Goal: Task Accomplishment & Management: Complete application form

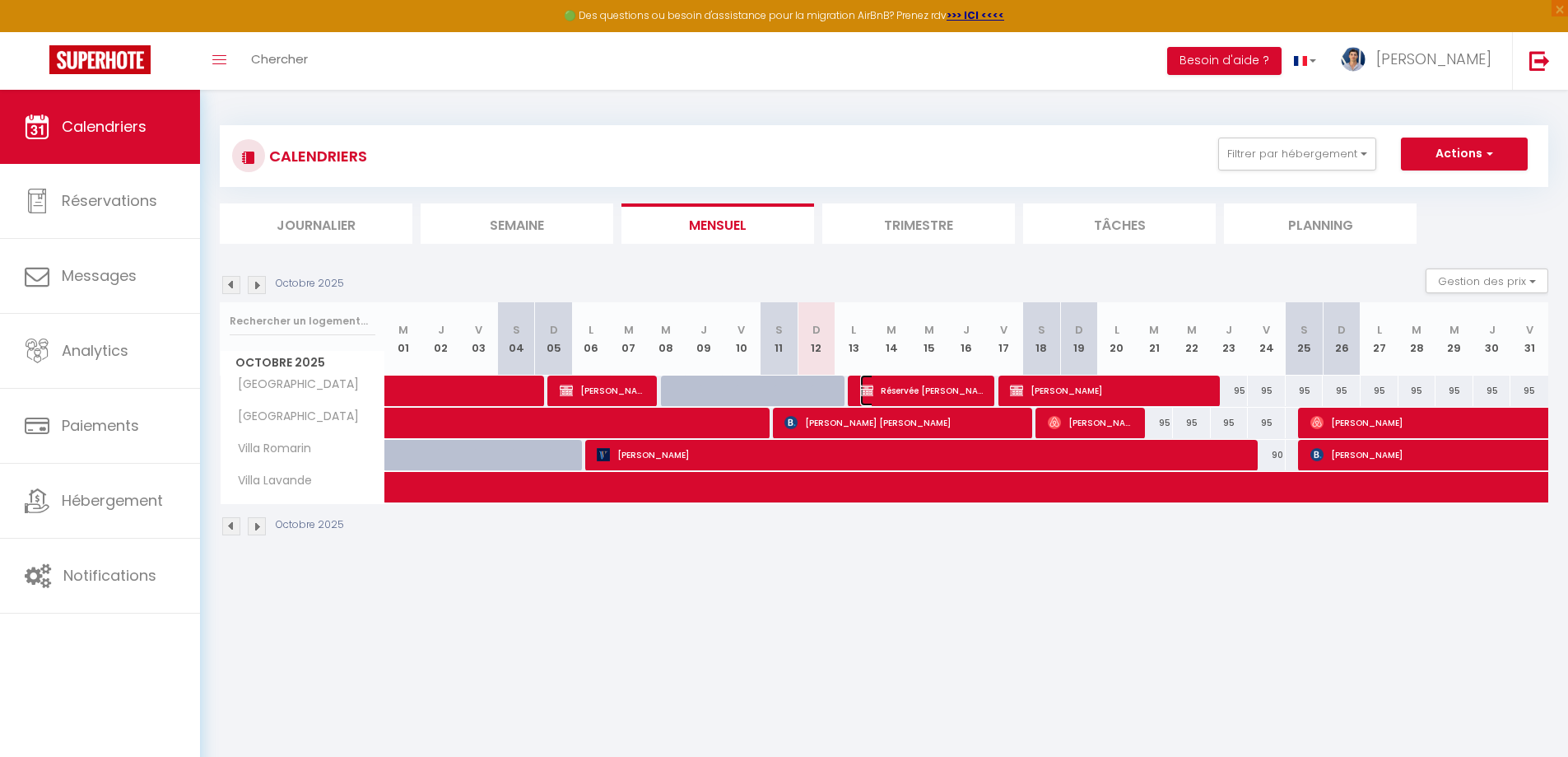
click at [947, 387] on span "Réservée [PERSON_NAME]" at bounding box center [923, 390] width 126 height 31
select select "OK"
select select "KO"
select select "0"
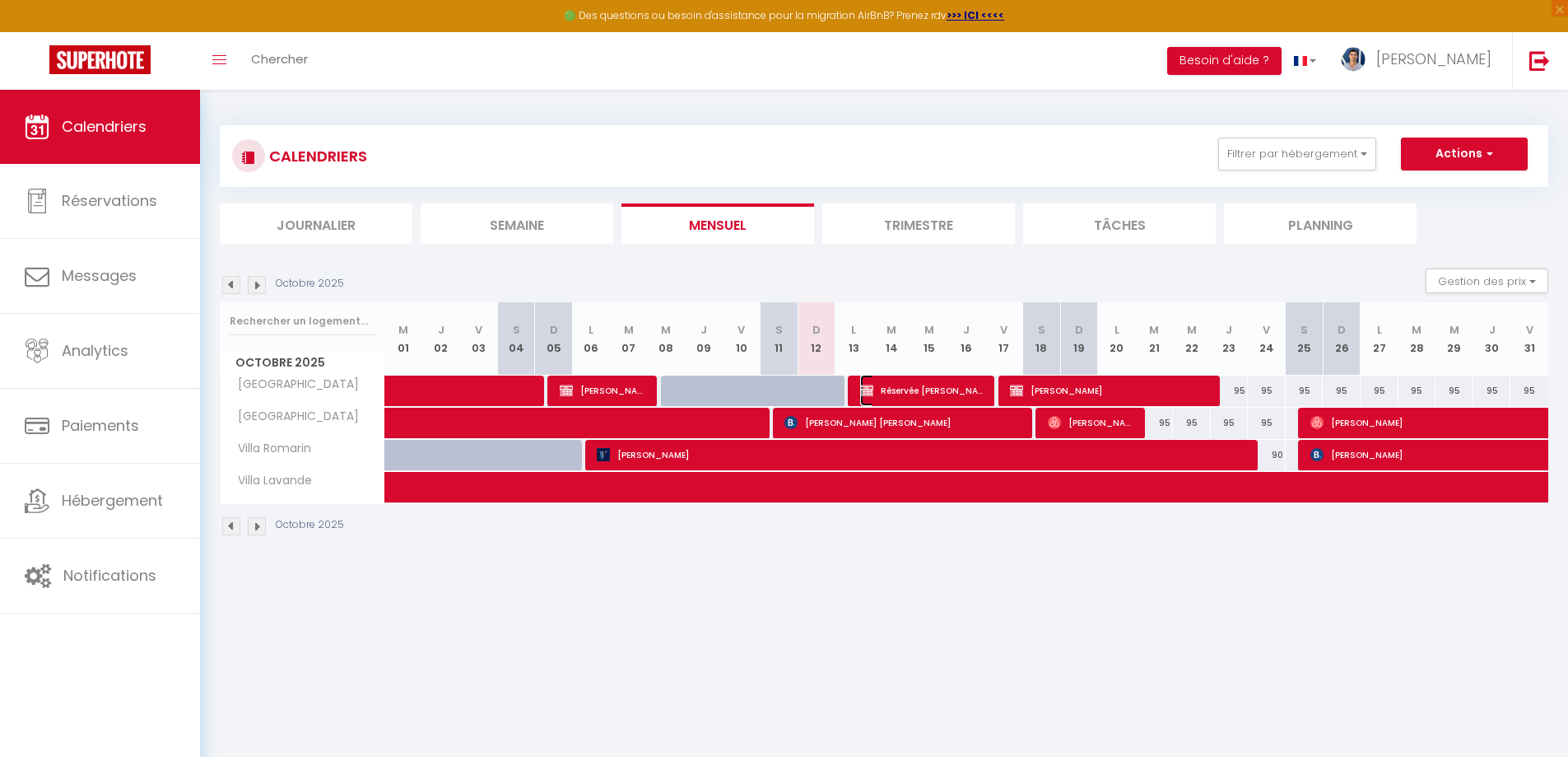
select select "1"
select select
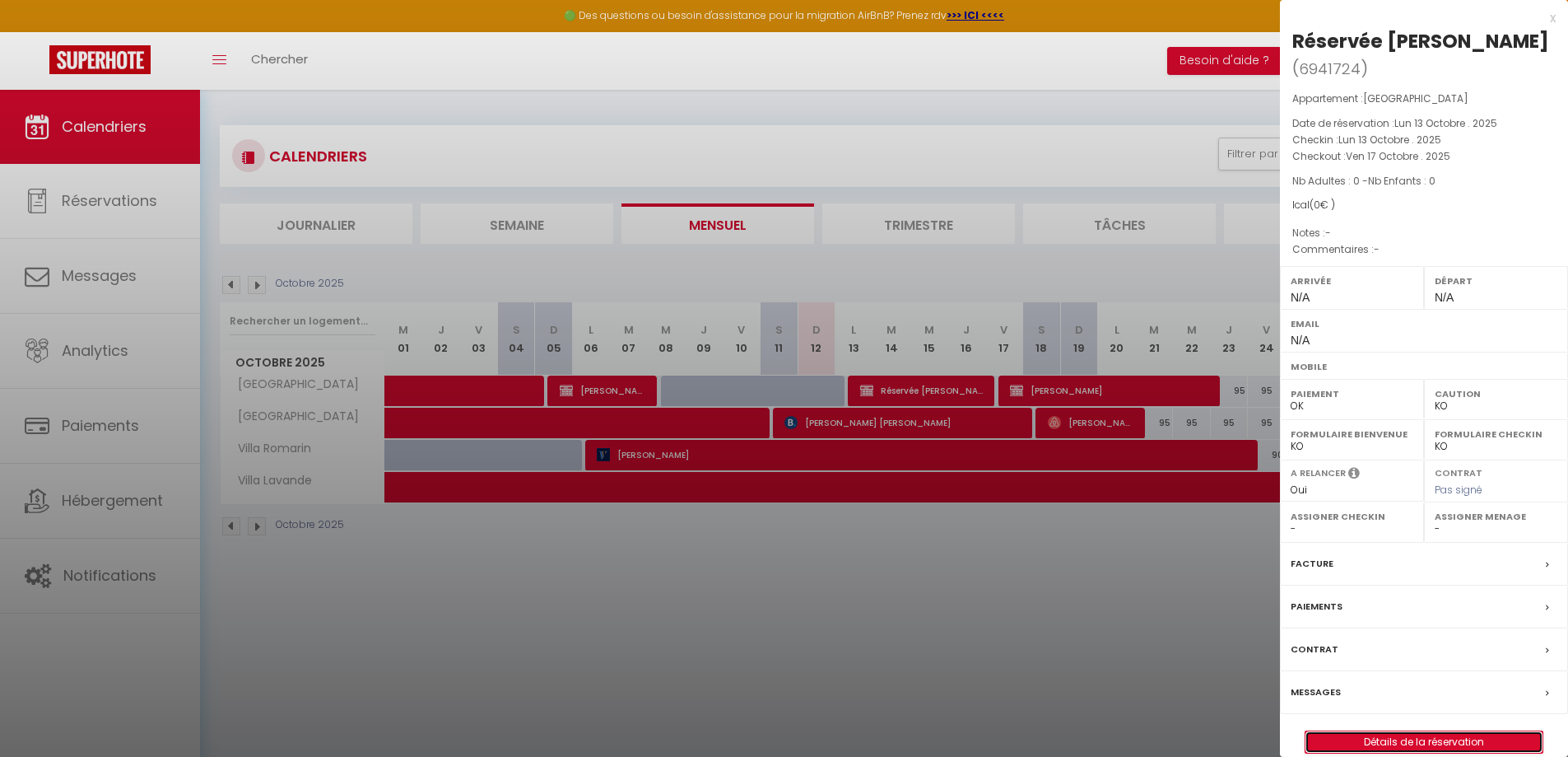
click at [1439, 731] on link "Détails de la réservation" at bounding box center [1424, 742] width 237 height 22
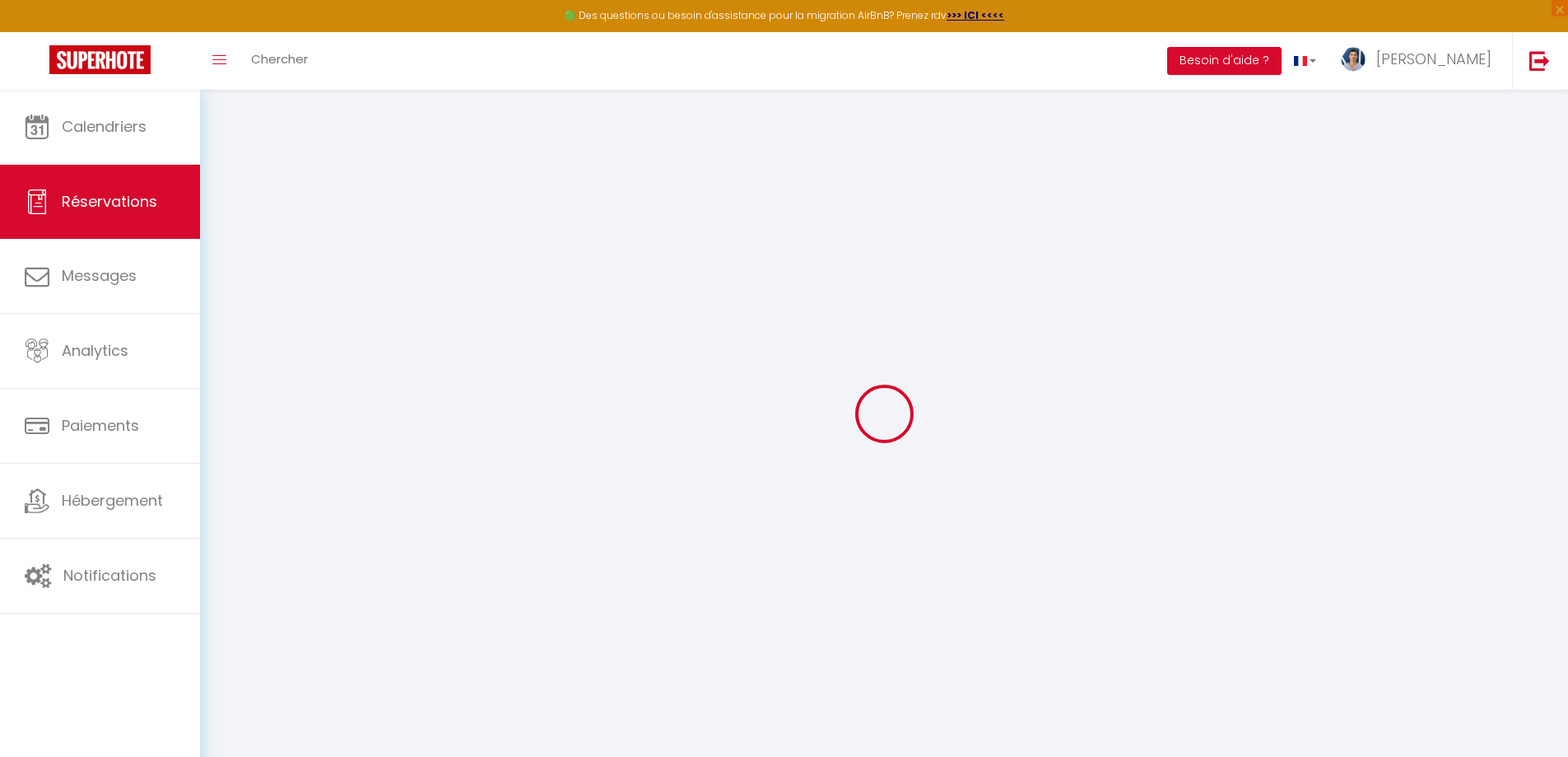
type input "Réservée"
type input "[PERSON_NAME]"
select select
select select "45909"
select select "1"
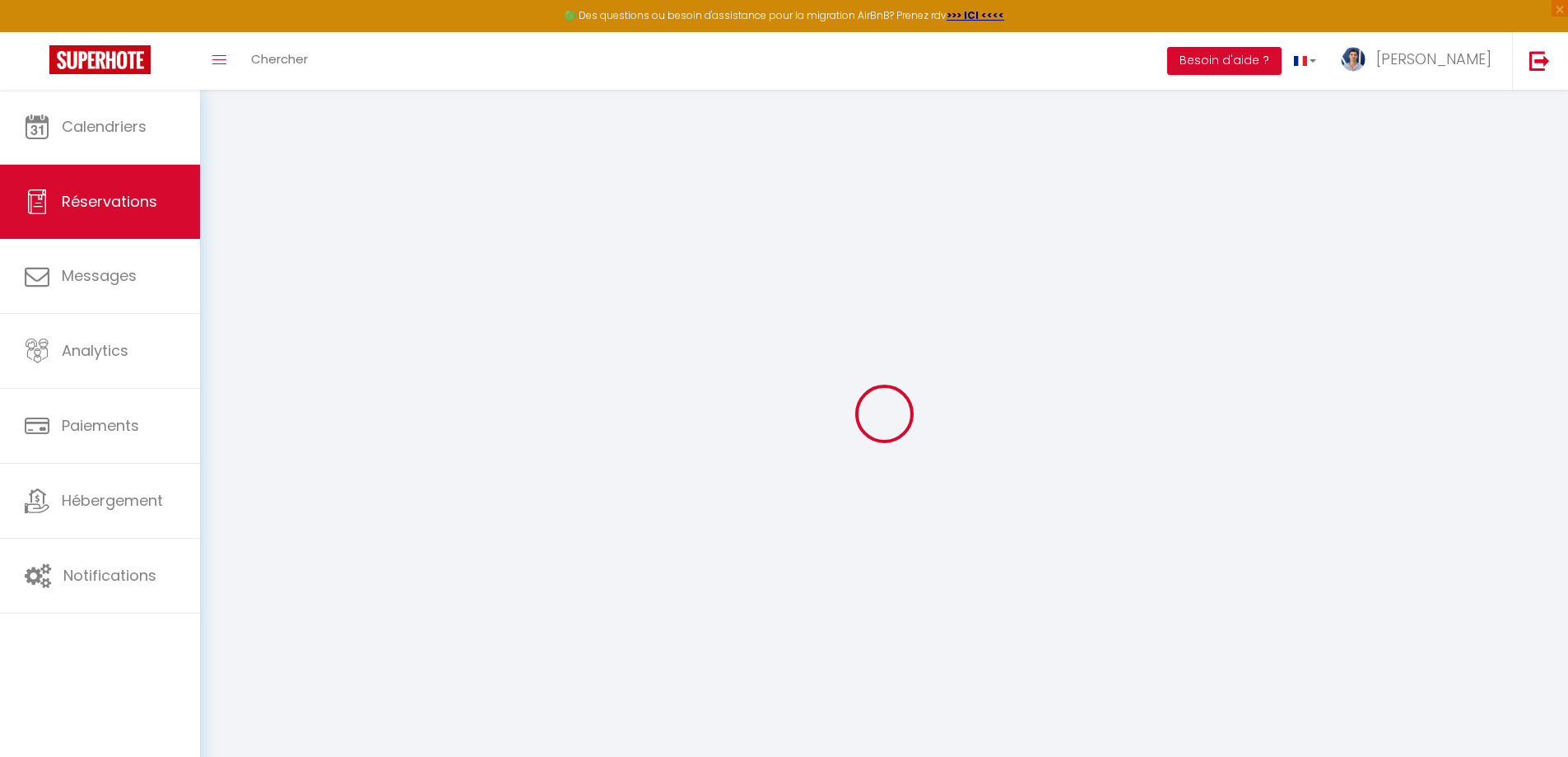
type input "Lun 13 Octobre 2025"
select select
type input "Ven 17 Octobre 2025"
select select
type input "0"
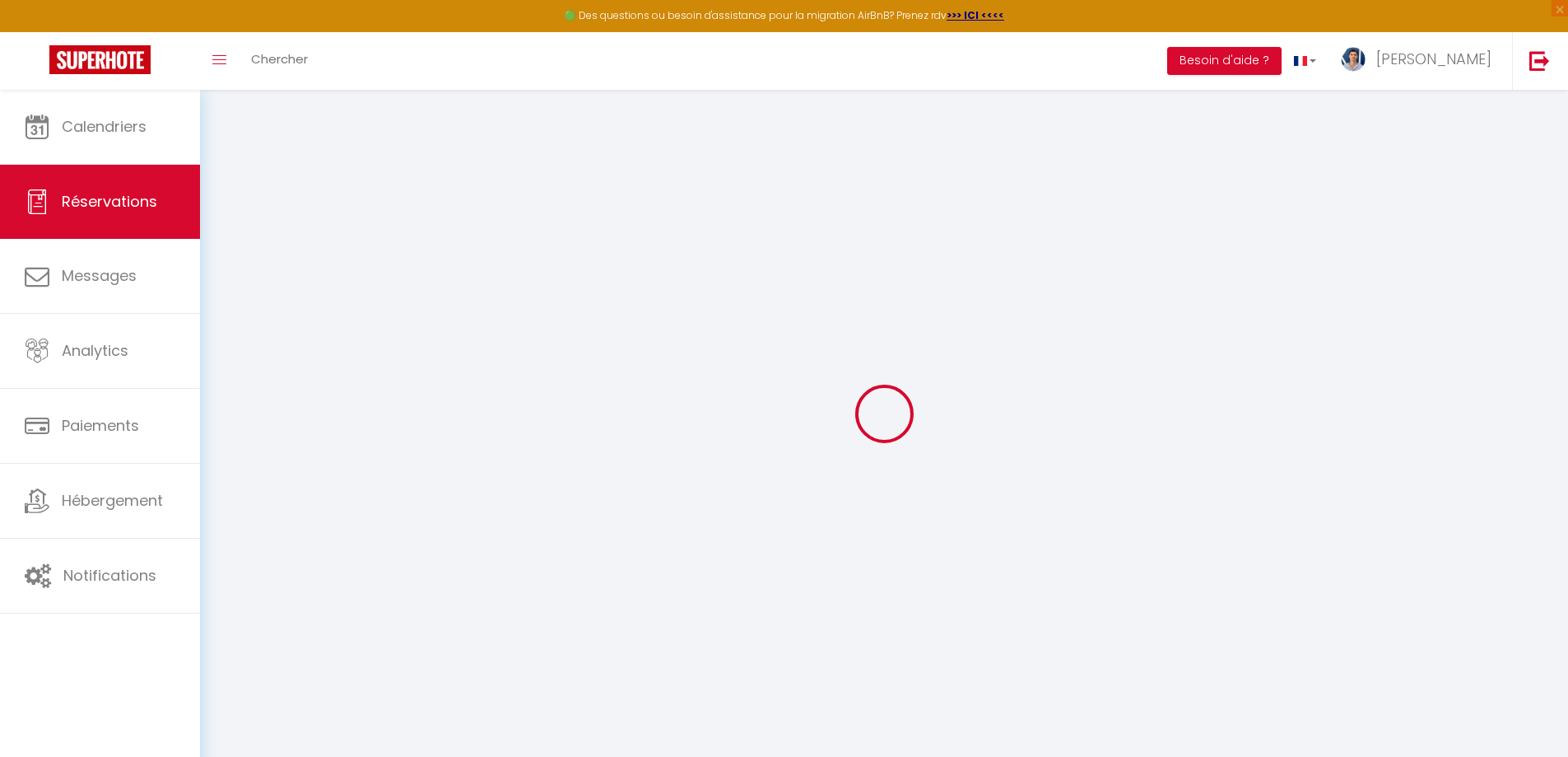
select select "12"
select select
checkbox input "false"
type input "0"
select select "73"
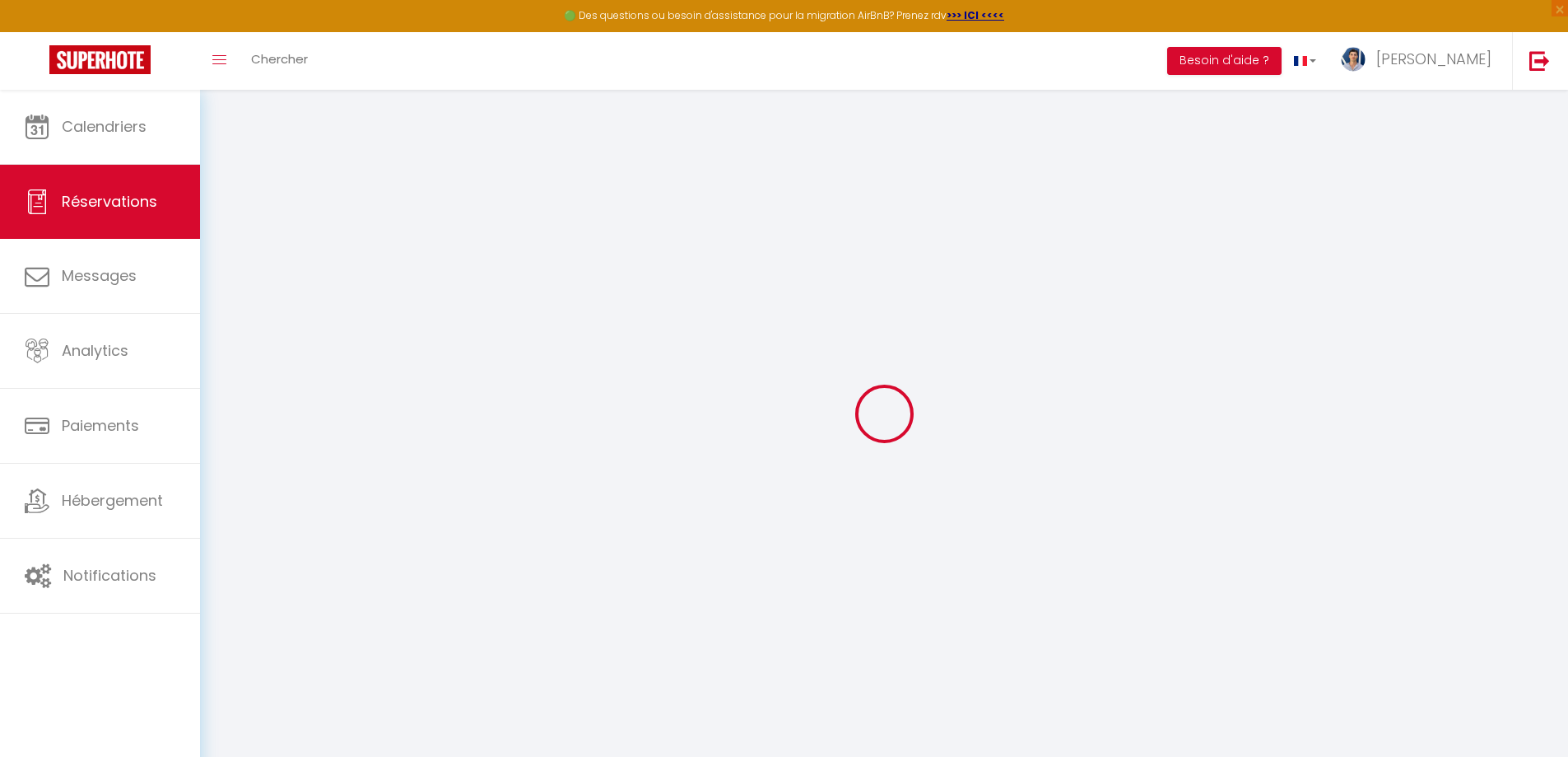
type input "0"
select select
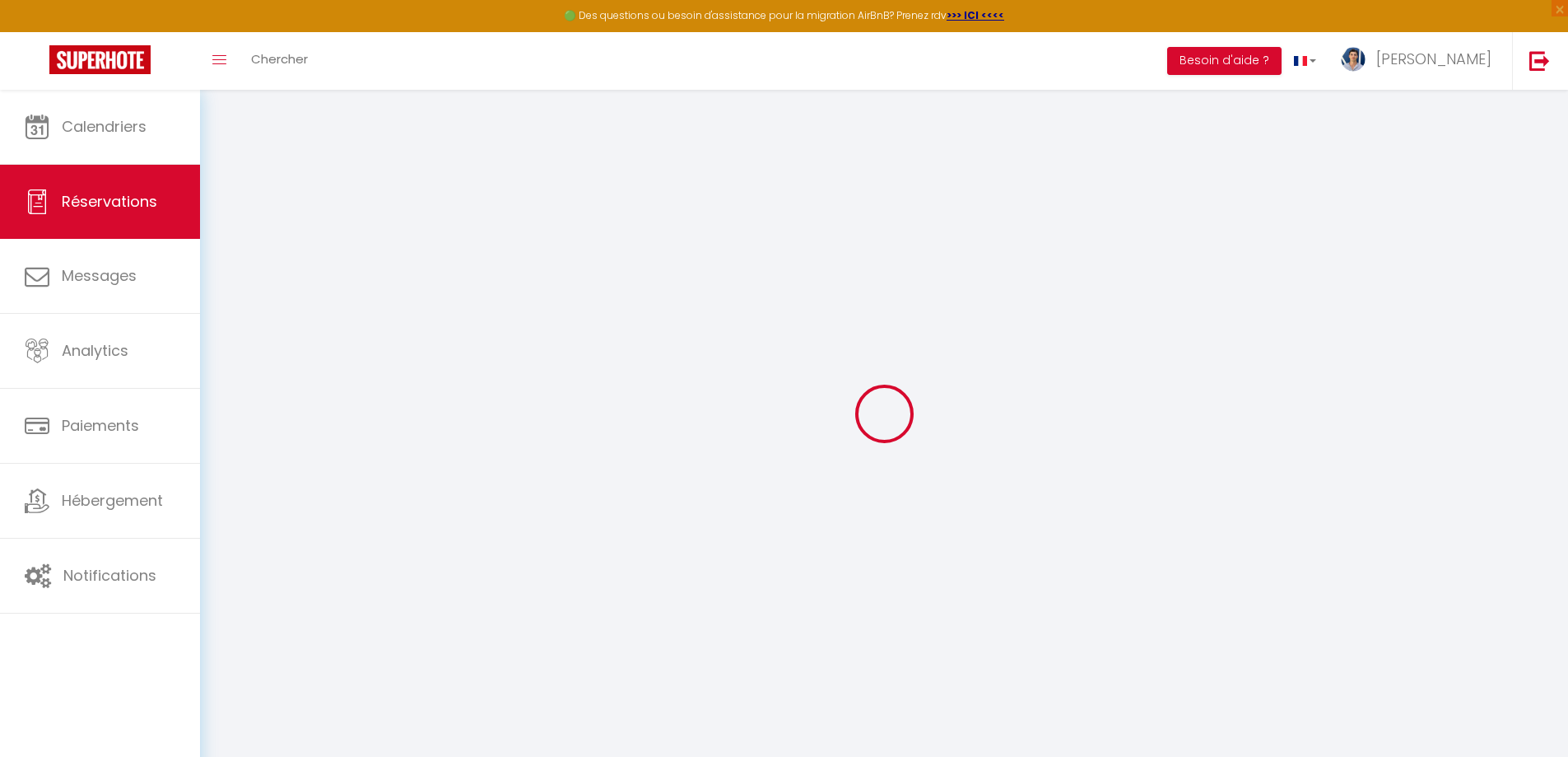
select select
select select "14"
checkbox input "false"
select select
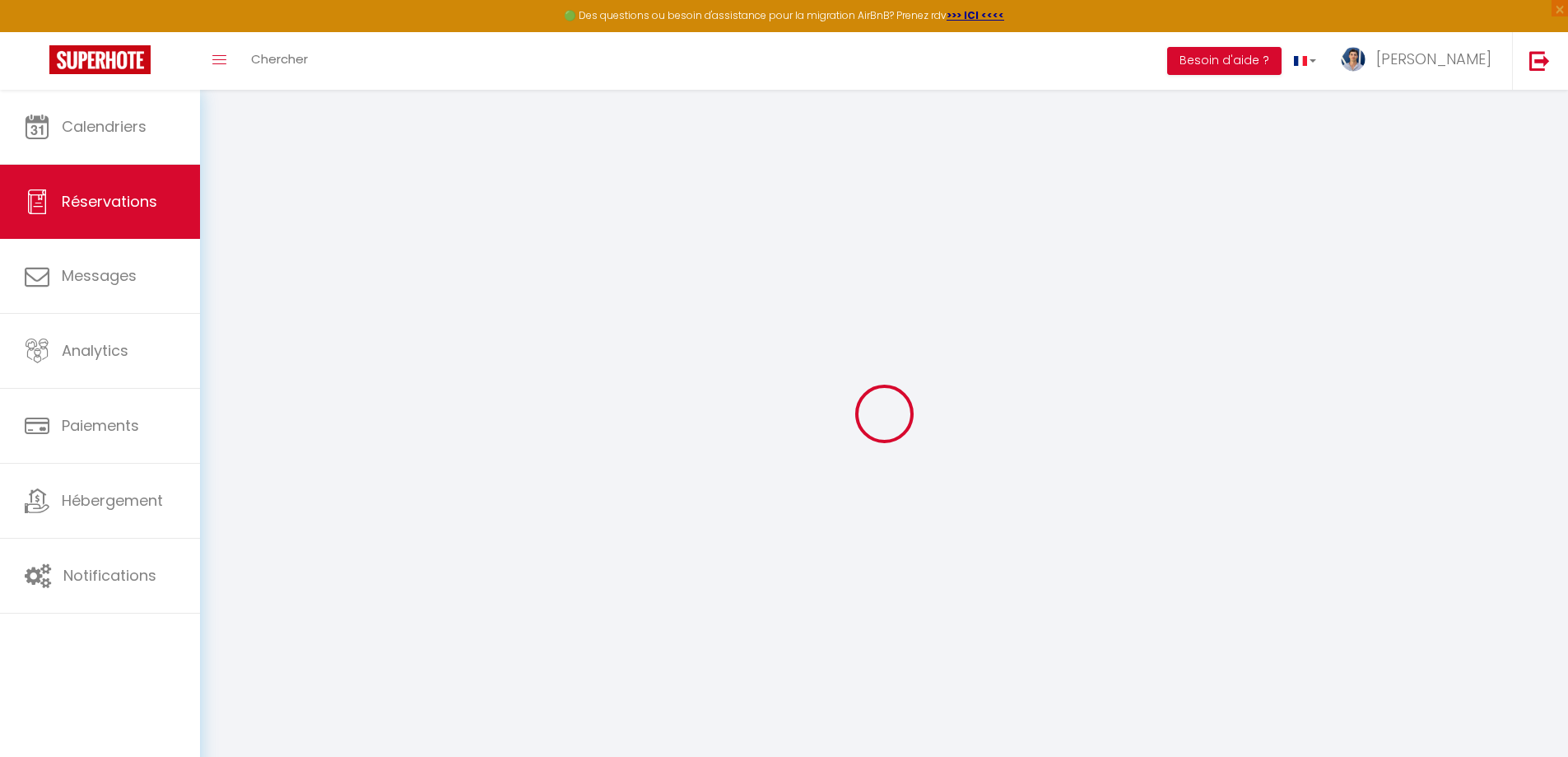
select select
checkbox input "false"
select select
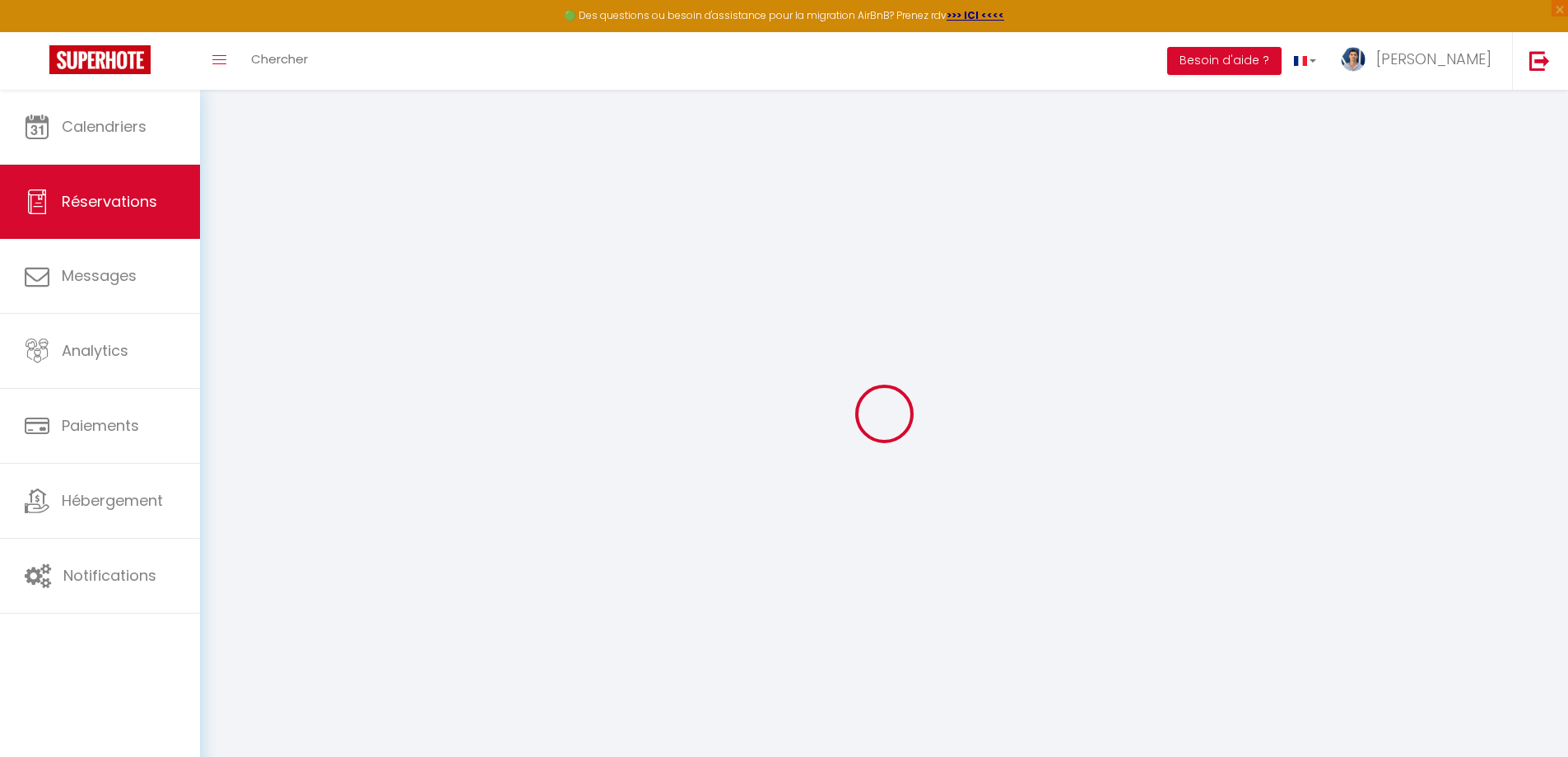
checkbox input "false"
select select
checkbox input "false"
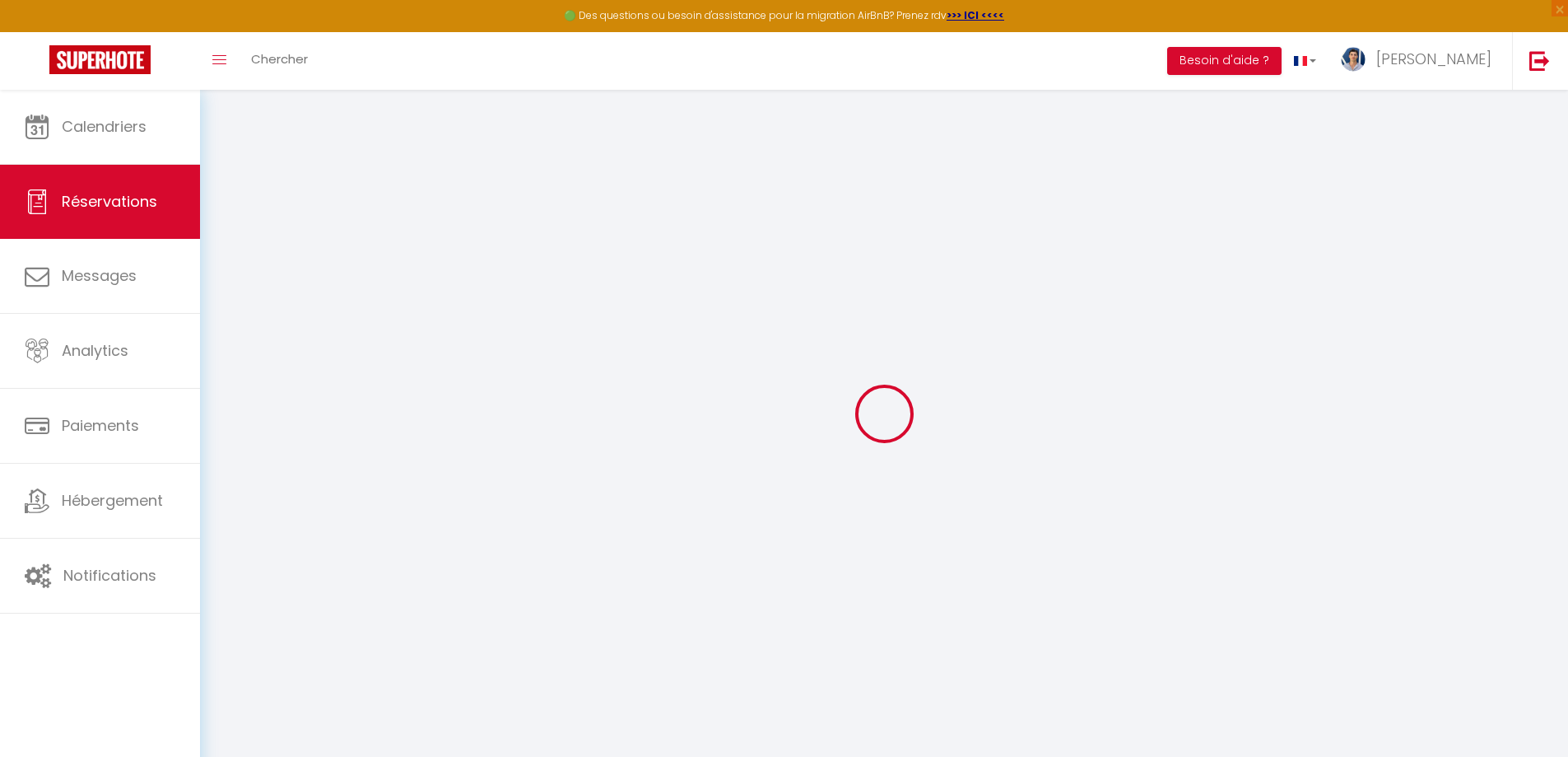
select select
checkbox input "false"
select select
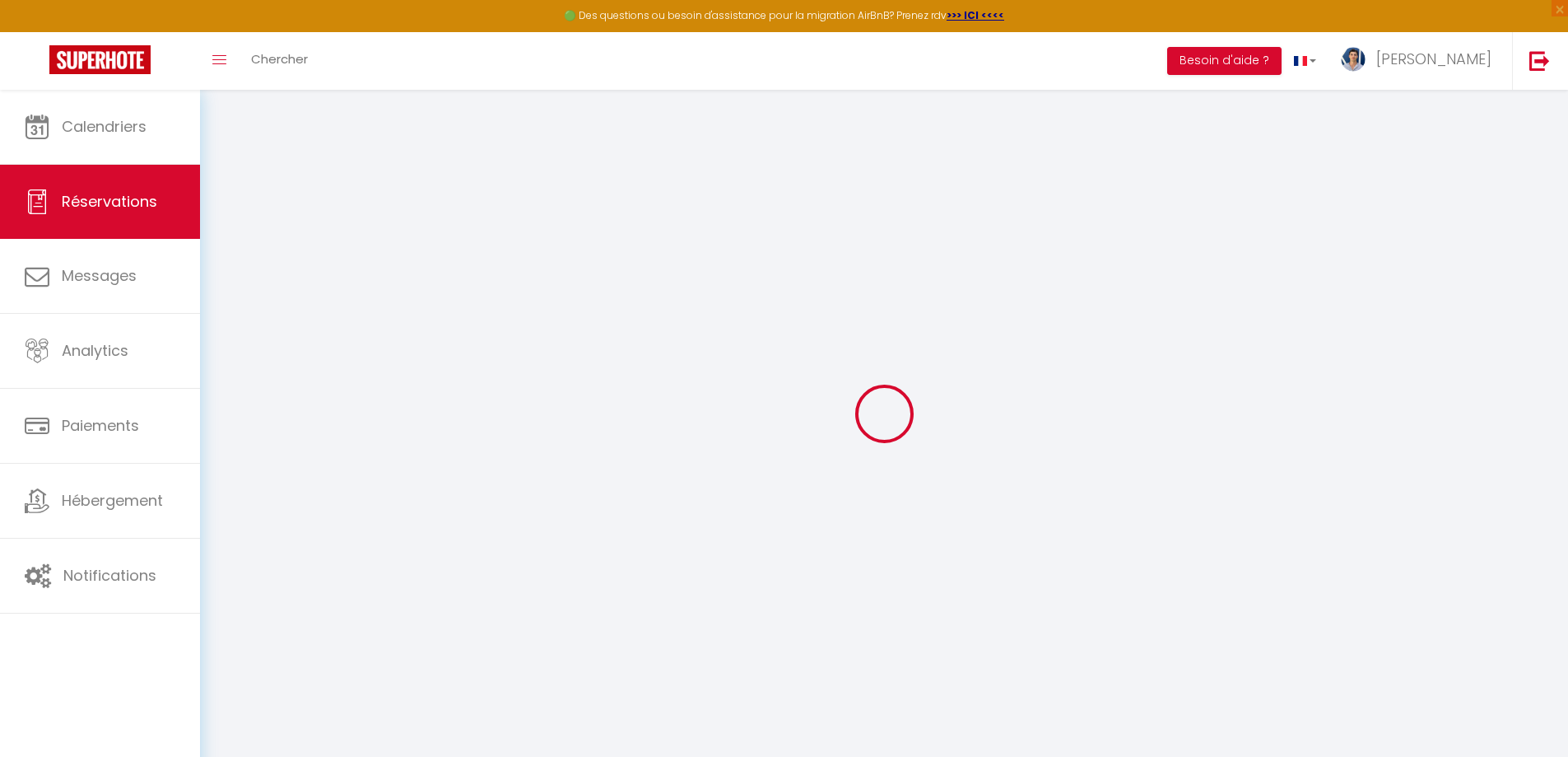
checkbox input "false"
select select
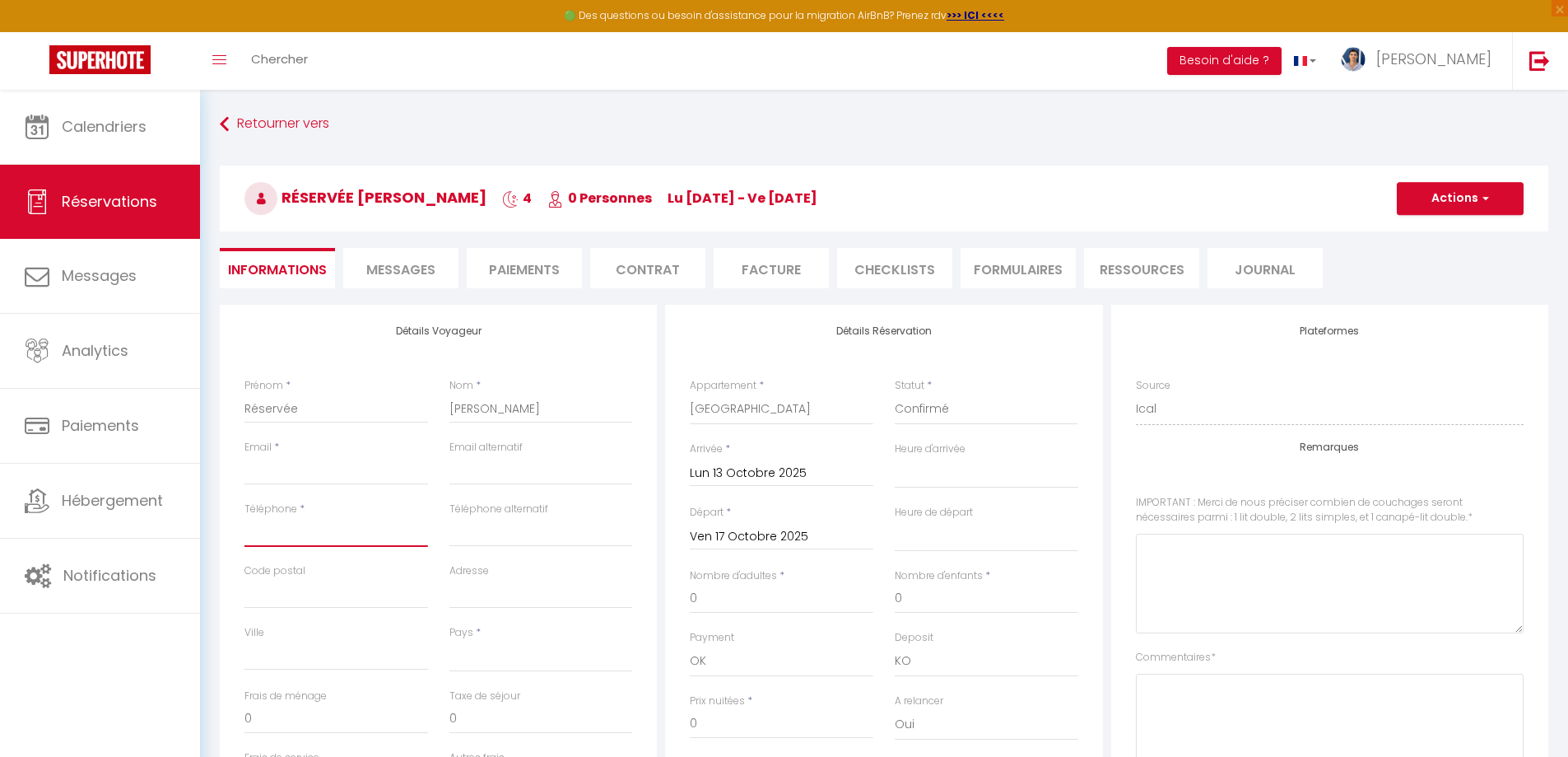
click at [321, 532] on input "Téléphone" at bounding box center [337, 532] width 183 height 29
paste input "[PHONE_NUMBER]"
type input "[PHONE_NUMBER]"
select select
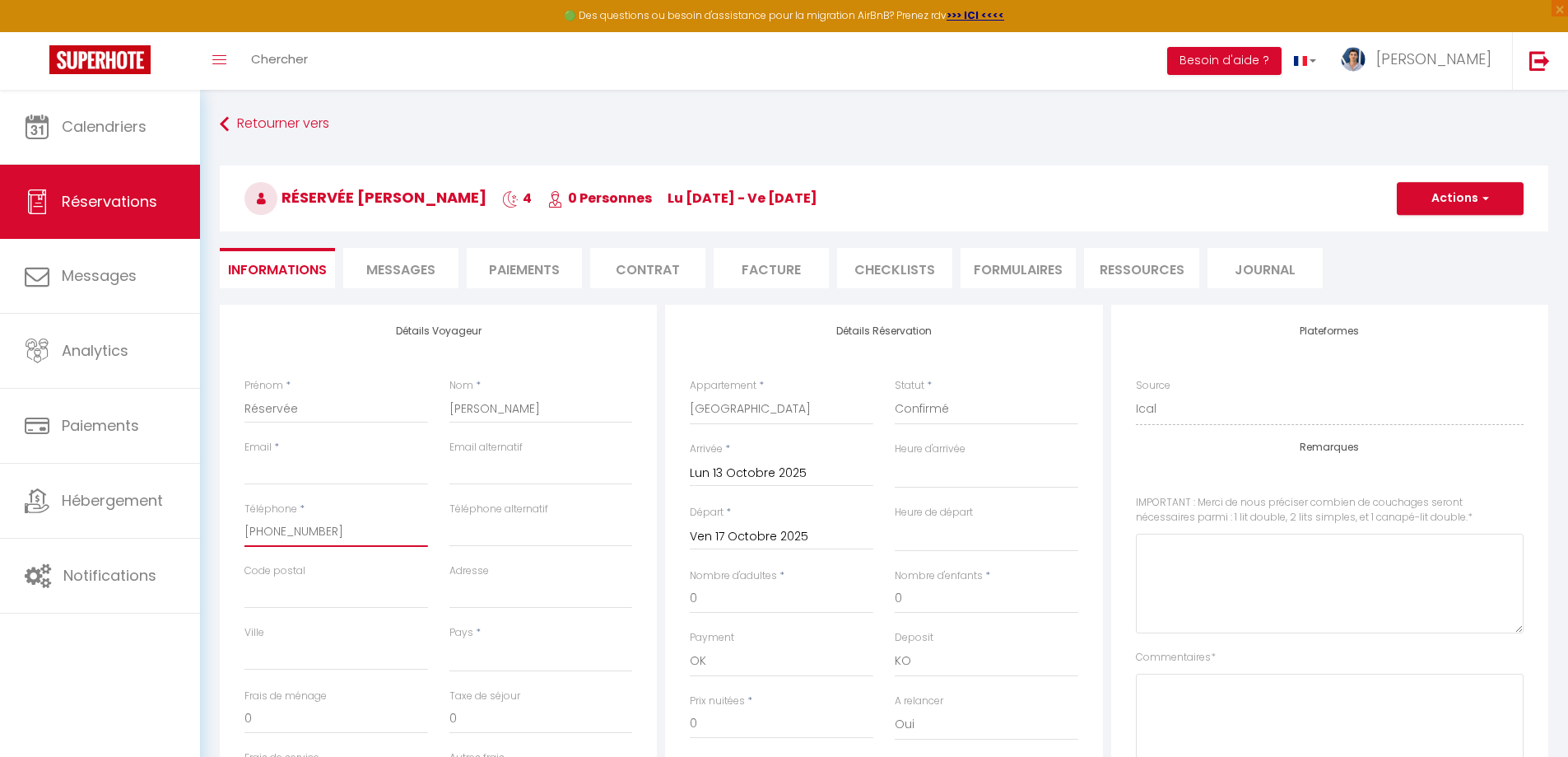
select select
checkbox input "false"
type input "[PHONE_NUMBER]"
click at [360, 477] on input "Email client" at bounding box center [337, 469] width 183 height 29
paste input "[EMAIL_ADDRESS][DOMAIN_NAME]"
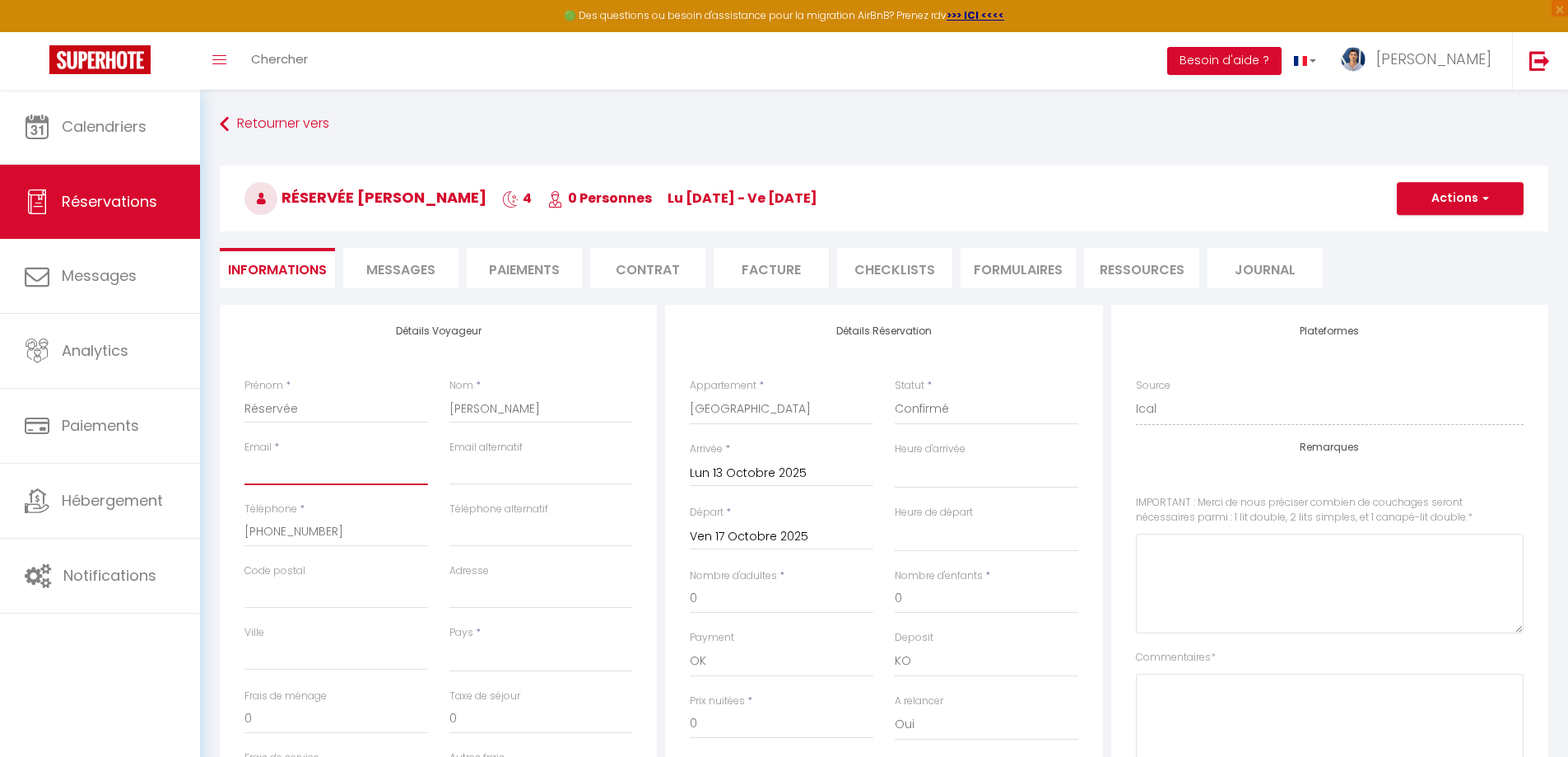
type input "[EMAIL_ADDRESS][DOMAIN_NAME]"
select select
checkbox input "false"
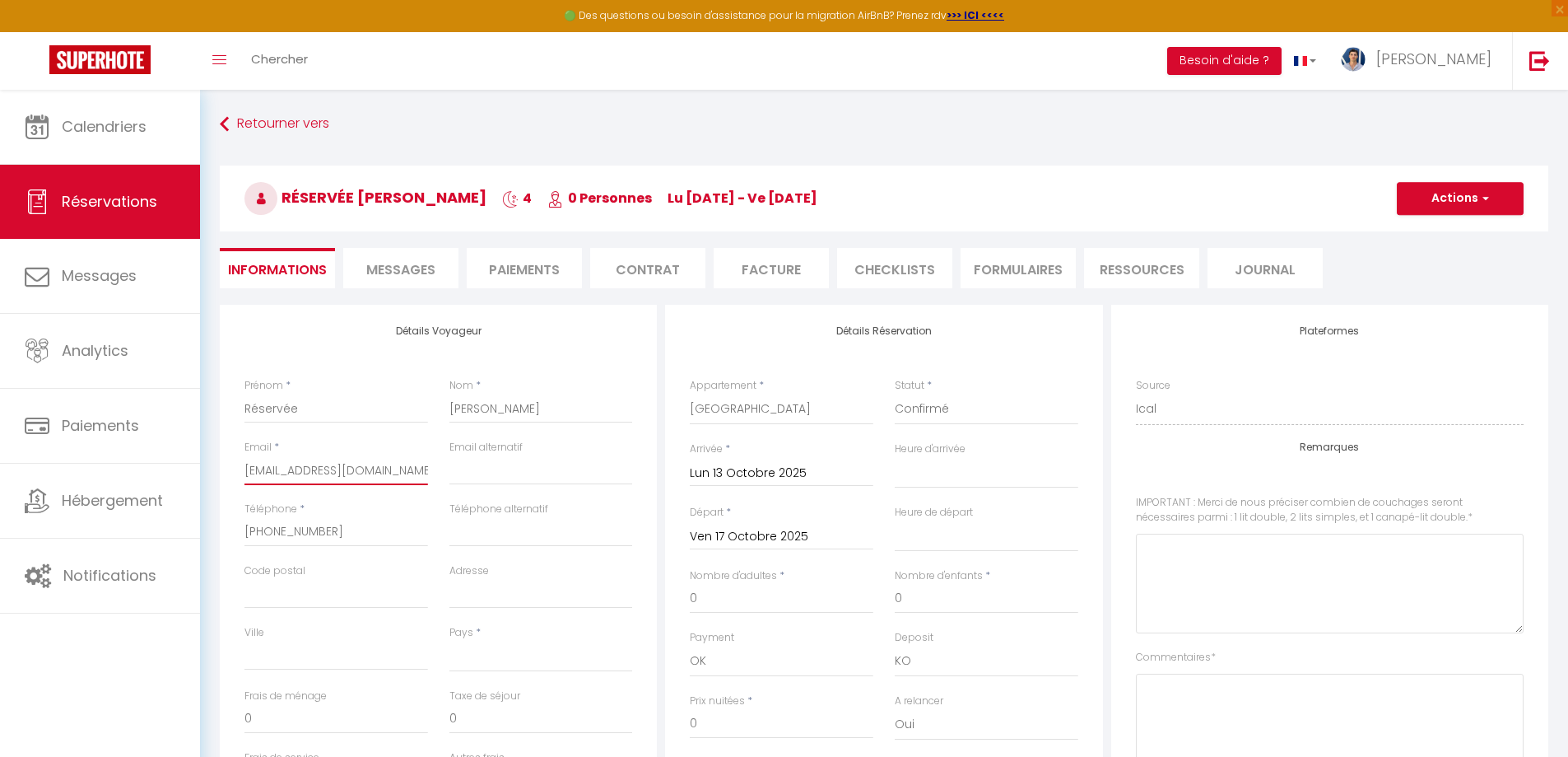
type input "[EMAIL_ADDRESS][DOMAIN_NAME]"
click at [515, 471] on input "email" at bounding box center [541, 469] width 183 height 29
paste input "[EMAIL_ADDRESS][DOMAIN_NAME]"
type input "[EMAIL_ADDRESS][DOMAIN_NAME]"
select select
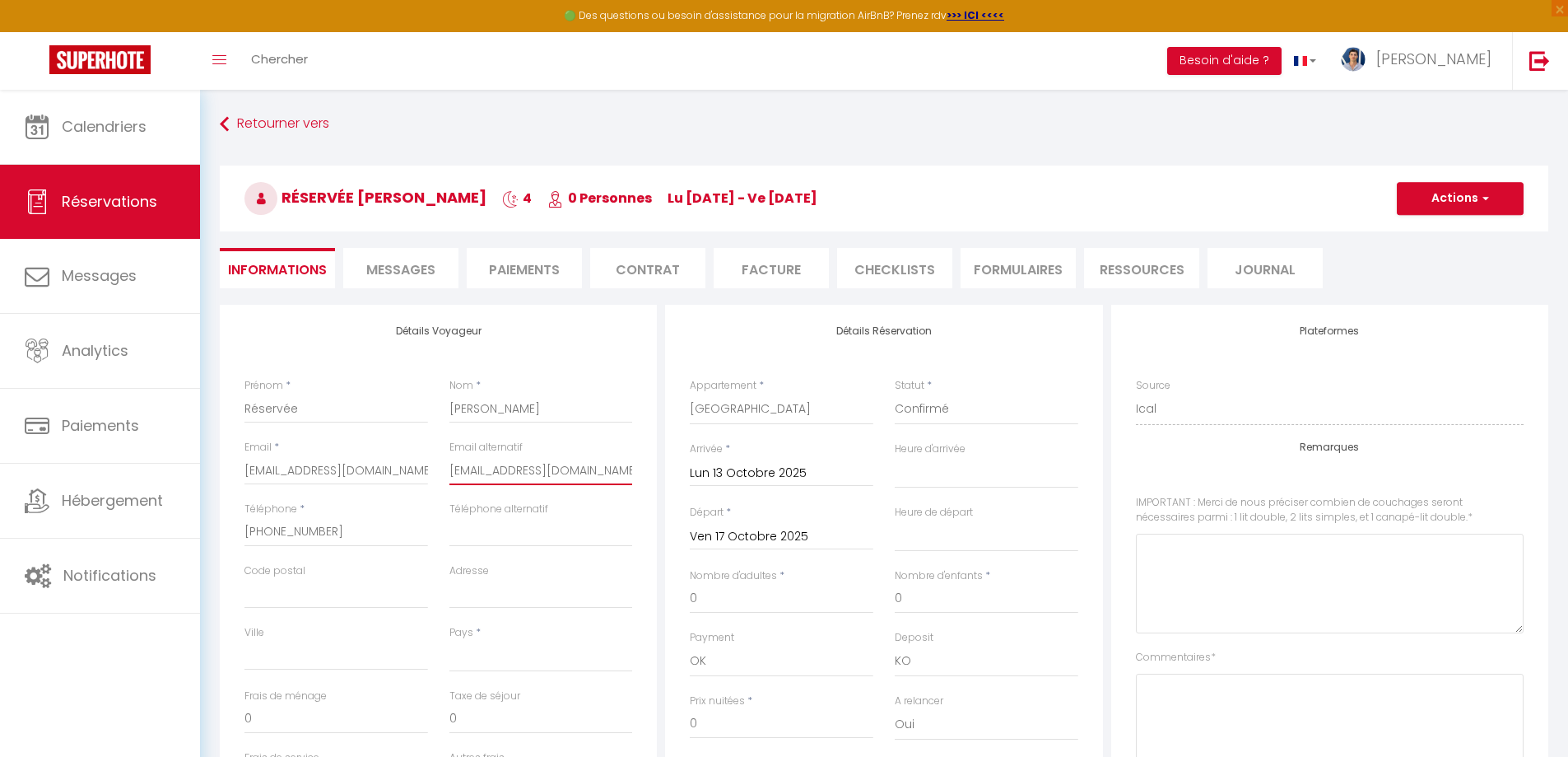
select select
checkbox input "false"
click at [625, 472] on input "[EMAIL_ADDRESS][DOMAIN_NAME]" at bounding box center [541, 469] width 183 height 29
type input "[EMAIL_ADDRESS][DOMAIN_NAME]"
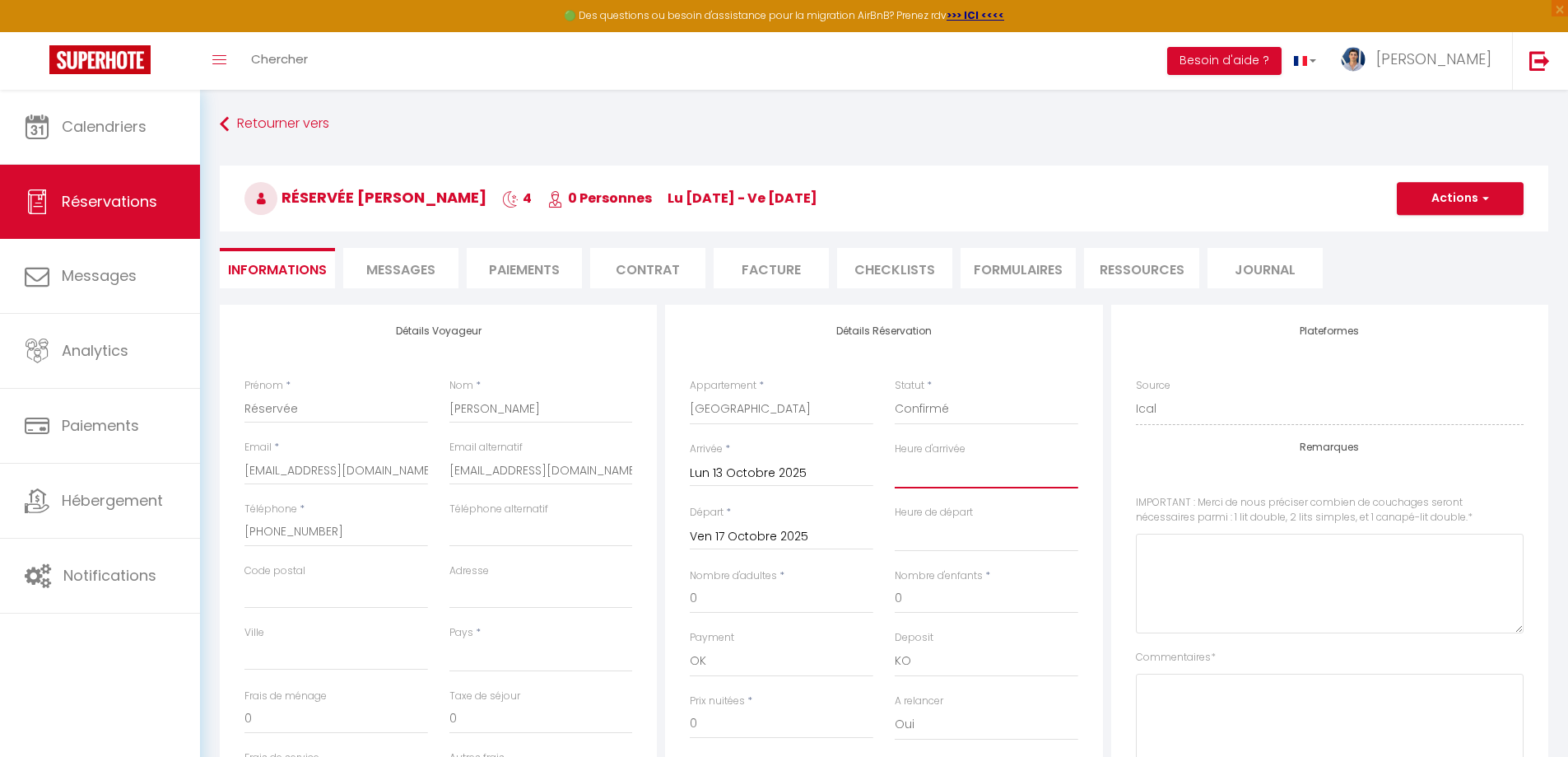
click at [955, 482] on select "00:00 00:30 01:00 01:30 02:00 02:30 03:00 03:30 04:00 04:30 05:00 05:30 06:00 0…" at bounding box center [986, 472] width 183 height 31
select select "16:00"
click at [895, 457] on select "00:00 00:30 01:00 01:30 02:00 02:30 03:00 03:30 04:00 04:30 05:00 05:30 06:00 0…" at bounding box center [986, 472] width 183 height 31
select select
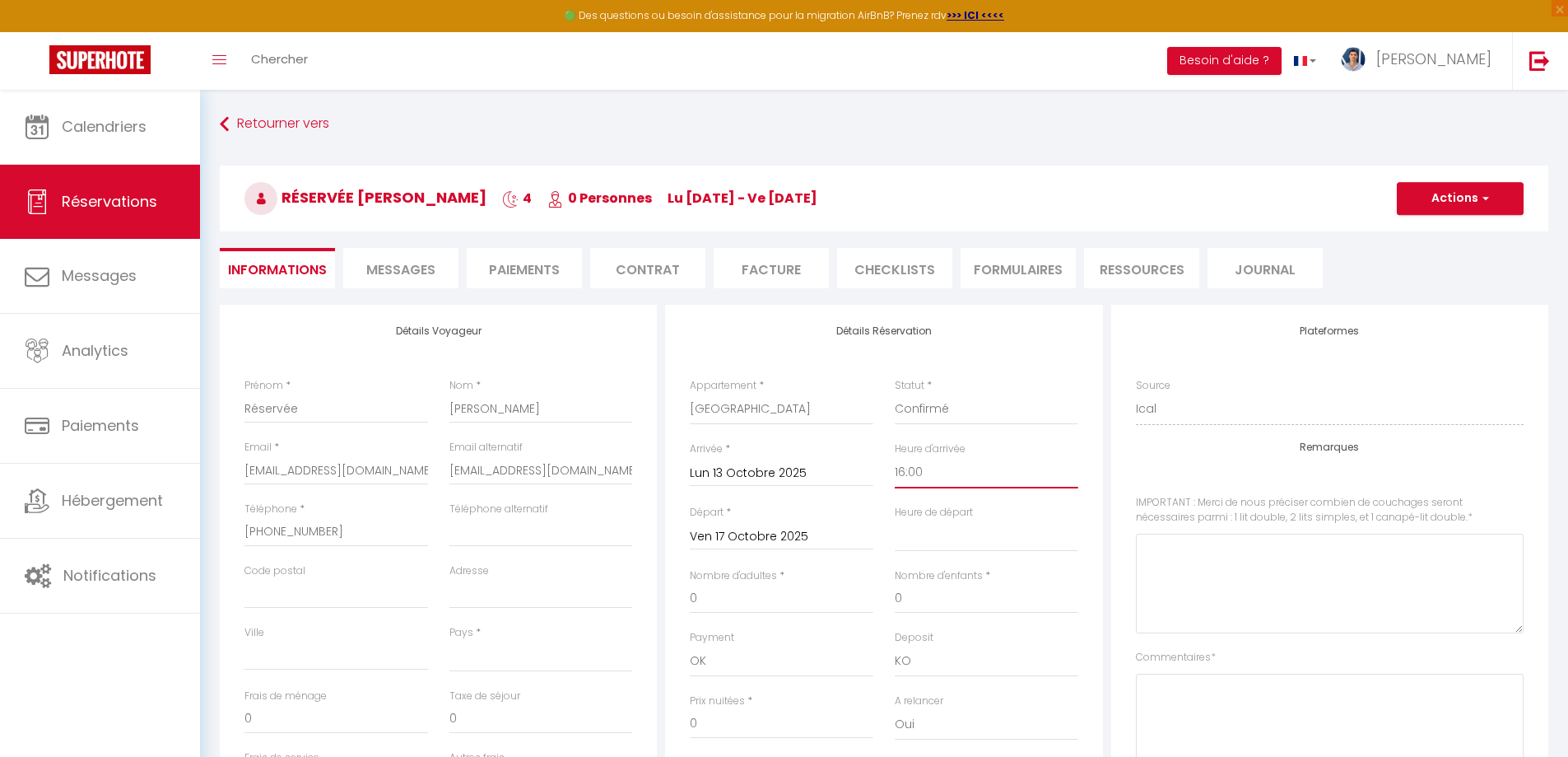
checkbox input "false"
click at [956, 550] on select "00:00 00:30 01:00 01:30 02:00 02:30 03:00 03:30 04:00 04:30 05:00 05:30 06:00 0…" at bounding box center [986, 536] width 183 height 31
select select "11:00"
click at [895, 520] on select "00:00 00:30 01:00 01:30 02:00 02:30 03:00 03:30 04:00 04:30 05:00 05:30 06:00 0…" at bounding box center [986, 536] width 183 height 31
select select
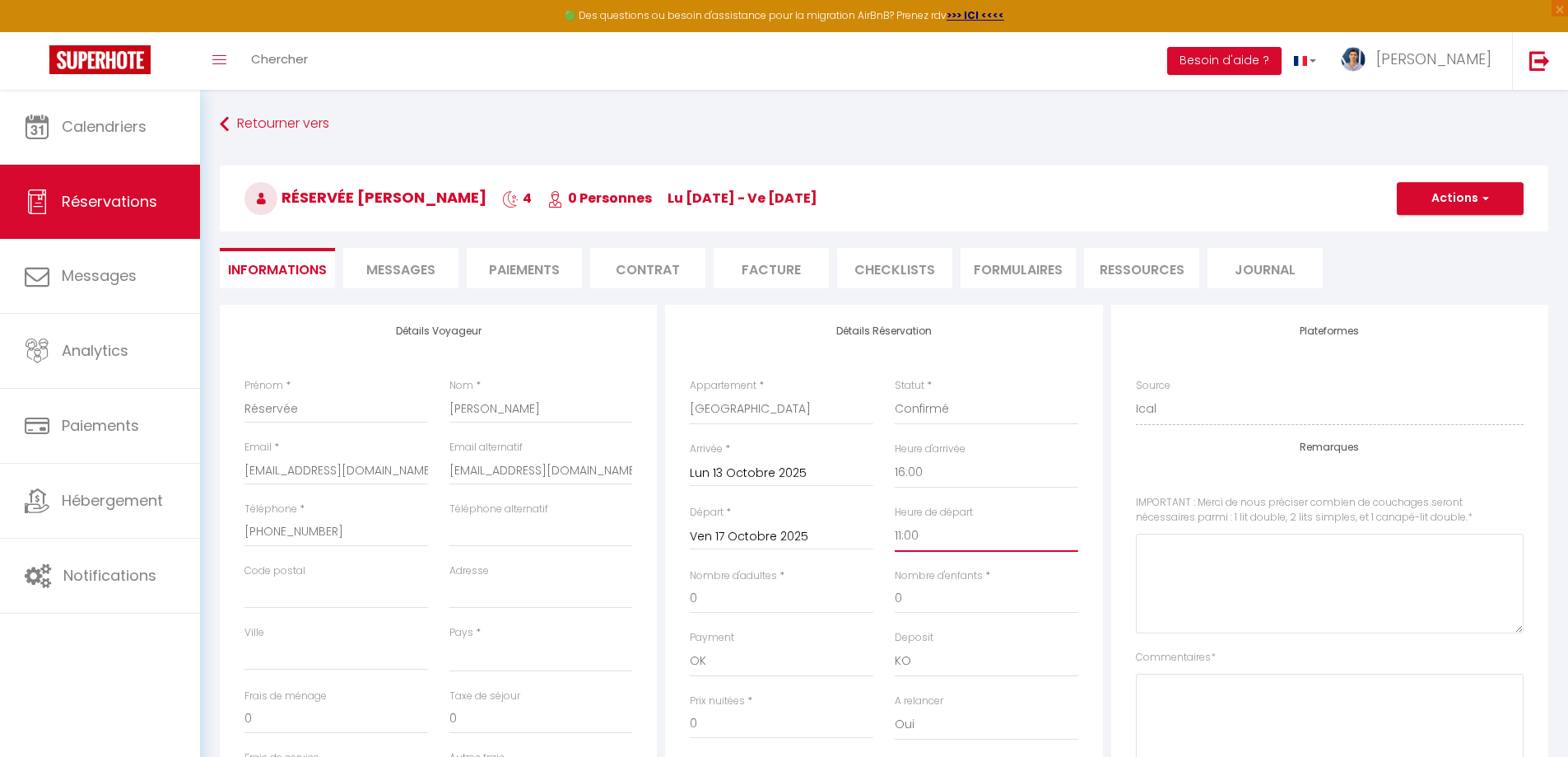
checkbox input "false"
click at [354, 601] on input "Code postal" at bounding box center [337, 593] width 183 height 29
click at [523, 659] on select "[GEOGRAPHIC_DATA] [GEOGRAPHIC_DATA] [GEOGRAPHIC_DATA] [GEOGRAPHIC_DATA] [GEOGRA…" at bounding box center [541, 656] width 183 height 31
select select "RE"
checkbox input "false"
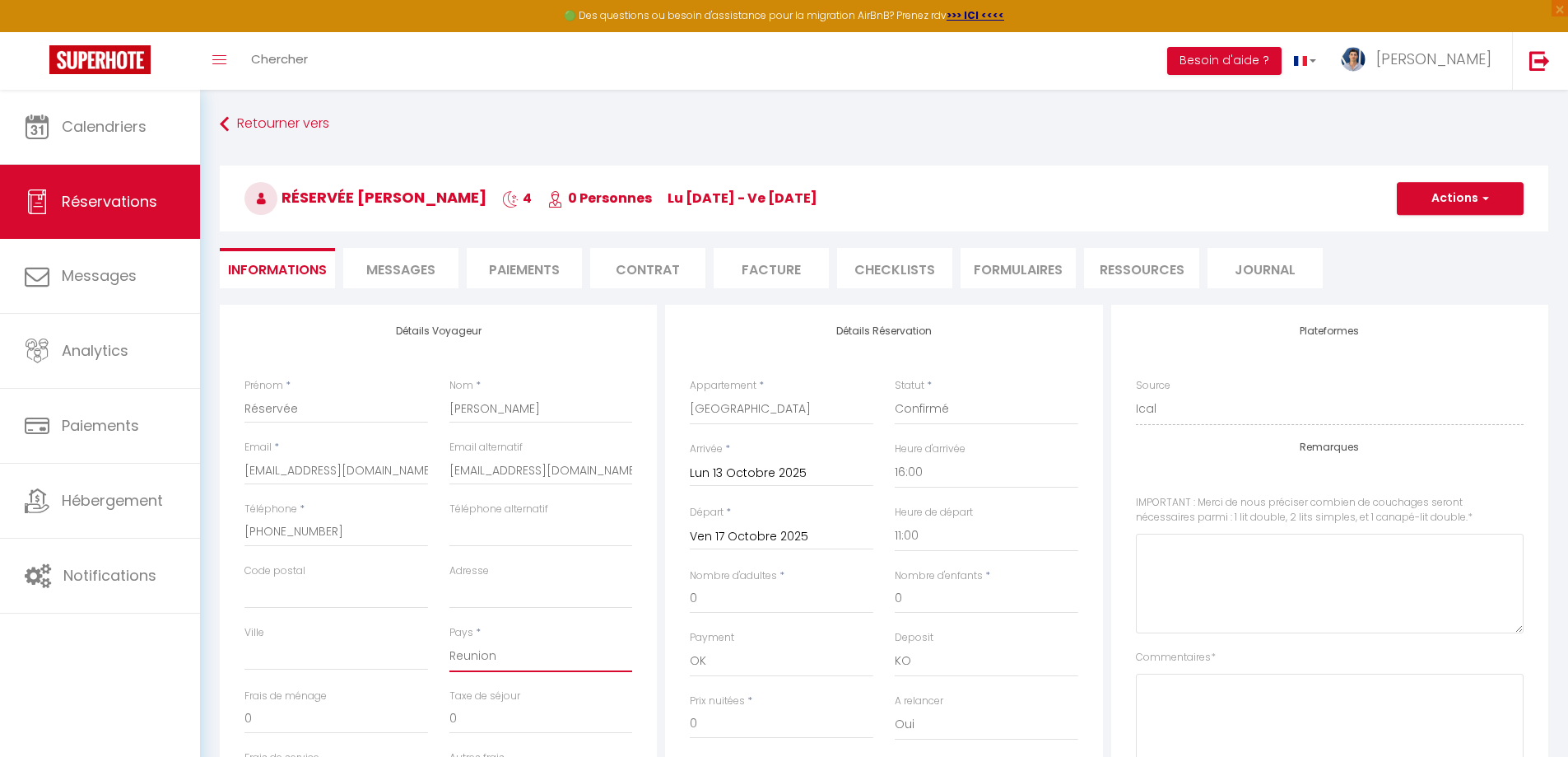
click at [494, 652] on select "[GEOGRAPHIC_DATA] [GEOGRAPHIC_DATA] [GEOGRAPHIC_DATA] [GEOGRAPHIC_DATA] [GEOGRA…" at bounding box center [541, 656] width 183 height 31
select select "DO"
click at [449, 641] on select "[GEOGRAPHIC_DATA] [GEOGRAPHIC_DATA] [GEOGRAPHIC_DATA] [GEOGRAPHIC_DATA] [GEOGRA…" at bounding box center [541, 656] width 183 height 31
checkbox input "false"
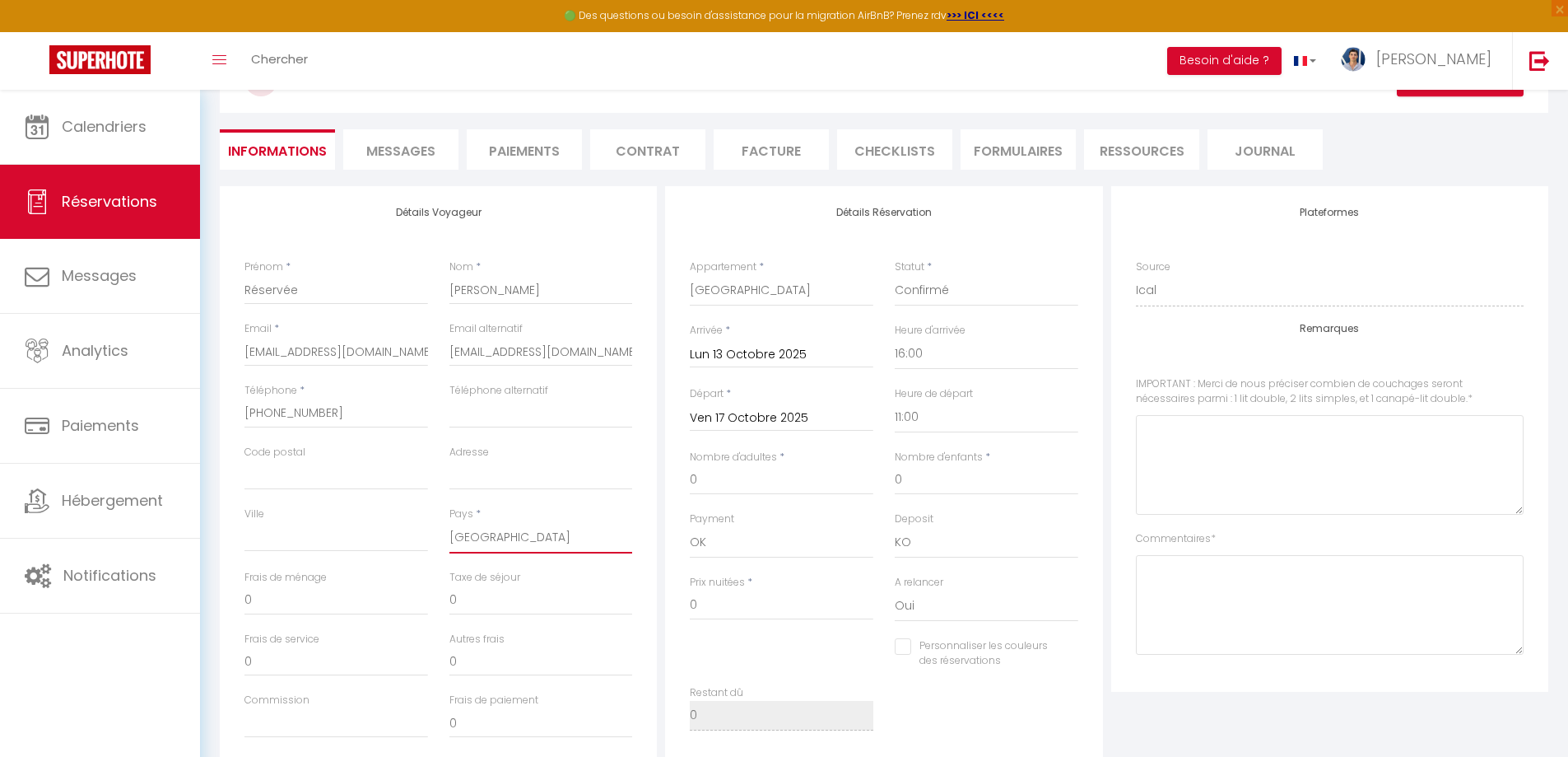
scroll to position [165, 0]
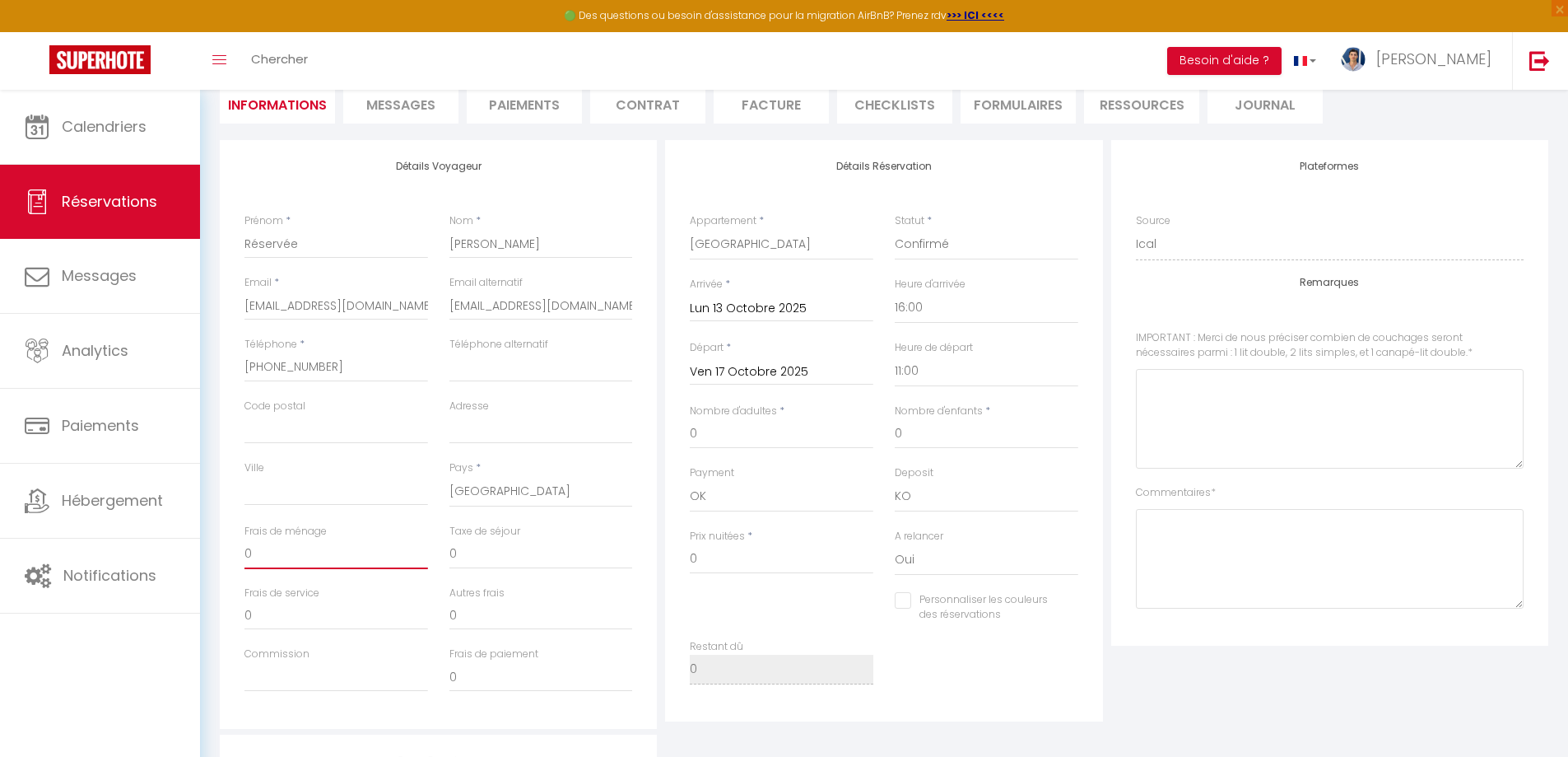
click at [324, 560] on input "0" at bounding box center [337, 554] width 183 height 29
checkbox input "false"
type input "1"
checkbox input "false"
type input "12"
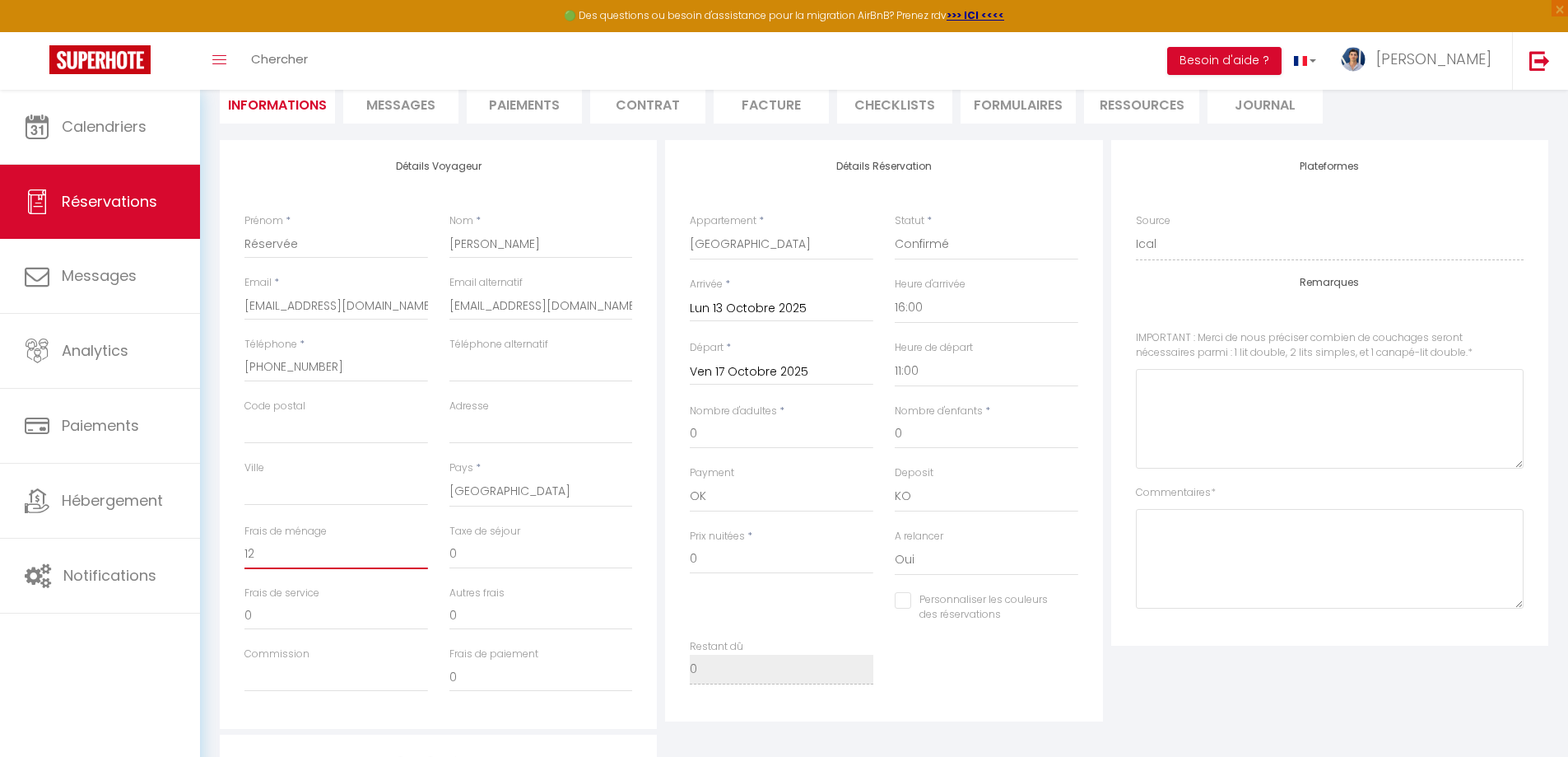
checkbox input "false"
type input "120"
checkbox input "false"
type input "120"
click at [751, 437] on input "0" at bounding box center [781, 433] width 183 height 29
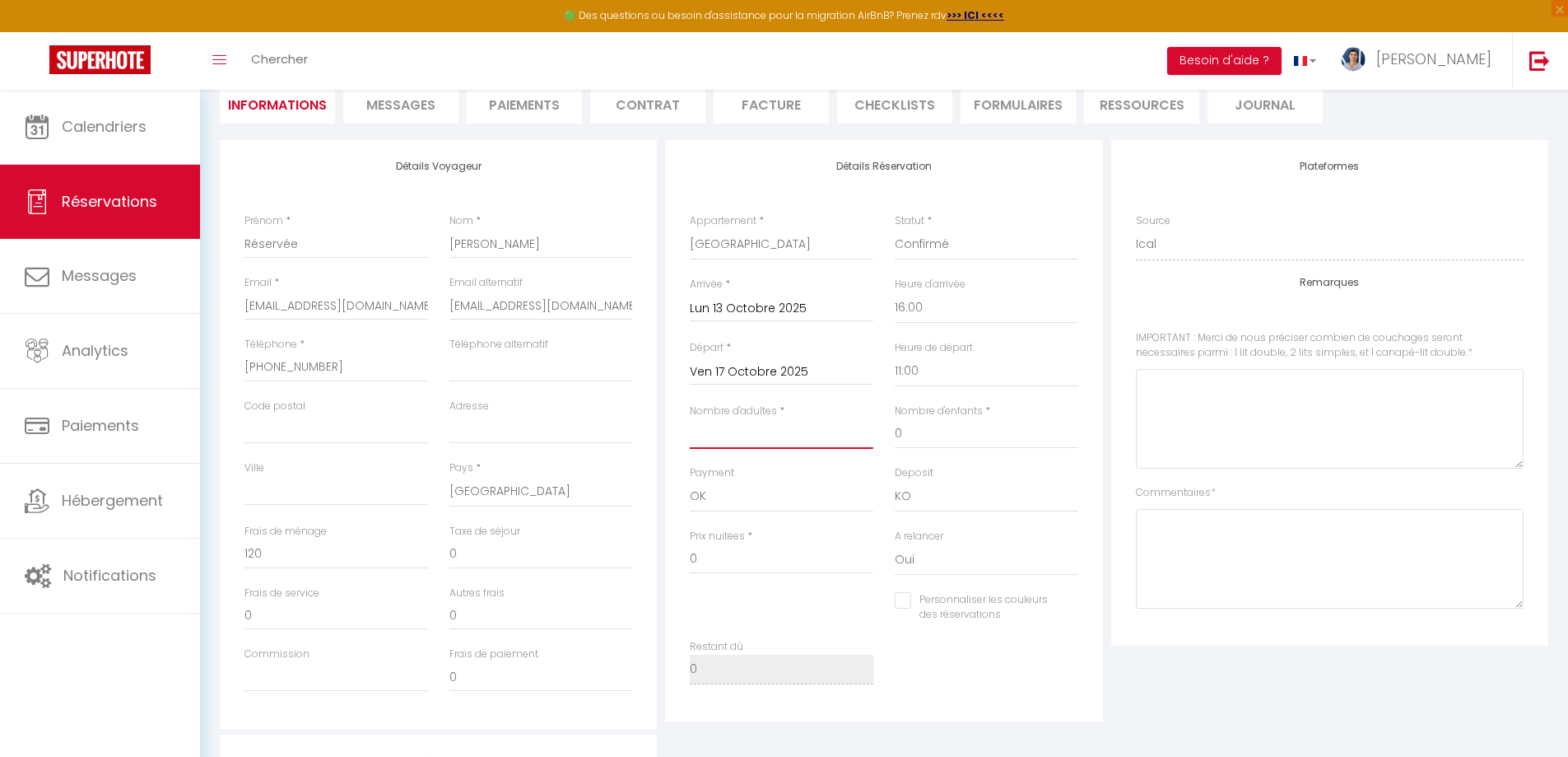
checkbox input "false"
type input "2"
checkbox input "false"
type input "0"
type input "280"
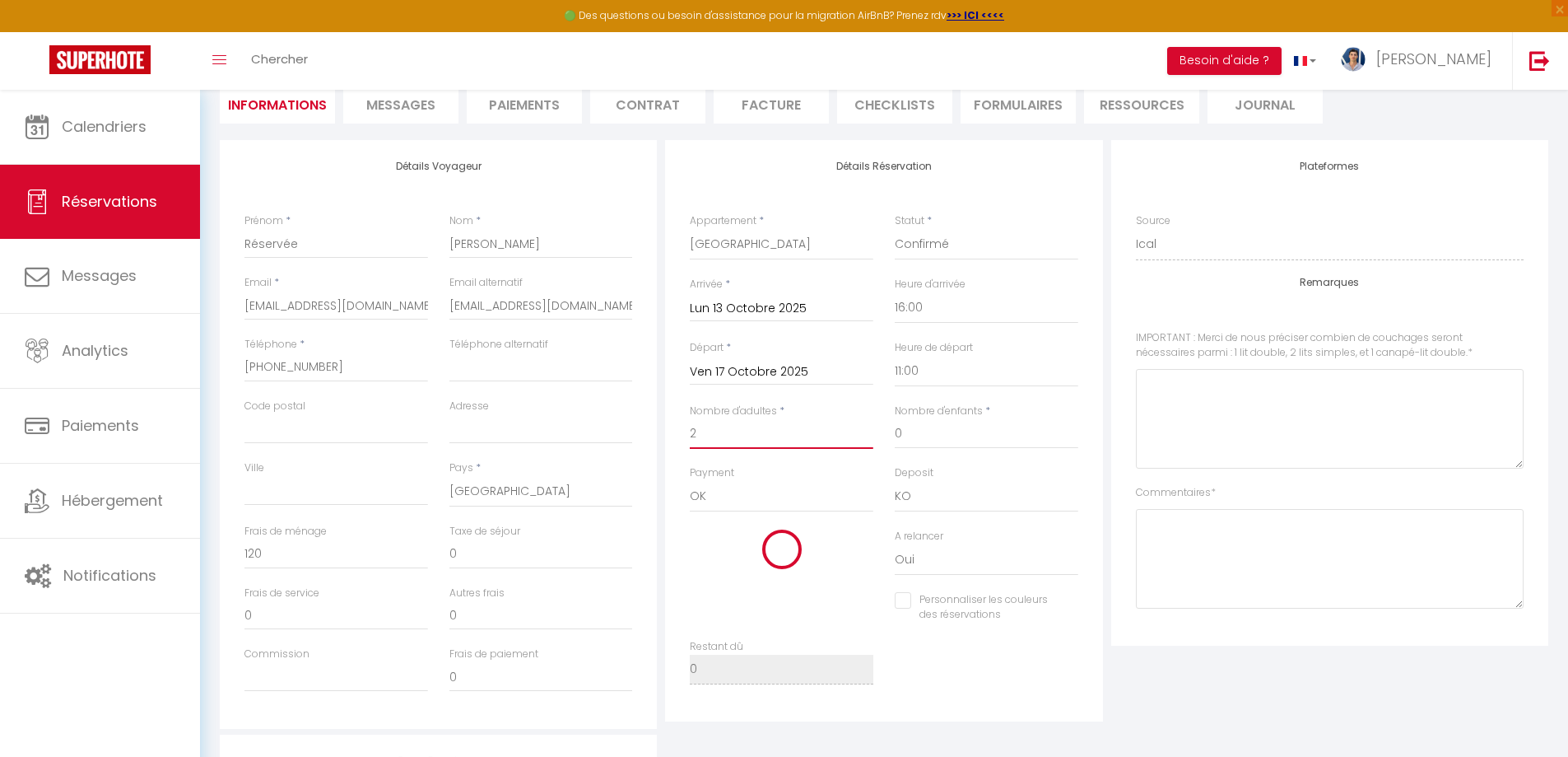
checkbox input "false"
type input "2"
click at [746, 565] on input "280" at bounding box center [781, 558] width 183 height 29
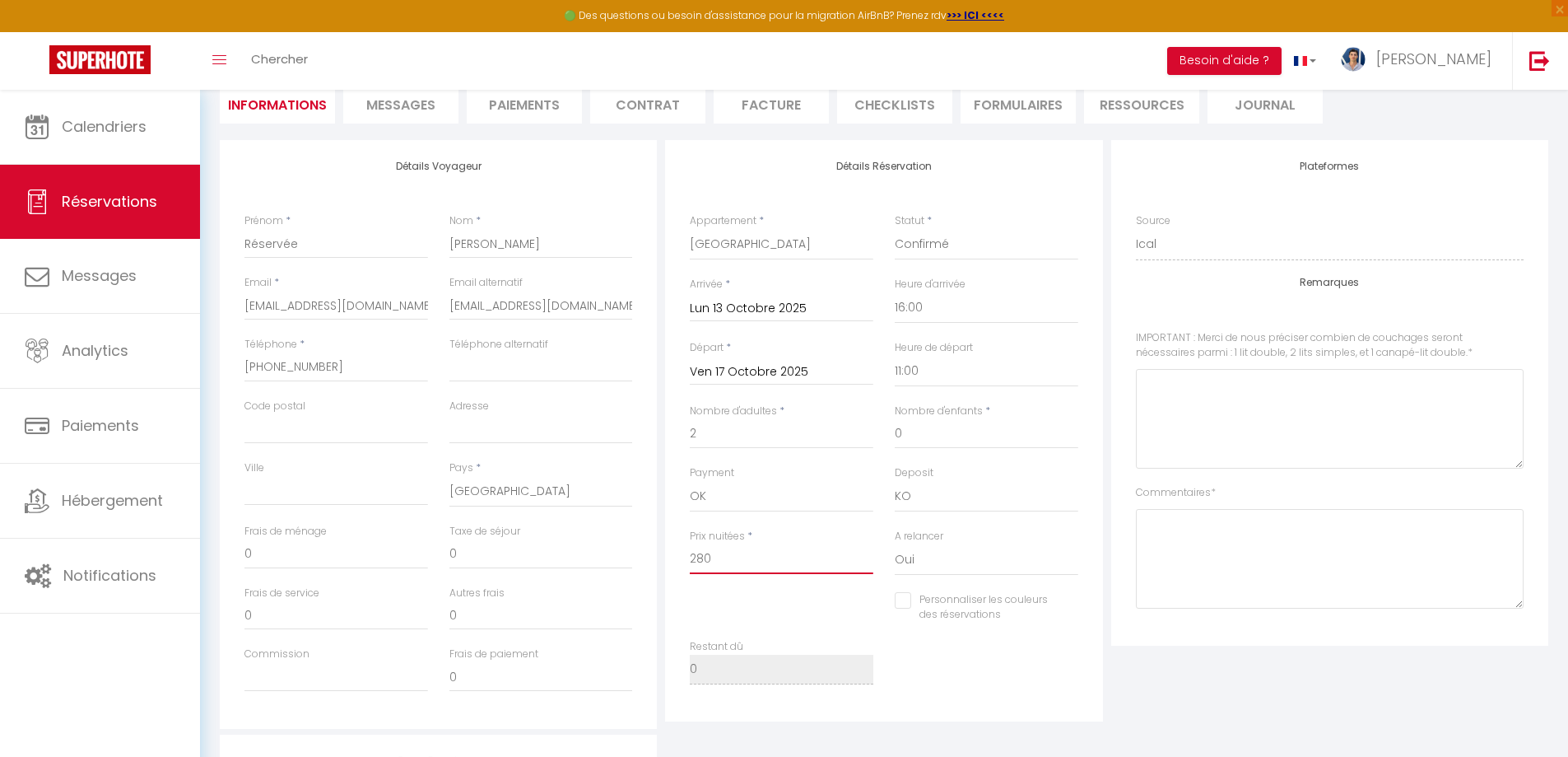
type input "6"
checkbox input "false"
type input "60"
checkbox input "false"
type input "600"
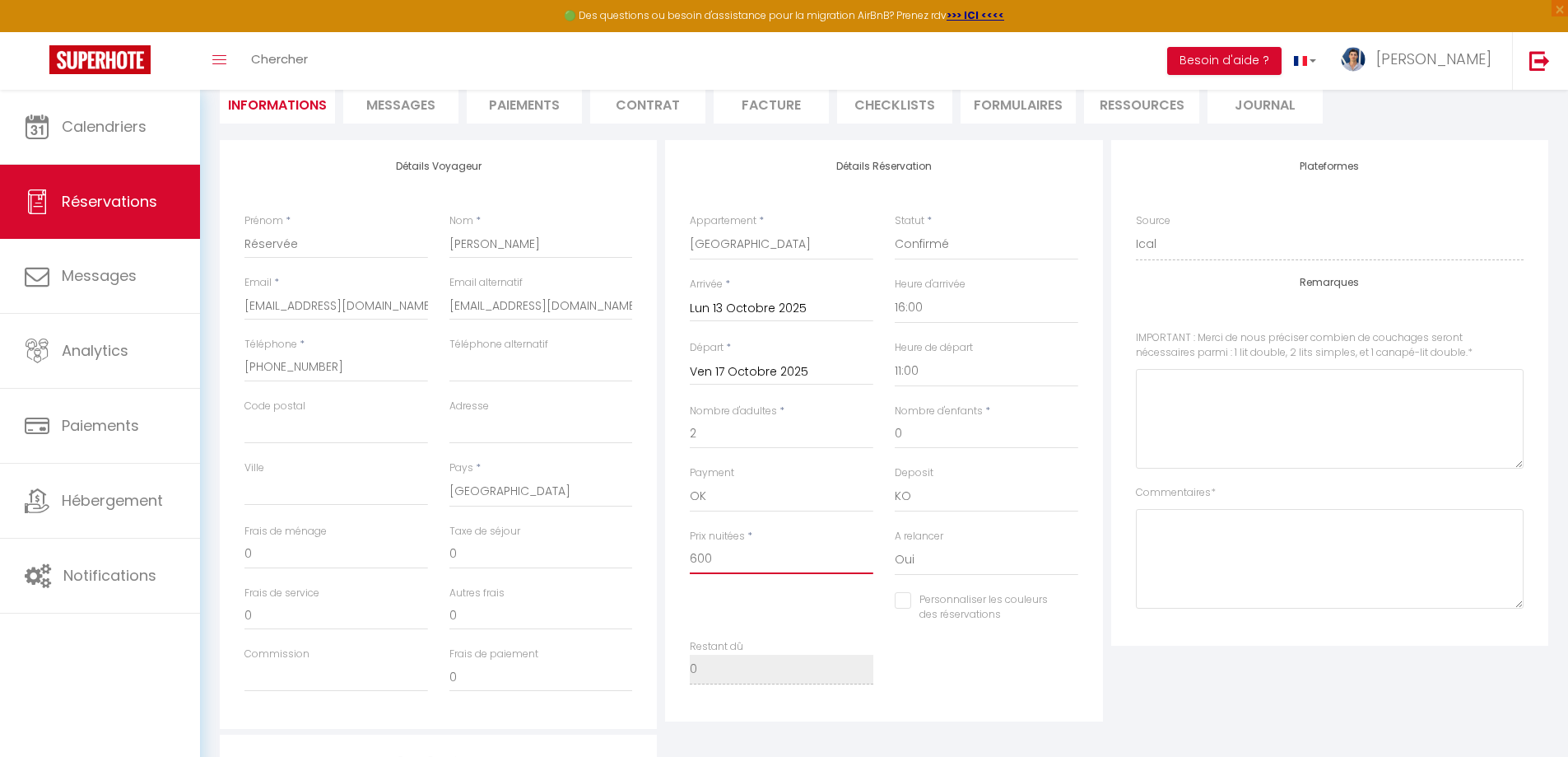
checkbox input "false"
type input "600"
click at [966, 685] on div "Restant dû 0" at bounding box center [883, 669] width 409 height 62
click at [346, 548] on input "0" at bounding box center [337, 554] width 183 height 29
checkbox input "false"
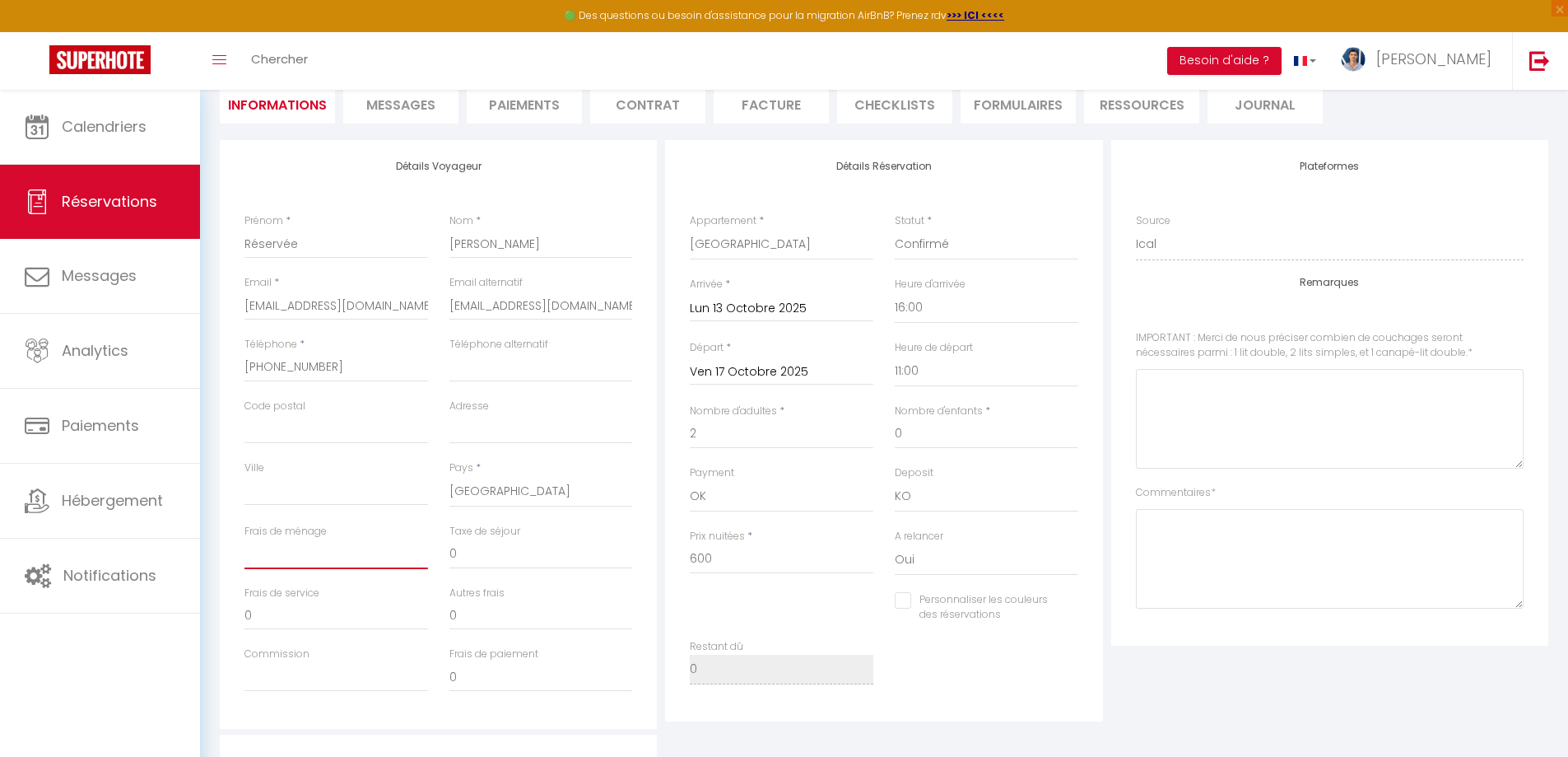
type input "1"
checkbox input "false"
type input "12"
checkbox input "false"
type input "120"
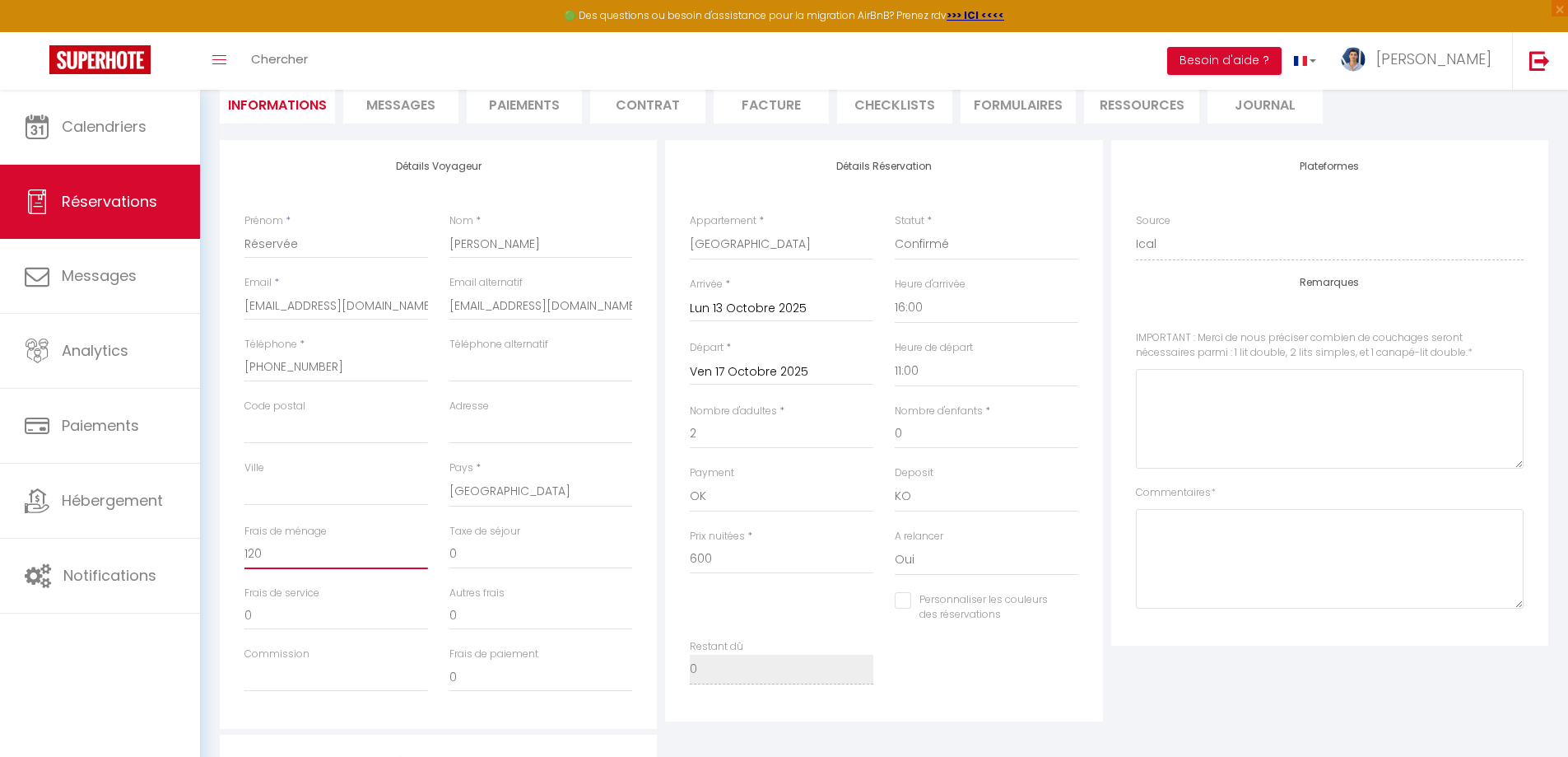
checkbox input "false"
type input "120"
click at [471, 545] on input "0" at bounding box center [541, 554] width 183 height 29
paste input "46.08"
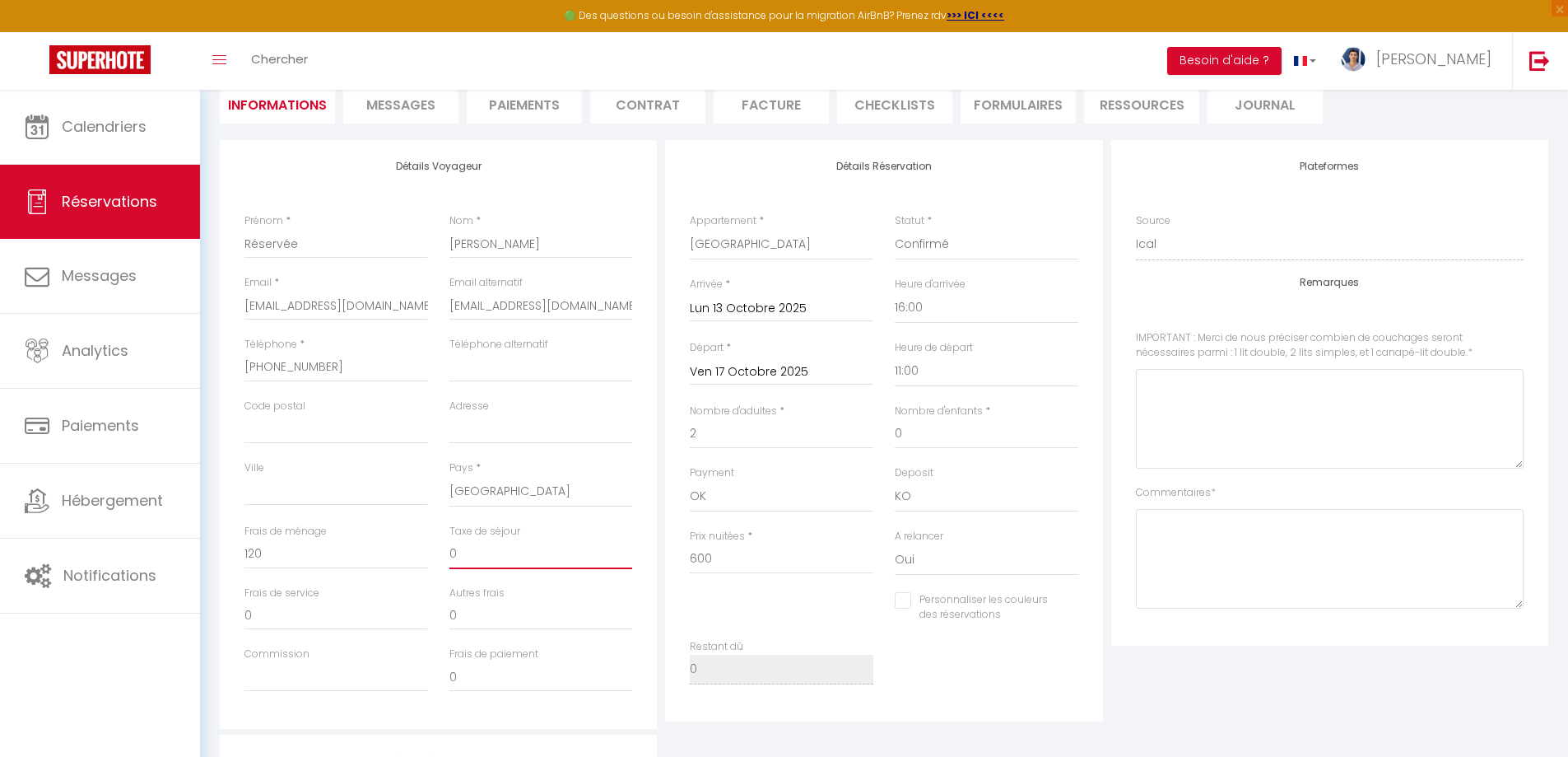
type input "46.08"
checkbox input "false"
click at [466, 556] on input "46.08" at bounding box center [541, 554] width 183 height 29
type input "4608"
checkbox input "false"
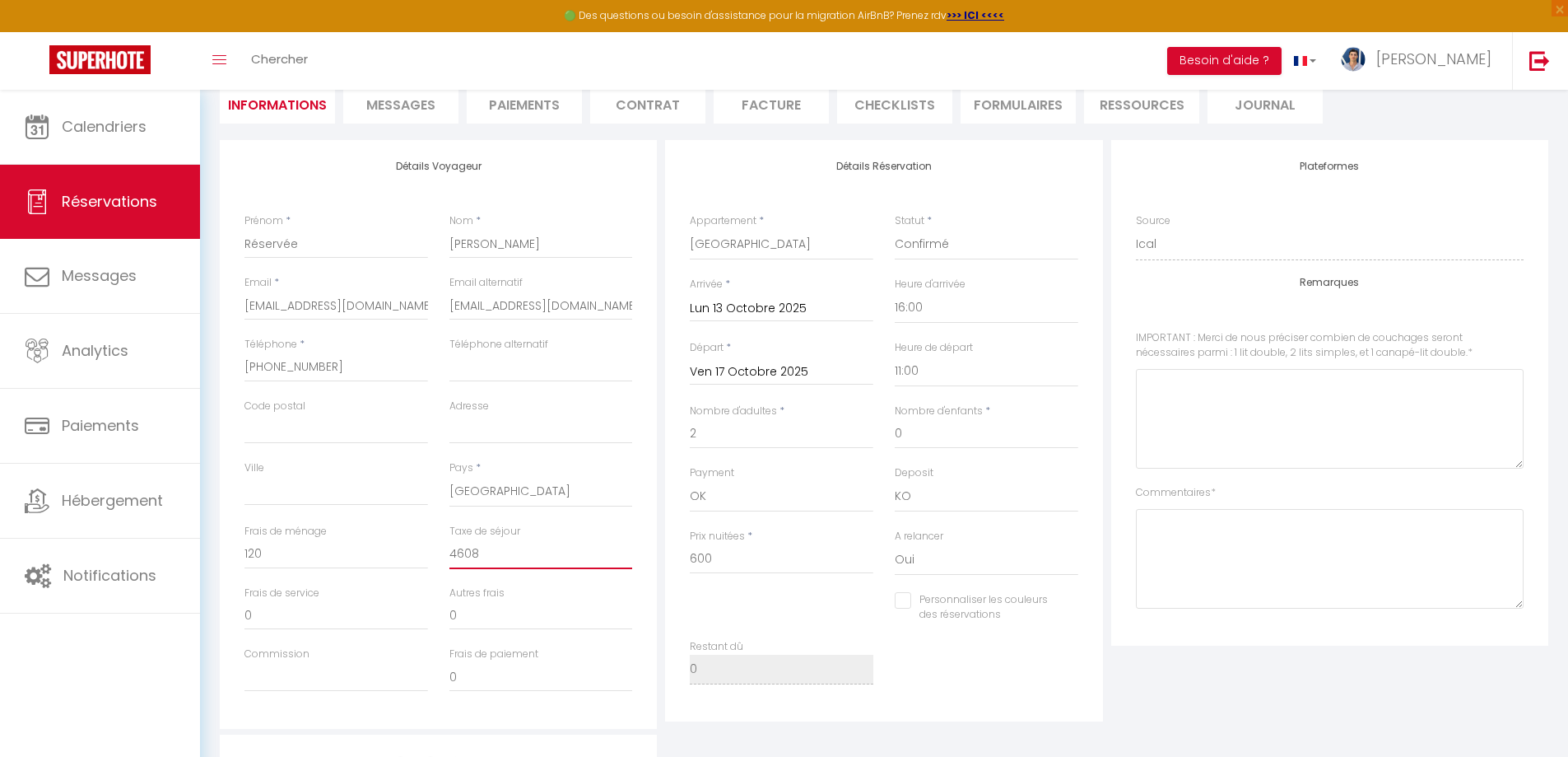
type input "46,08"
checkbox input "false"
type input "46,08"
click at [251, 610] on input "0" at bounding box center [337, 615] width 183 height 29
click at [257, 611] on input "0" at bounding box center [337, 615] width 183 height 29
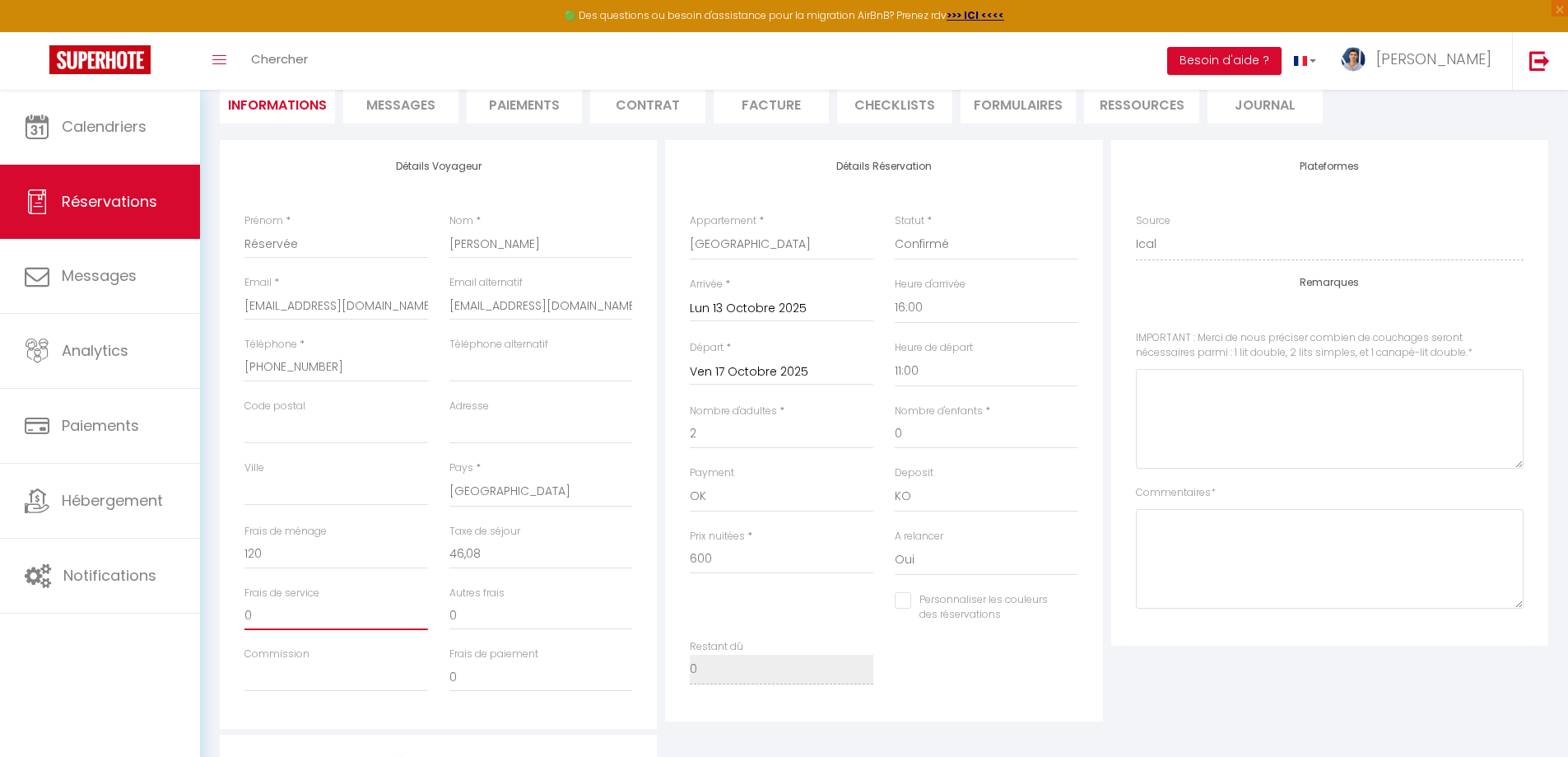
click at [257, 611] on input "0" at bounding box center [337, 615] width 183 height 29
paste input "102.0"
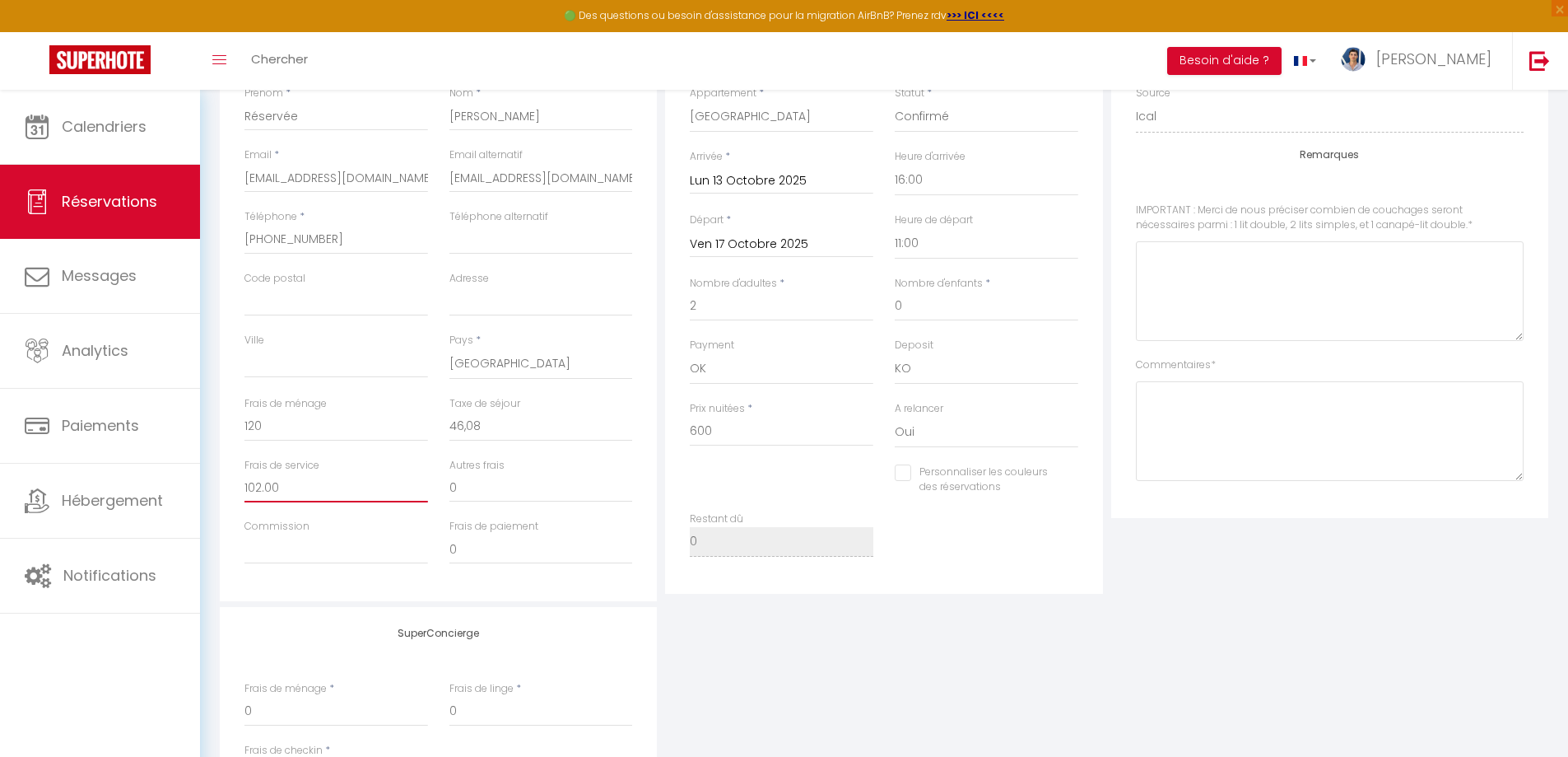
scroll to position [329, 0]
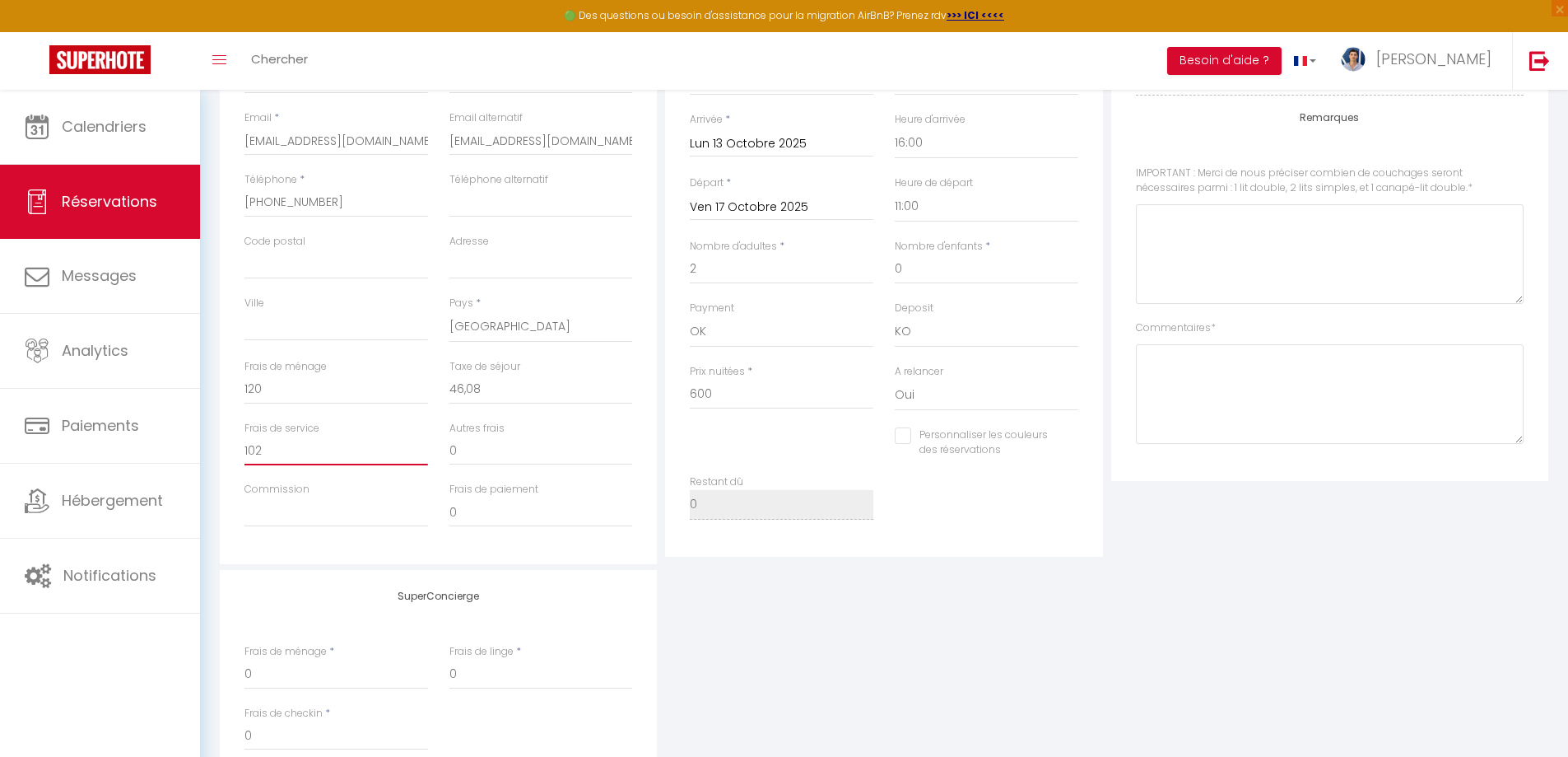
type input "102"
click at [356, 554] on div "Détails Voyageur Prénom * Réservée Nom * James Email * captainshoalman@gmail.co…" at bounding box center [438, 270] width 437 height 589
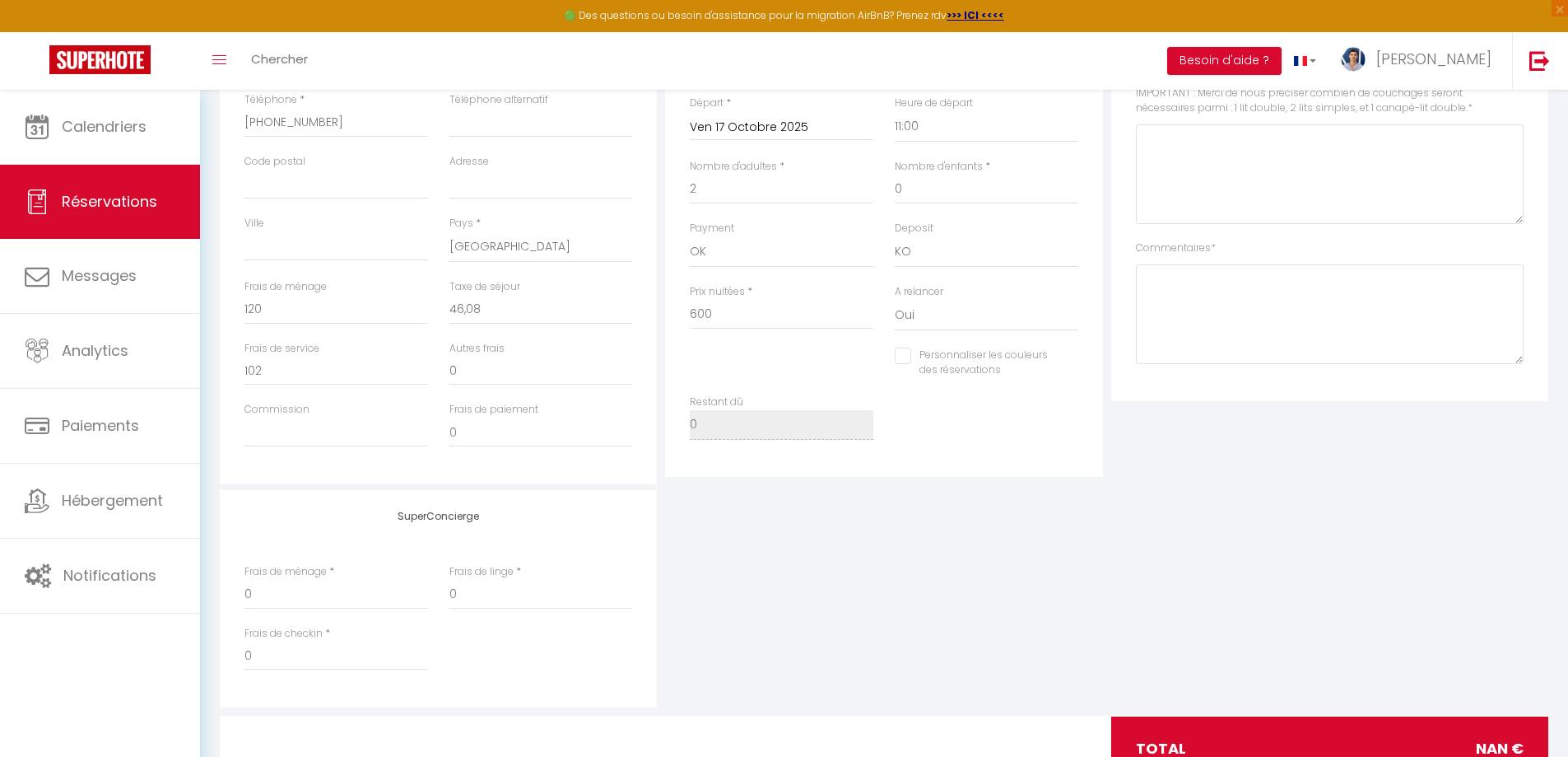
scroll to position [412, 0]
click at [532, 430] on input "0" at bounding box center [541, 430] width 183 height 29
paste input "27.57"
type input "27,57"
click at [353, 428] on input "Commission" at bounding box center [337, 430] width 183 height 29
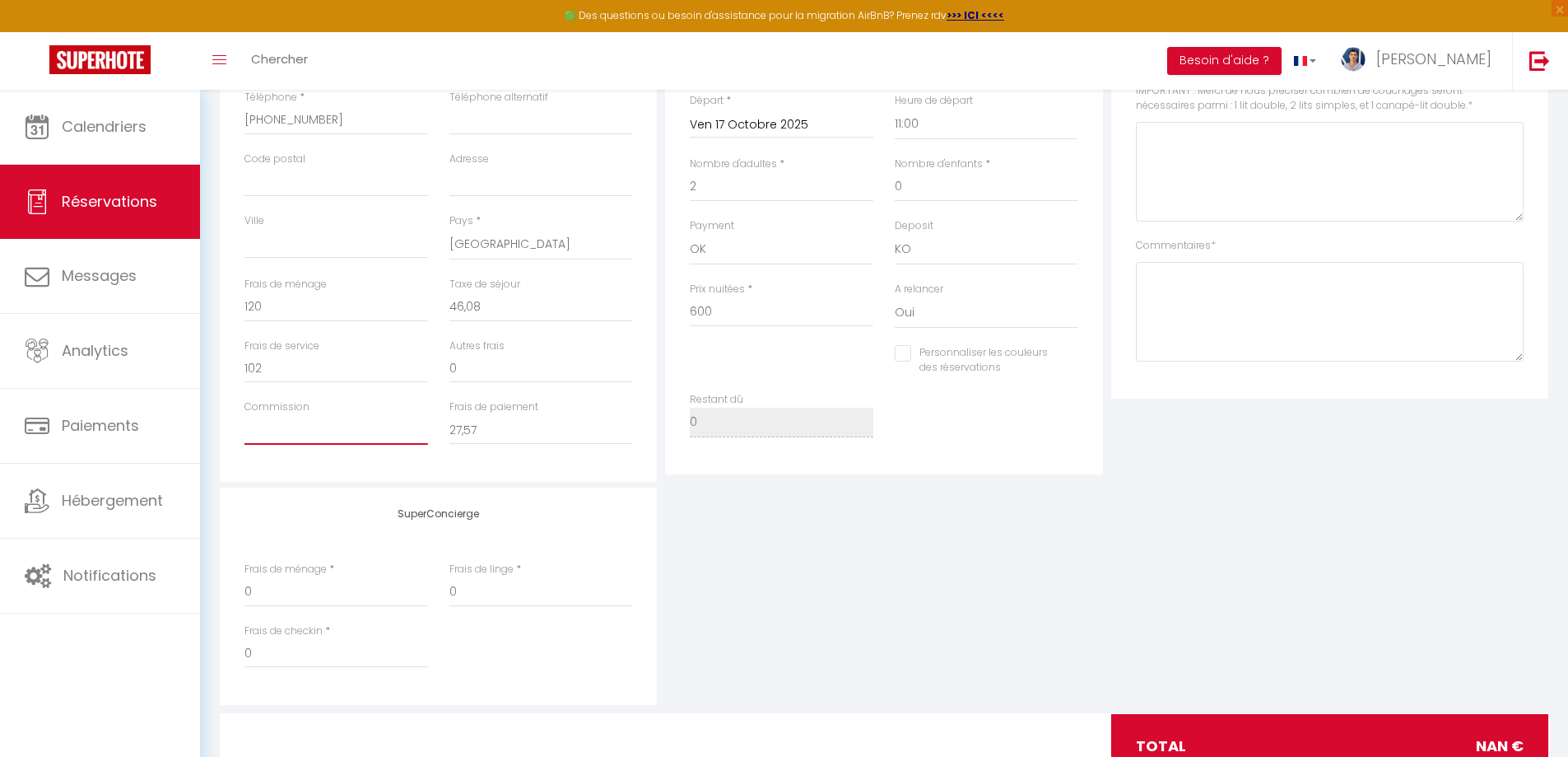
paste input "43.20"
type input "43,20"
click at [816, 584] on div "SuperConcierge Frais de ménage * 0 Frais de linge * 0 Frais de checkin * 0" at bounding box center [884, 596] width 1337 height 218
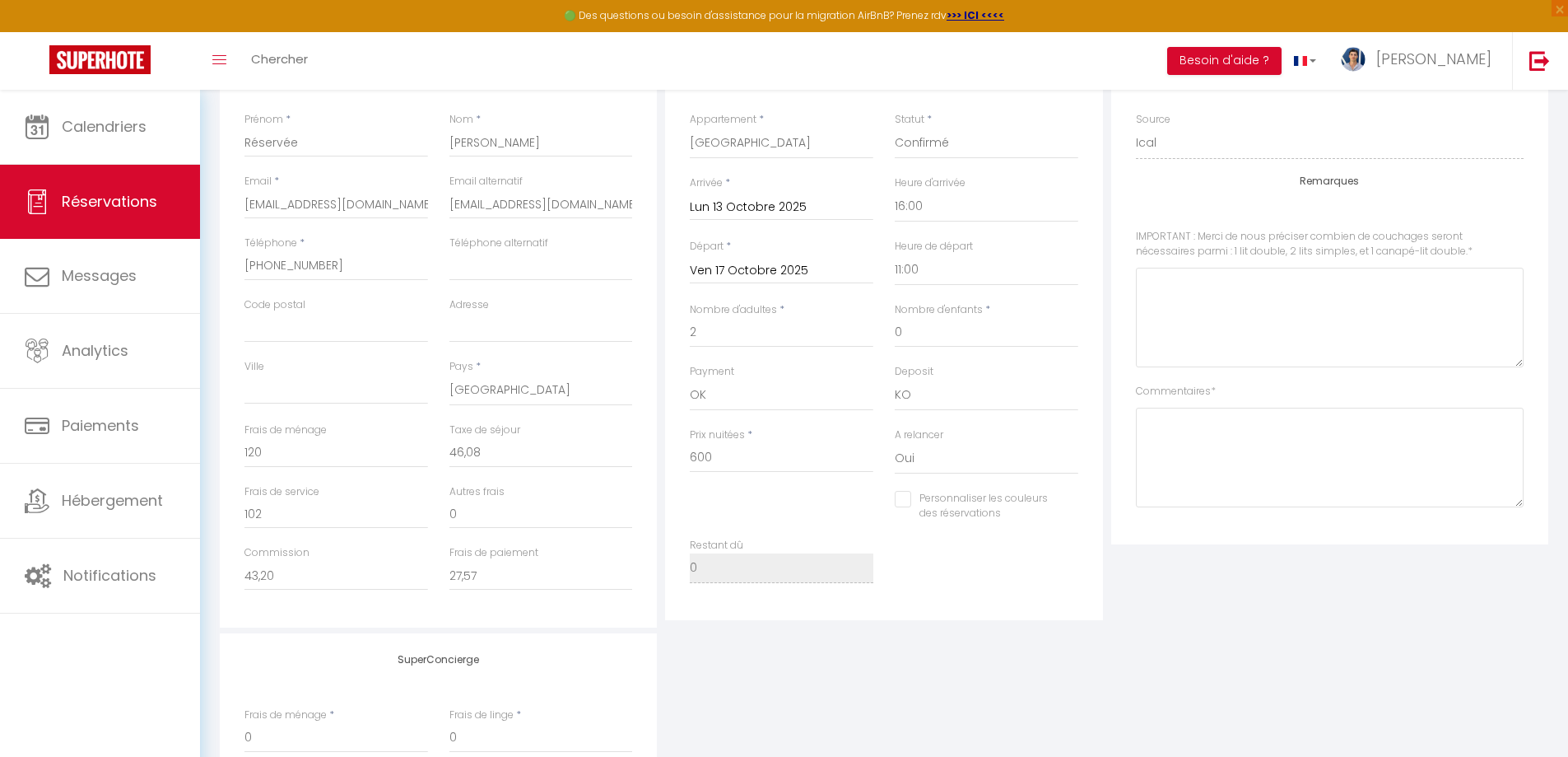
scroll to position [63, 0]
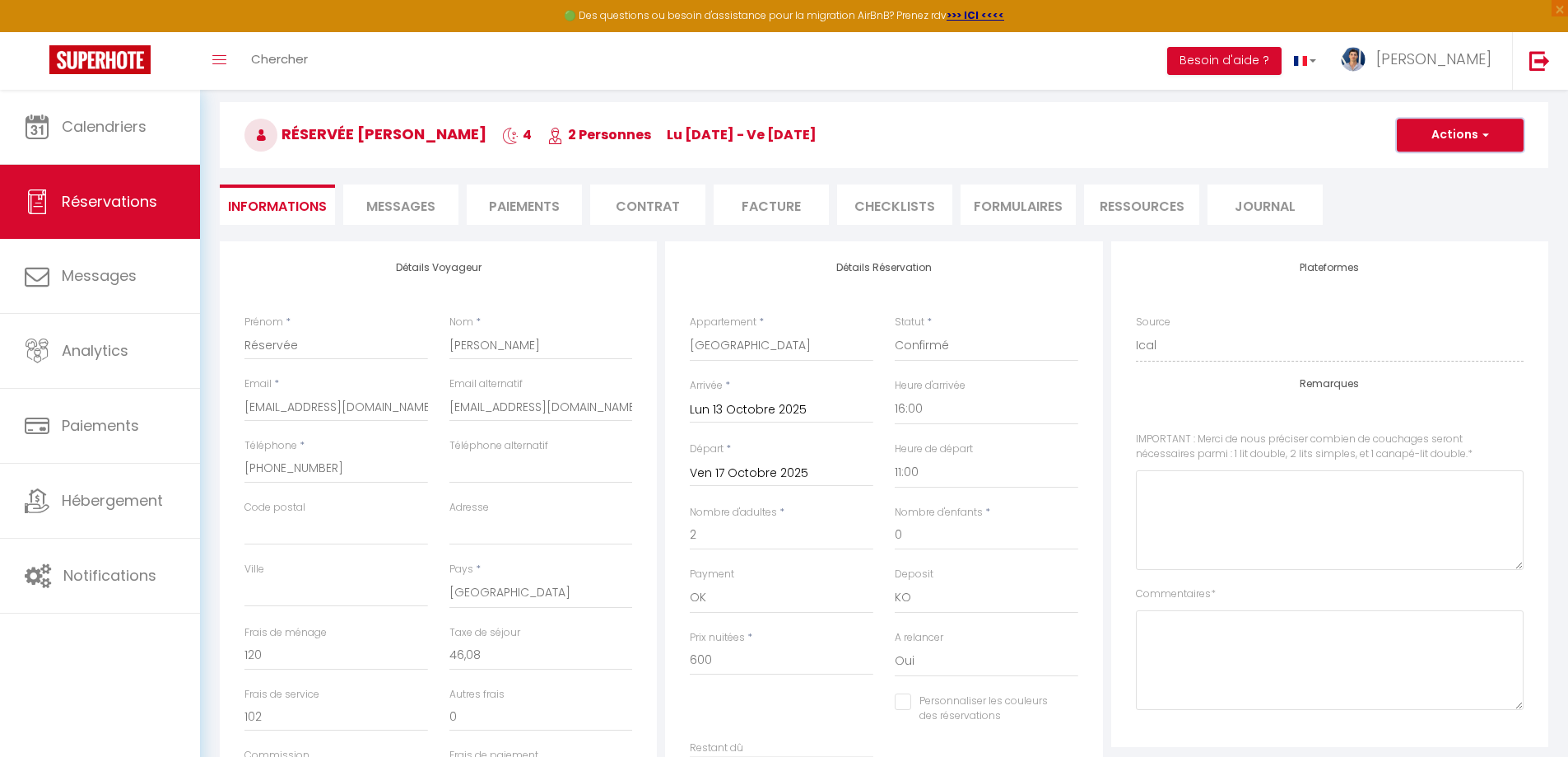
click at [1454, 132] on button "Actions" at bounding box center [1460, 134] width 127 height 33
click at [1449, 170] on link "Enregistrer" at bounding box center [1444, 171] width 131 height 22
click at [319, 607] on input "Ville" at bounding box center [337, 591] width 183 height 29
type input "x"
type input "."
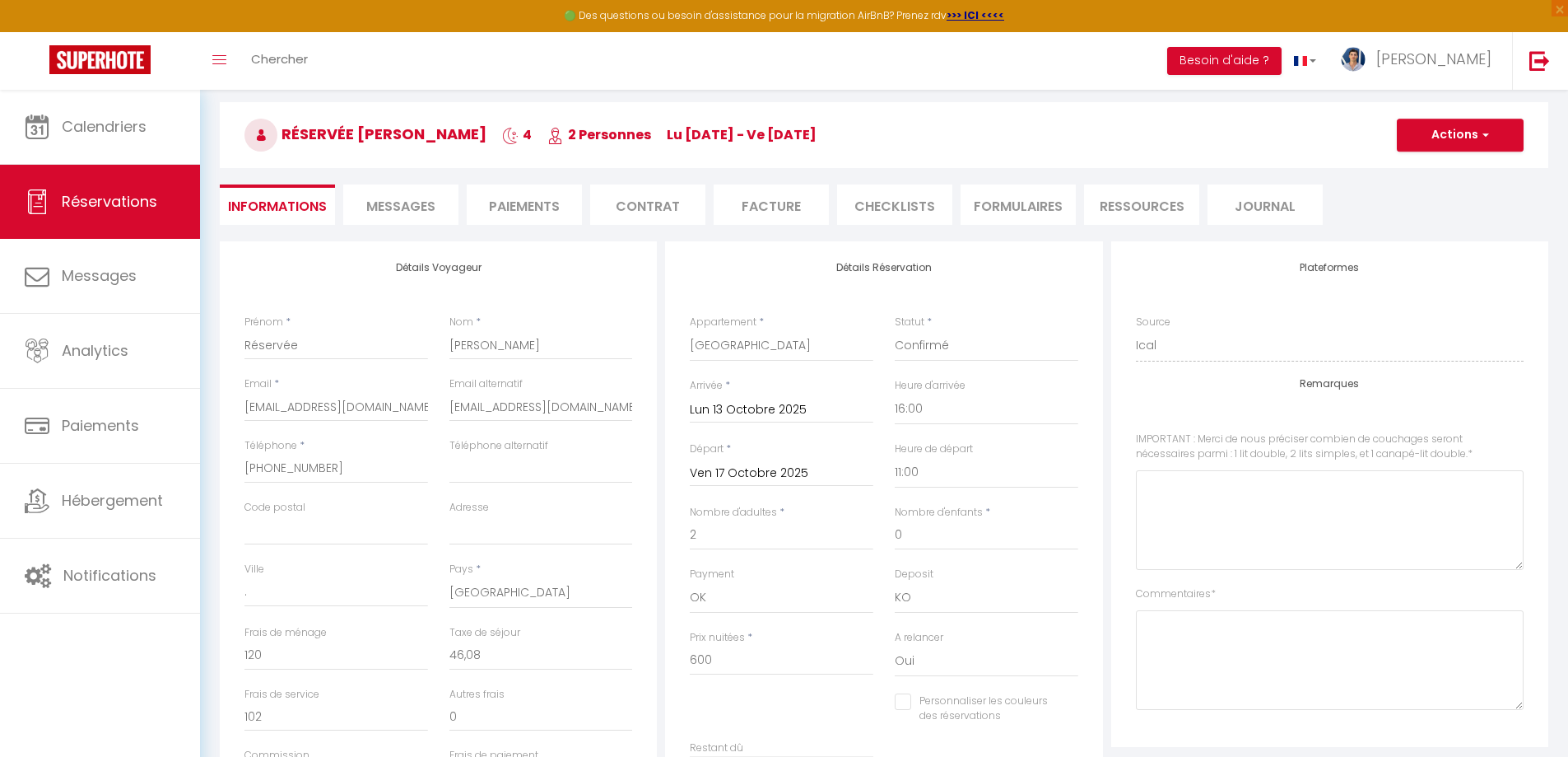
click at [227, 604] on div "Détails Voyageur Prénom * Réservée Nom * James Email * captainshoalman@gmail.co…" at bounding box center [438, 536] width 437 height 589
click at [1473, 138] on button "Actions" at bounding box center [1460, 134] width 127 height 33
click at [1470, 172] on link "Enregistrer" at bounding box center [1444, 171] width 131 height 22
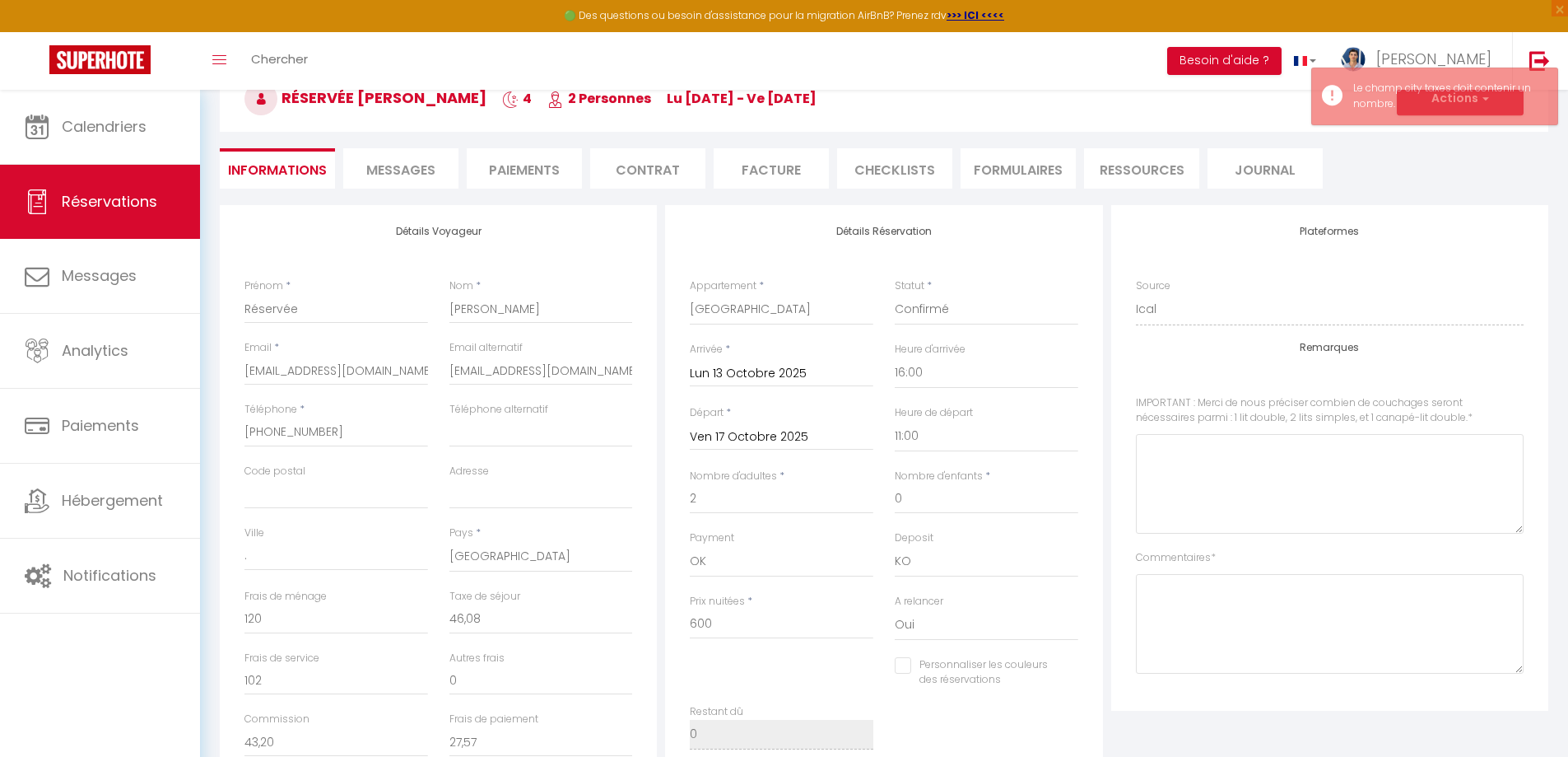
scroll to position [146, 0]
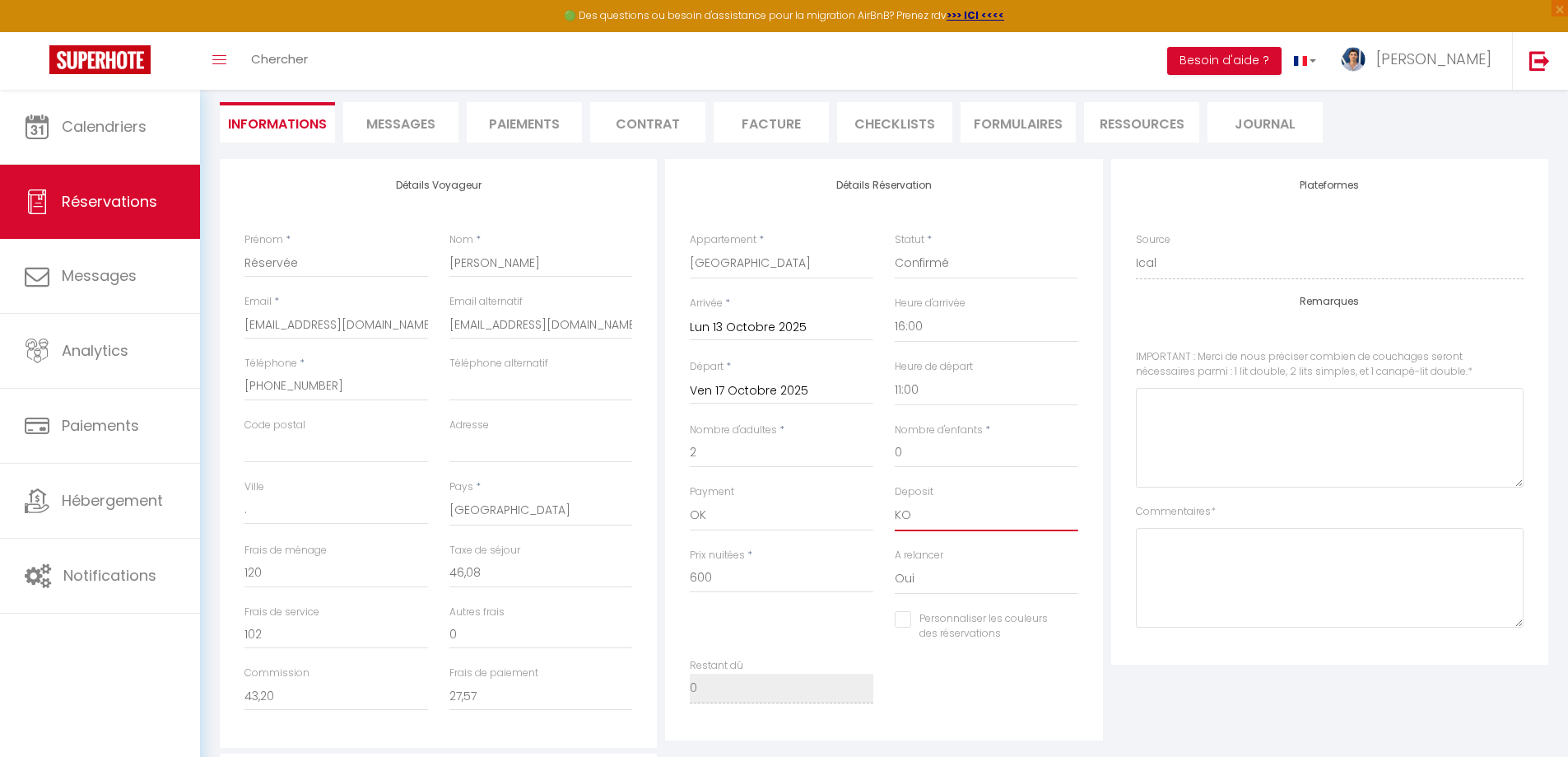
click at [932, 515] on select "OK KO" at bounding box center [986, 515] width 183 height 31
click at [895, 500] on select "OK KO" at bounding box center [986, 515] width 183 height 31
click at [928, 518] on select "OK KO" at bounding box center [986, 515] width 183 height 31
select select "14"
click at [895, 500] on select "OK KO" at bounding box center [986, 515] width 183 height 31
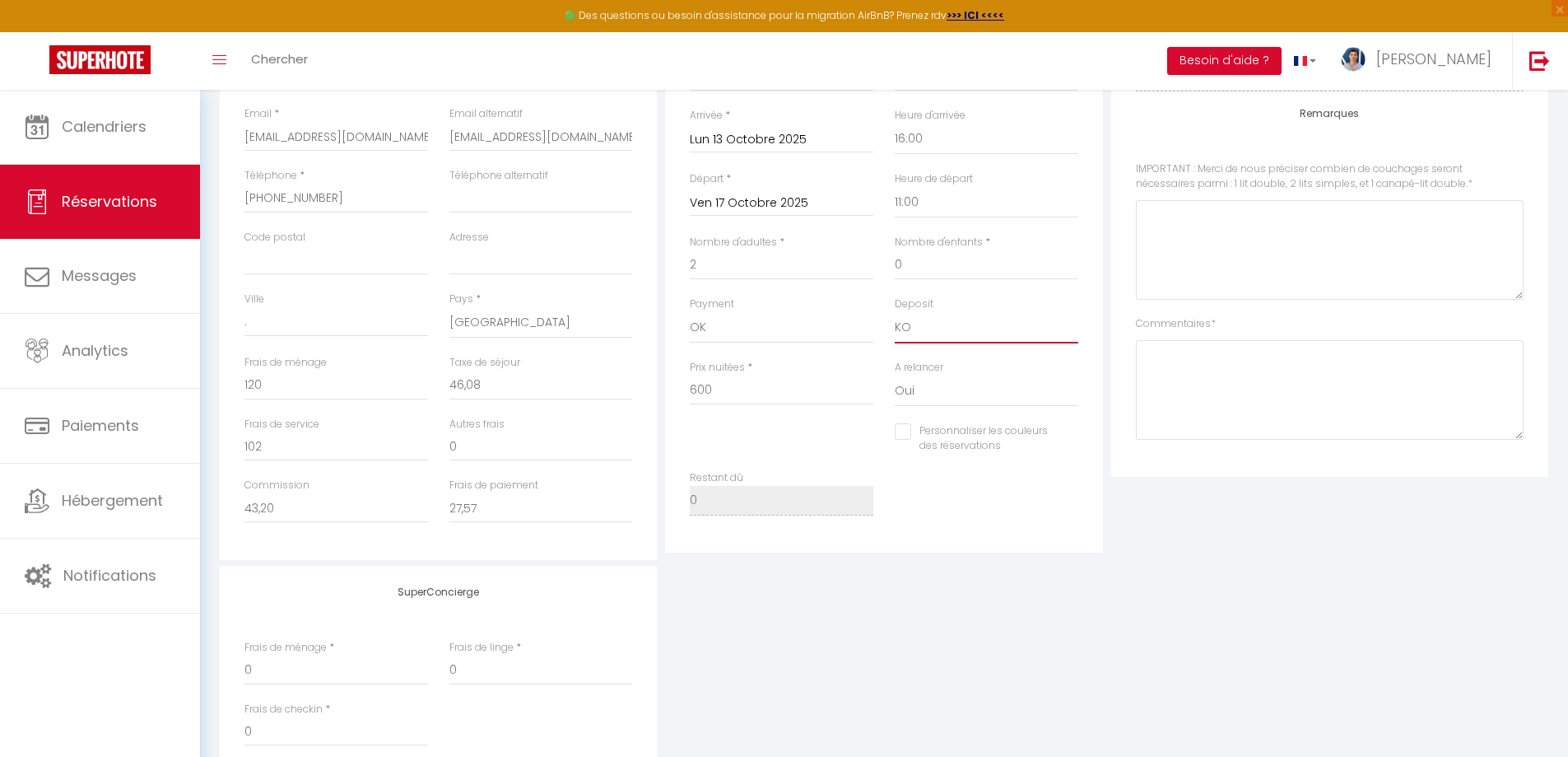
scroll to position [310, 0]
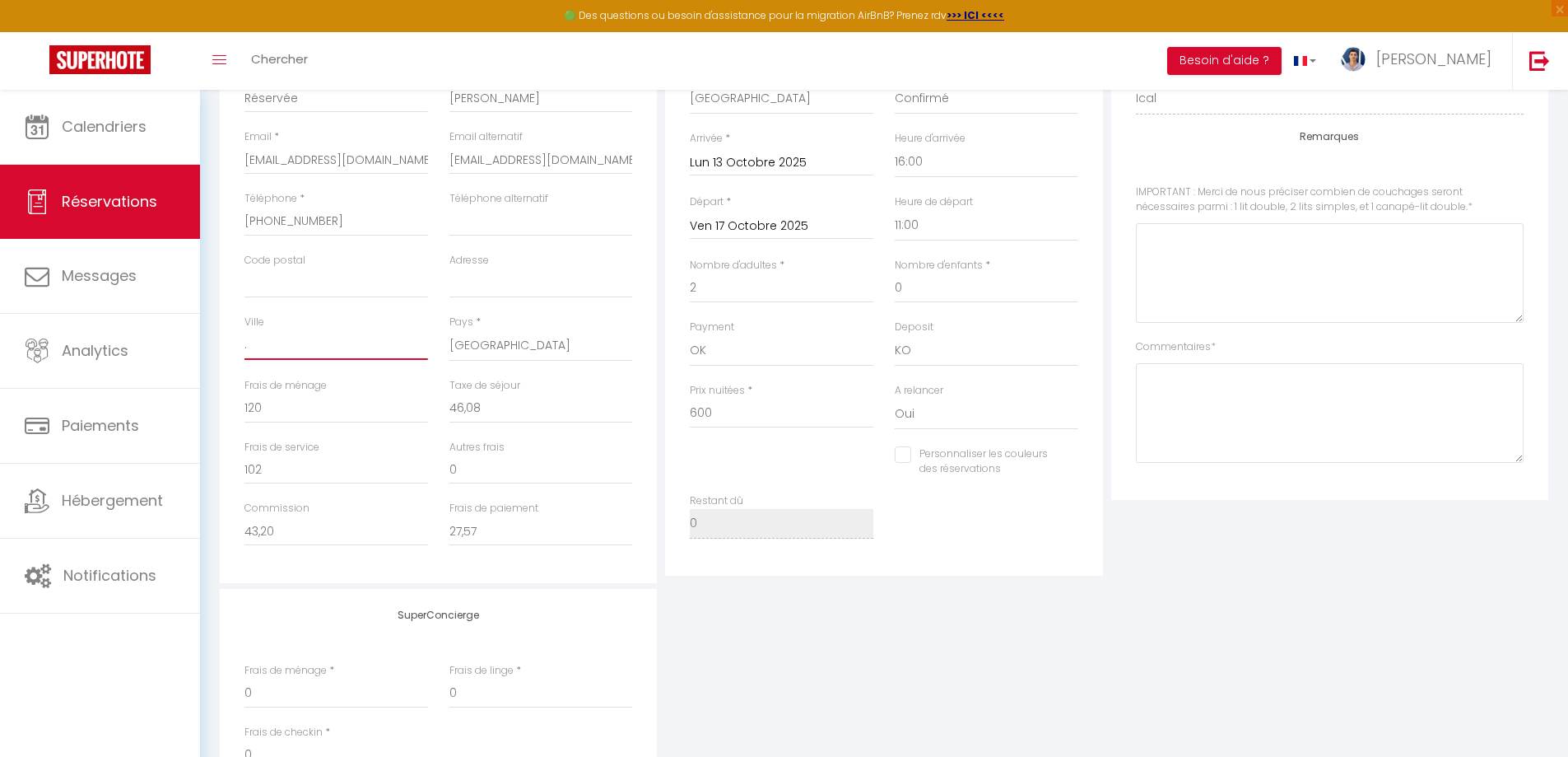
click at [353, 349] on input "." at bounding box center [337, 344] width 183 height 29
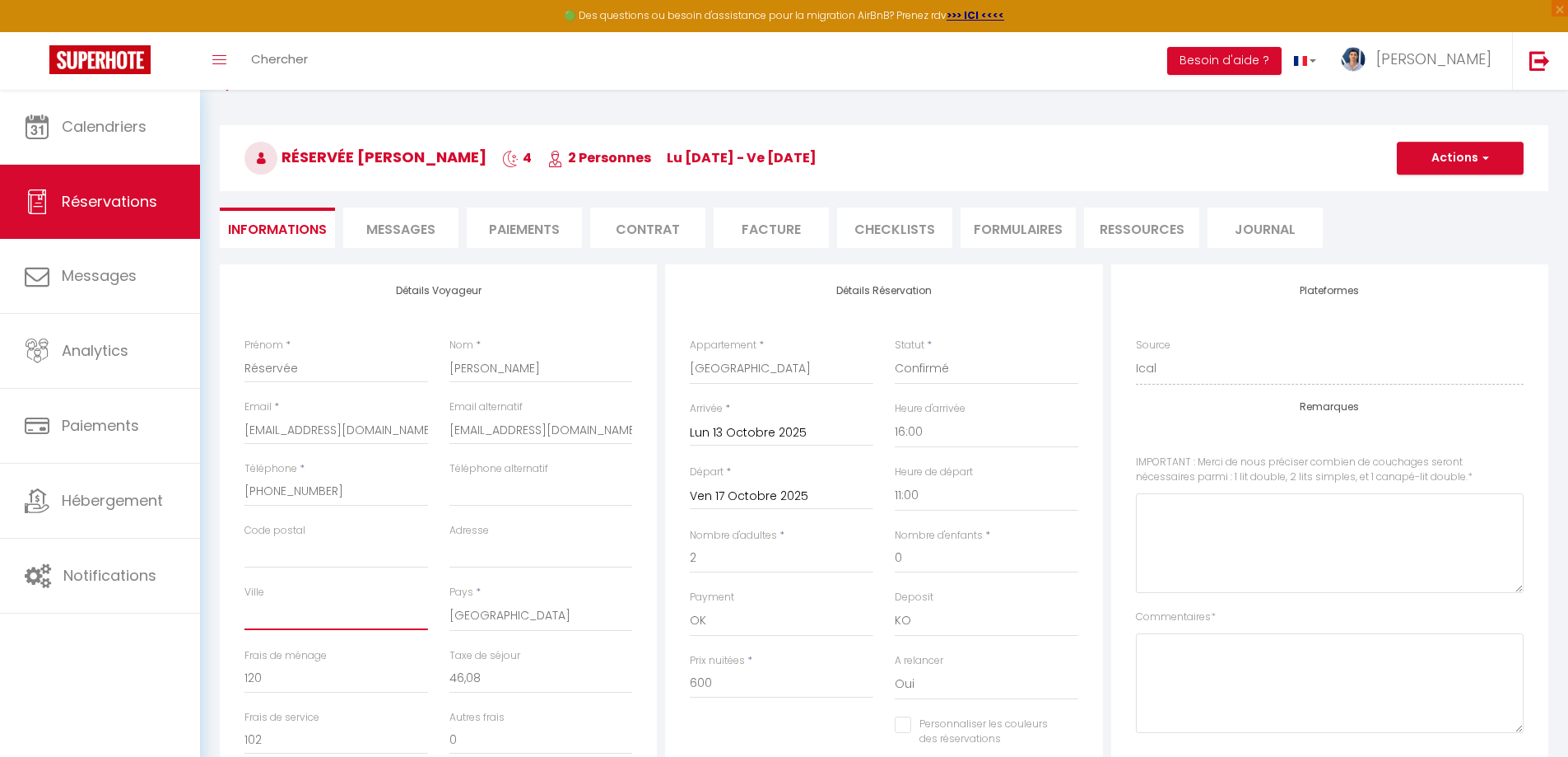
scroll to position [0, 0]
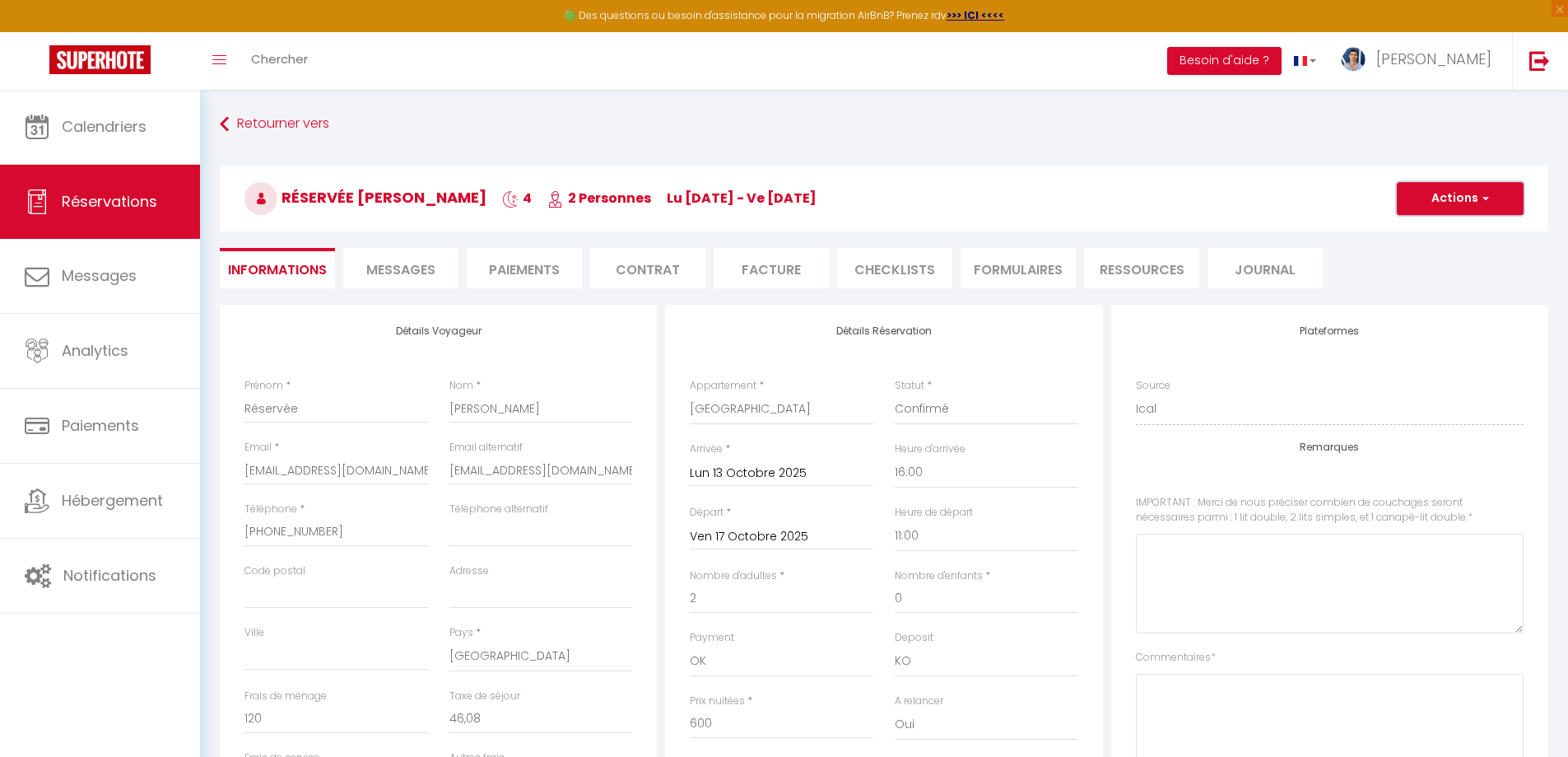
click at [1454, 202] on button "Actions" at bounding box center [1460, 198] width 127 height 33
click at [1454, 232] on link "Enregistrer" at bounding box center [1444, 235] width 131 height 22
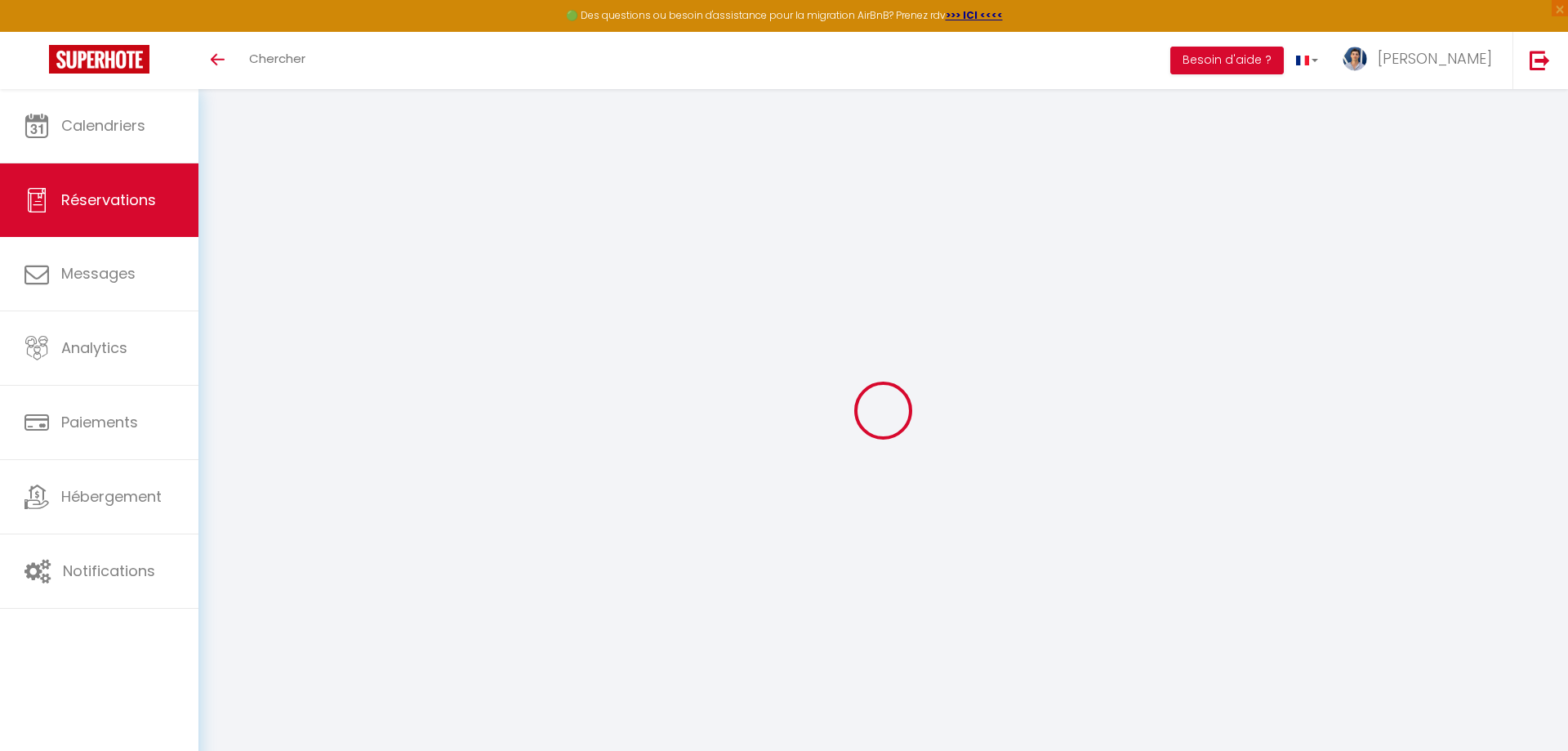
select select
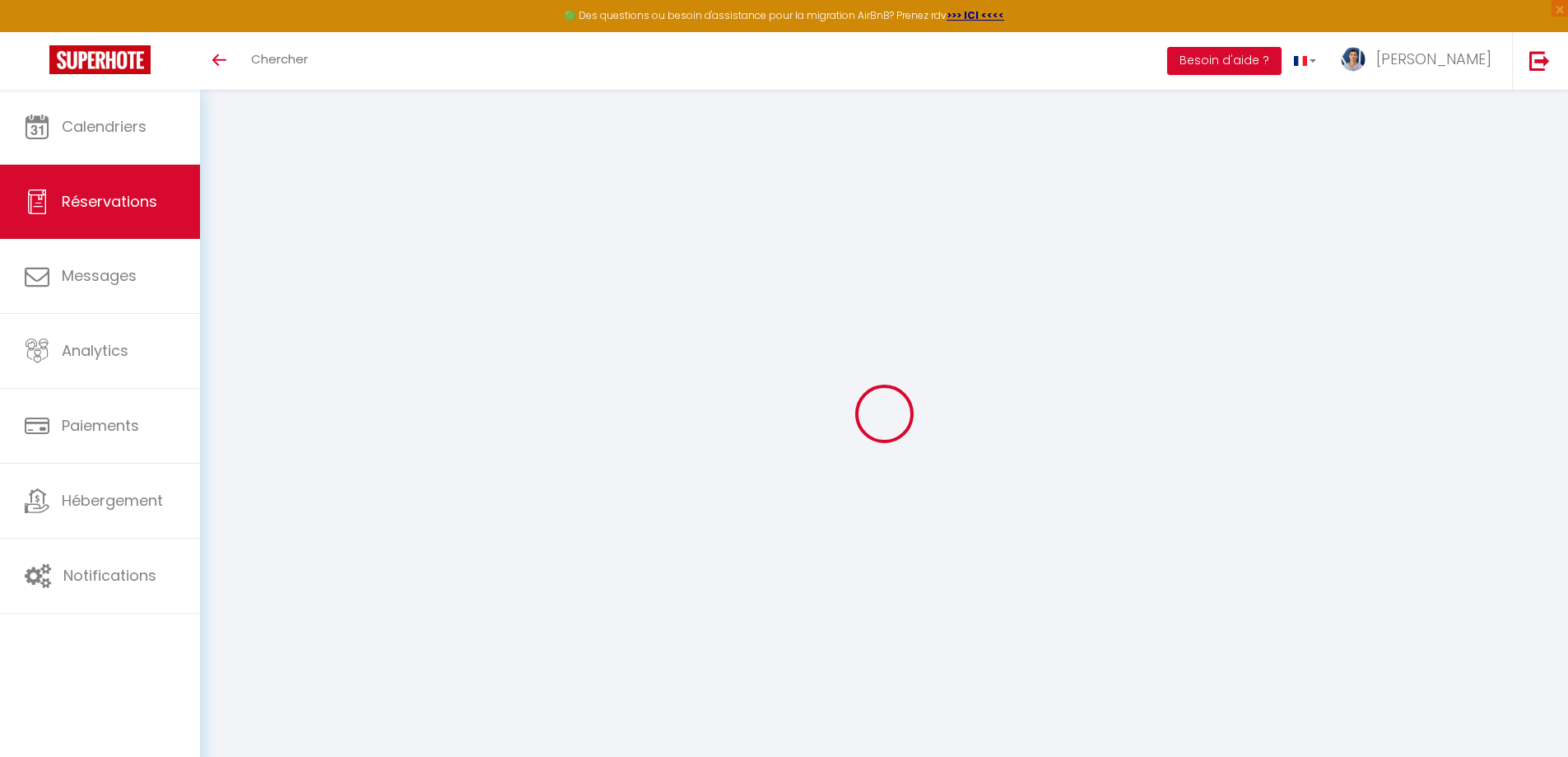
type input "Réservée"
type input "[PERSON_NAME]"
select select
select select "45909"
select select "1"
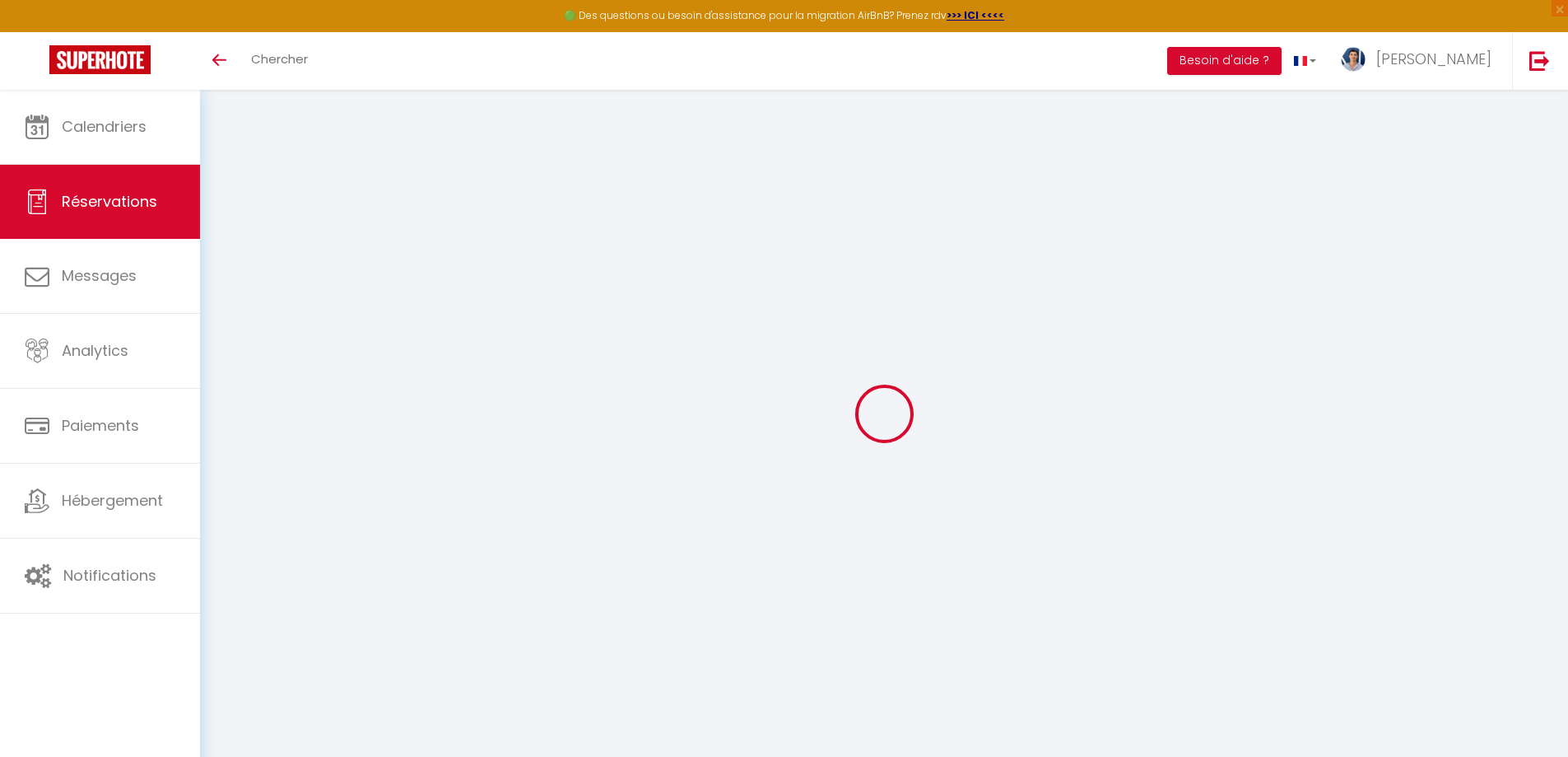
type input "Lun 13 Octobre 2025"
select select
type input "Ven 17 Octobre 2025"
select select
type input "0"
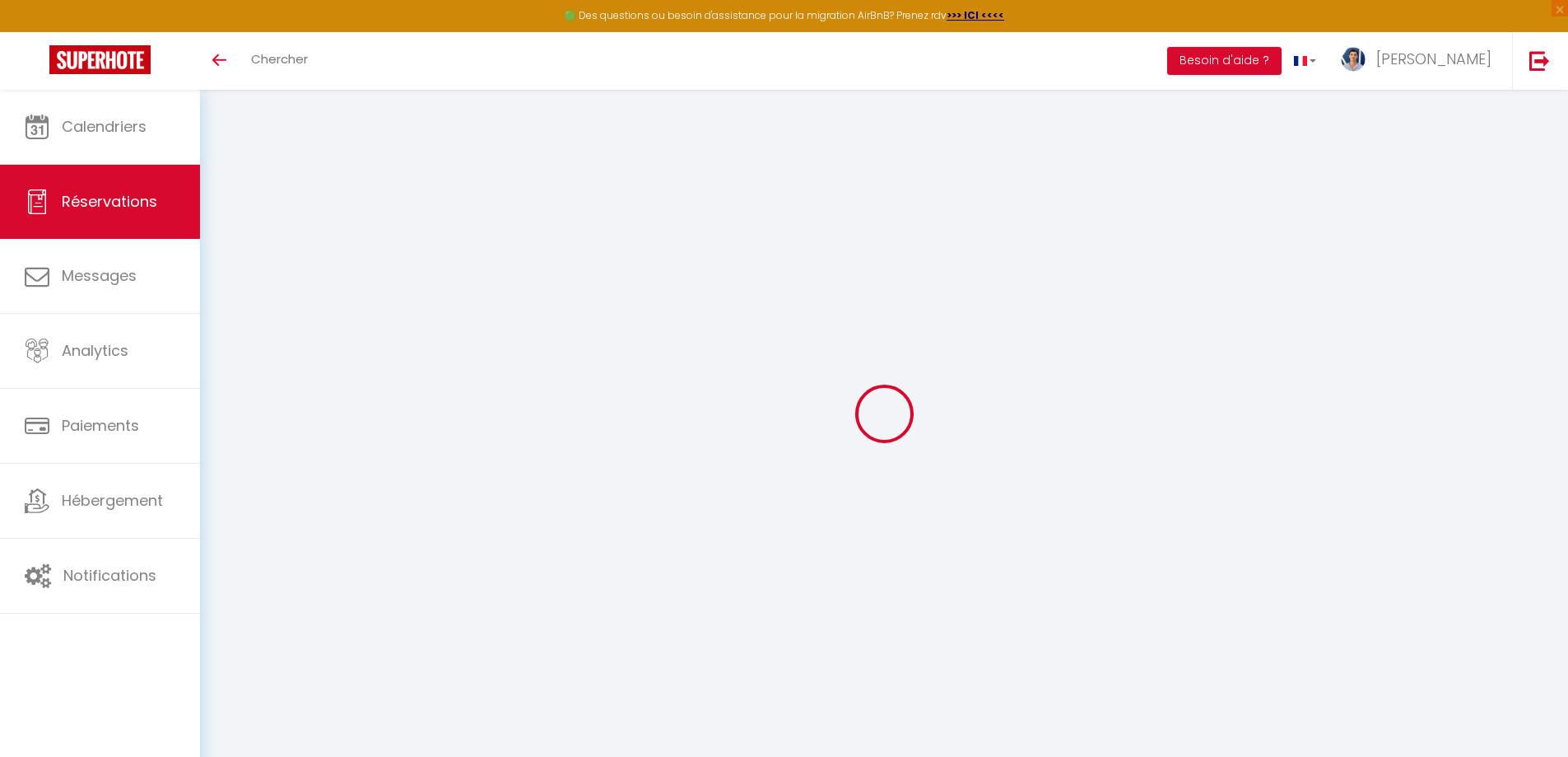
select select "12"
select select
checkbox input "false"
type input "0"
select select "73"
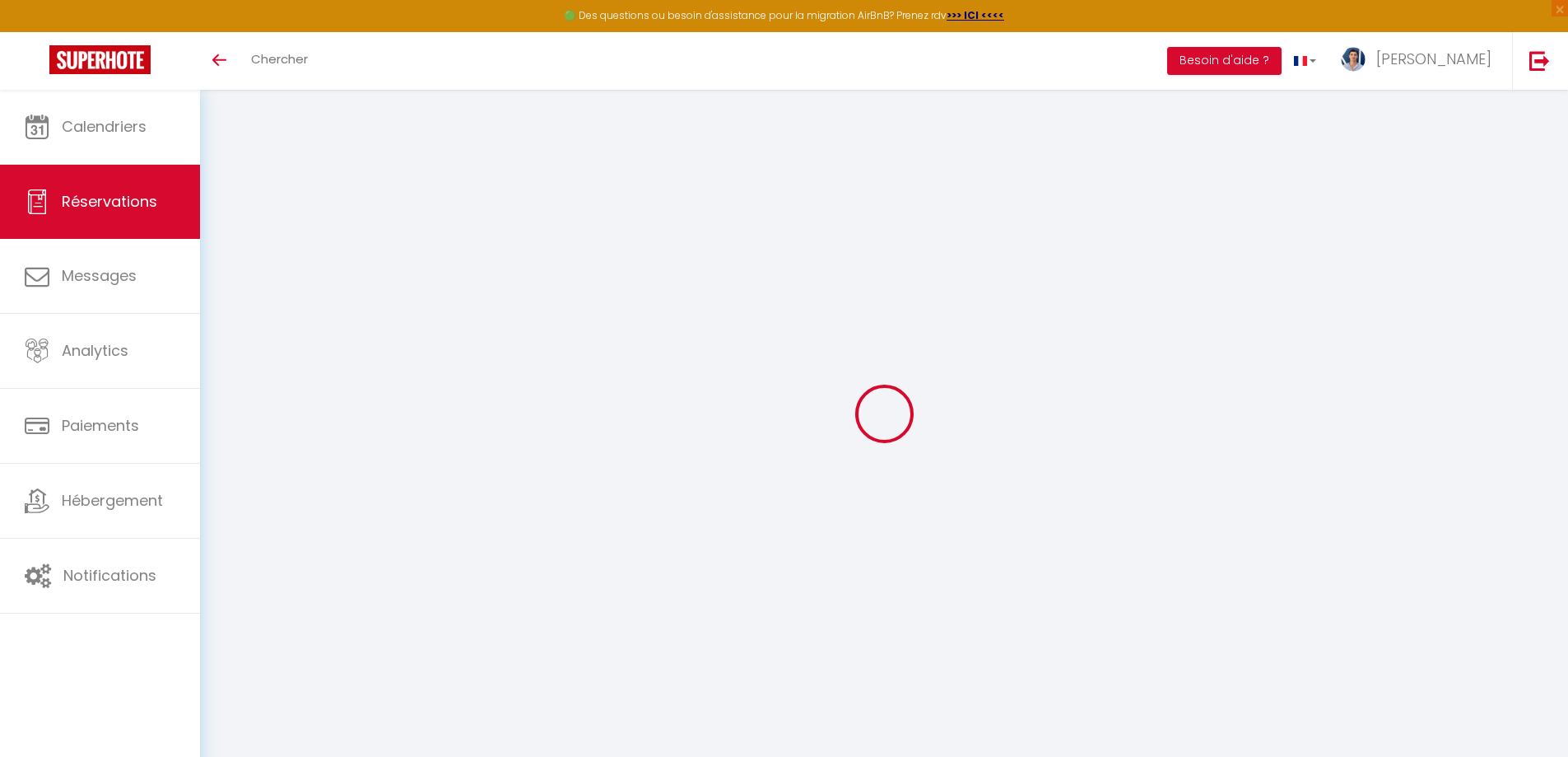
type input "0"
select select
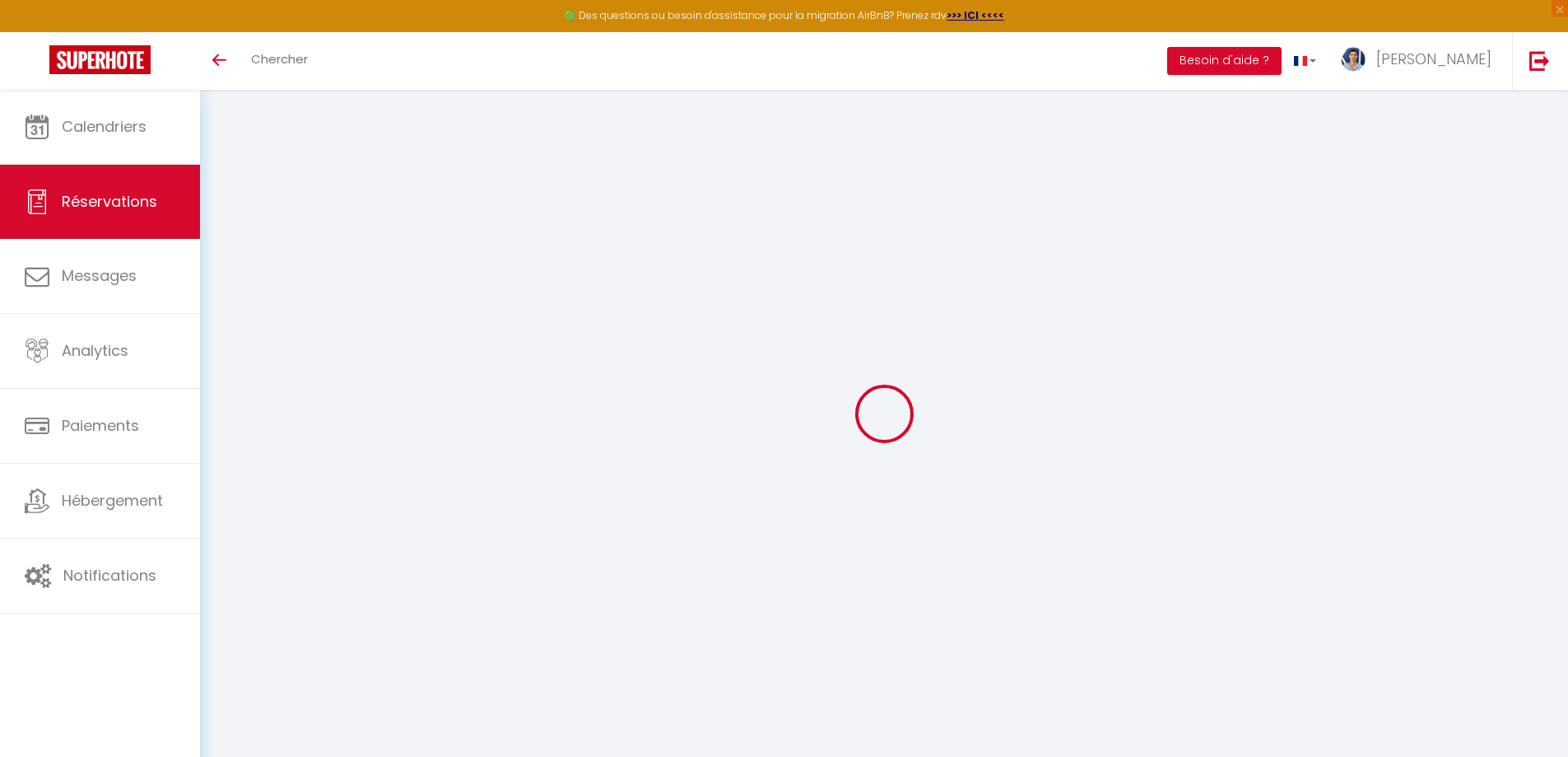
select select
select select "14"
checkbox input "false"
select select
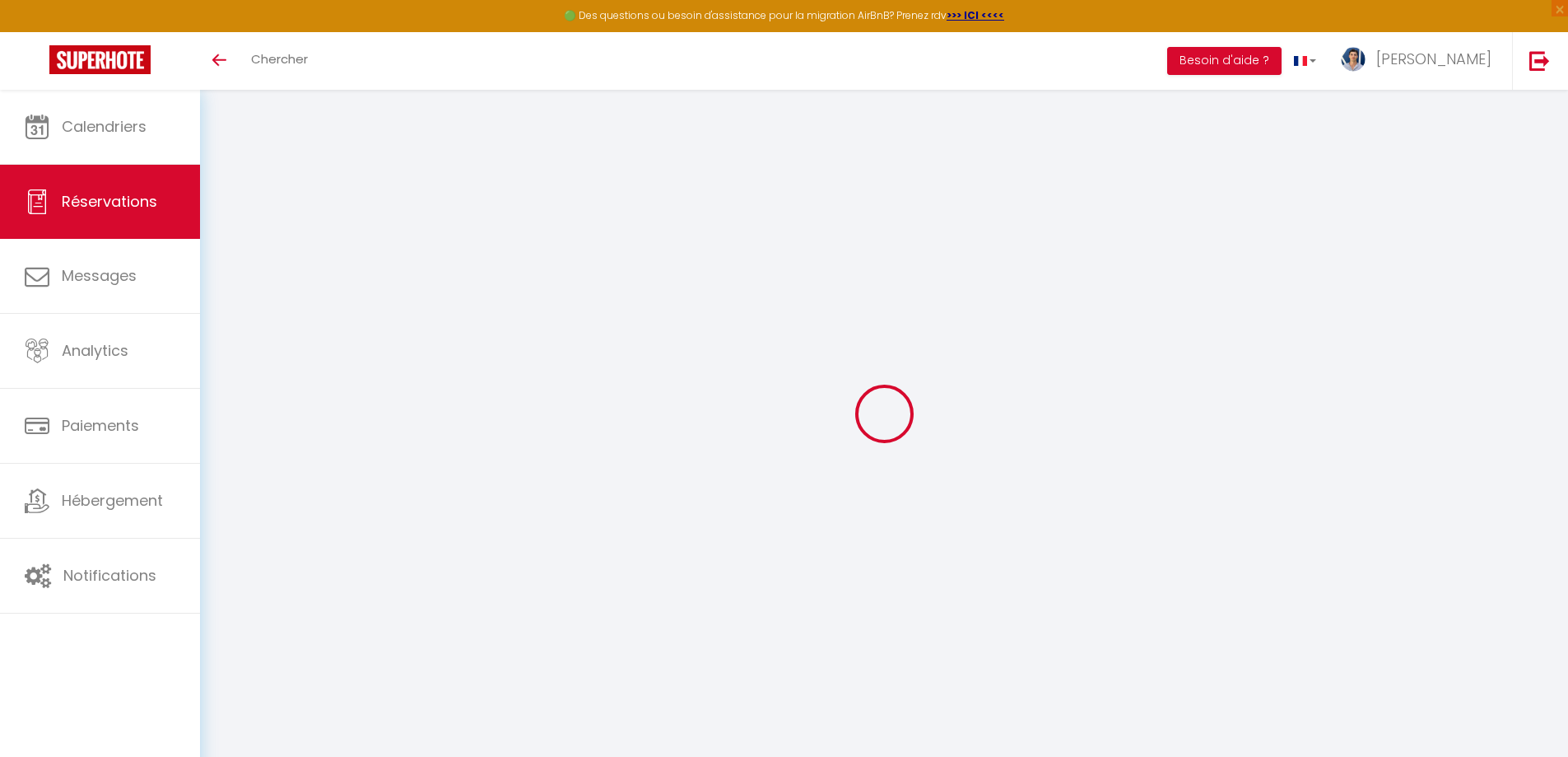
select select
checkbox input "false"
select select
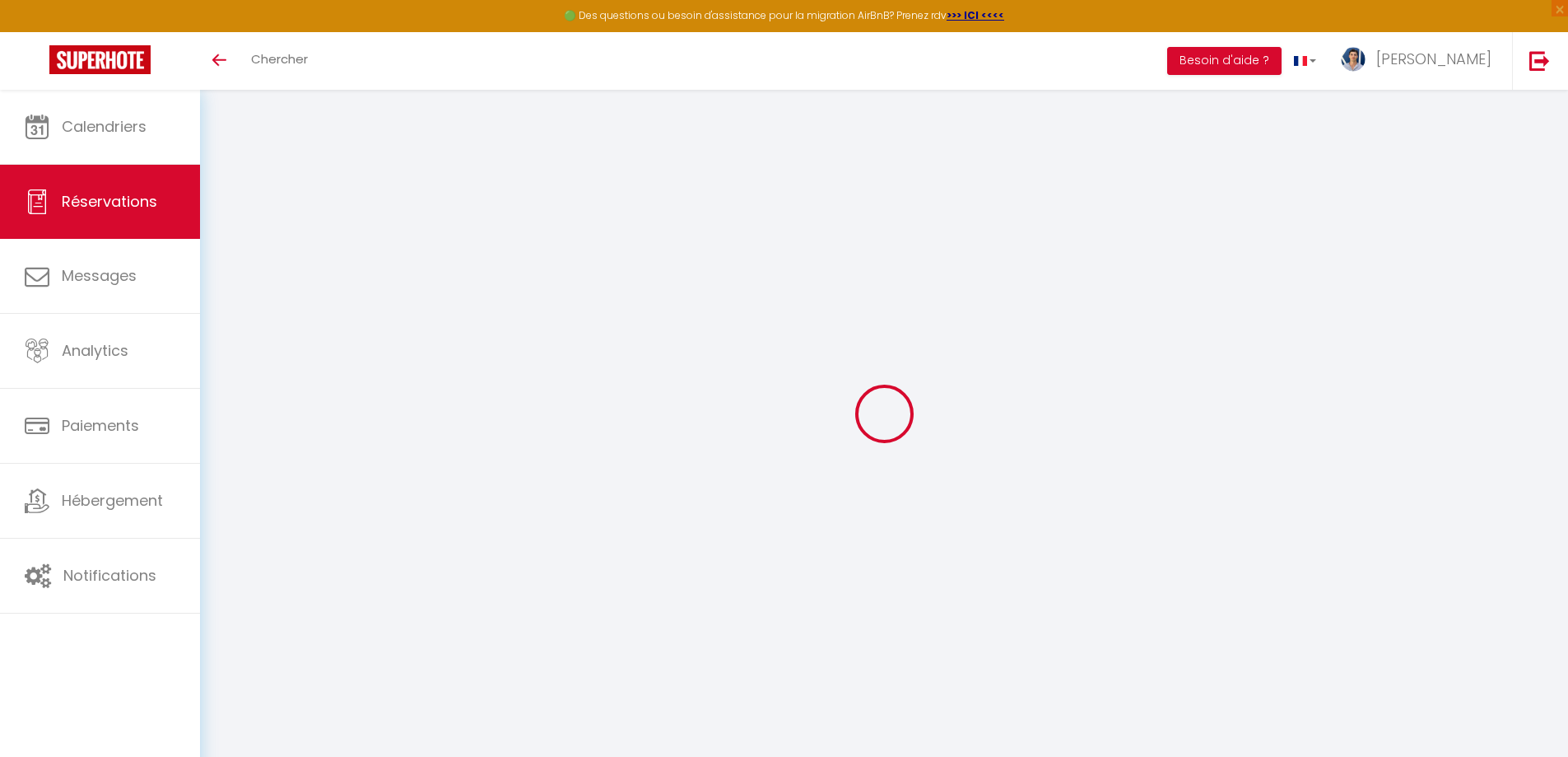
checkbox input "false"
select select
checkbox input "false"
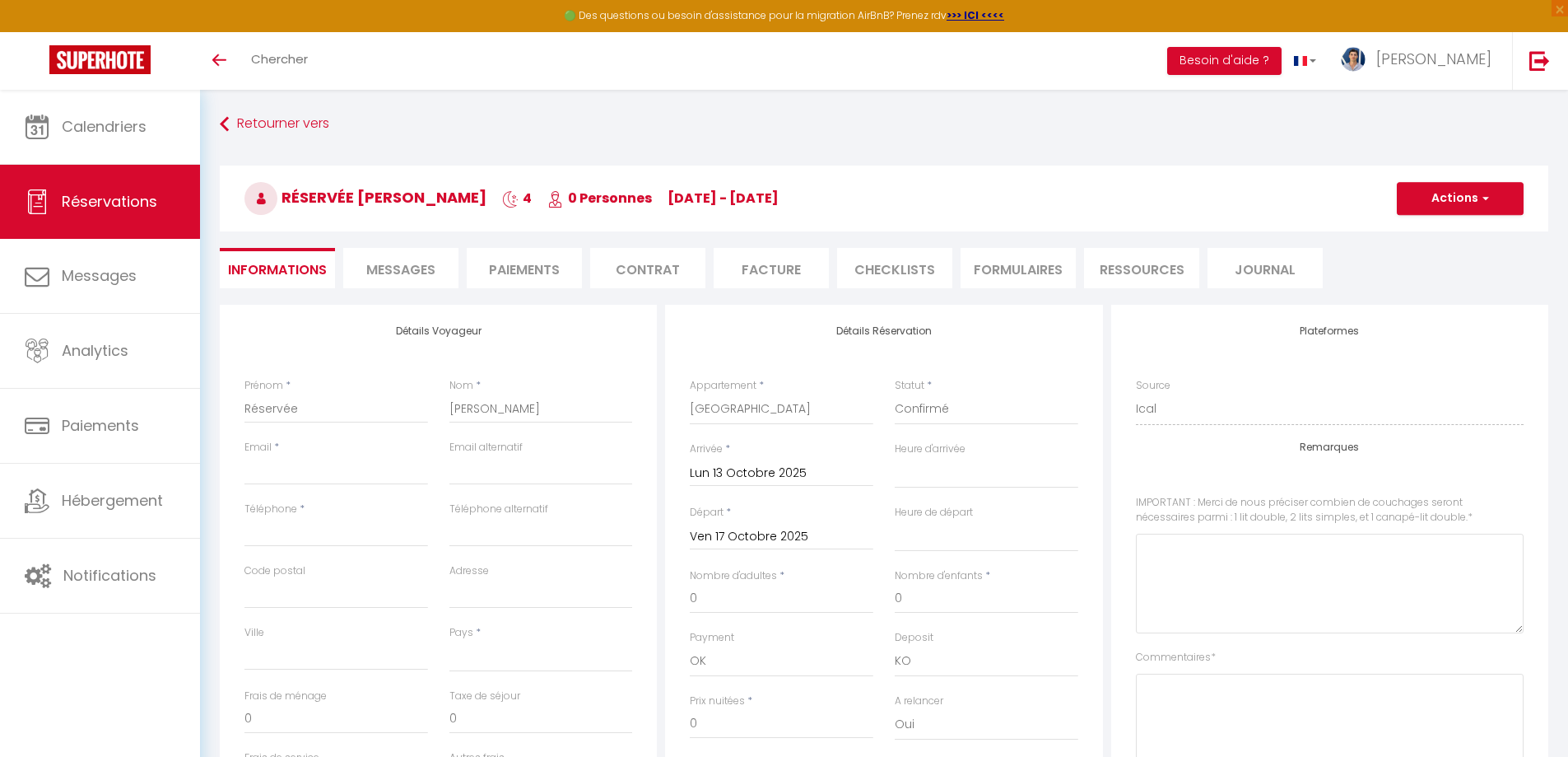
select select
checkbox input "false"
select select
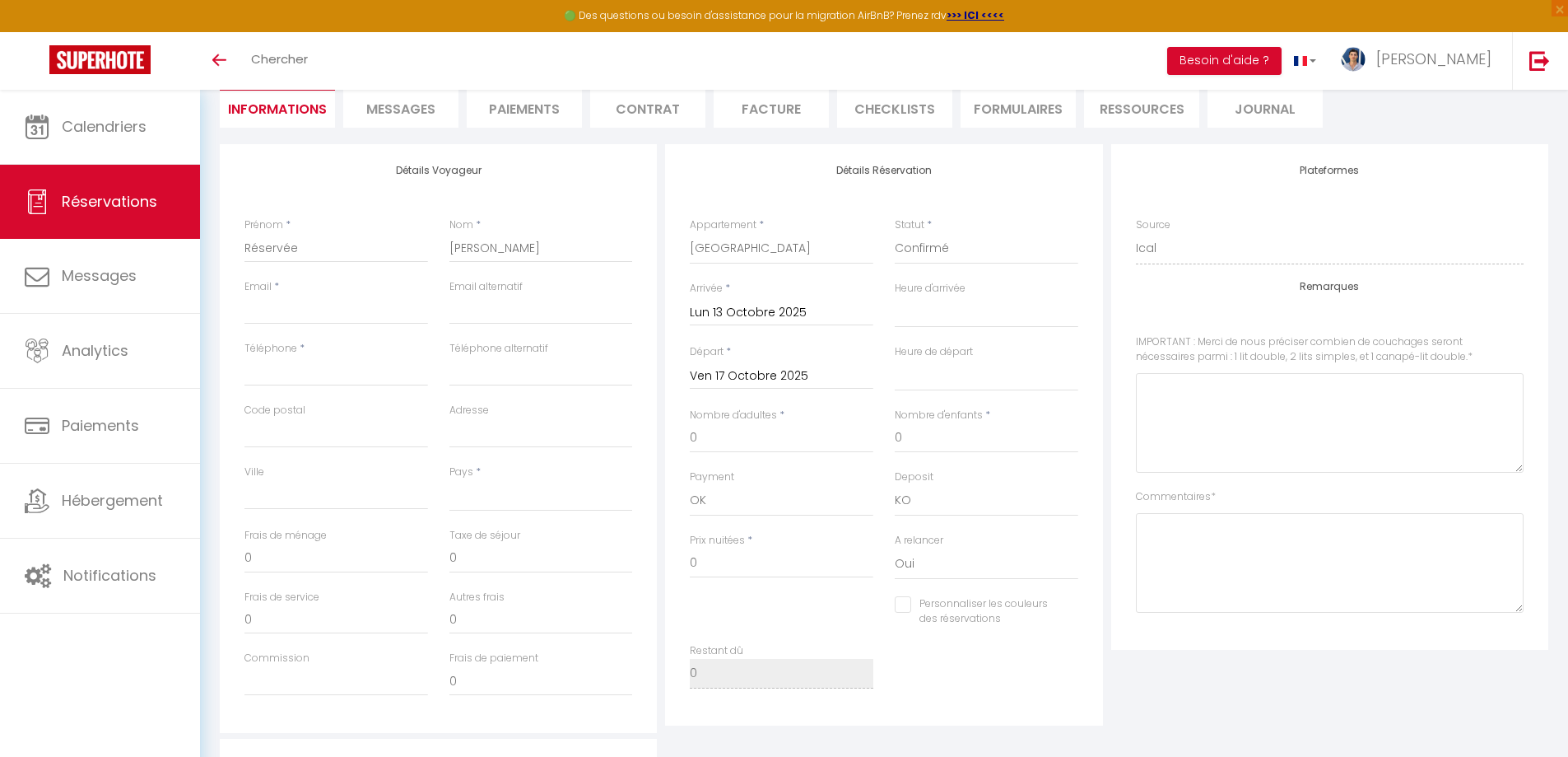
scroll to position [165, 0]
click at [709, 557] on input "0" at bounding box center [781, 558] width 183 height 29
select select
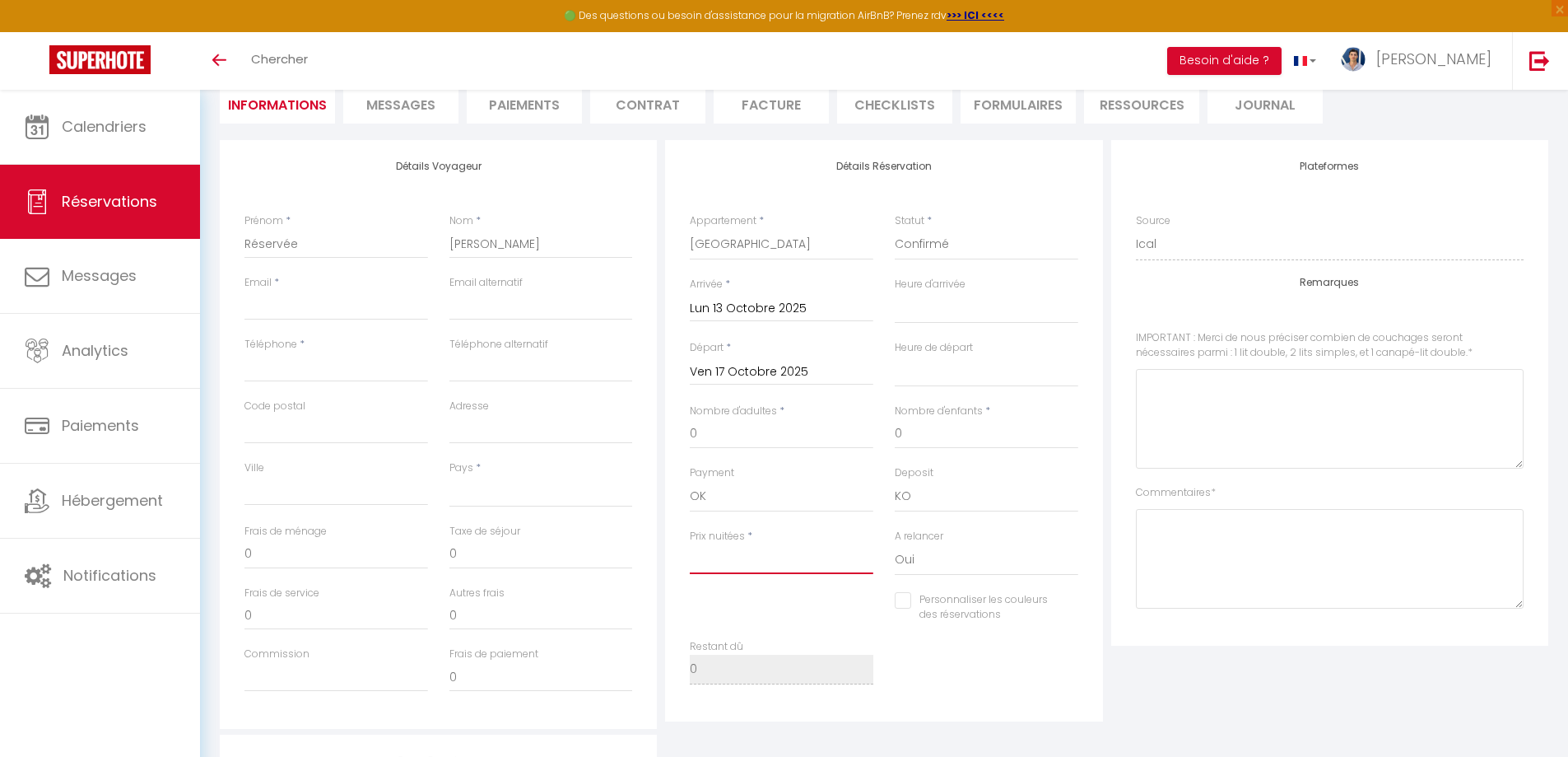
checkbox input "false"
type input "6"
select select
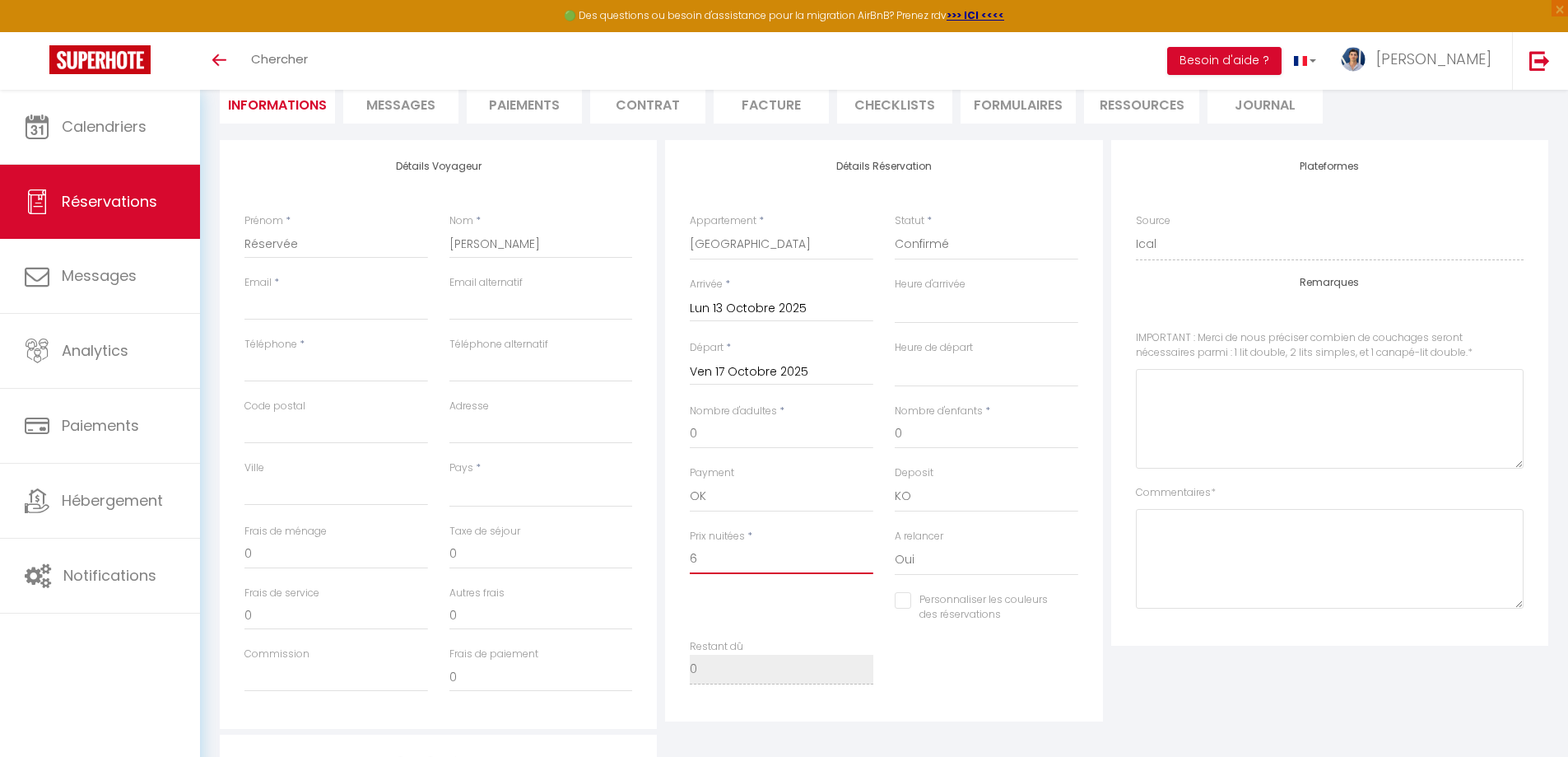
checkbox input "false"
type input "60"
select select
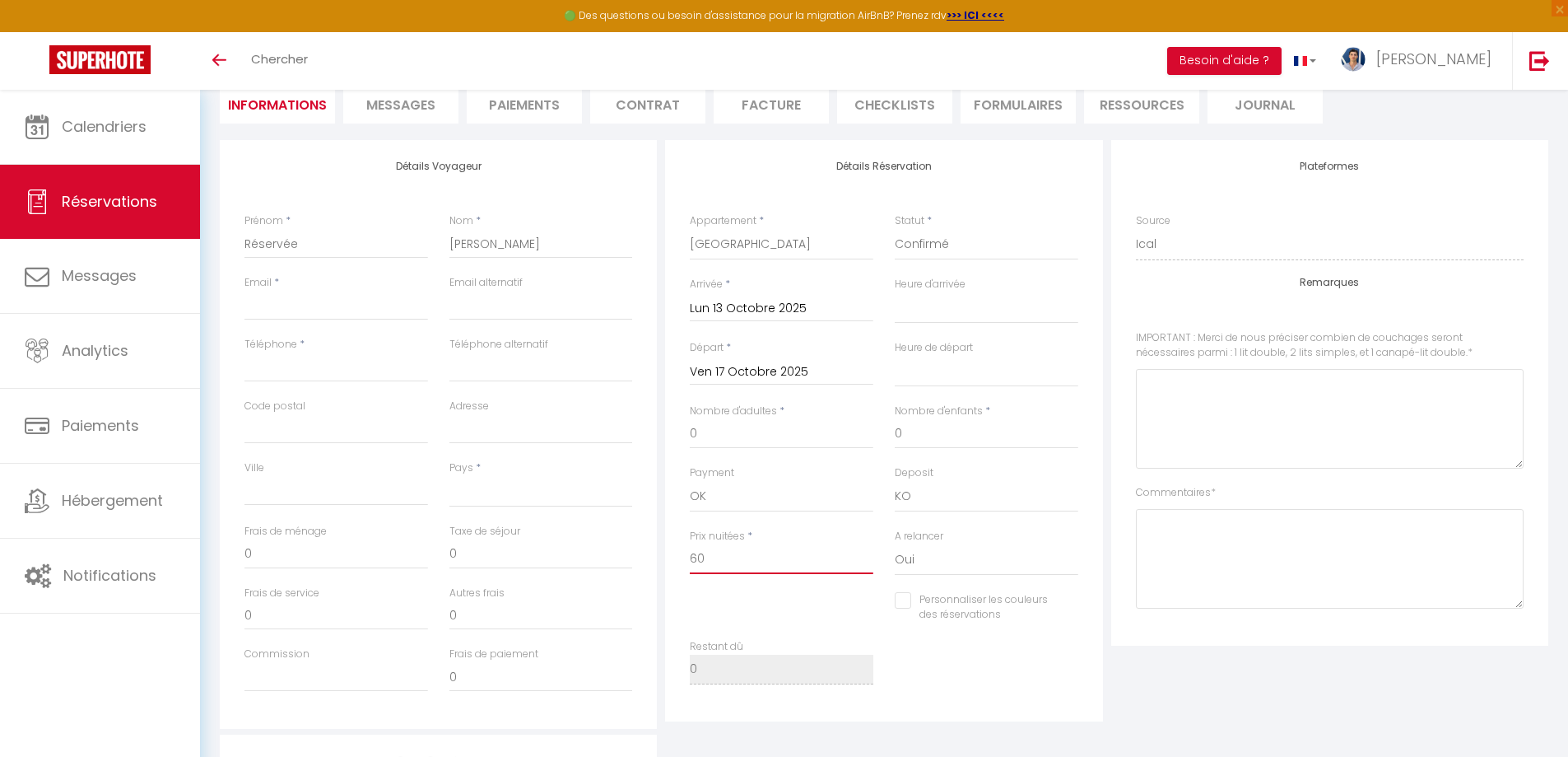
checkbox input "false"
type input "600"
select select
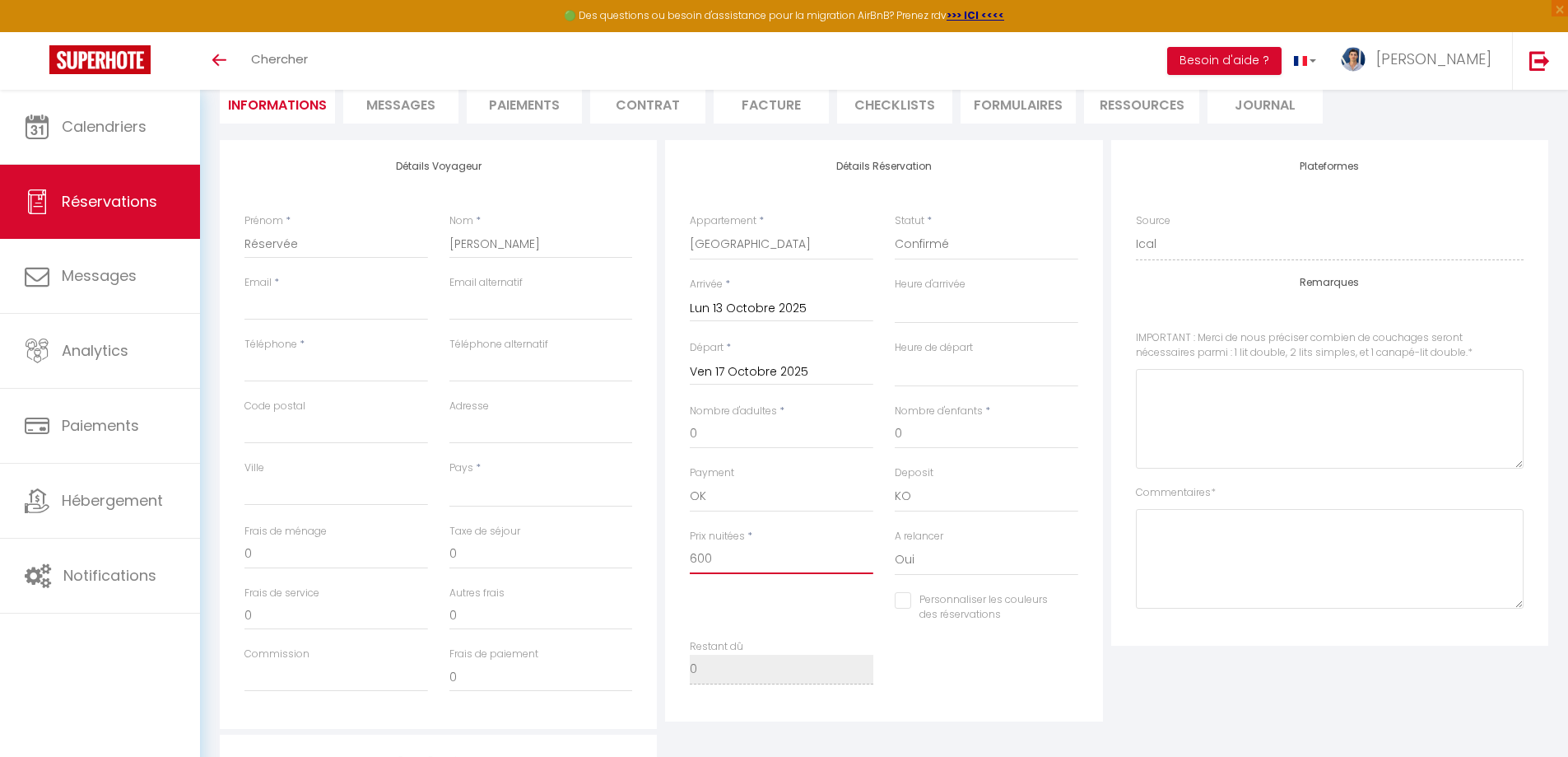
checkbox input "false"
type input "600"
click at [283, 361] on input "Téléphone" at bounding box center [337, 367] width 183 height 29
click at [326, 665] on input "Commission" at bounding box center [337, 677] width 183 height 29
paste input "43.20"
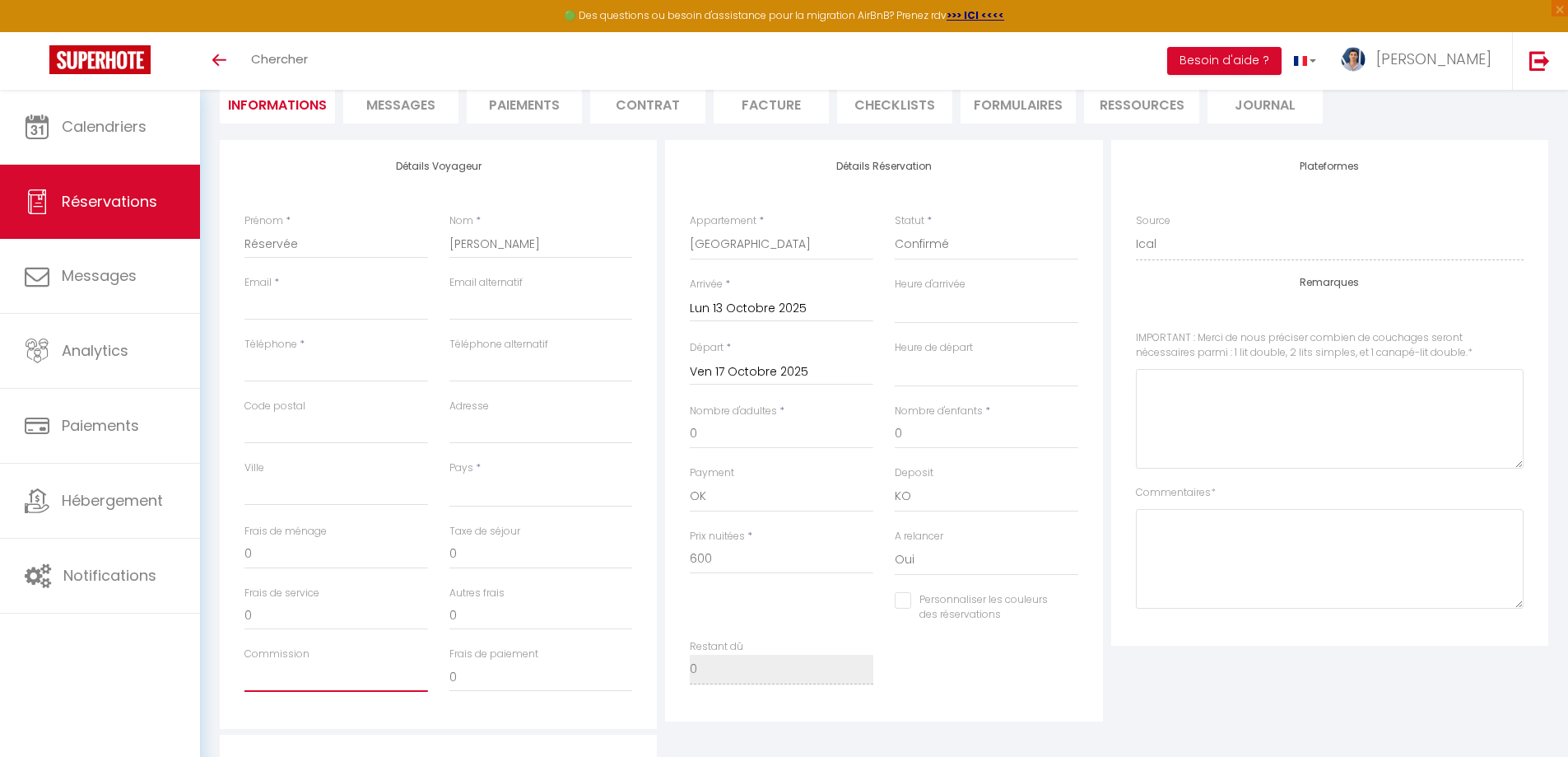
type input "43.20"
select select
checkbox input "false"
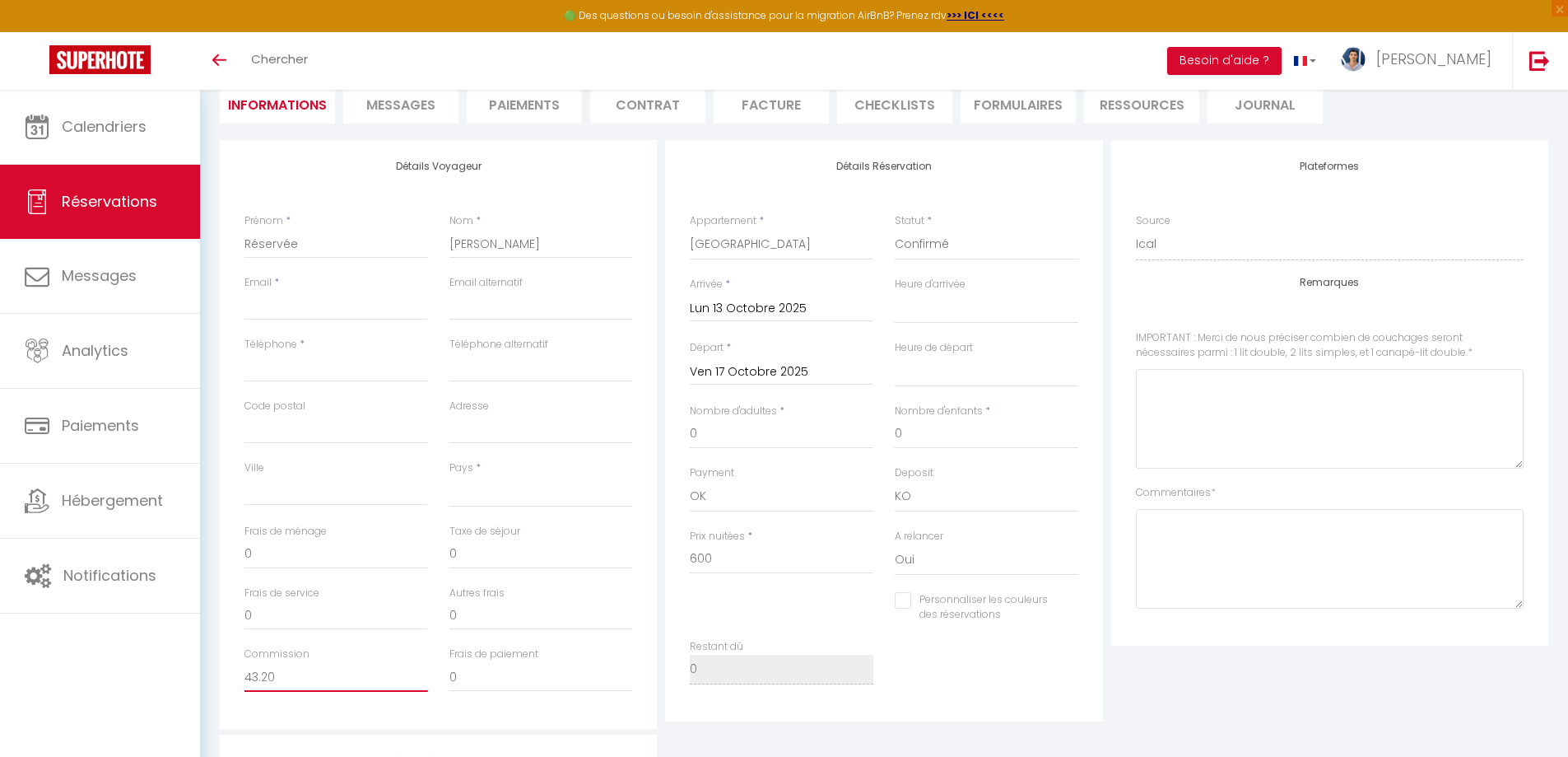
type input "43.20"
click at [556, 555] on input "0" at bounding box center [541, 554] width 183 height 29
click at [554, 553] on input "0" at bounding box center [541, 554] width 183 height 29
click at [555, 552] on input "0" at bounding box center [541, 554] width 183 height 29
paste input "46.08"
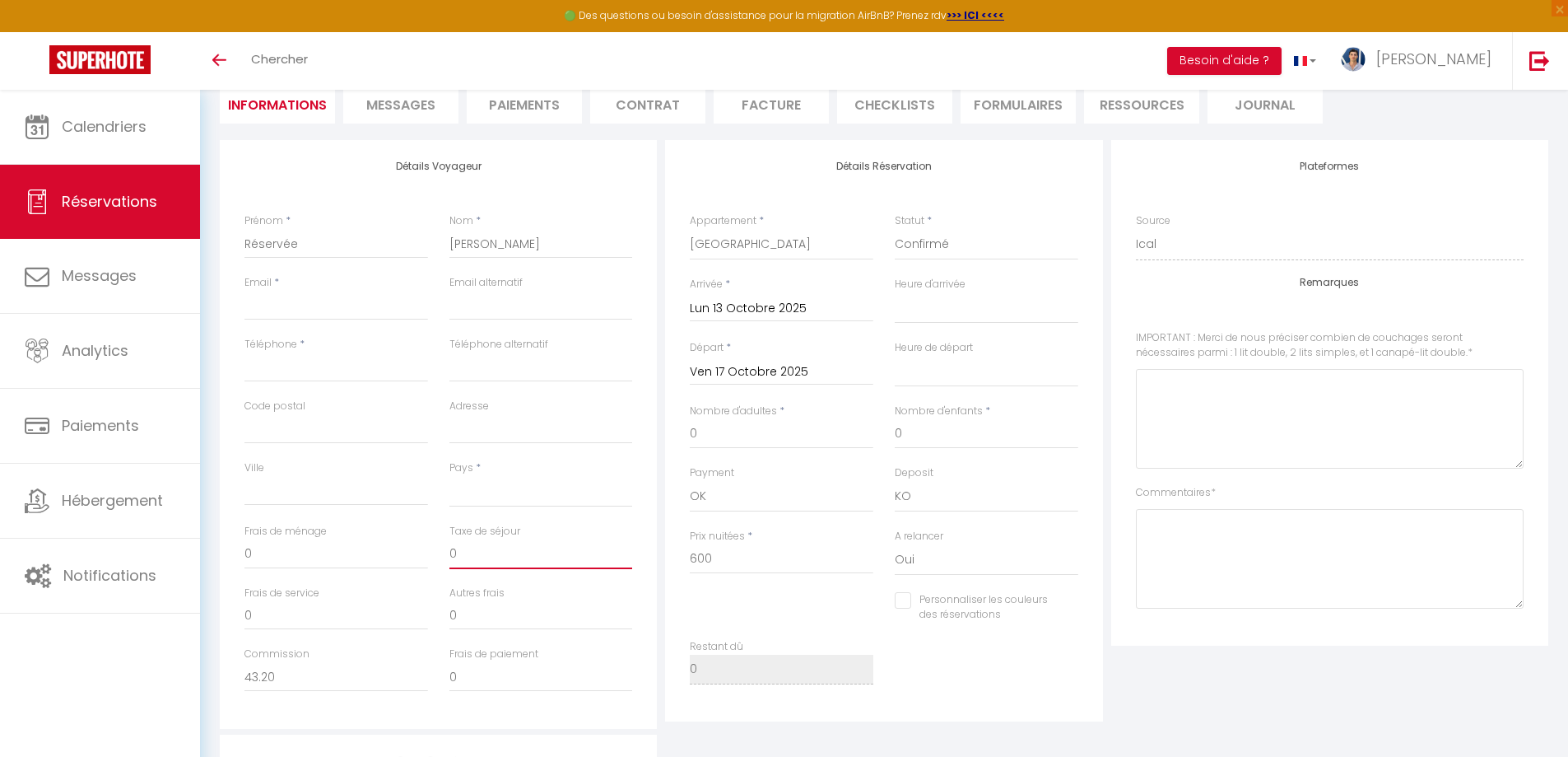
type input "46.08"
select select
checkbox input "false"
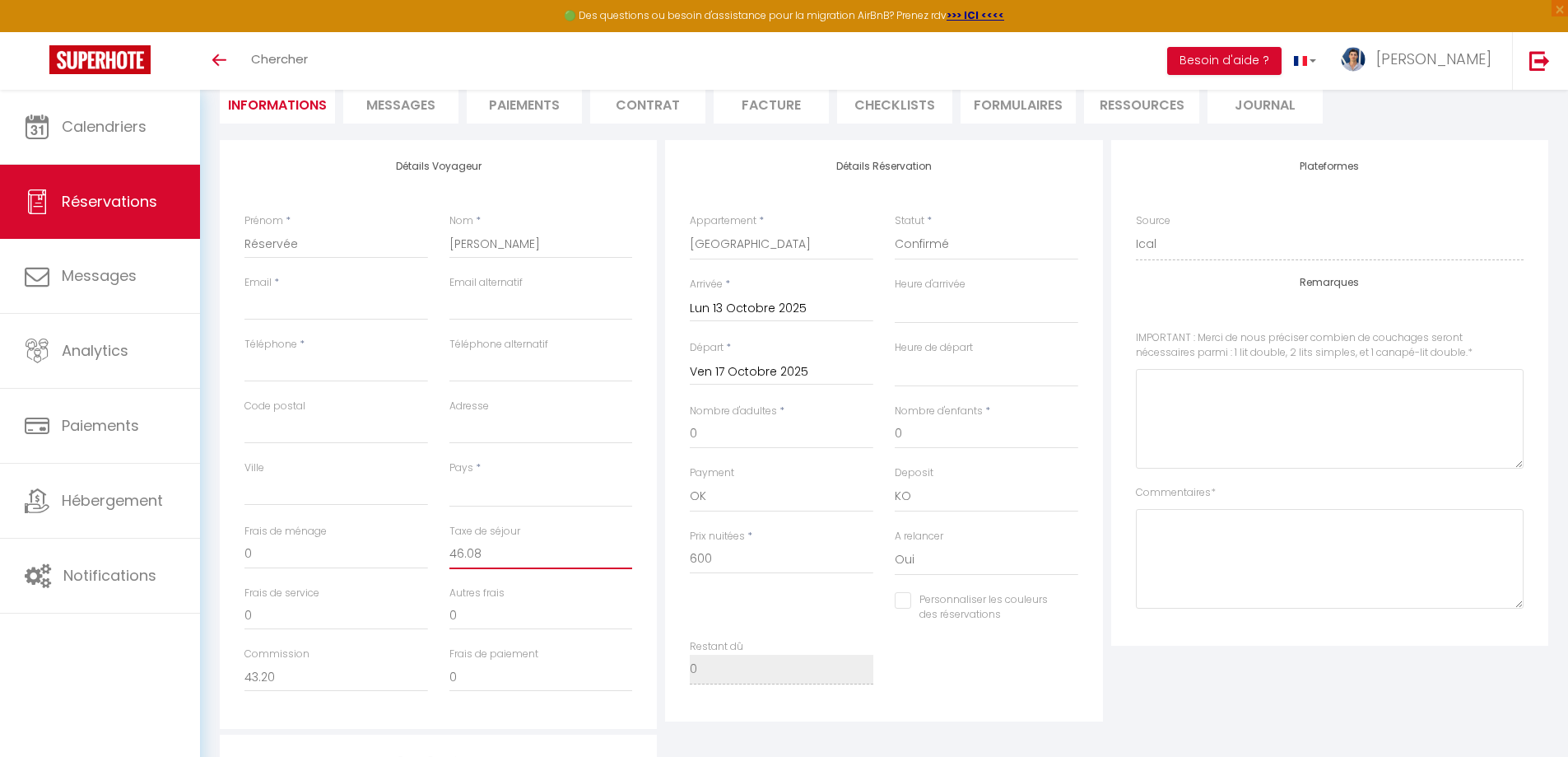
type input "46.08"
click at [341, 545] on input "0" at bounding box center [337, 554] width 183 height 29
click at [315, 603] on input "0" at bounding box center [337, 615] width 183 height 29
click at [314, 603] on input "0" at bounding box center [337, 615] width 183 height 29
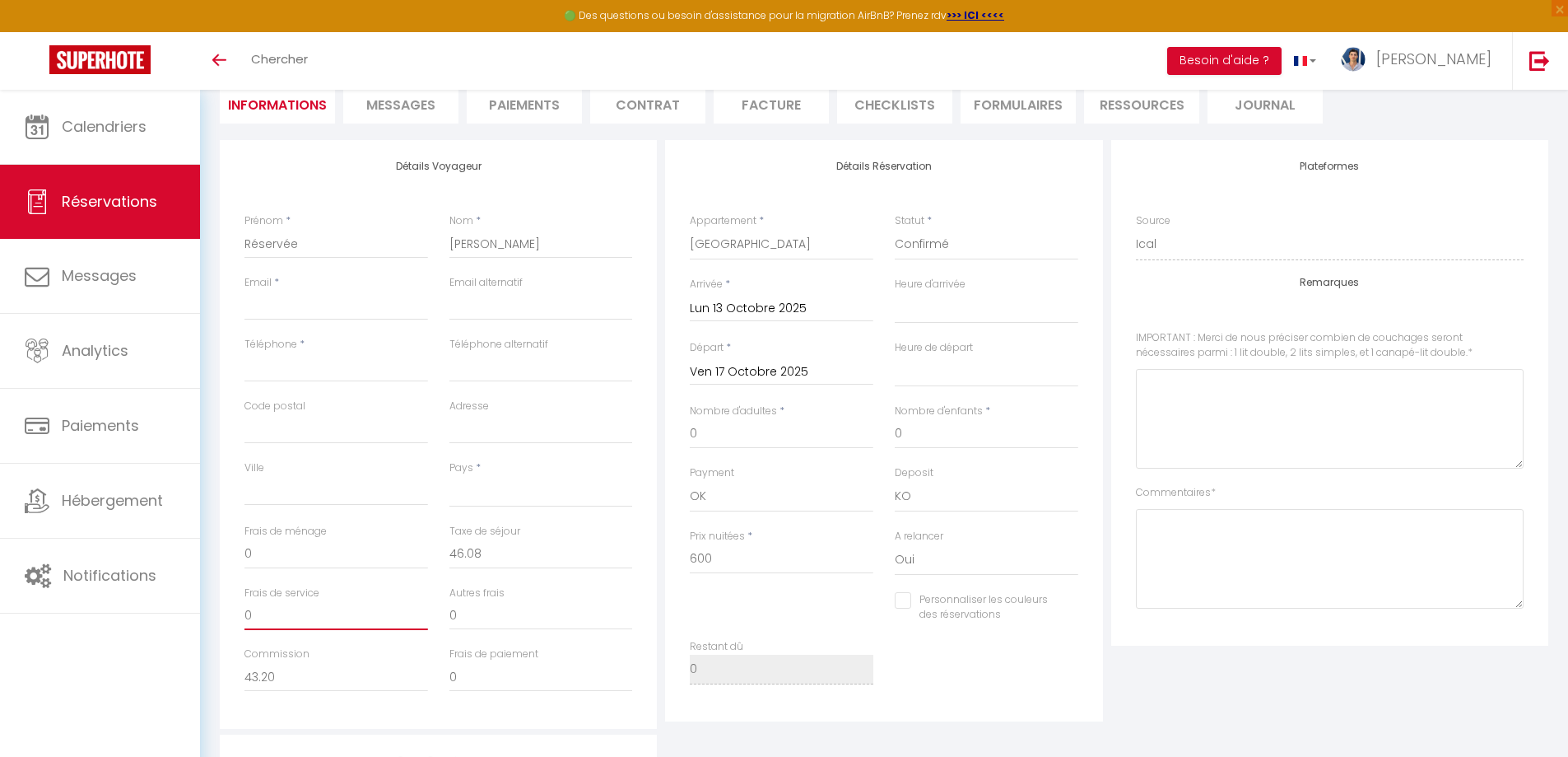
paste input "102.0"
type input "102.00"
click at [512, 683] on input "0" at bounding box center [541, 677] width 183 height 29
paste input "27.57"
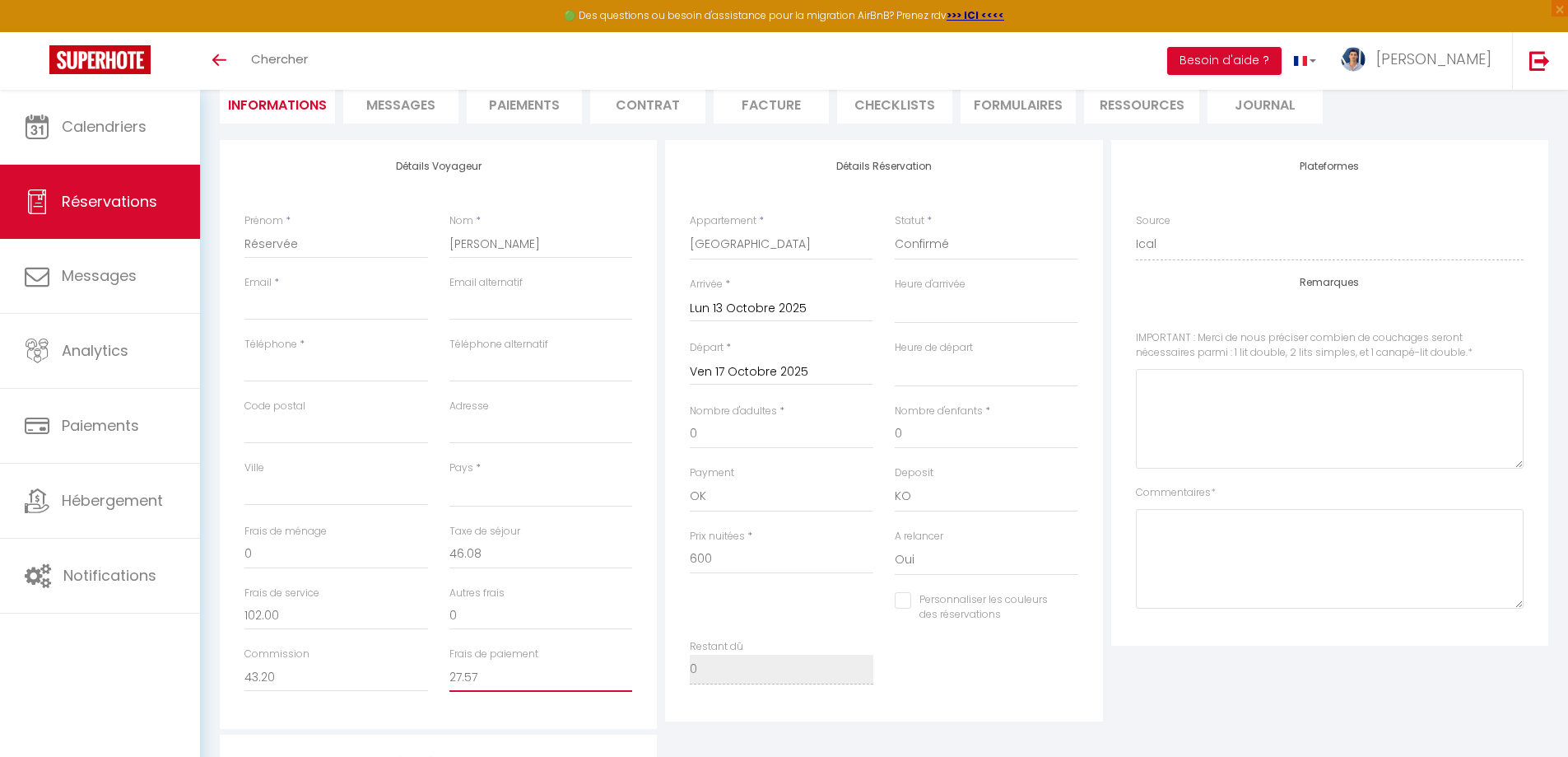
type input "27.57"
click at [248, 556] on input "0" at bounding box center [337, 554] width 183 height 29
type input "120"
click at [504, 504] on select "[GEOGRAPHIC_DATA] [GEOGRAPHIC_DATA] [GEOGRAPHIC_DATA] [GEOGRAPHIC_DATA] [GEOGRA…" at bounding box center [541, 491] width 183 height 31
select select "DO"
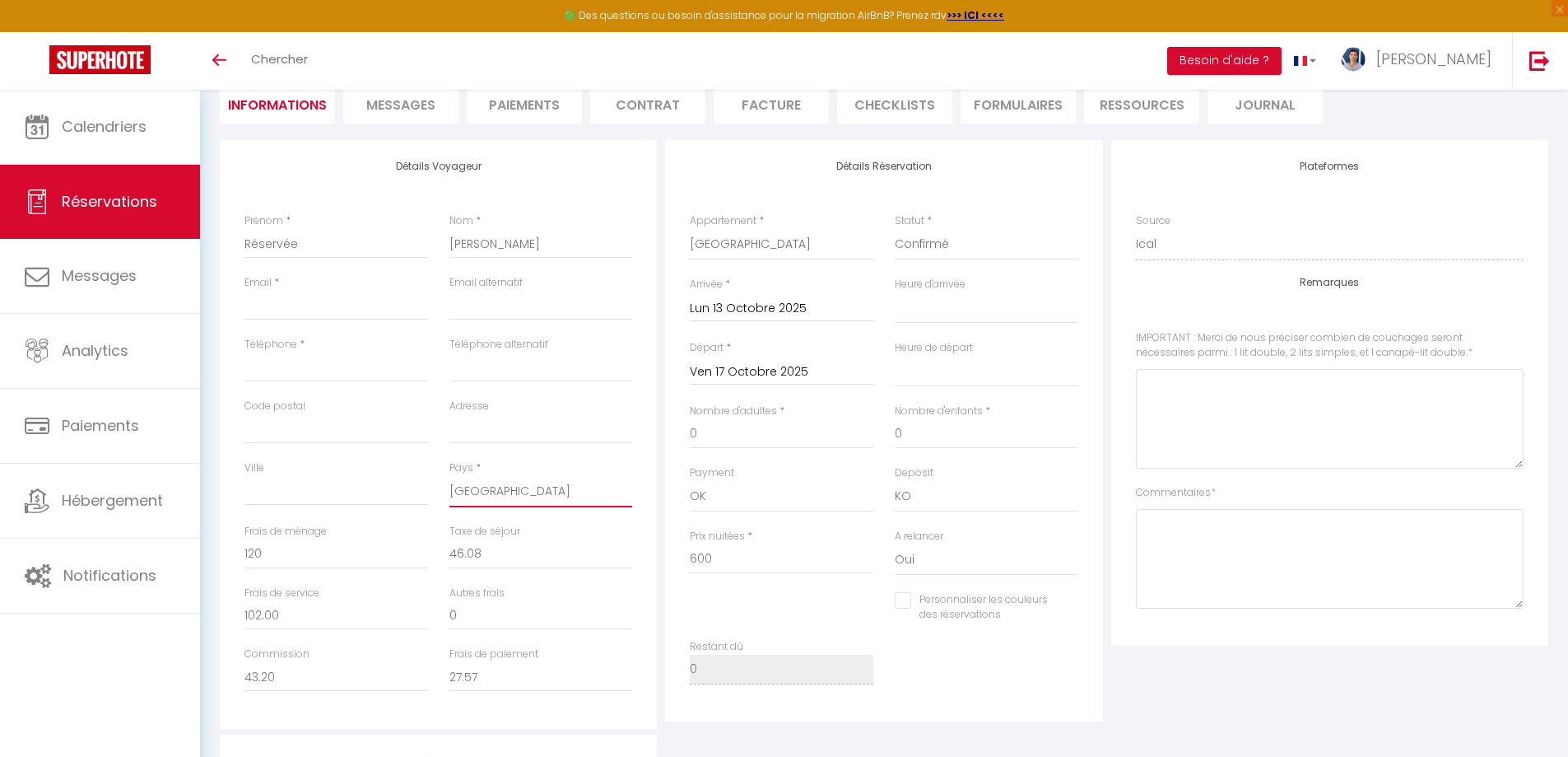
click at [449, 476] on select "[GEOGRAPHIC_DATA] [GEOGRAPHIC_DATA] [GEOGRAPHIC_DATA] [GEOGRAPHIC_DATA] [GEOGRA…" at bounding box center [541, 491] width 183 height 31
click at [319, 378] on input "Téléphone" at bounding box center [337, 367] width 183 height 29
click at [323, 299] on input "Email client" at bounding box center [337, 305] width 183 height 29
click at [279, 382] on div "Téléphone *" at bounding box center [336, 367] width 205 height 62
click at [276, 376] on input "Téléphone" at bounding box center [337, 367] width 183 height 29
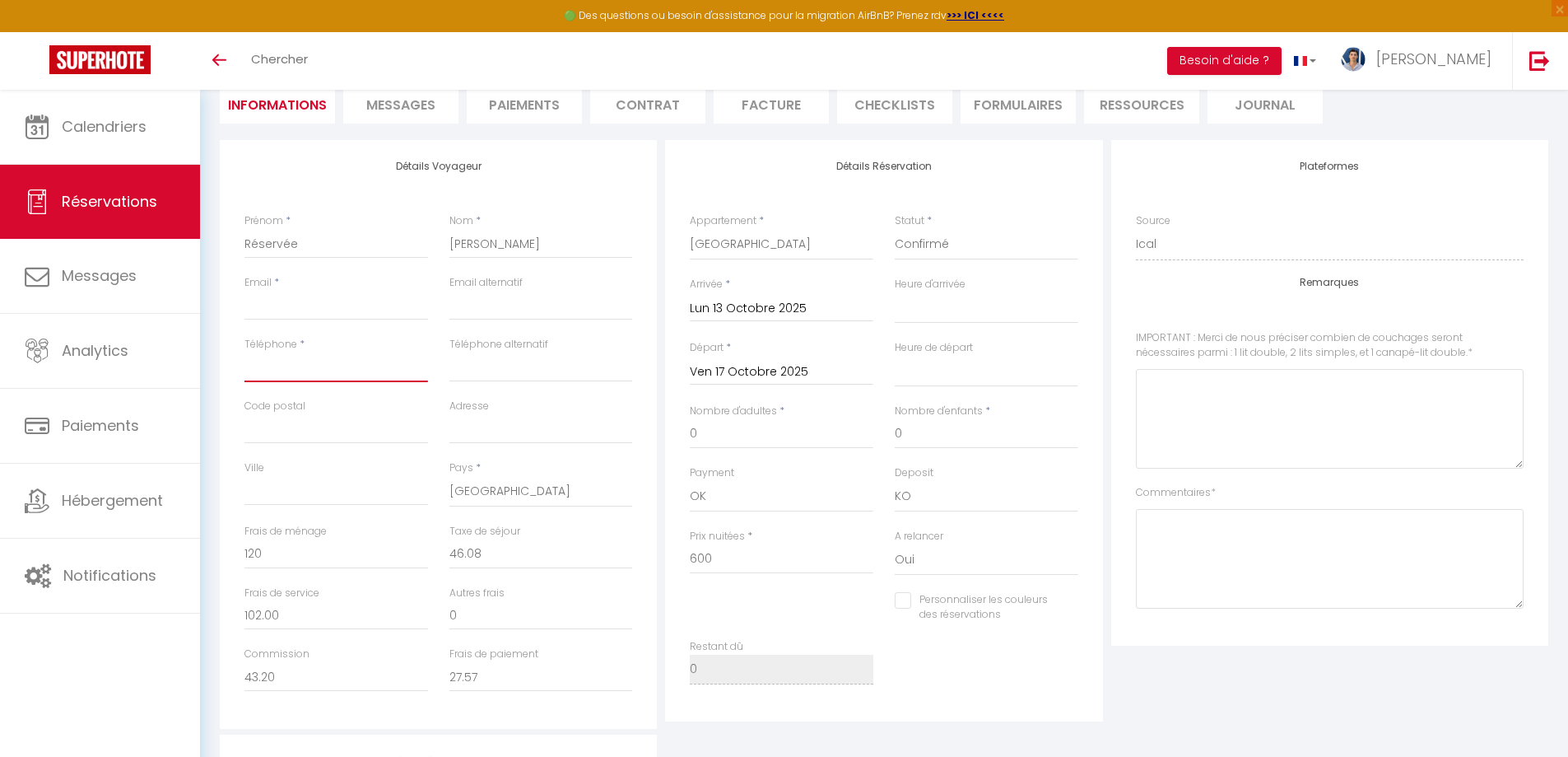
paste input "[PHONE_NUMBER]"
type input "[PHONE_NUMBER]"
click at [332, 308] on input "Email client" at bounding box center [337, 305] width 183 height 29
paste input "[EMAIL_ADDRESS][DOMAIN_NAME]"
type input "[EMAIL_ADDRESS][DOMAIN_NAME]"
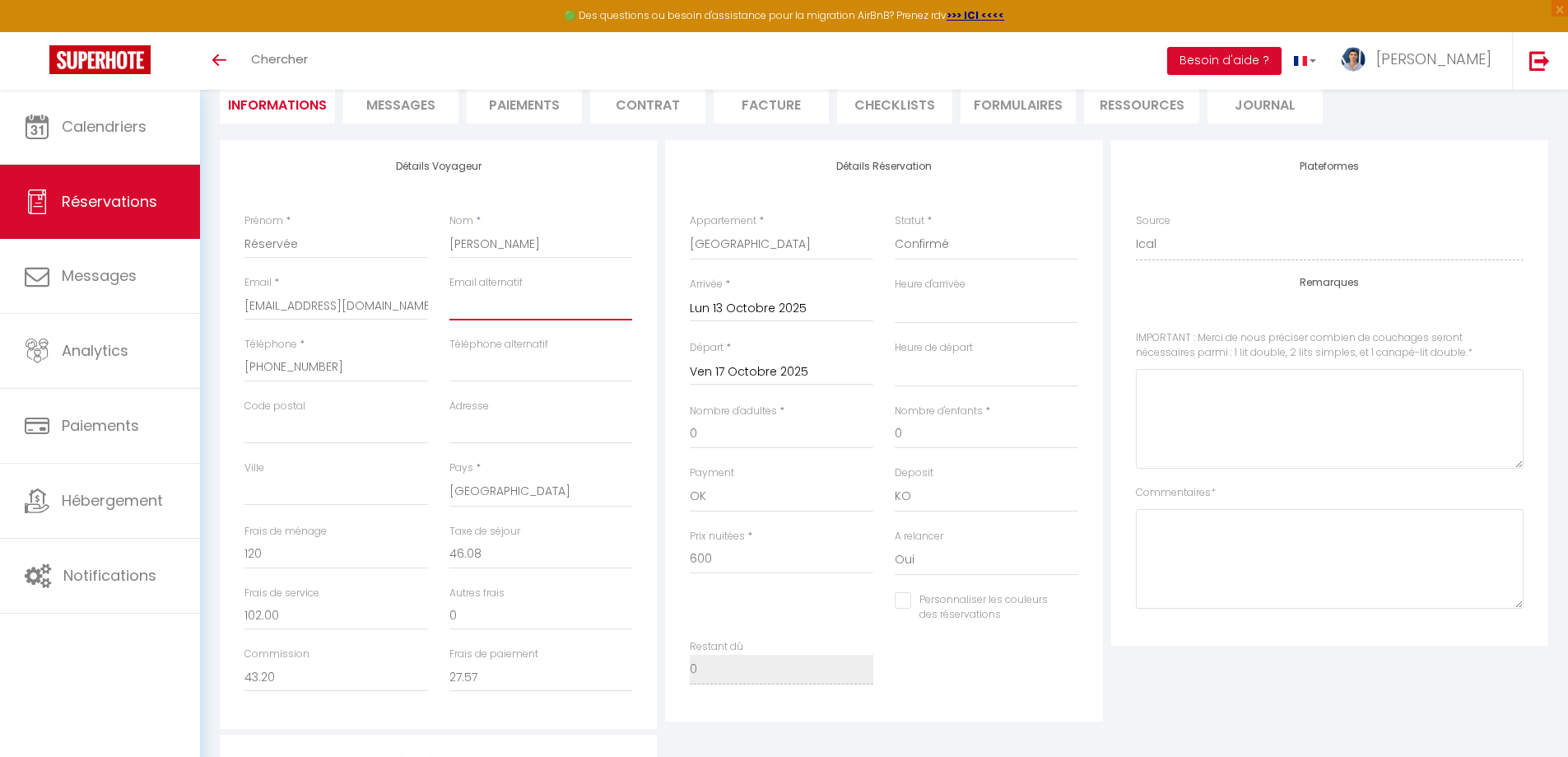
click at [528, 316] on input "email" at bounding box center [541, 305] width 183 height 29
click at [485, 345] on label "Téléphone alternatif" at bounding box center [498, 344] width 98 height 16
click at [799, 434] on input "0" at bounding box center [781, 433] width 183 height 29
type input "2"
click at [951, 449] on div "Nombre d'enfants * 0" at bounding box center [986, 434] width 205 height 62
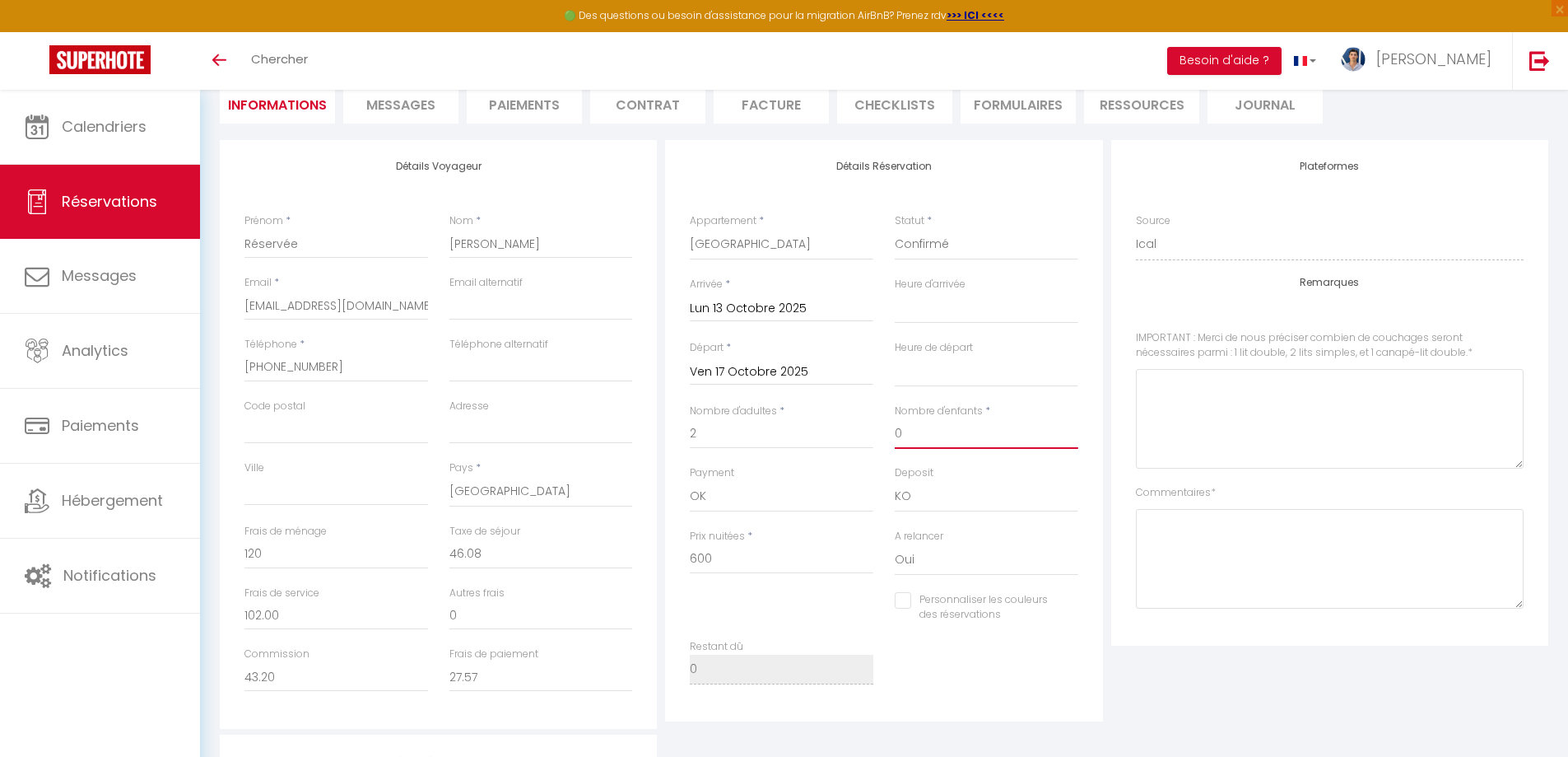
click at [915, 421] on input "0" at bounding box center [986, 433] width 183 height 29
type input "0"
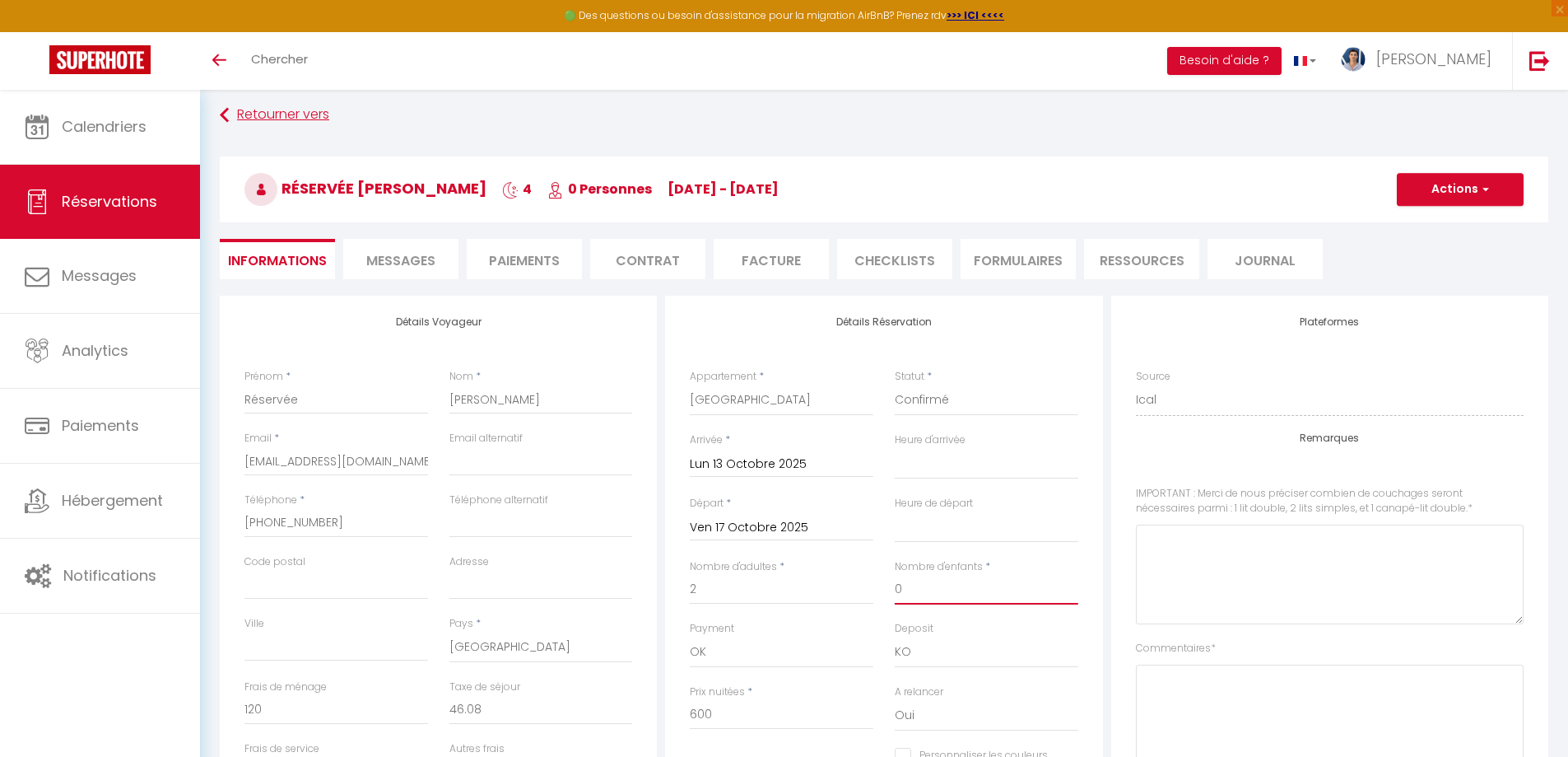
scroll to position [0, 0]
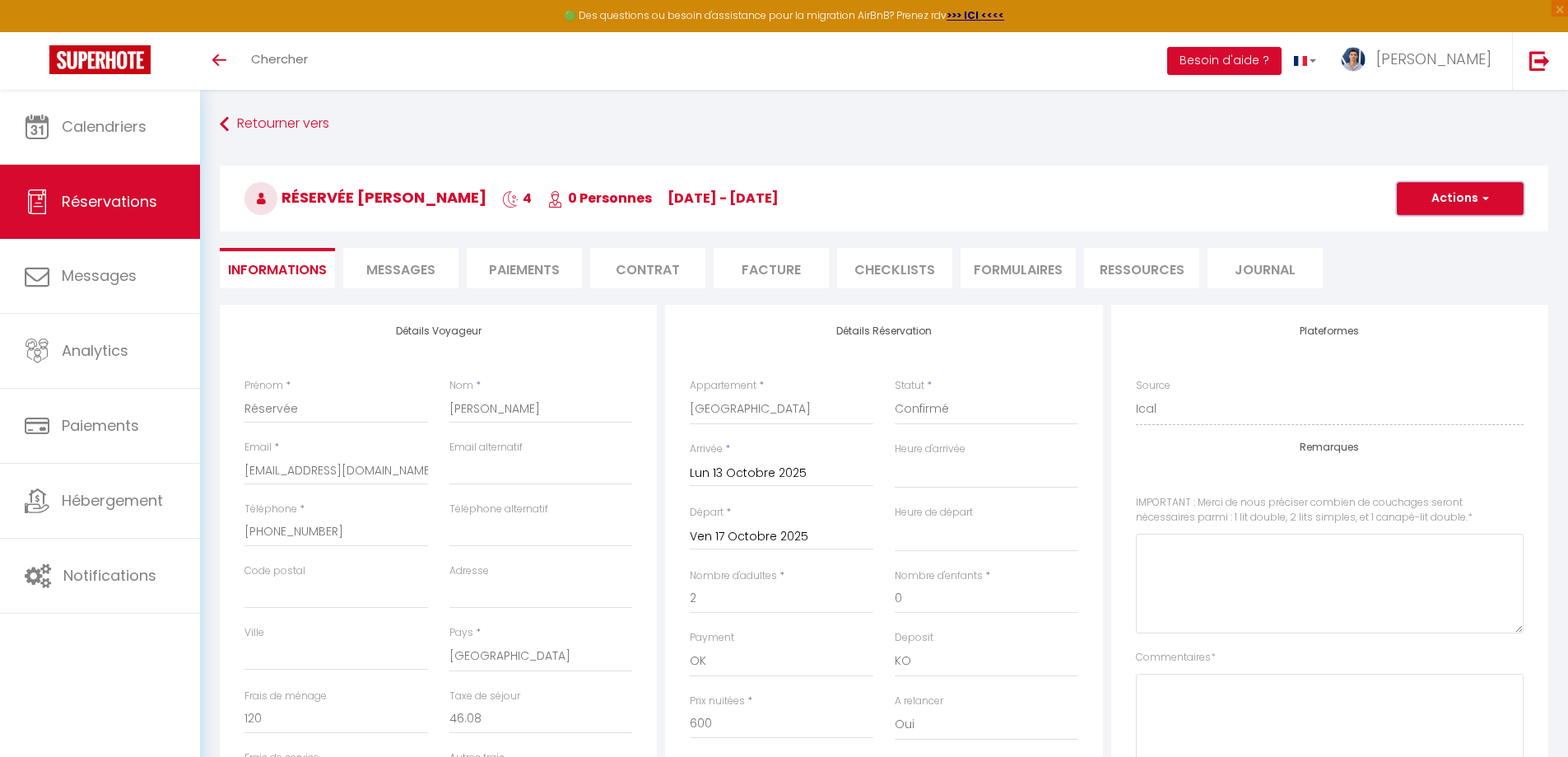
click at [1462, 203] on button "Actions" at bounding box center [1460, 198] width 127 height 33
click at [1437, 232] on link "Enregistrer" at bounding box center [1444, 235] width 131 height 22
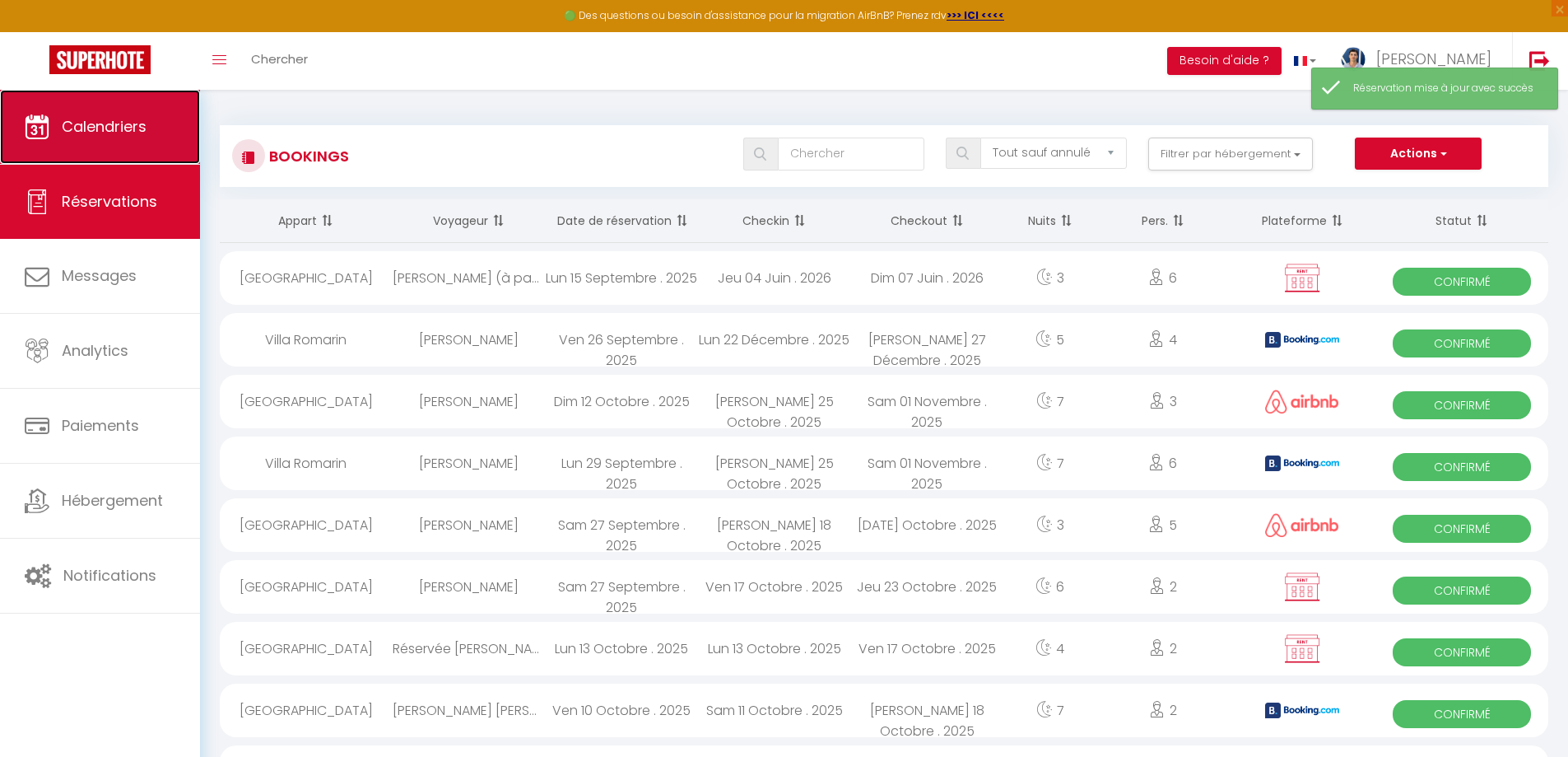
click at [103, 132] on span "Calendriers" at bounding box center [104, 127] width 85 height 21
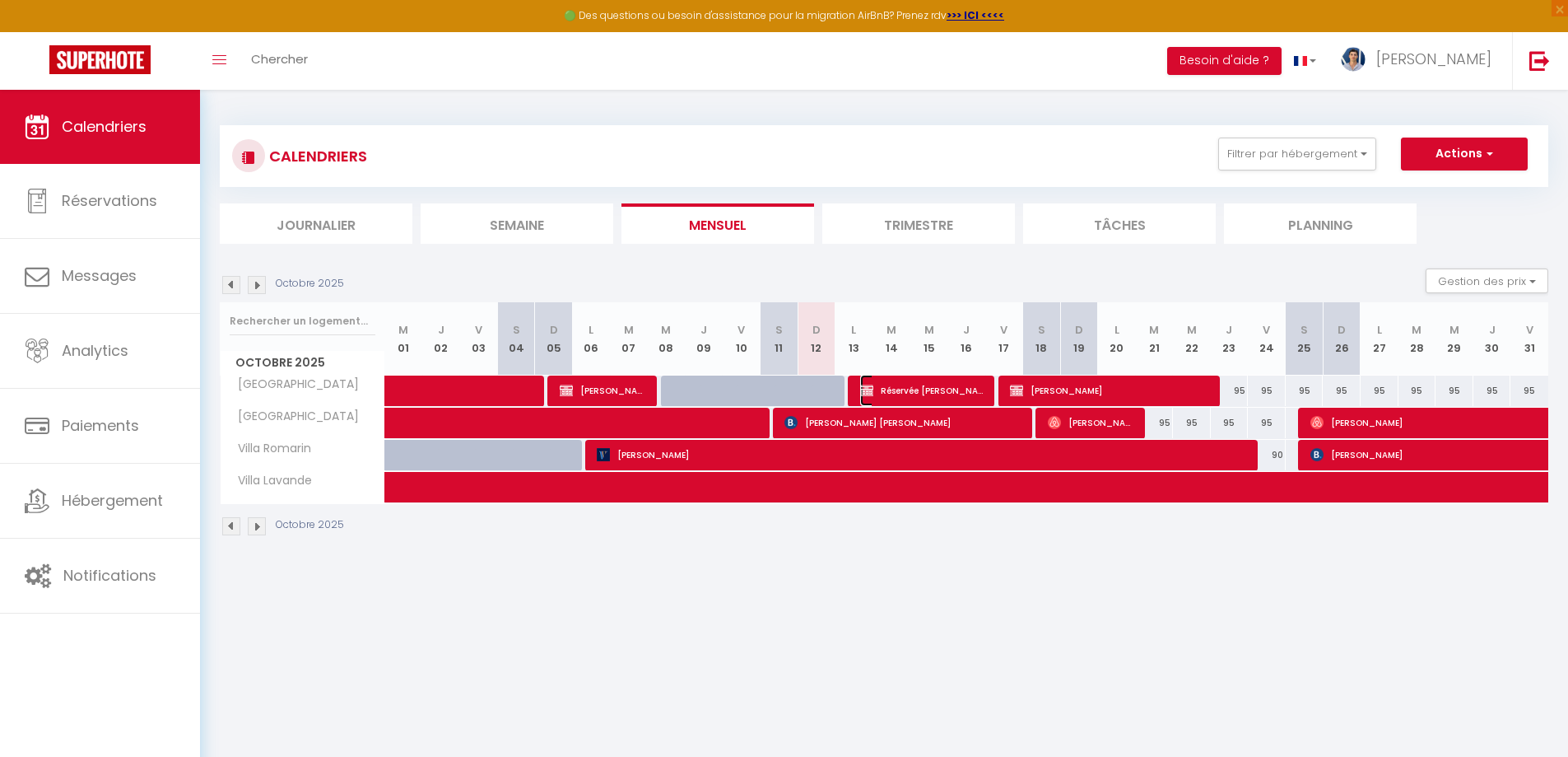
click at [900, 387] on span "Réservée [PERSON_NAME]" at bounding box center [923, 390] width 126 height 31
select select "OK"
select select "KO"
select select "0"
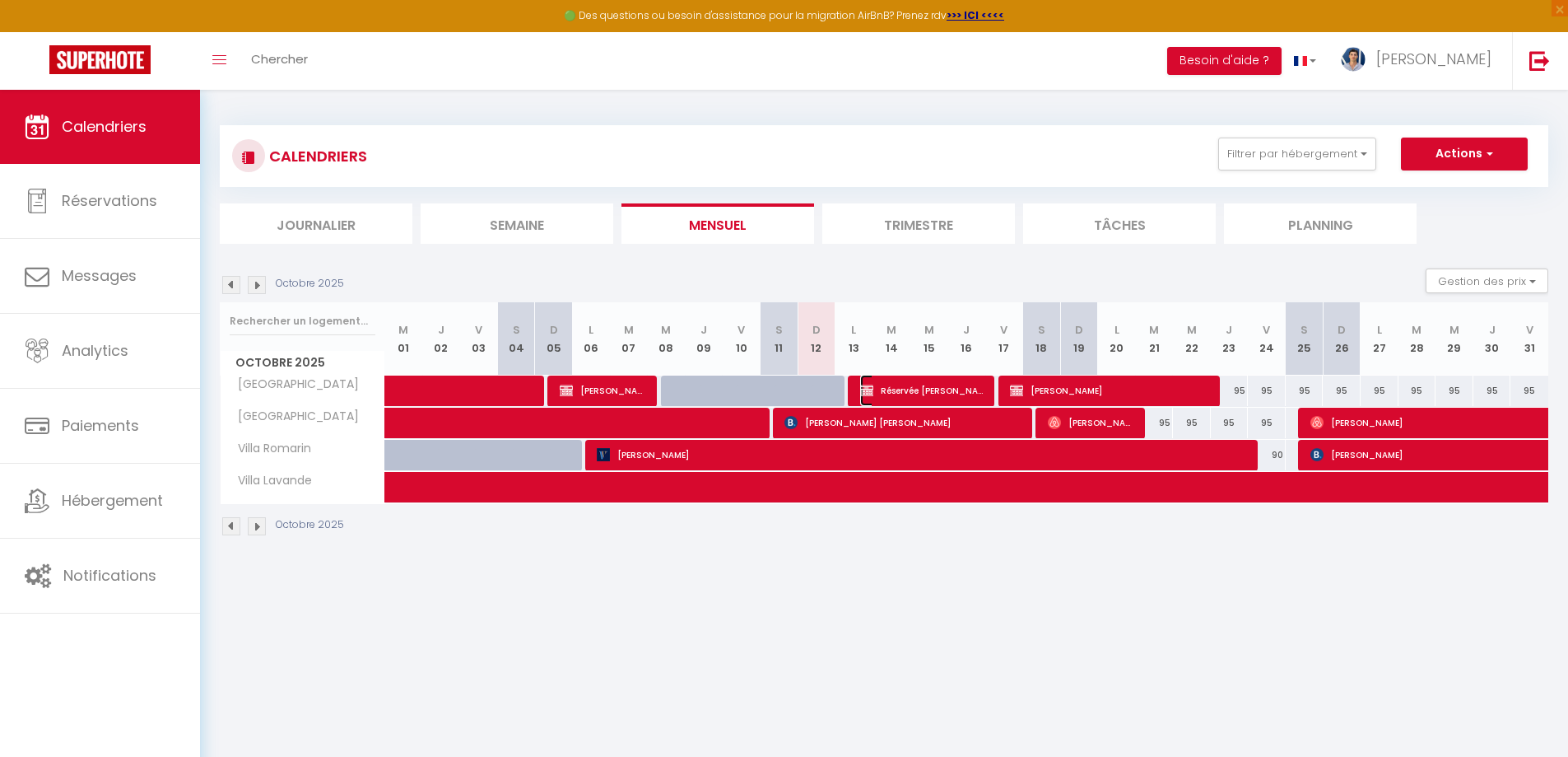
select select "1"
select select
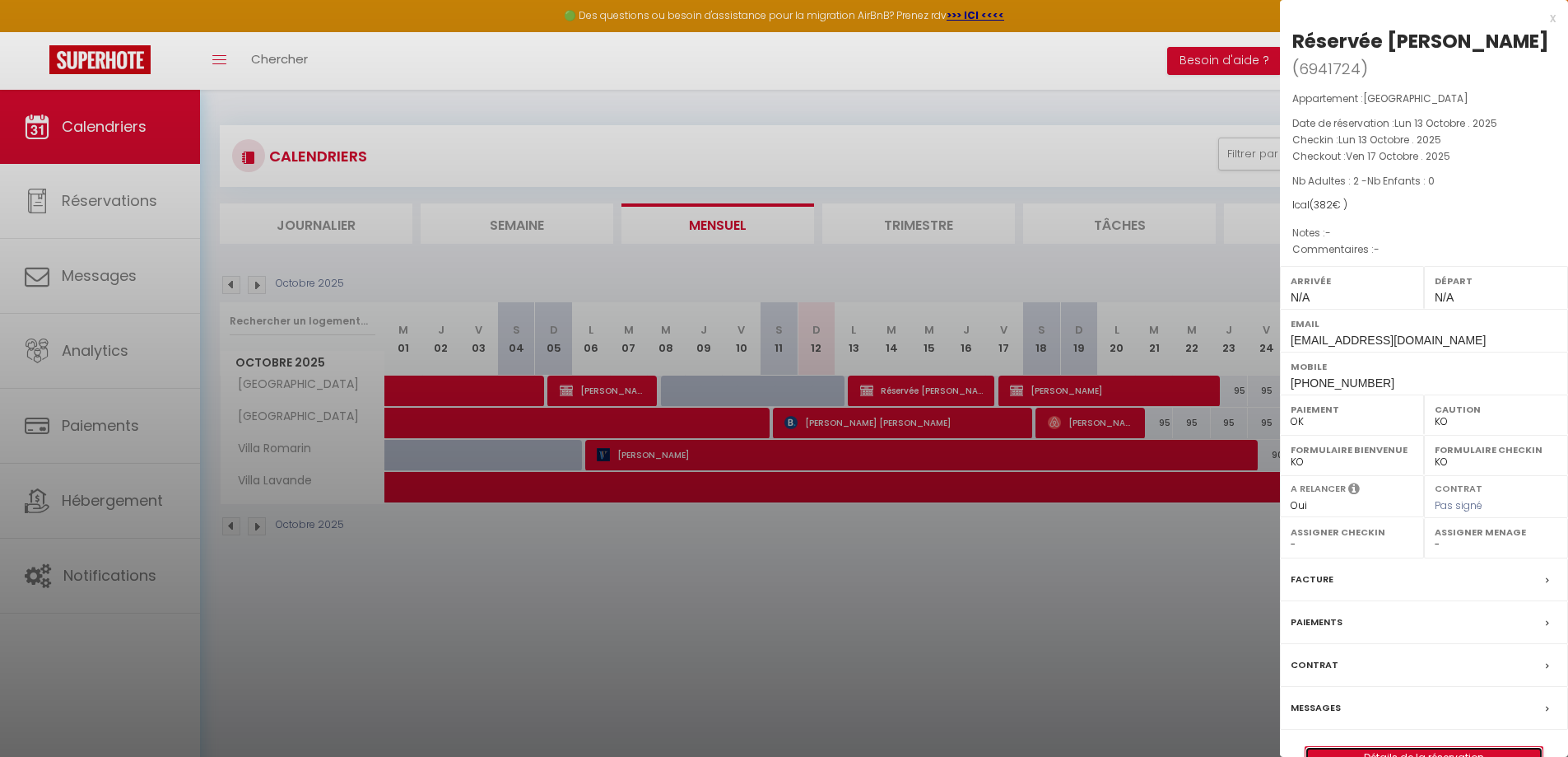
click at [1371, 748] on link "Détails de la réservation" at bounding box center [1424, 758] width 237 height 22
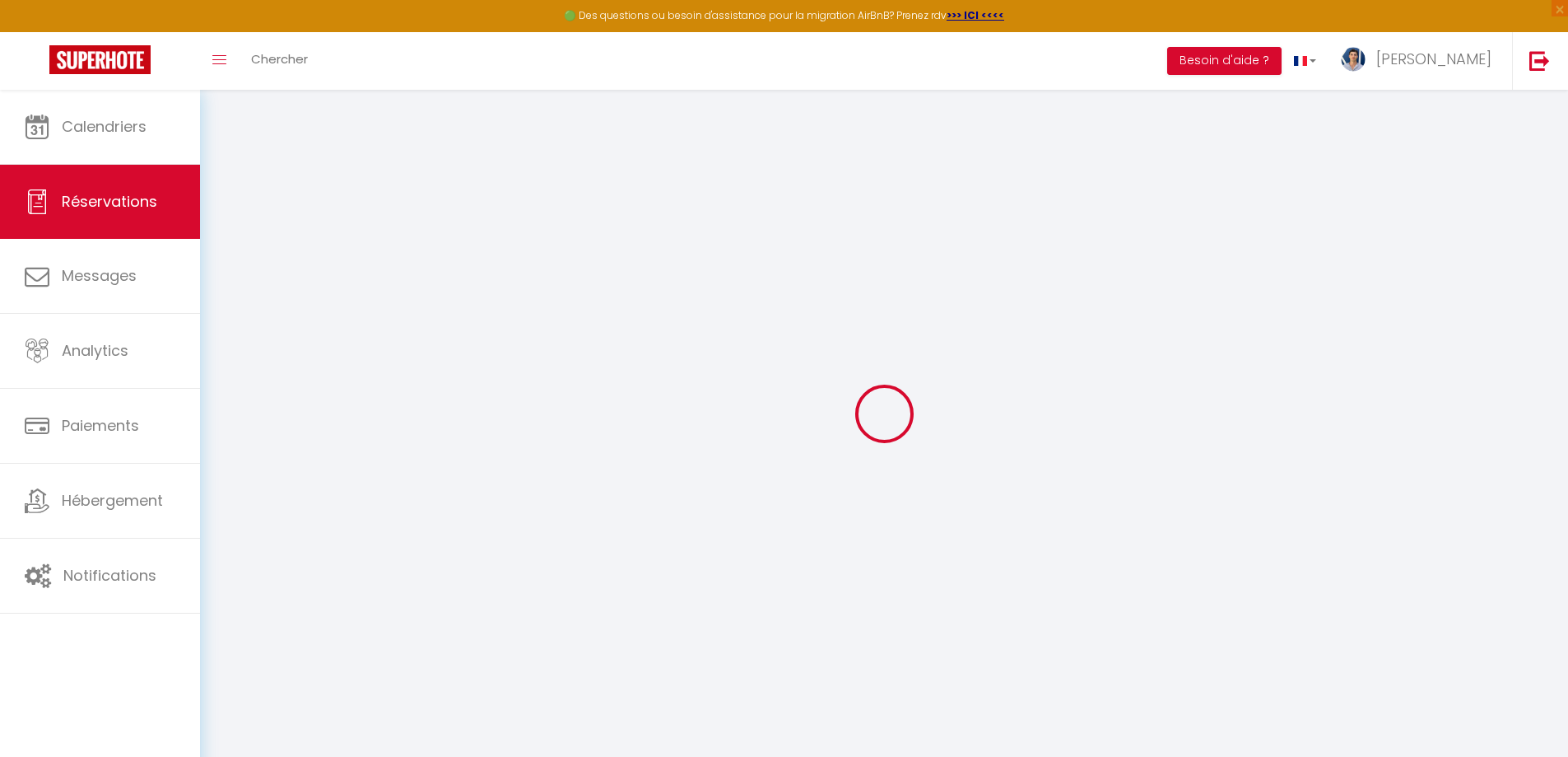
select select
checkbox input "false"
select select
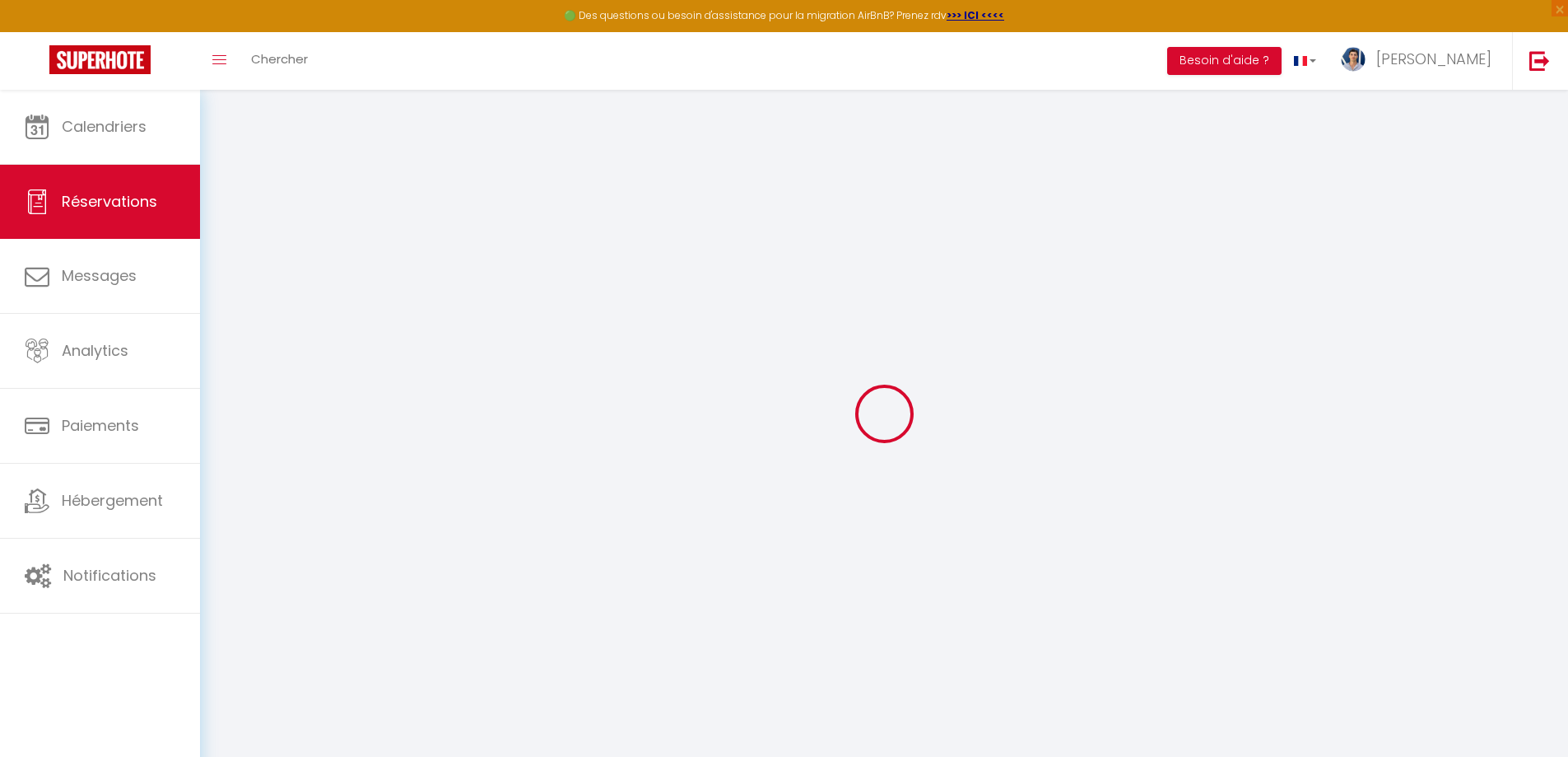
checkbox input "false"
select select
checkbox input "false"
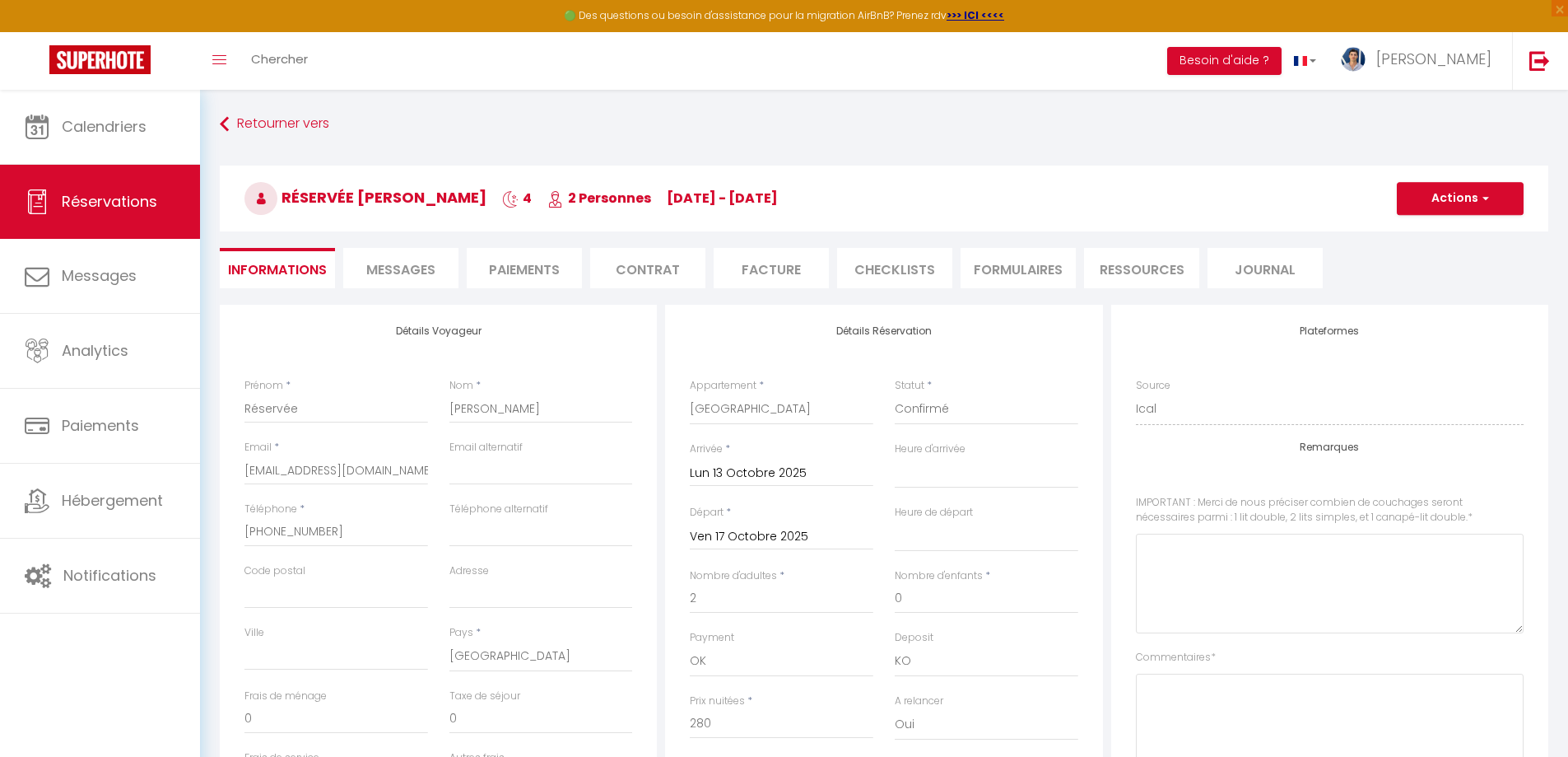
select select
checkbox input "false"
select select
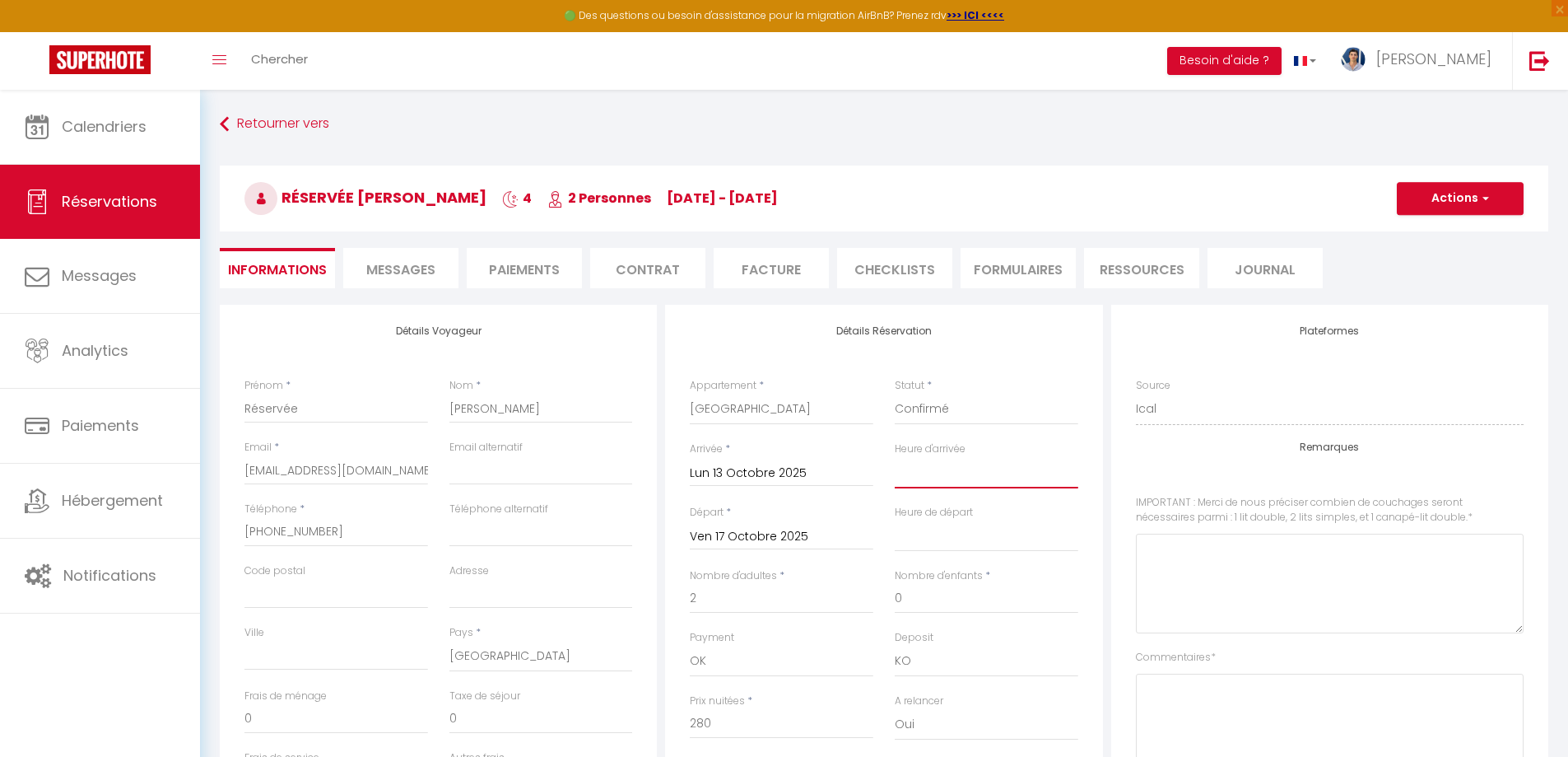
click at [963, 479] on select "00:00 00:30 01:00 01:30 02:00 02:30 03:00 03:30 04:00 04:30 05:00 05:30 06:00 0…" at bounding box center [986, 472] width 183 height 31
select select "16:00"
click at [895, 457] on select "00:00 00:30 01:00 01:30 02:00 02:30 03:00 03:30 04:00 04:30 05:00 05:30 06:00 0…" at bounding box center [986, 472] width 183 height 31
select select
checkbox input "false"
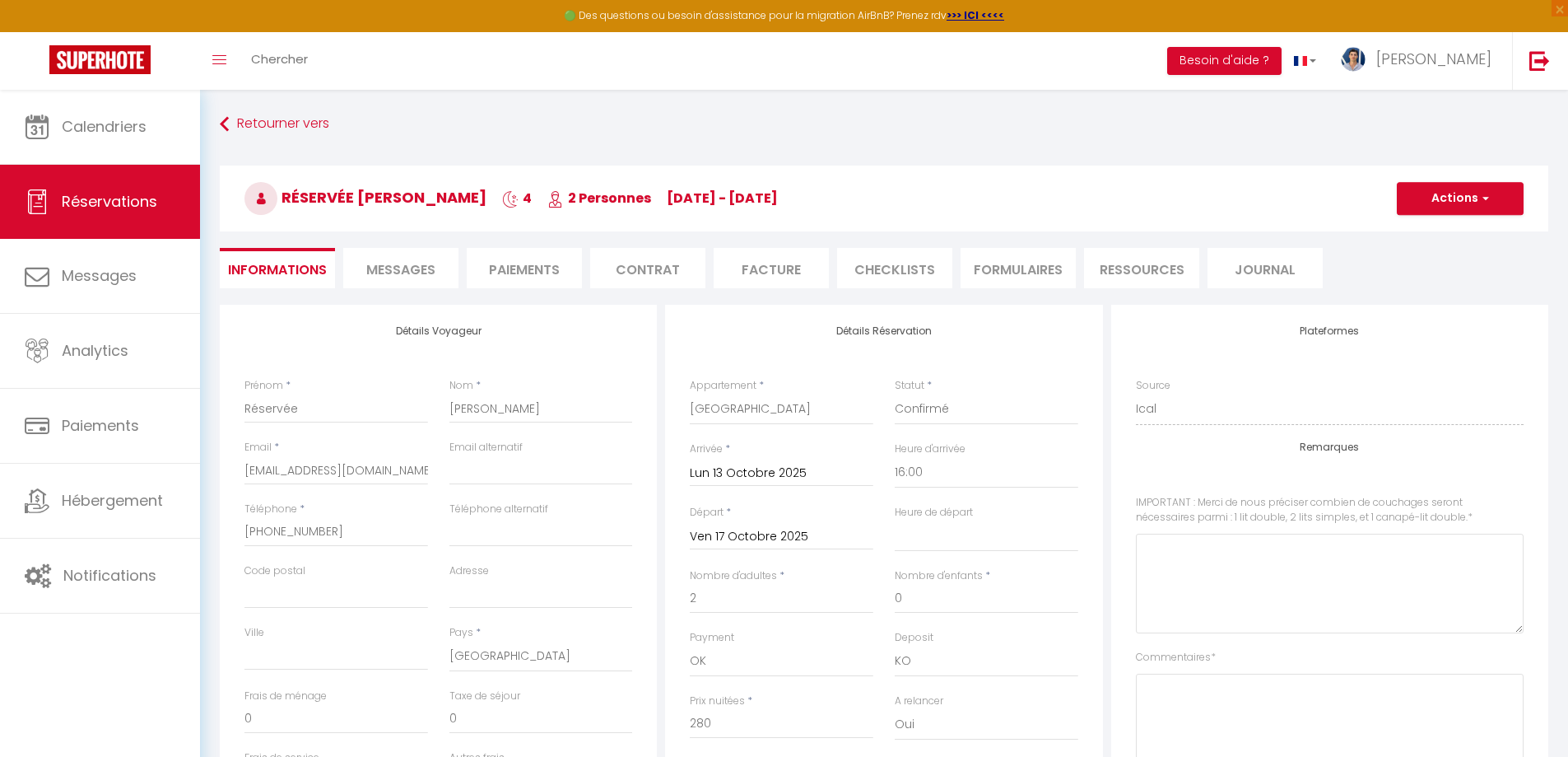
click at [963, 553] on div "Heure de départ 00:00 00:30 01:00 01:30 02:00 02:30 03:00 03:30 04:00 04:30 05:…" at bounding box center [986, 537] width 205 height 63
click at [966, 543] on select "00:00 00:30 01:00 01:30 02:00 02:30 03:00 03:30 04:00 04:30 05:00 05:30 06:00 0…" at bounding box center [986, 536] width 183 height 31
select select "11:00"
click at [895, 520] on select "00:00 00:30 01:00 01:30 02:00 02:30 03:00 03:30 04:00 04:30 05:00 05:30 06:00 0…" at bounding box center [986, 536] width 183 height 31
checkbox input "false"
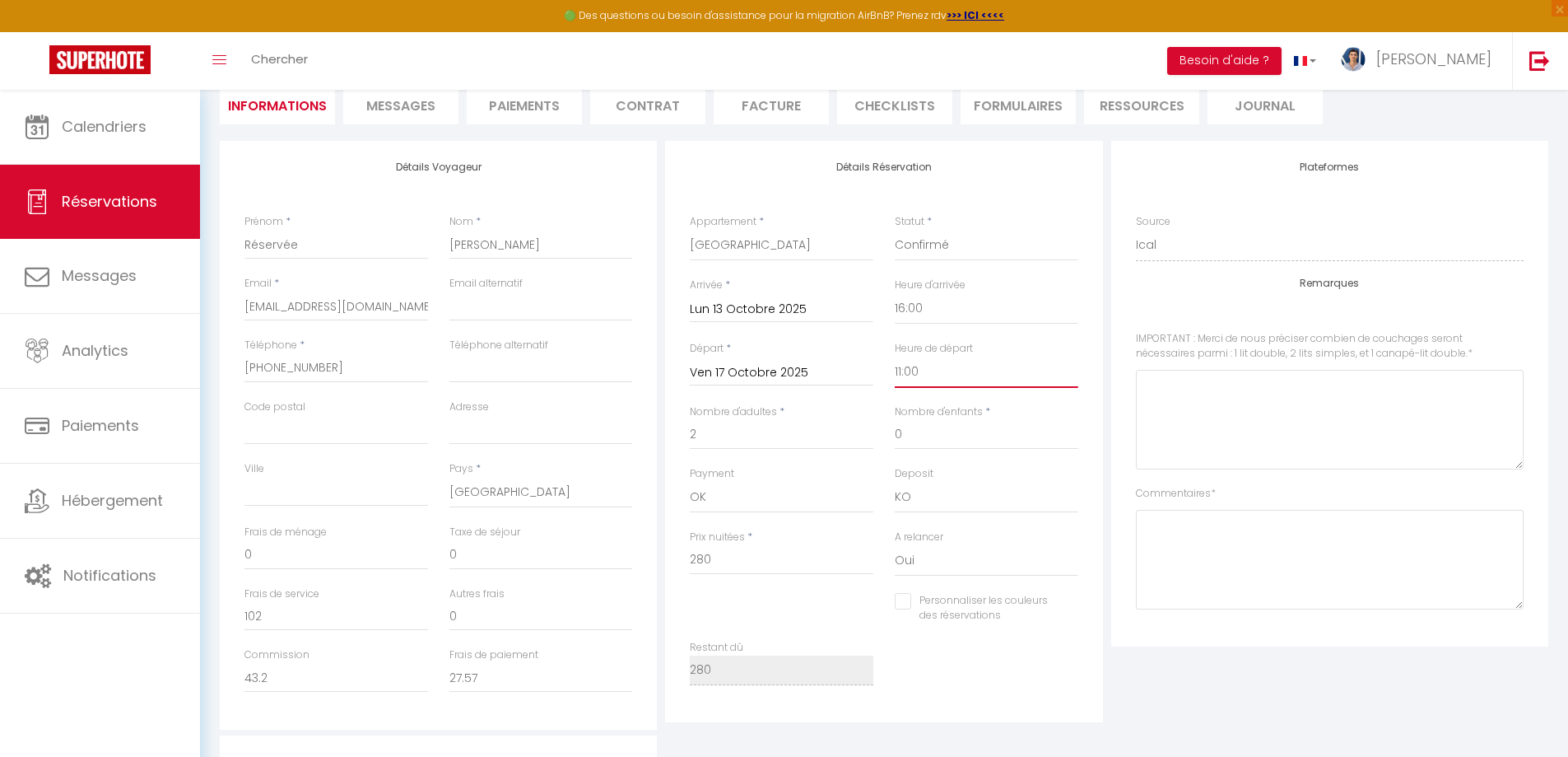
scroll to position [165, 0]
click at [315, 551] on input "0" at bounding box center [337, 554] width 183 height 29
type input "10"
checkbox input "false"
type input "120"
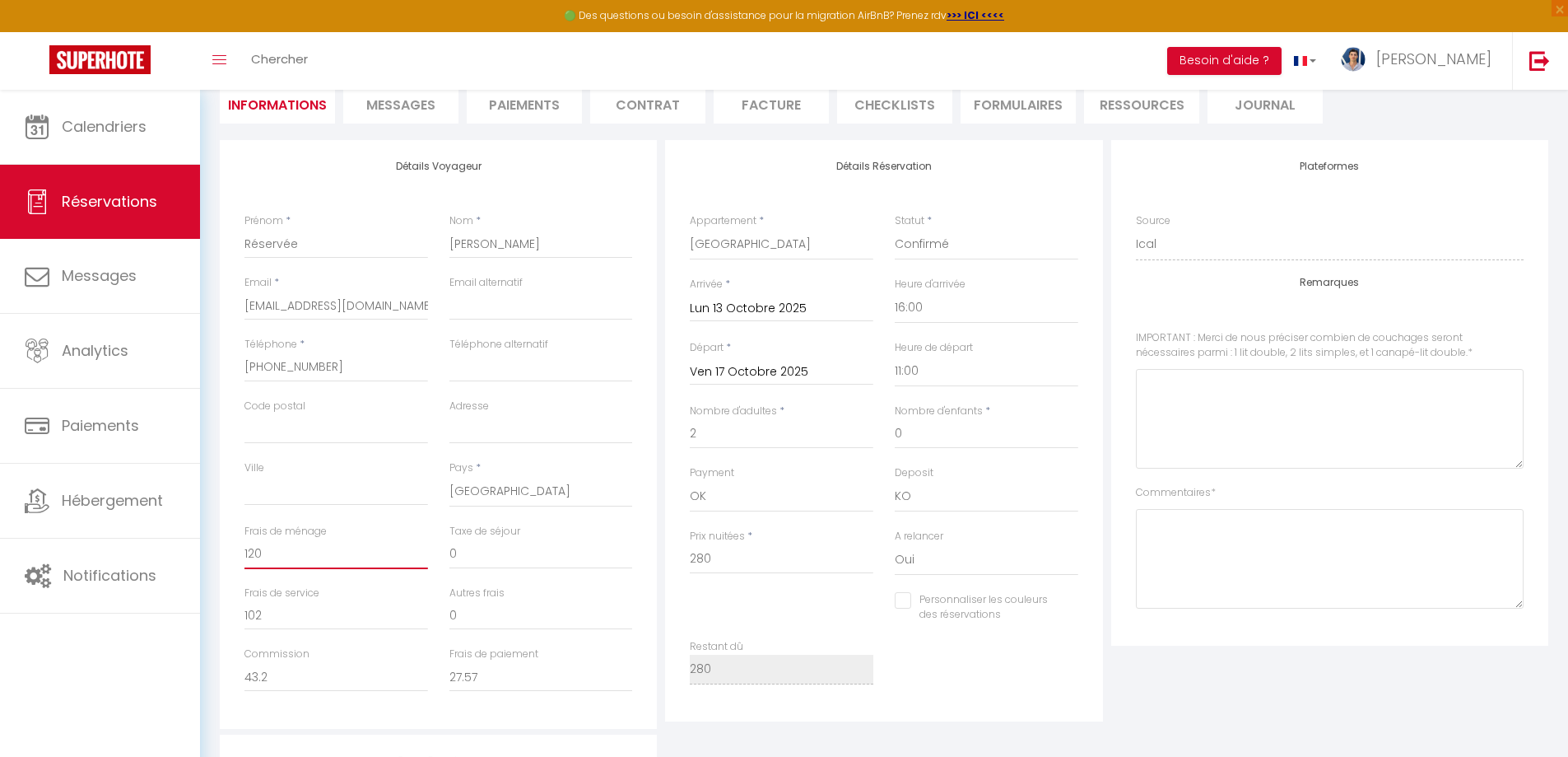
checkbox input "false"
type input "120"
click at [496, 561] on input "0" at bounding box center [541, 554] width 183 height 29
click at [484, 556] on input "0" at bounding box center [541, 554] width 183 height 29
click at [483, 556] on input "0" at bounding box center [541, 554] width 183 height 29
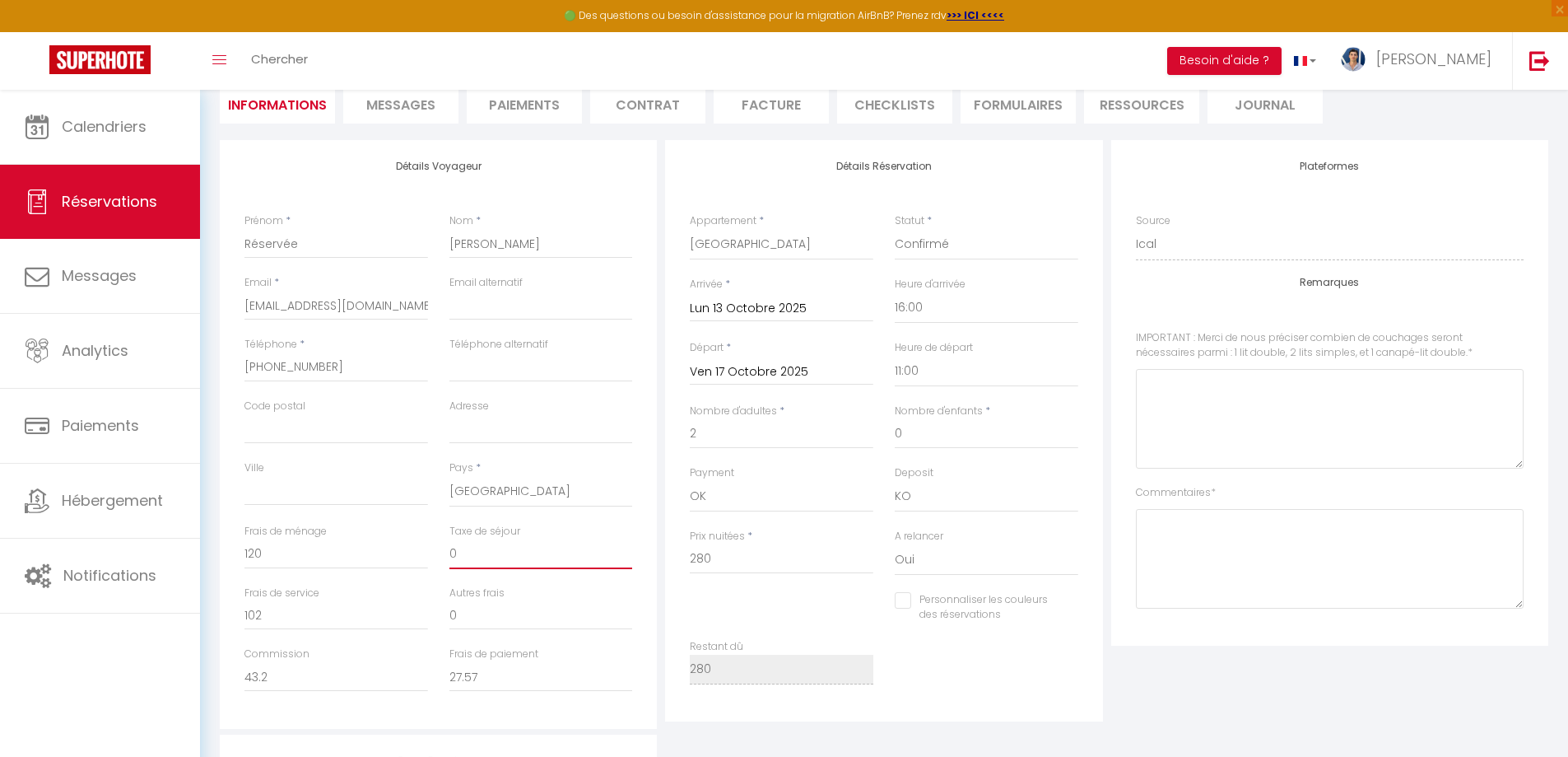
click at [483, 556] on input "0" at bounding box center [541, 554] width 183 height 29
paste input "46.08"
type input "46.08"
checkbox input "false"
type input "46.08"
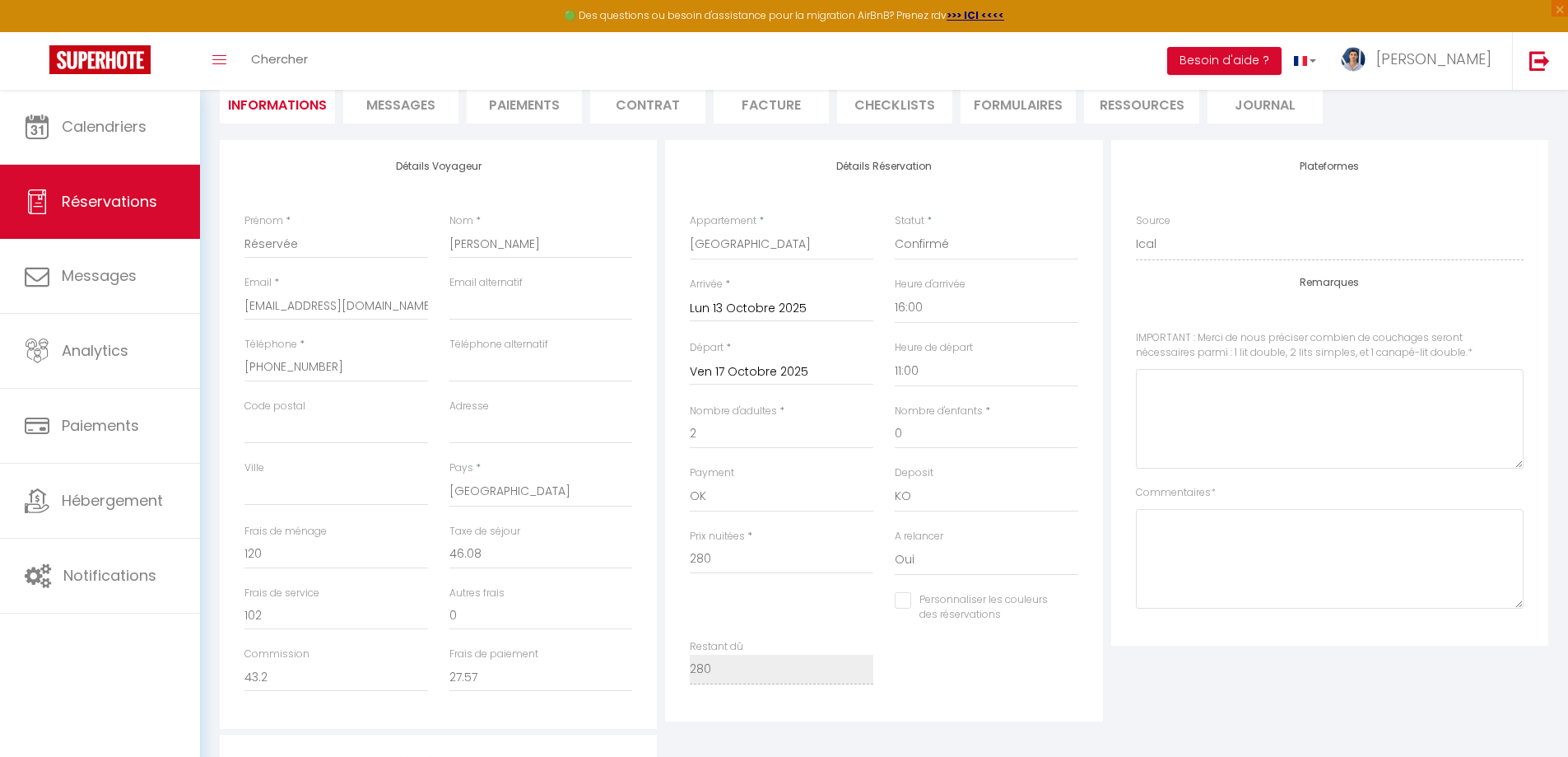
click at [406, 534] on div "Frais de ménage 120" at bounding box center [337, 547] width 183 height 45
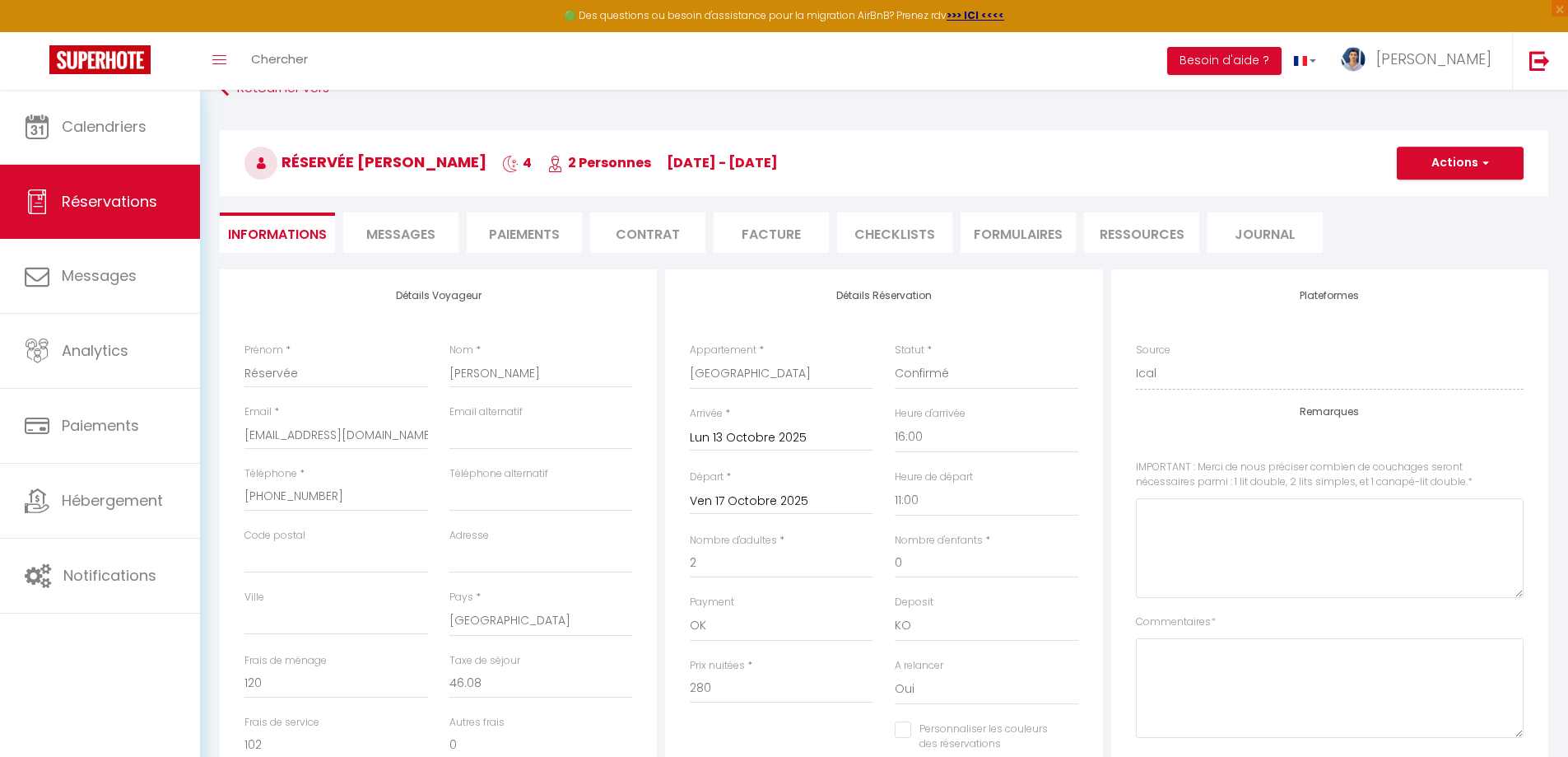
scroll to position [82, 0]
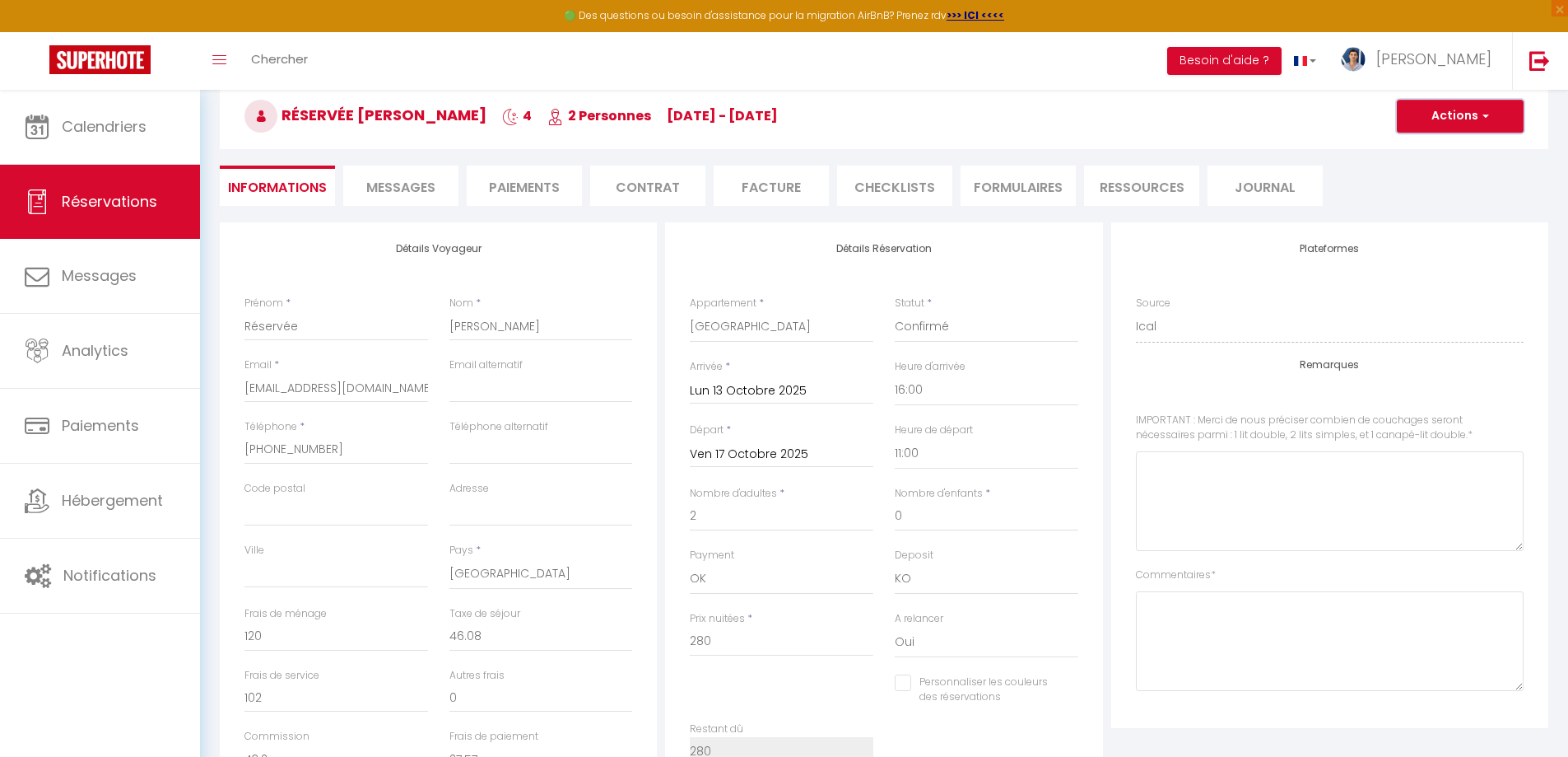
click at [1456, 117] on button "Actions" at bounding box center [1460, 115] width 127 height 33
click at [1439, 149] on link "Enregistrer" at bounding box center [1444, 152] width 131 height 22
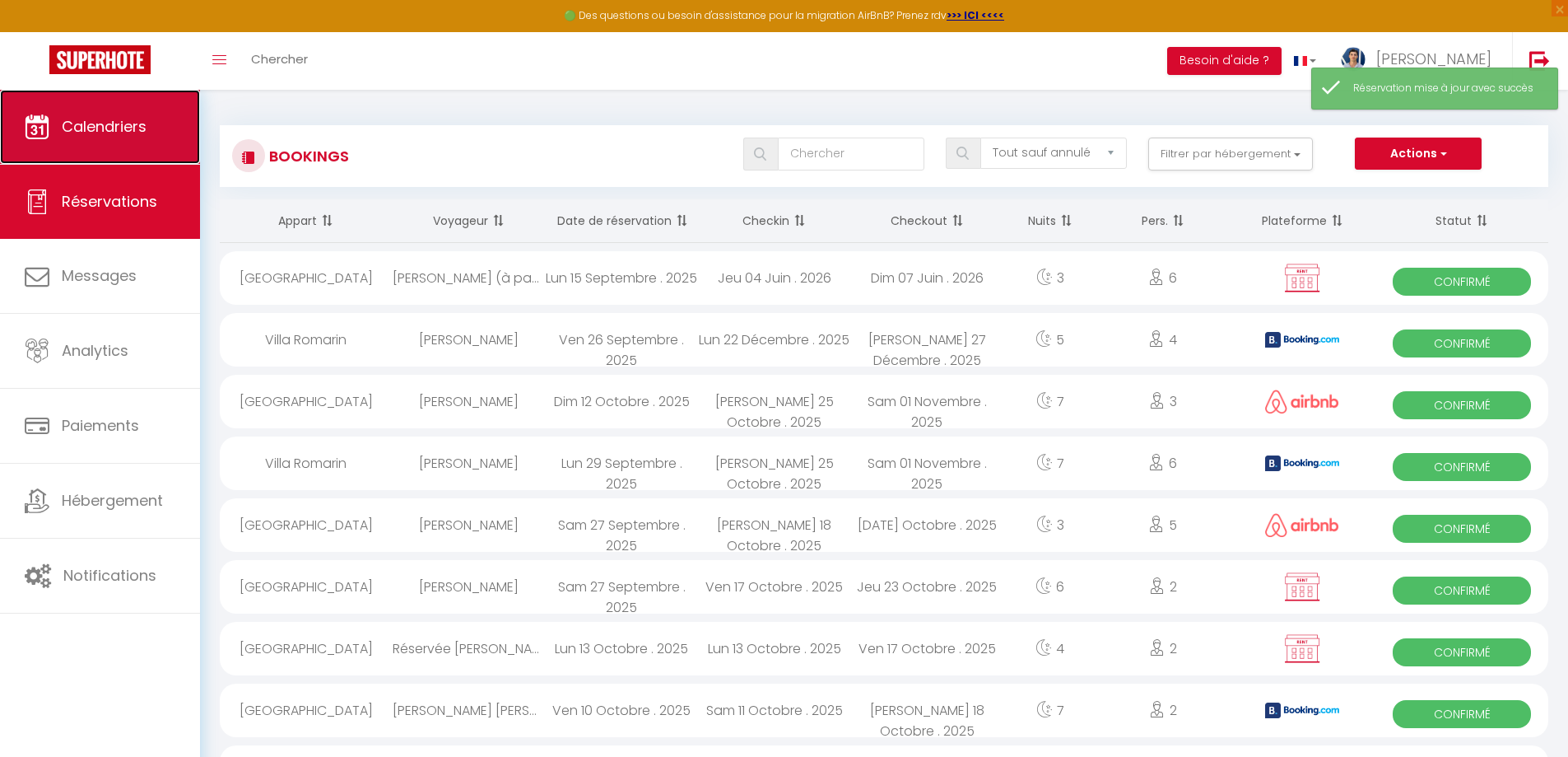
click at [91, 122] on span "Calendriers" at bounding box center [104, 127] width 85 height 21
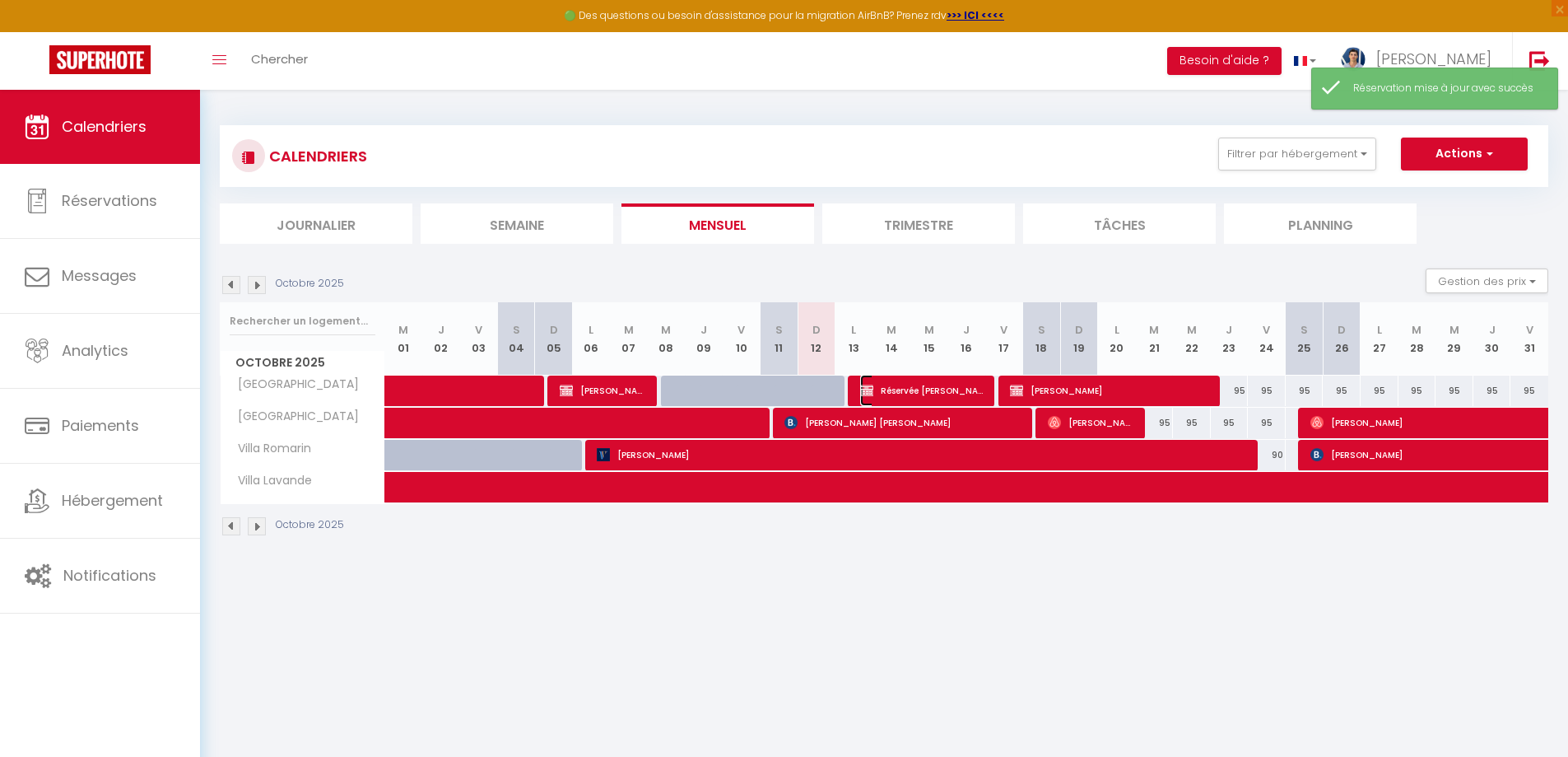
click at [963, 381] on span "Réservée [PERSON_NAME]" at bounding box center [923, 390] width 126 height 31
select select "OK"
select select "KO"
select select "0"
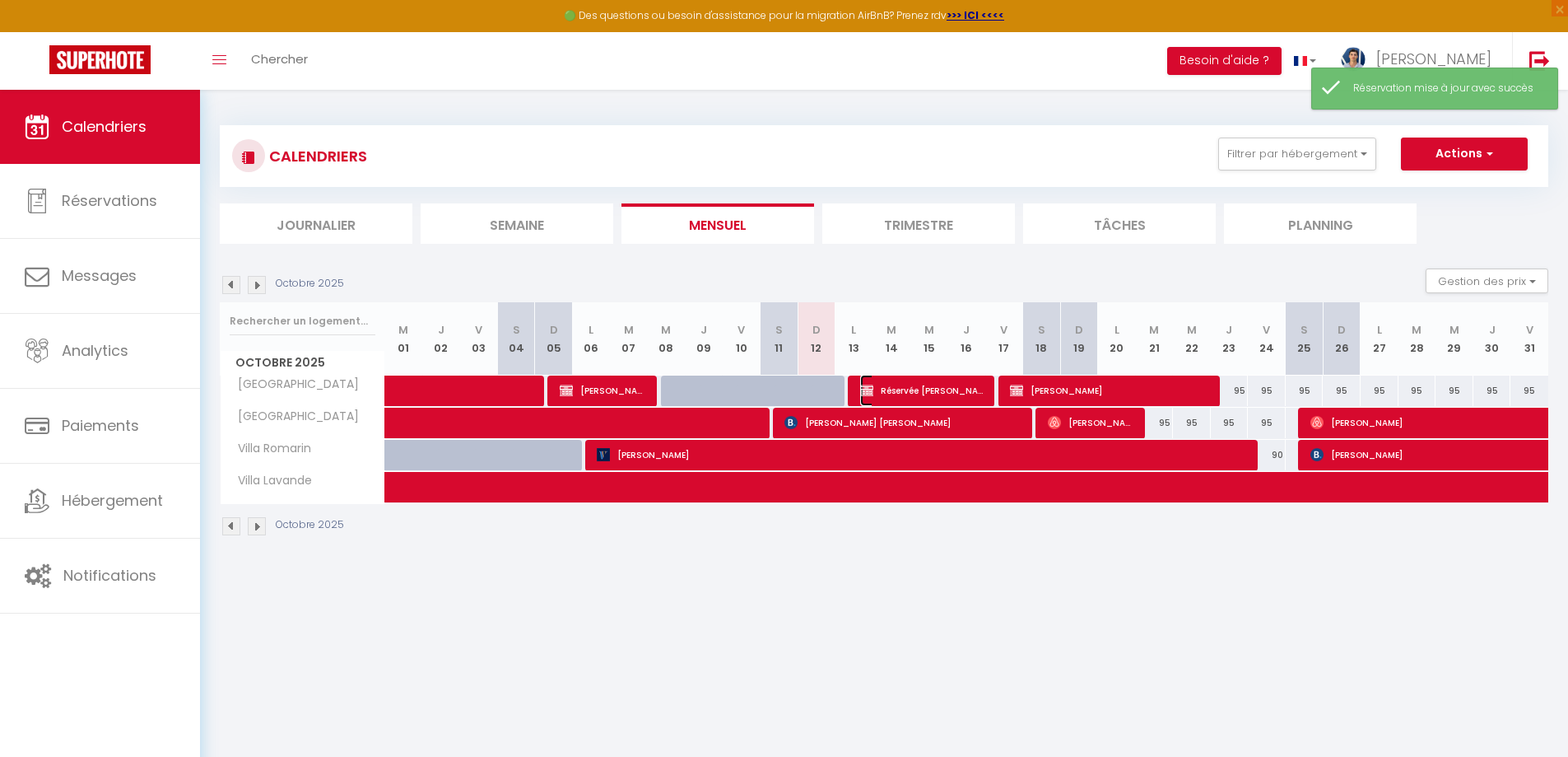
select select "1"
select select
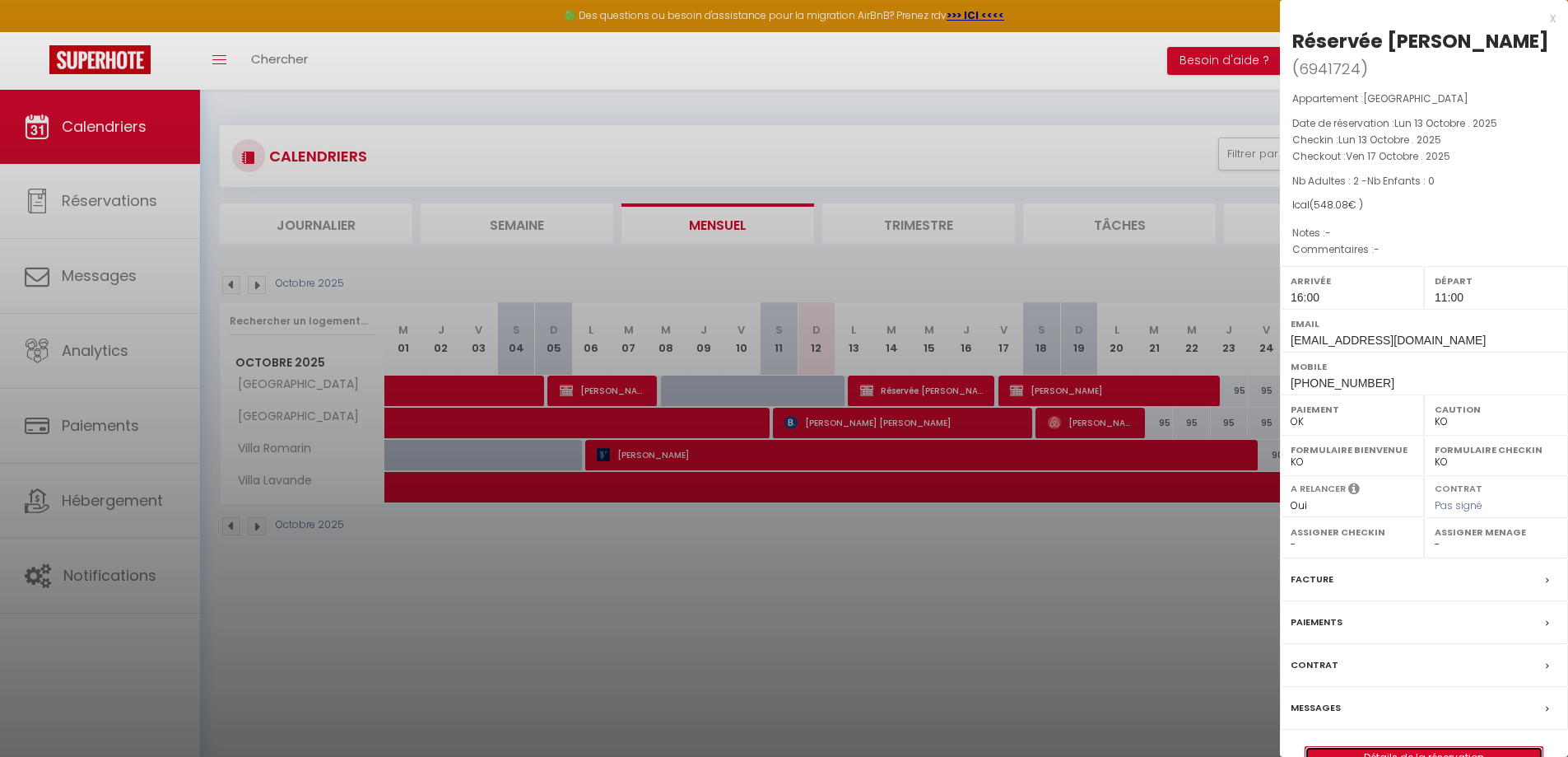
click at [1517, 748] on link "Détails de la réservation" at bounding box center [1424, 758] width 237 height 22
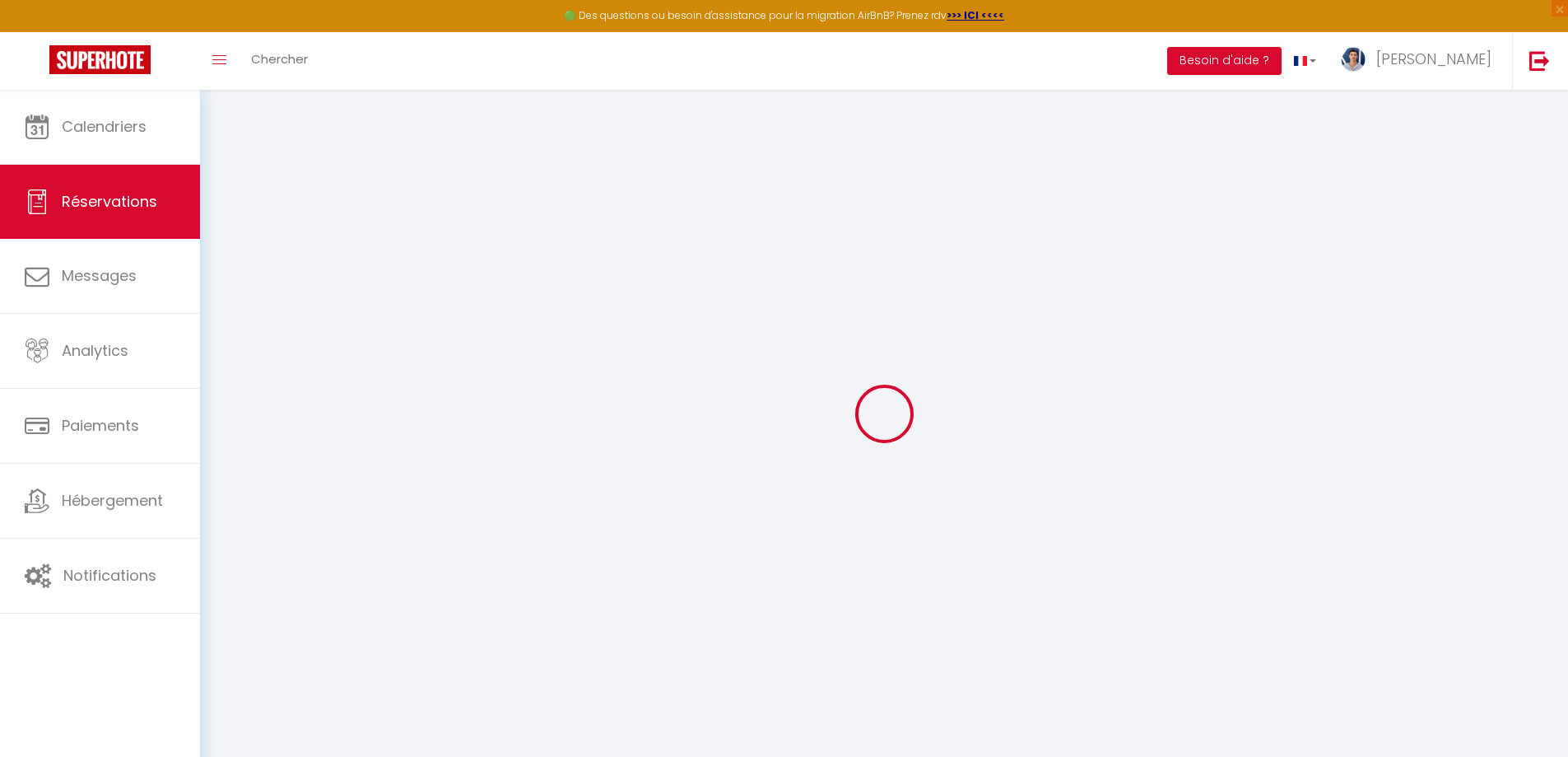
select select
checkbox input "false"
select select
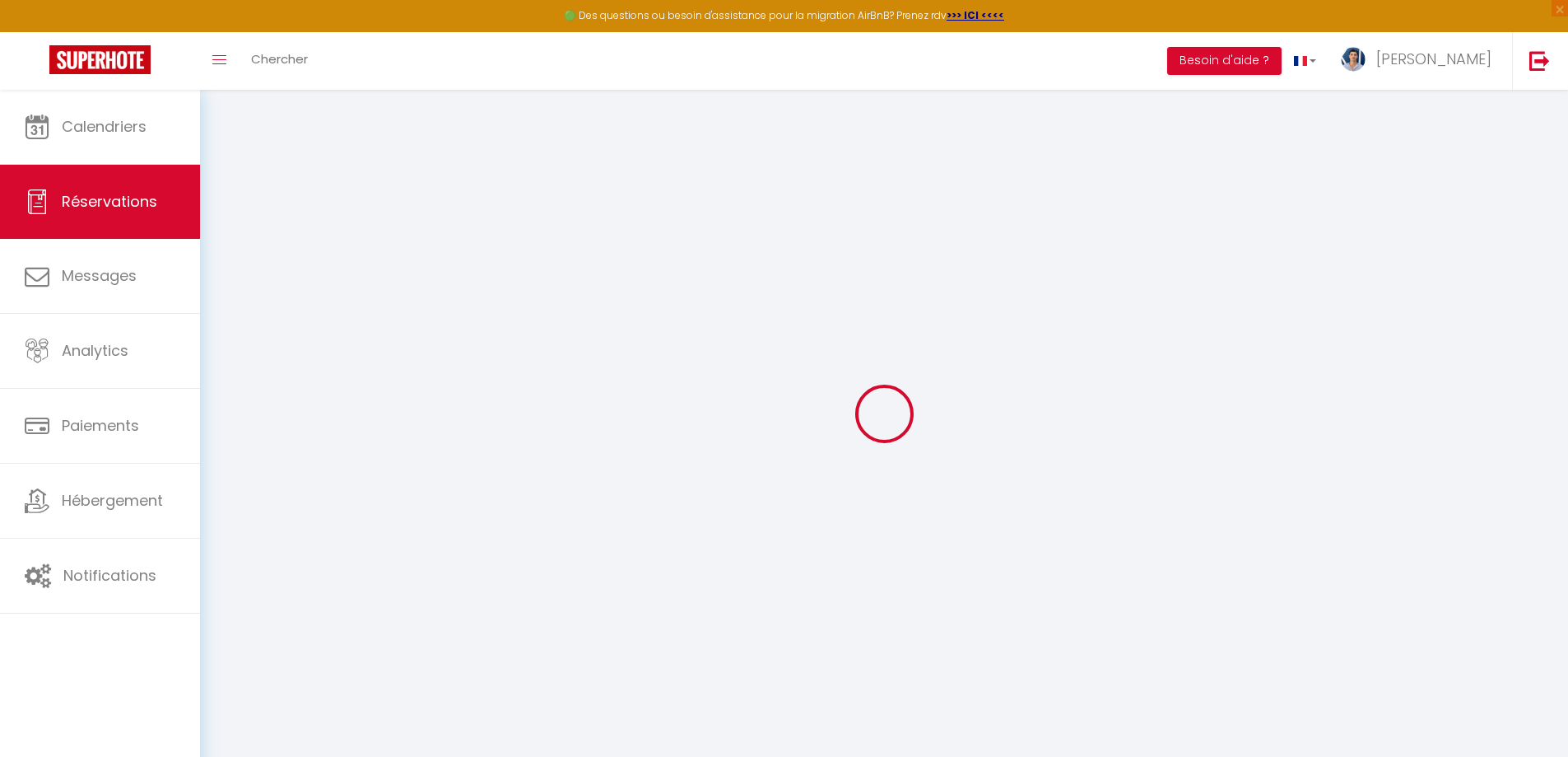
checkbox input "false"
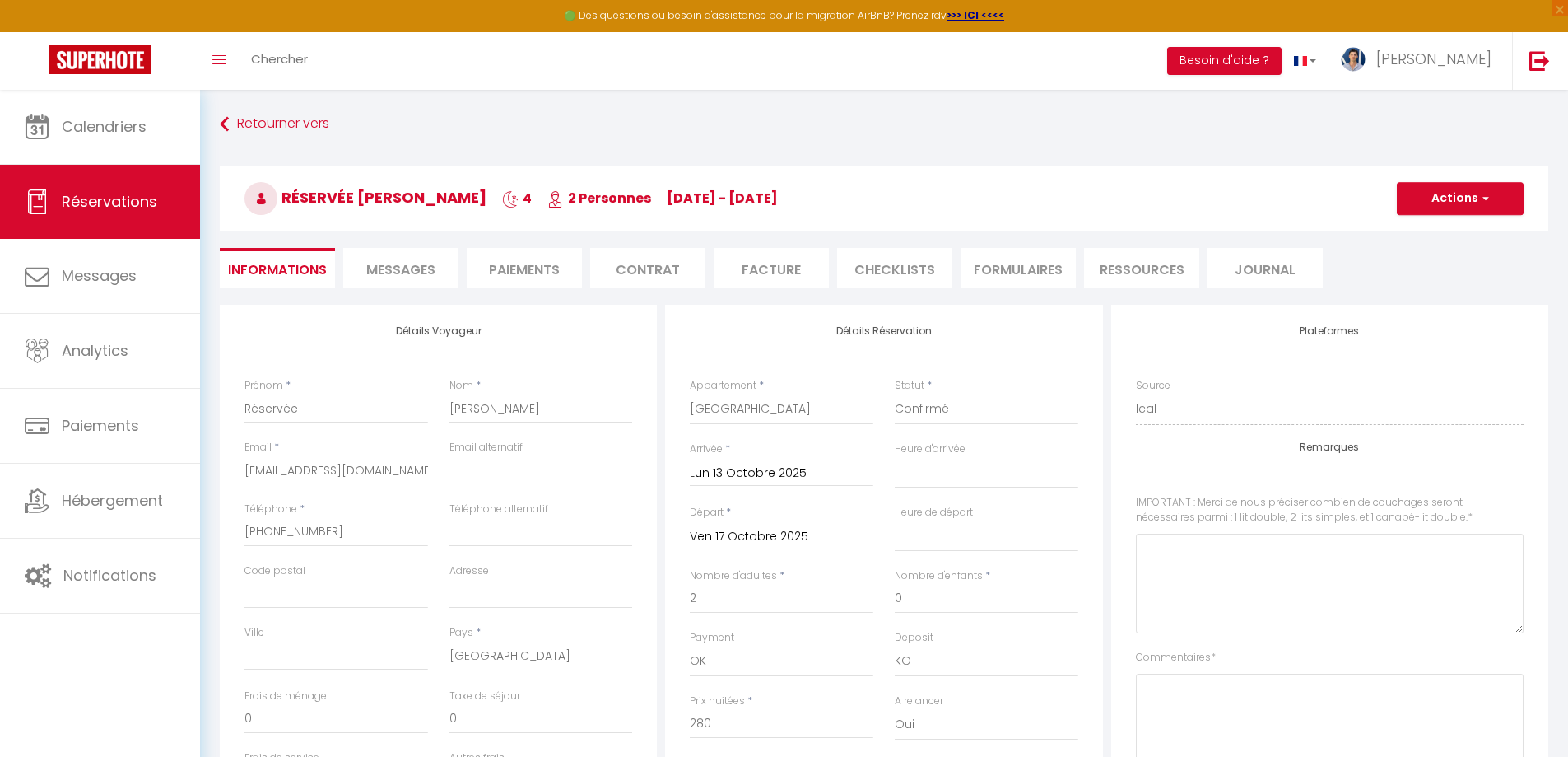
type input "120"
type input "46.08"
select select
checkbox input "false"
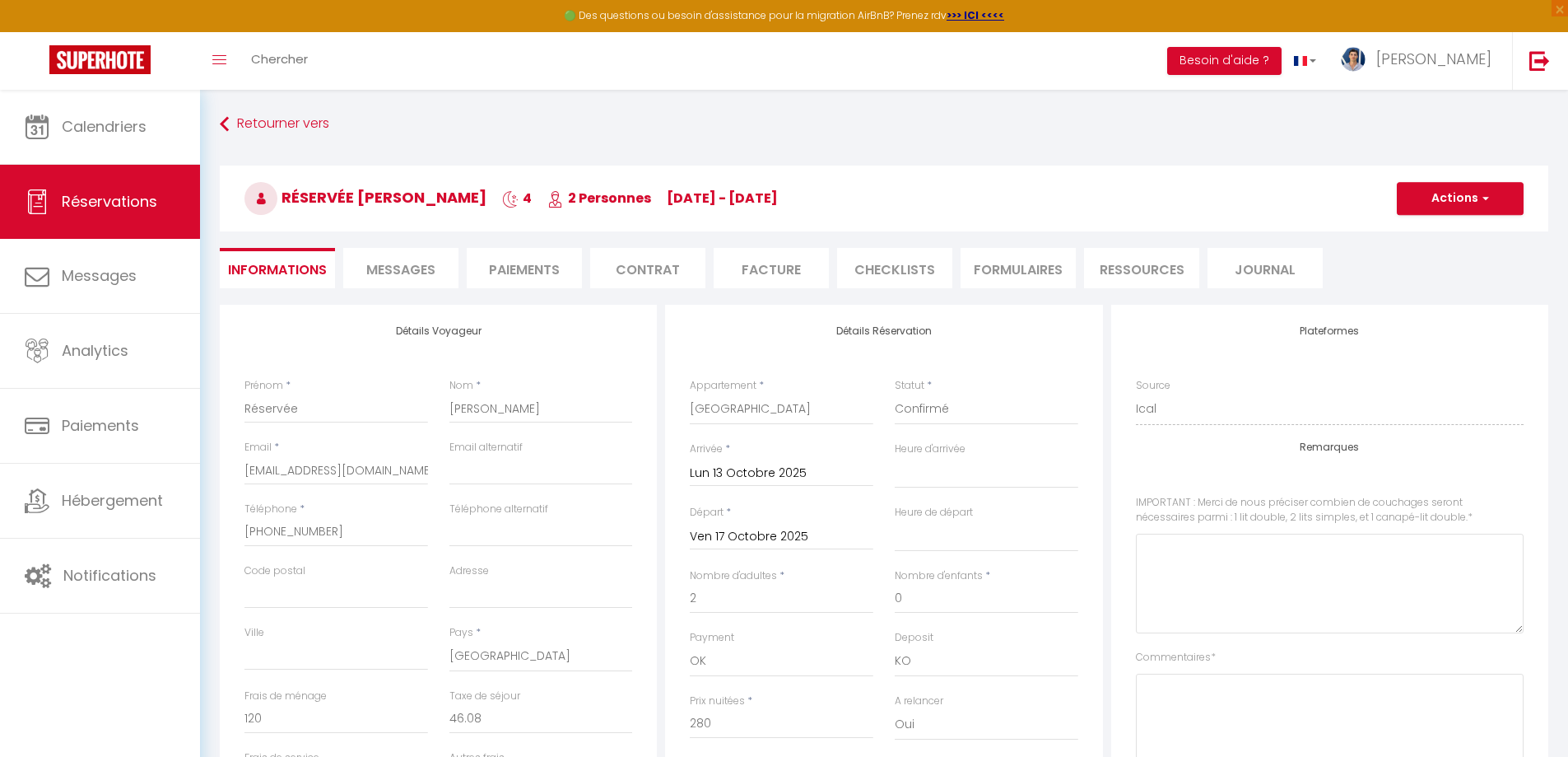
select select "16:00"
select select "11:00"
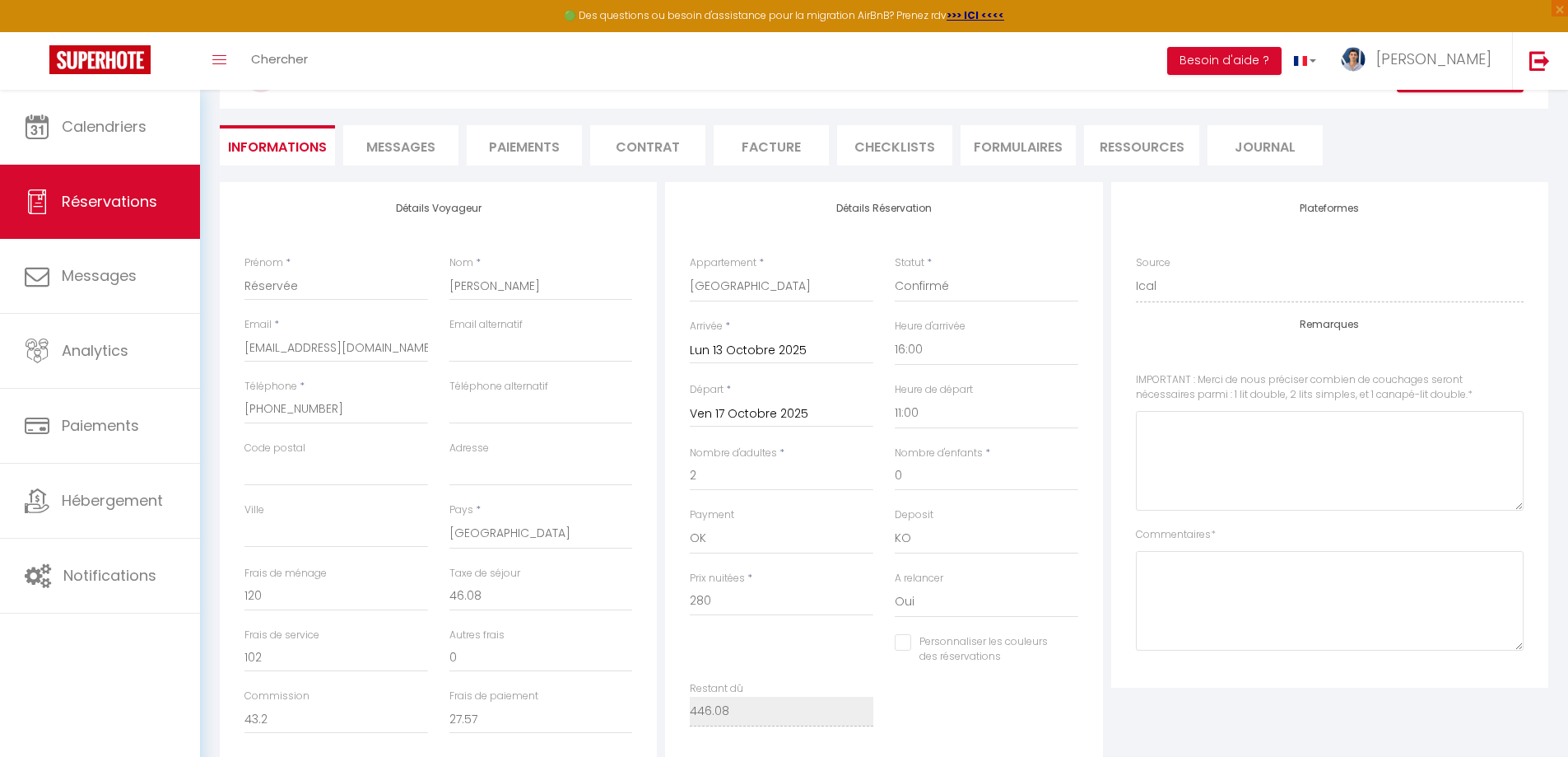
scroll to position [165, 0]
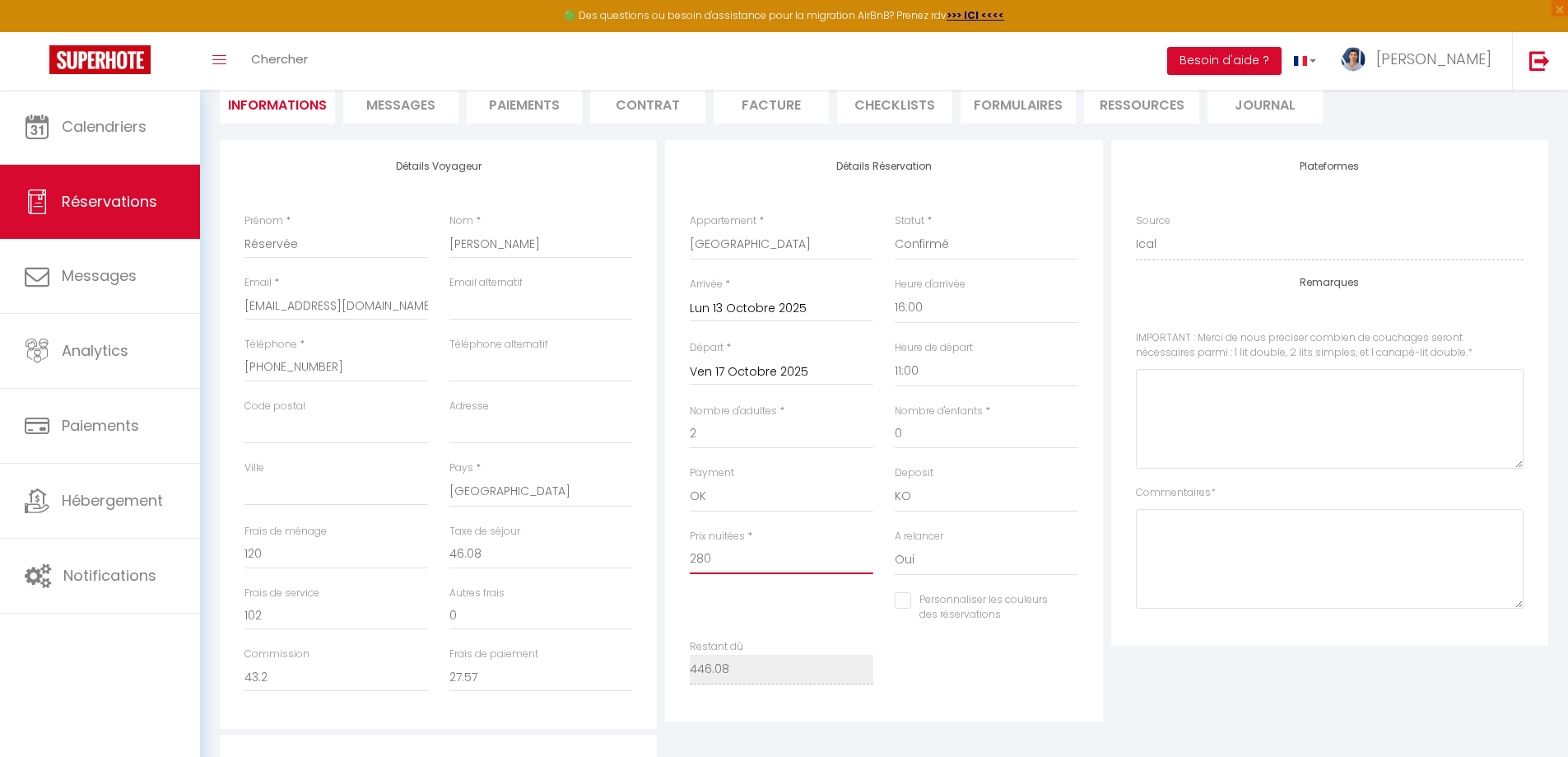
drag, startPoint x: 760, startPoint y: 546, endPoint x: 761, endPoint y: 556, distance: 10.0
click at [760, 550] on input "280" at bounding box center [781, 558] width 183 height 29
click at [761, 556] on input "280" at bounding box center [781, 558] width 183 height 29
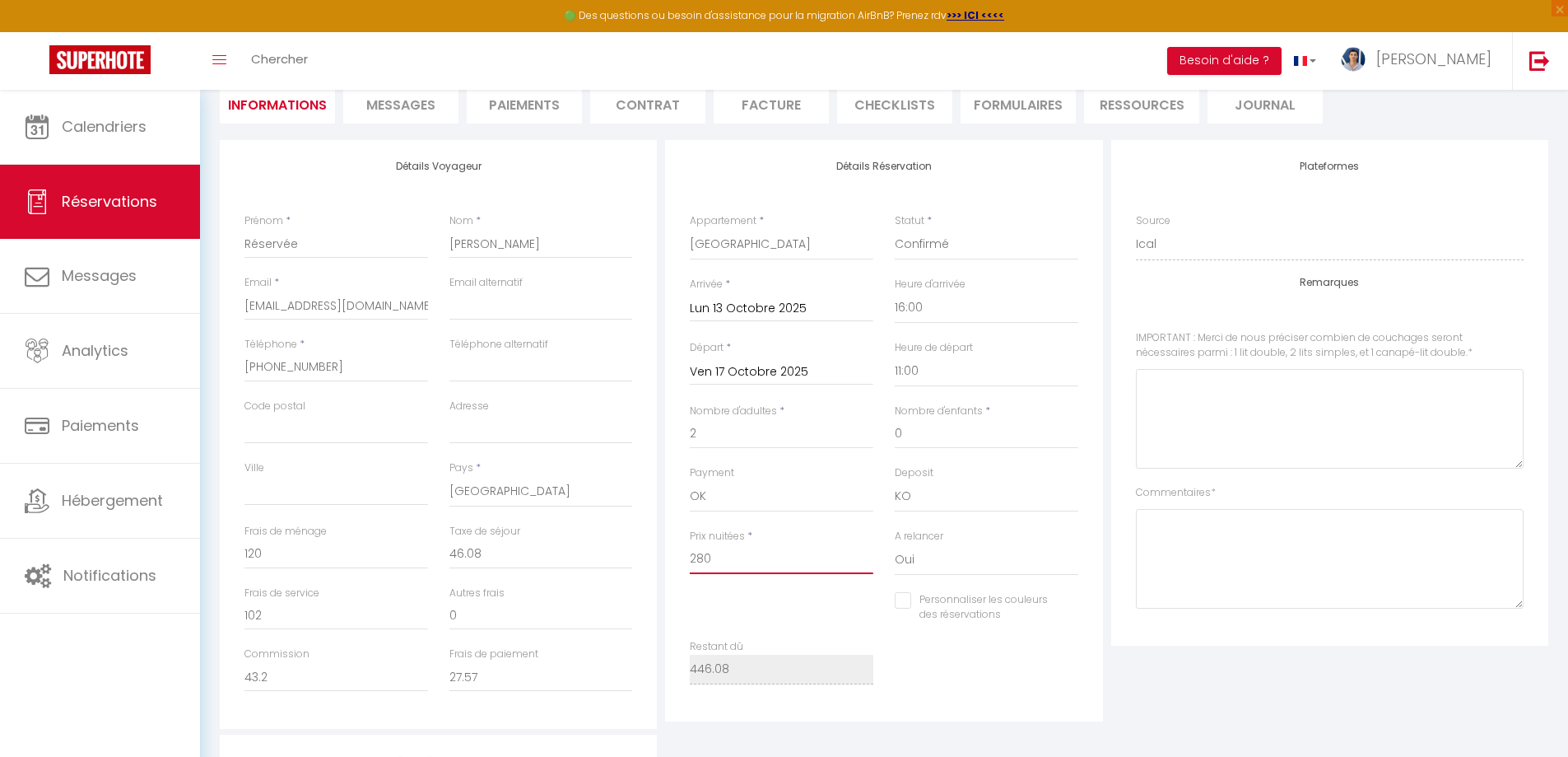
type input "6"
checkbox input "false"
type input "60"
checkbox input "false"
type input "600"
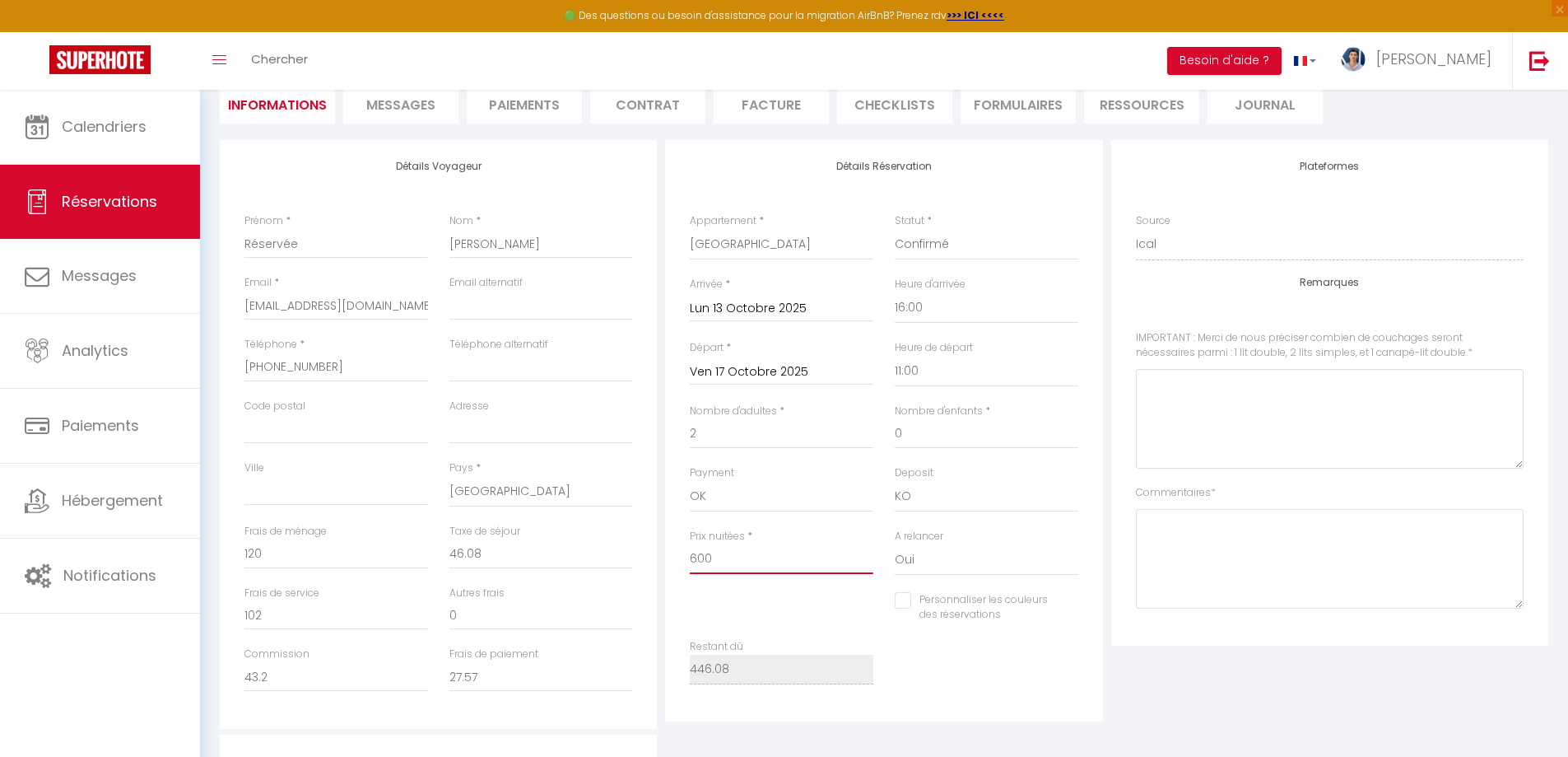
checkbox input "false"
type input "600"
type input "0"
checkbox input "false"
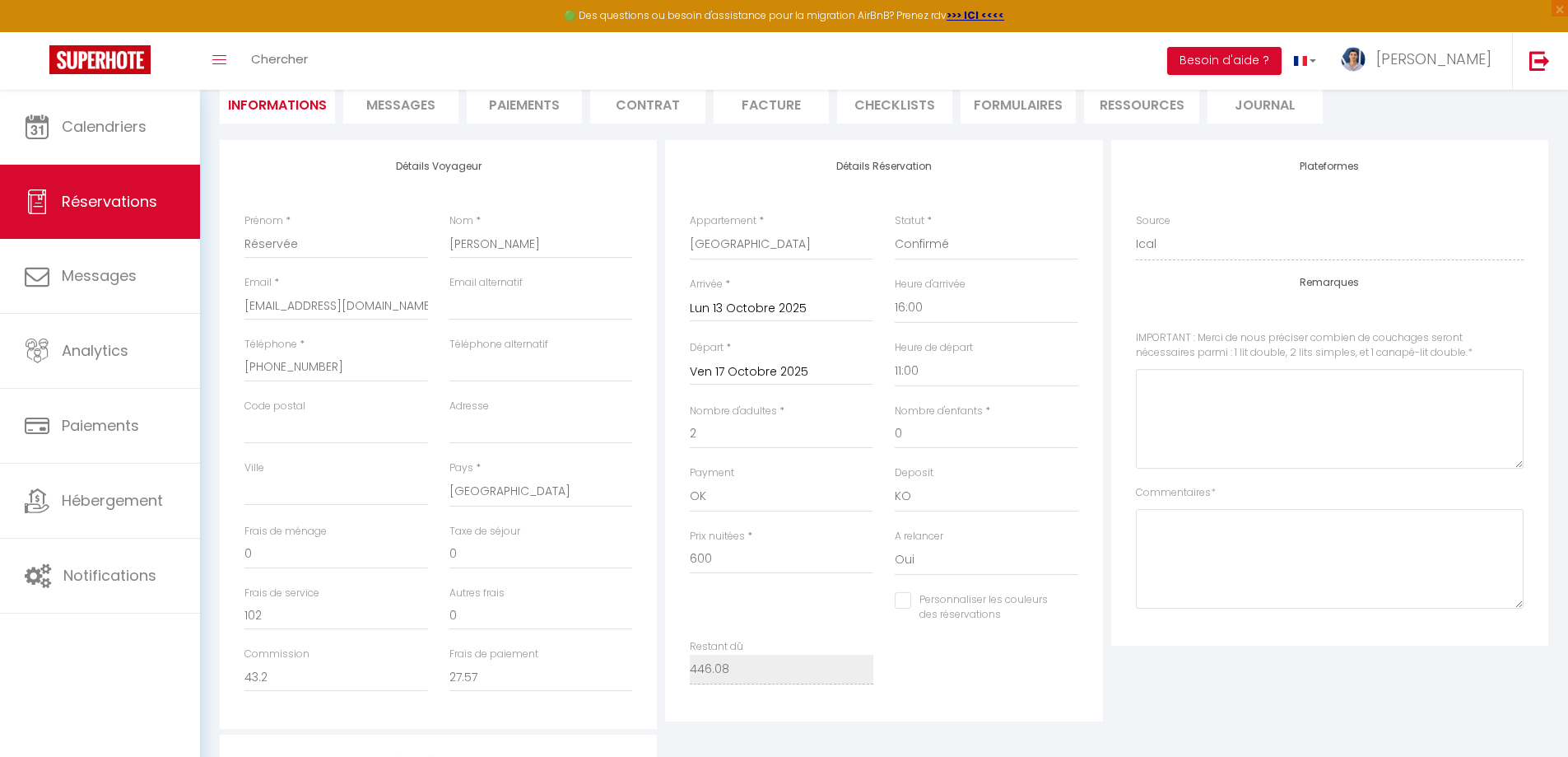
click at [1098, 728] on div "Détails Réservation Appartement * [GEOGRAPHIC_DATA] [GEOGRAPHIC_DATA] Villa Lav…" at bounding box center [883, 434] width 445 height 589
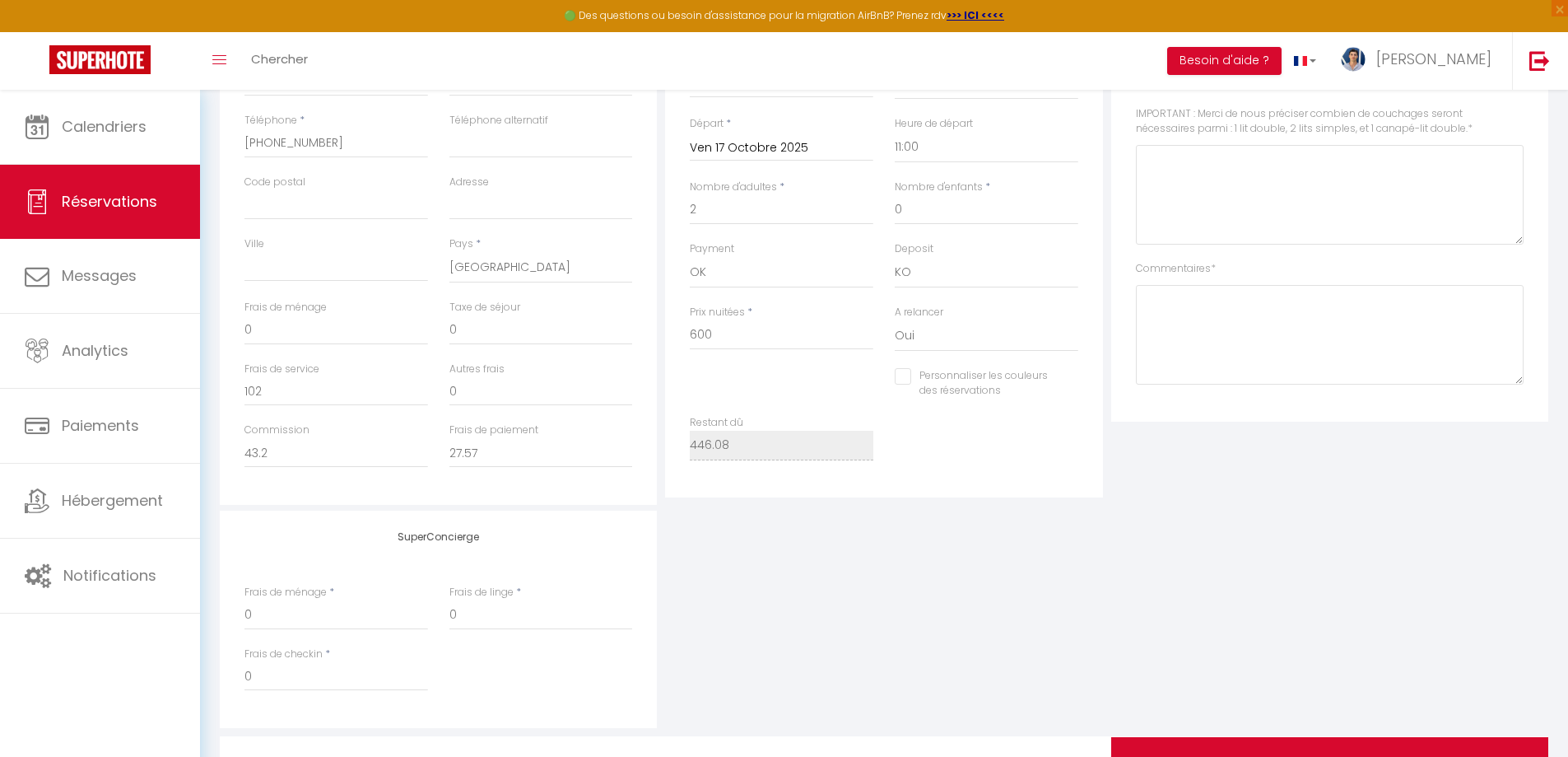
scroll to position [412, 0]
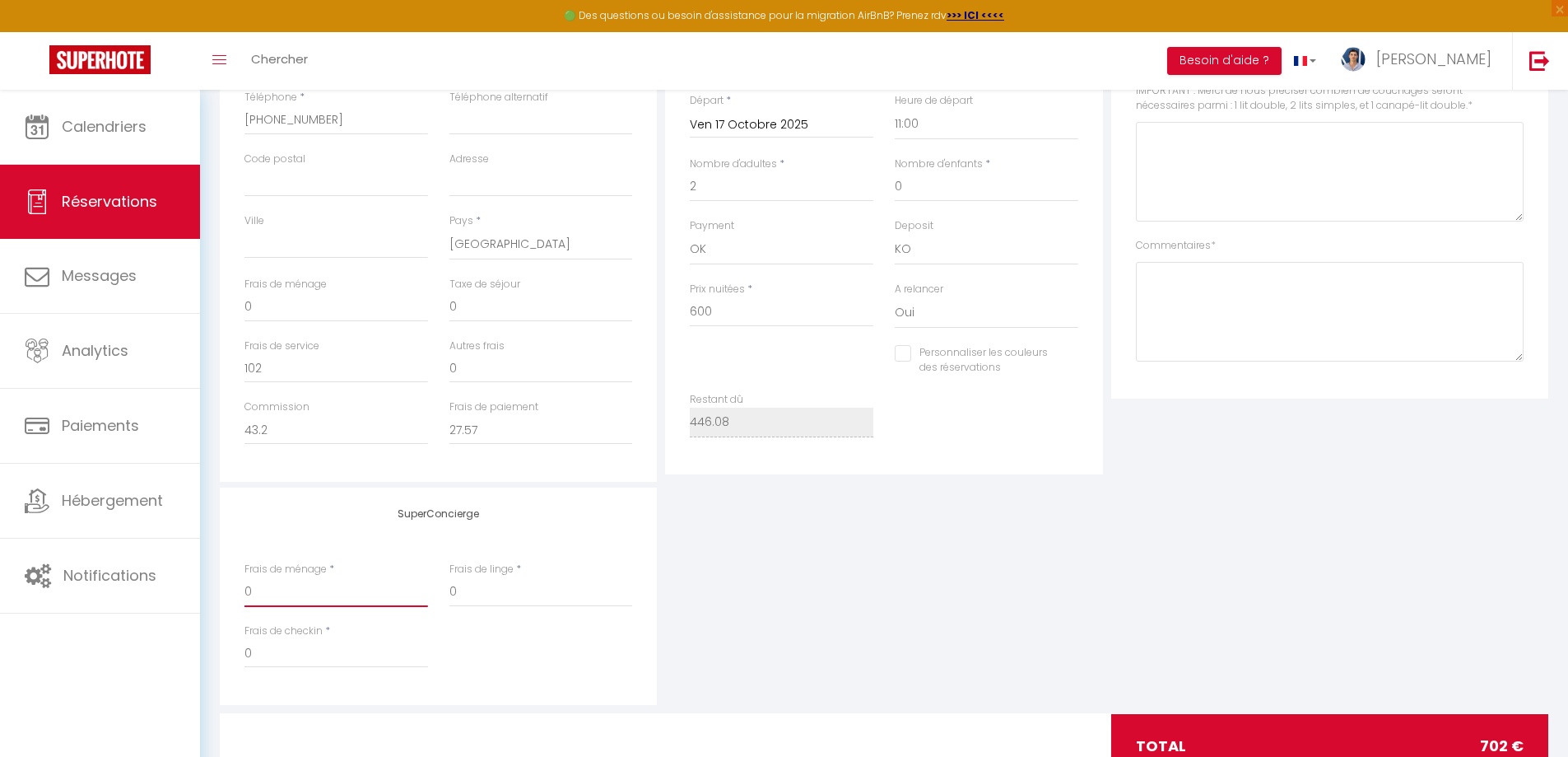
click at [324, 599] on input "0" at bounding box center [337, 591] width 183 height 29
checkbox input "false"
type input "1"
checkbox input "false"
type input "12"
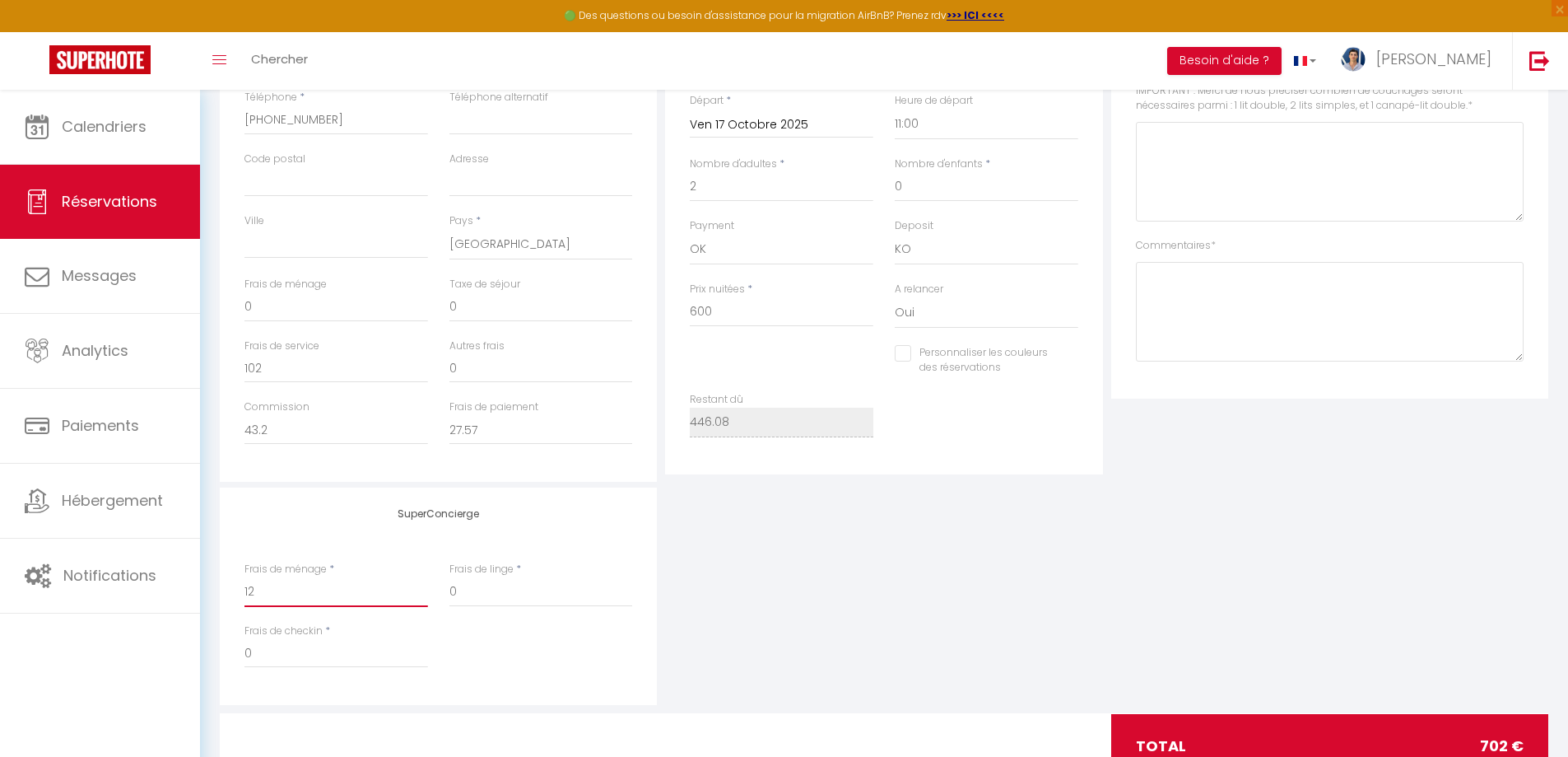
checkbox input "false"
type input "120"
checkbox input "false"
type input "120"
click at [842, 705] on div "SuperConcierge Frais de ménage * 120 Frais [PERSON_NAME] * 0 Frais de checkin *…" at bounding box center [884, 596] width 1337 height 218
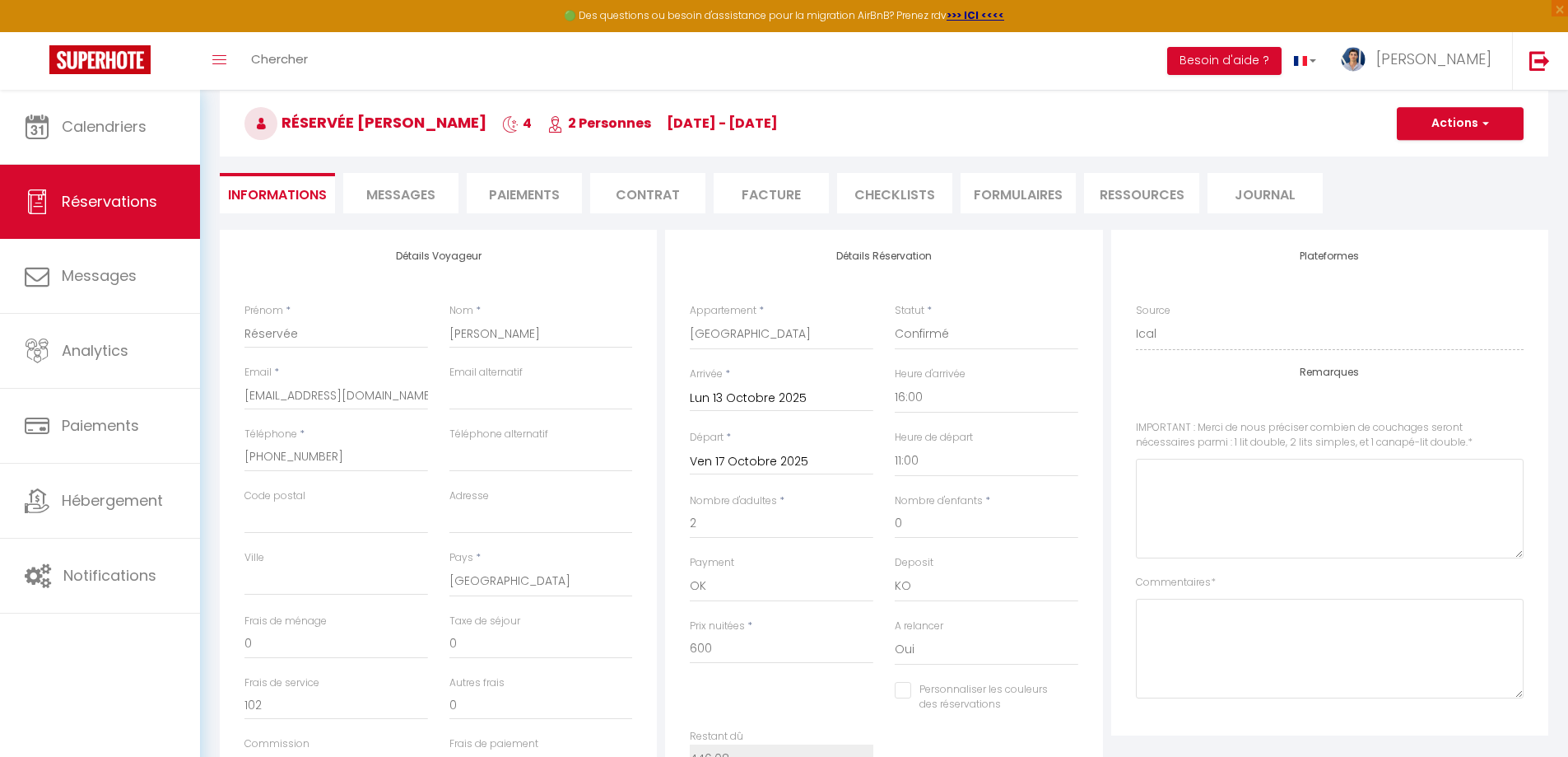
scroll to position [0, 0]
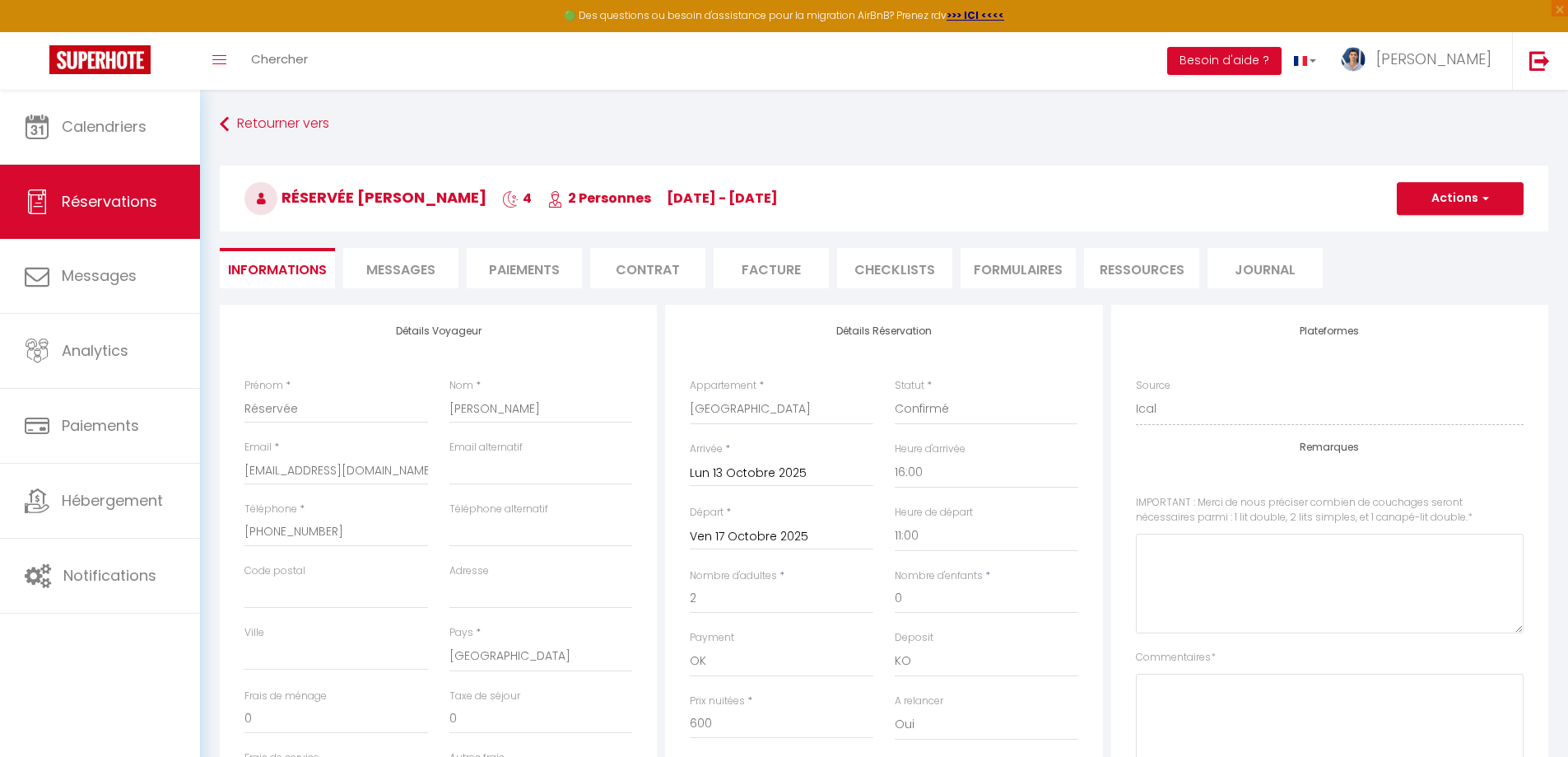
click at [371, 264] on span "Messages" at bounding box center [400, 270] width 69 height 19
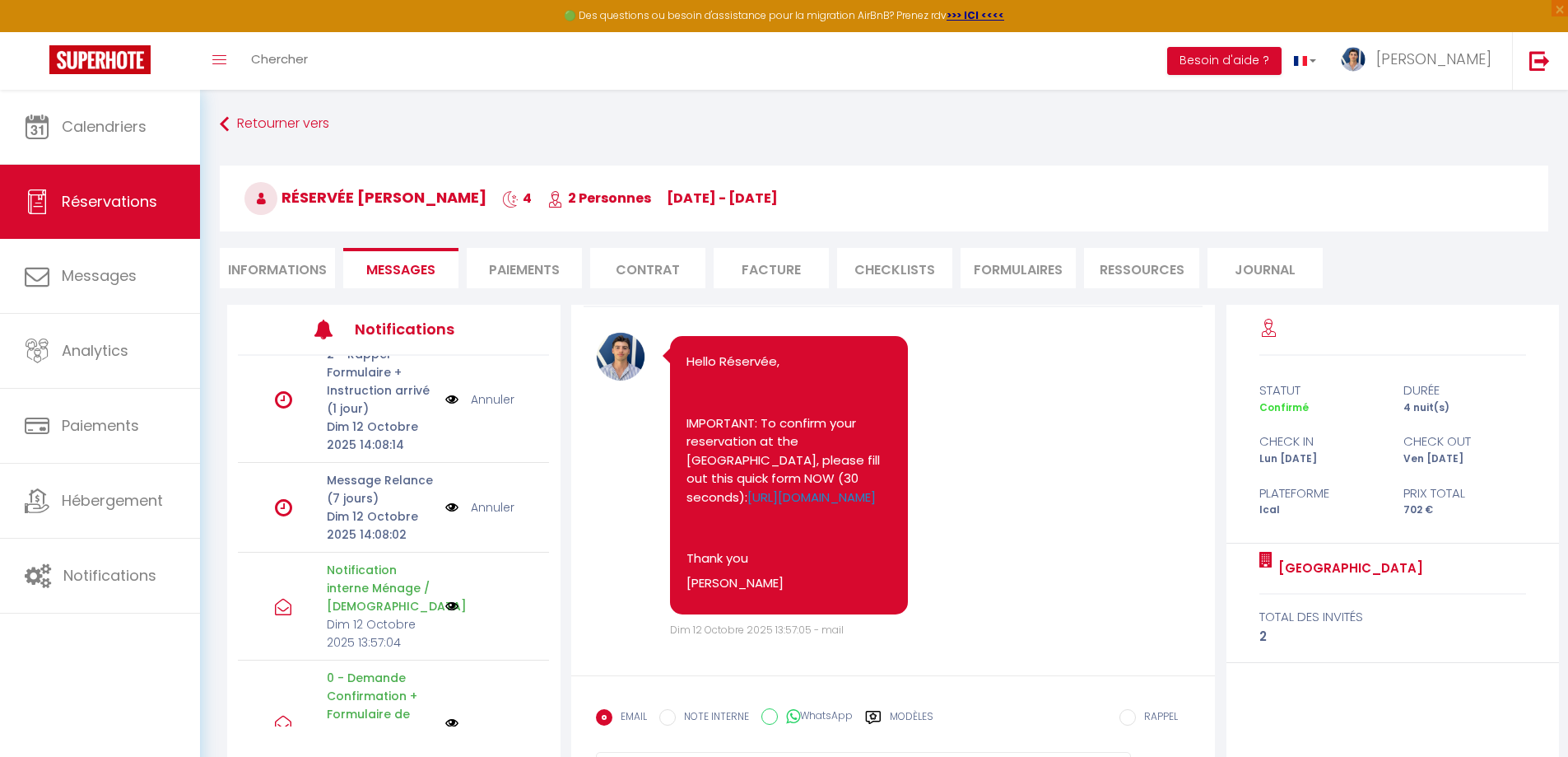
scroll to position [403, 0]
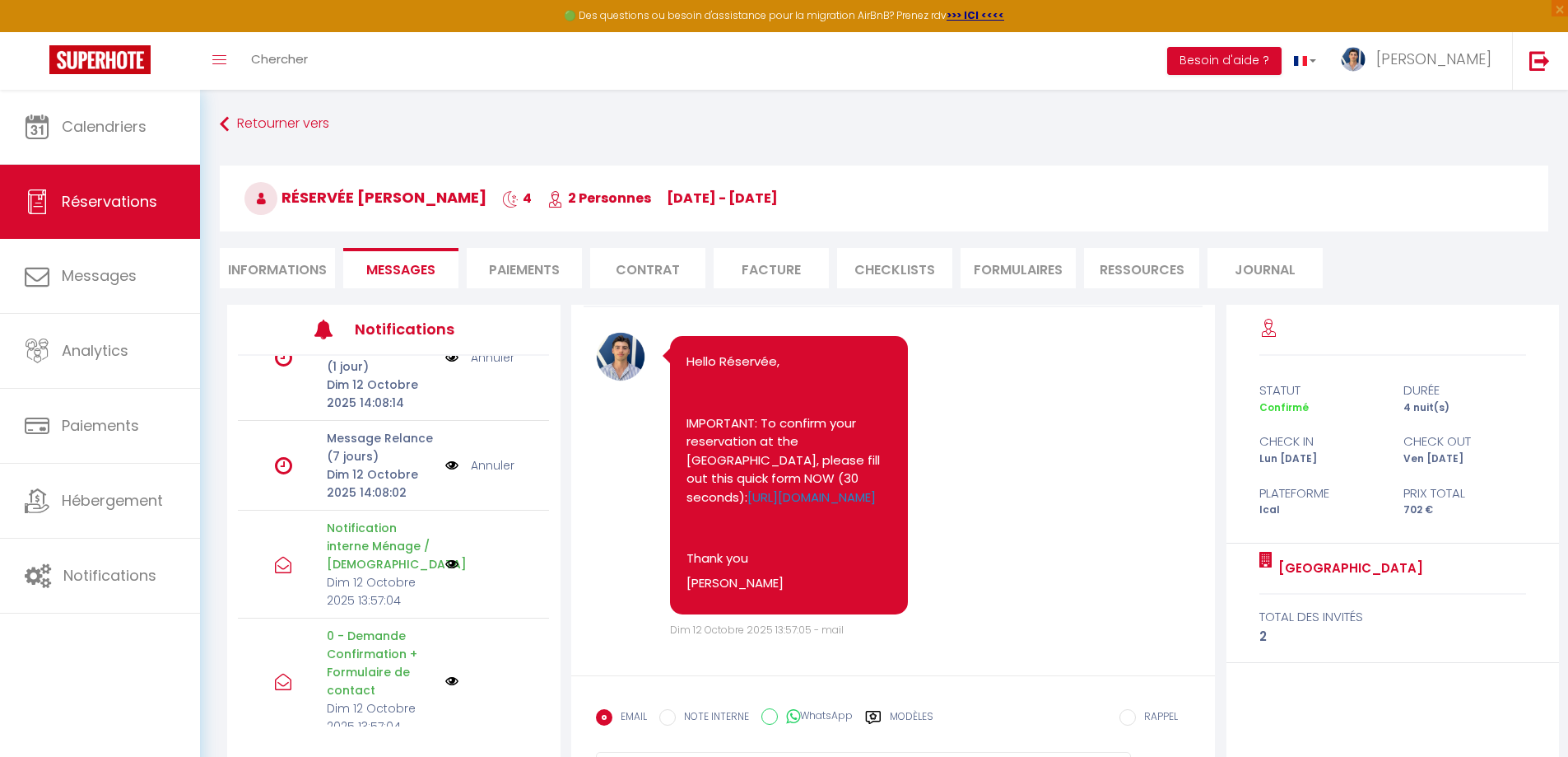
click at [303, 265] on li "Informations" at bounding box center [277, 268] width 115 height 41
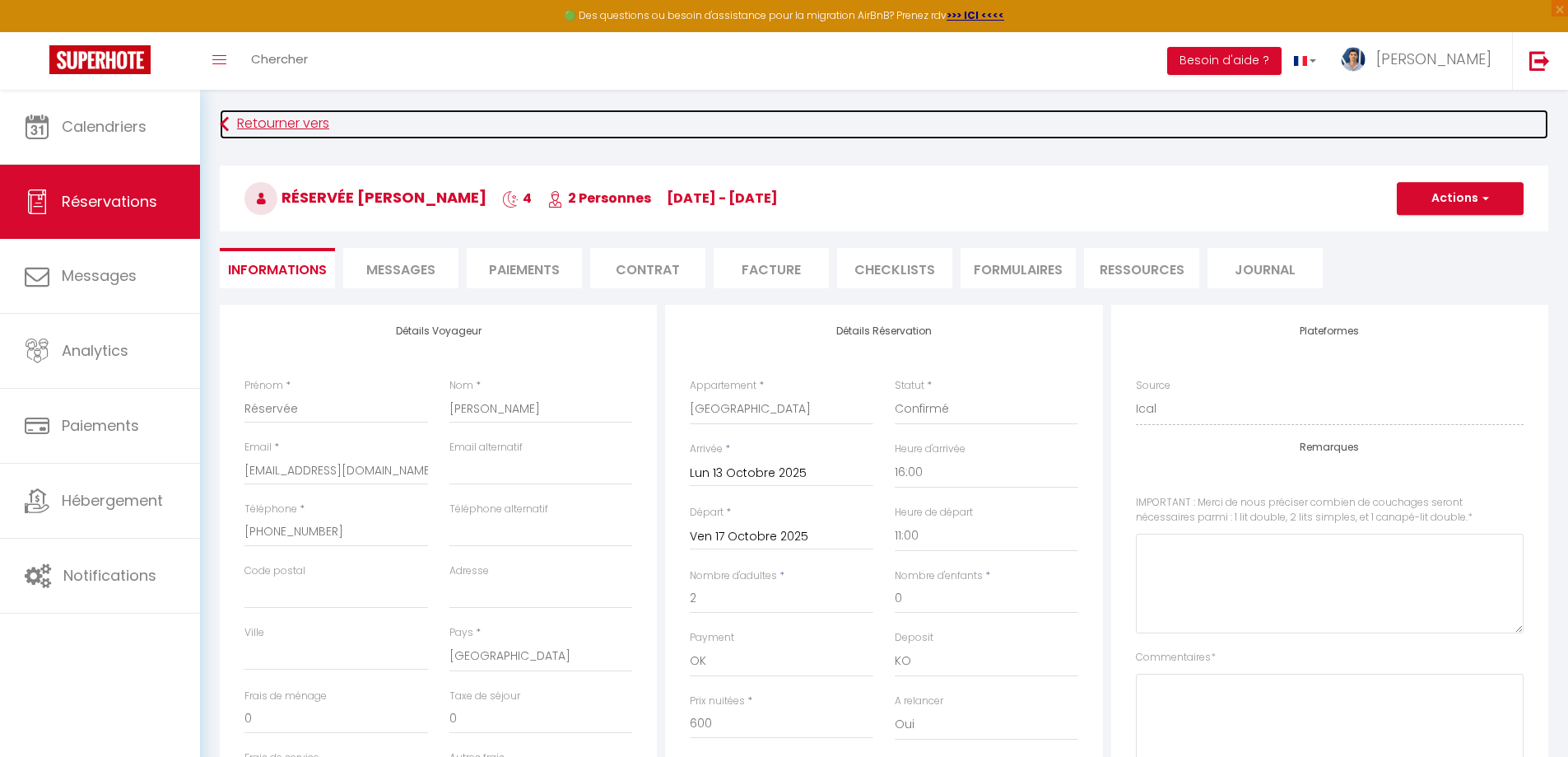
click at [248, 118] on link "Retourner vers" at bounding box center [883, 124] width 1329 height 29
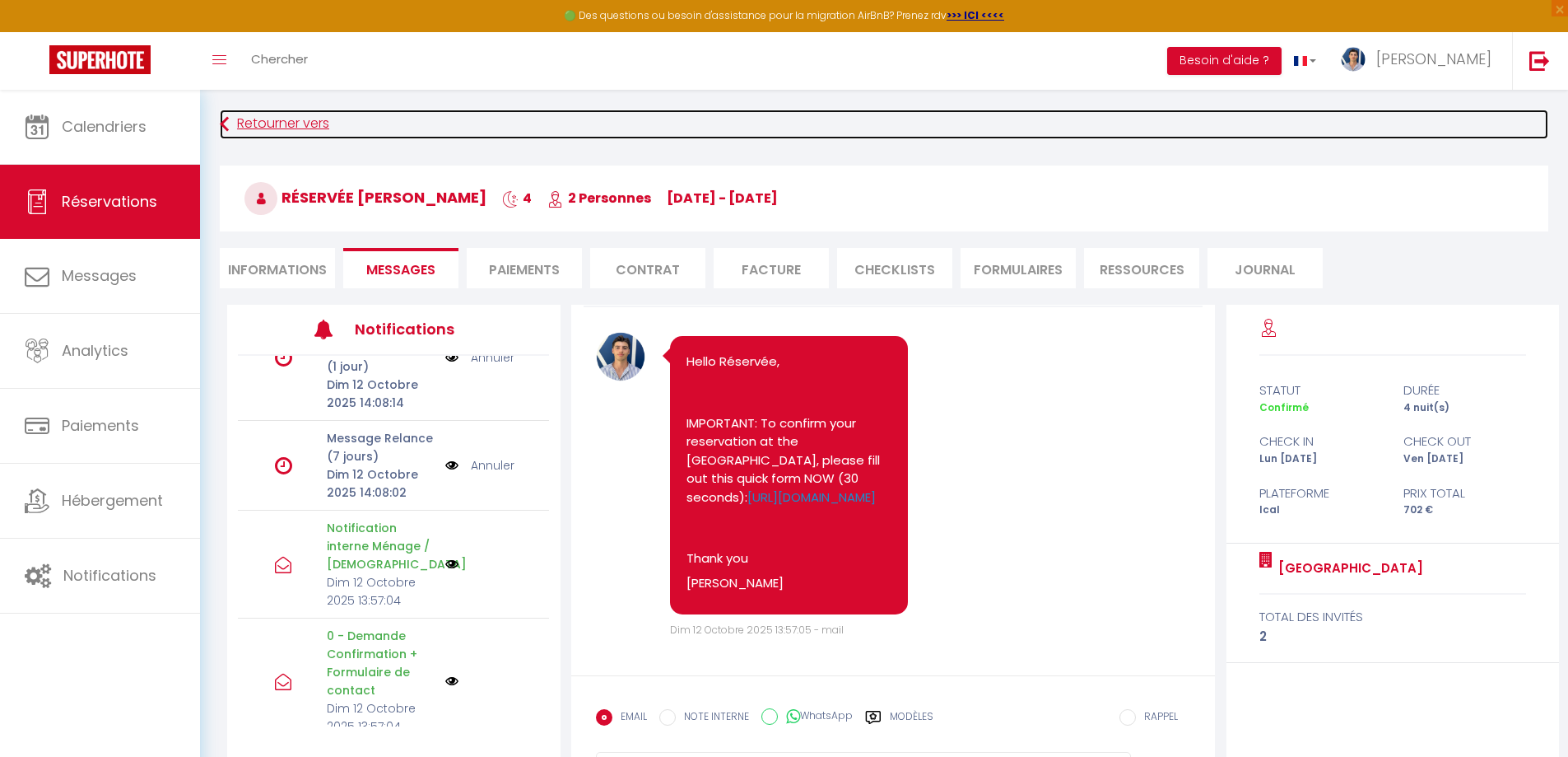
click at [251, 117] on link "Retourner vers" at bounding box center [883, 124] width 1329 height 29
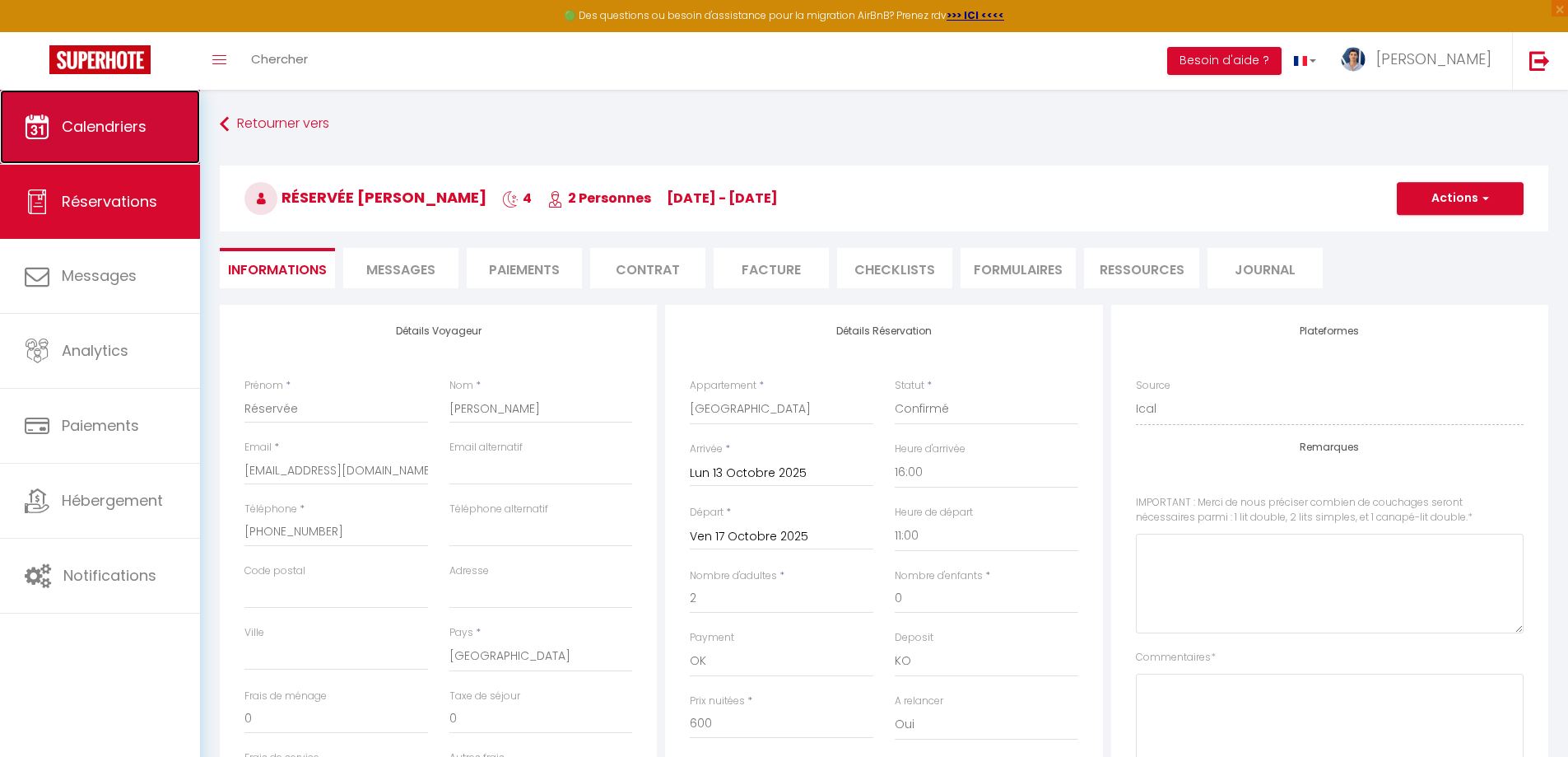
click at [152, 138] on link "Calendriers" at bounding box center [100, 127] width 200 height 74
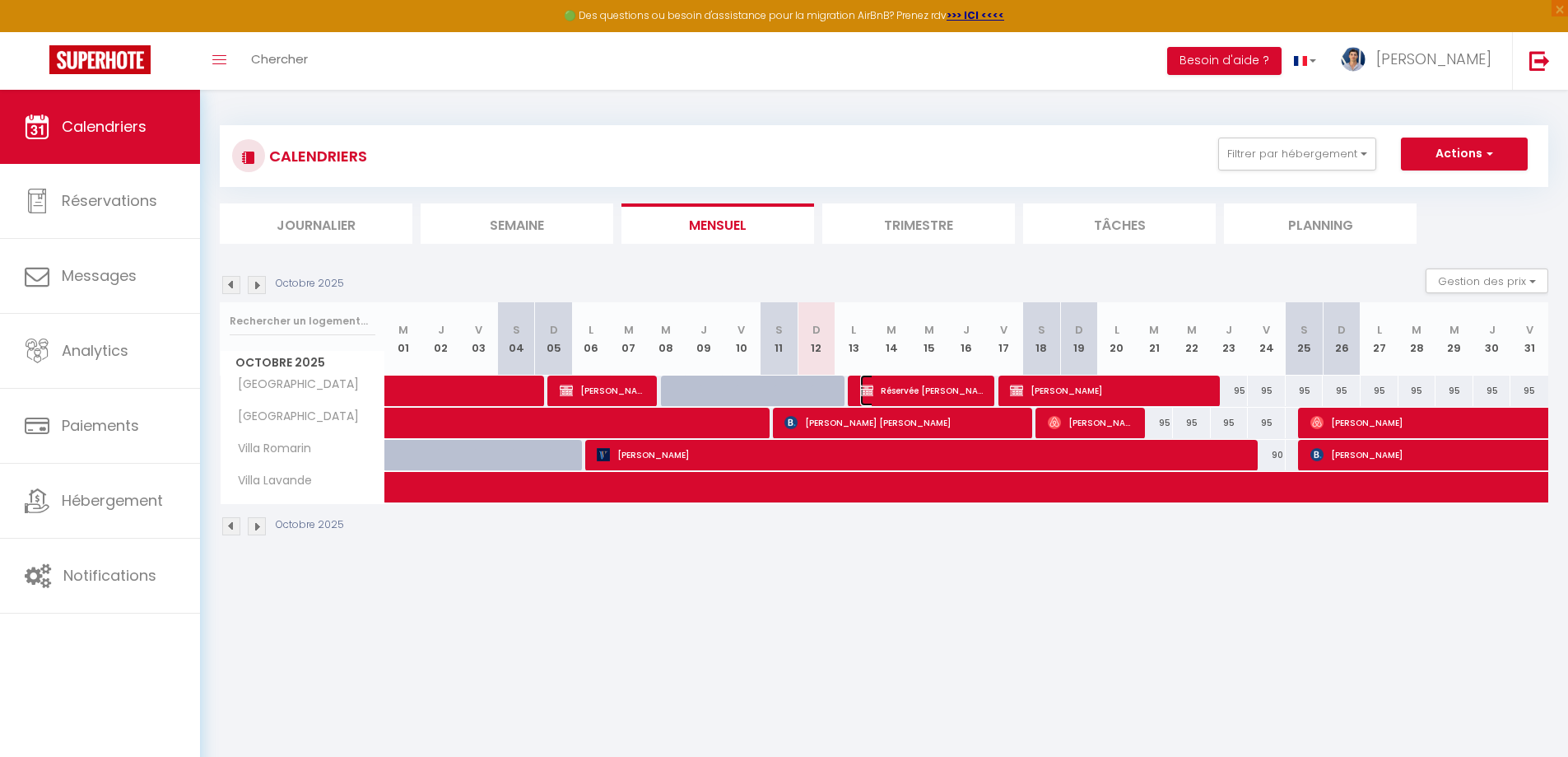
click at [899, 389] on span "Réservée [PERSON_NAME]" at bounding box center [923, 390] width 126 height 31
select select "OK"
select select "KO"
select select "0"
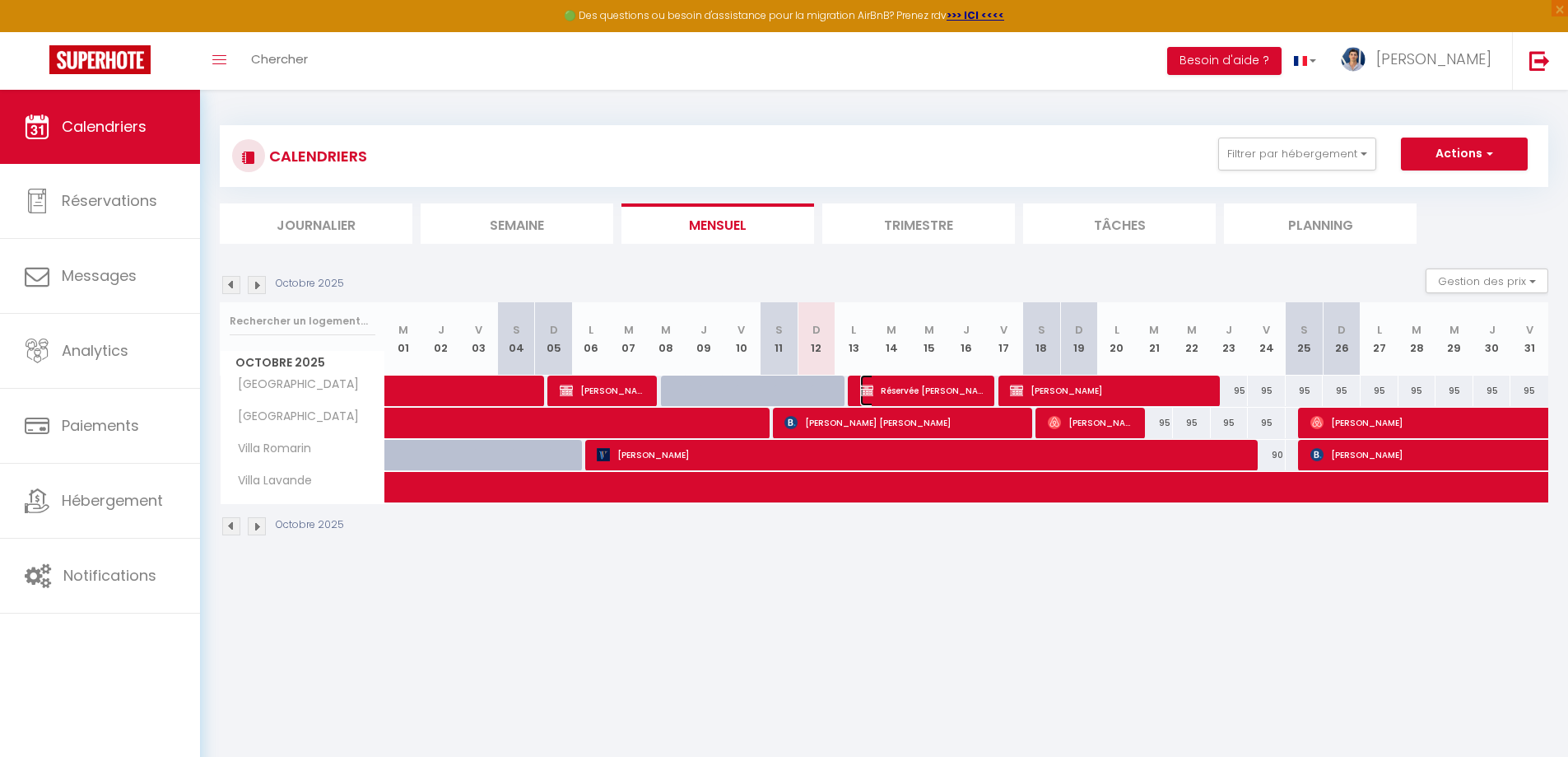
select select "1"
select select
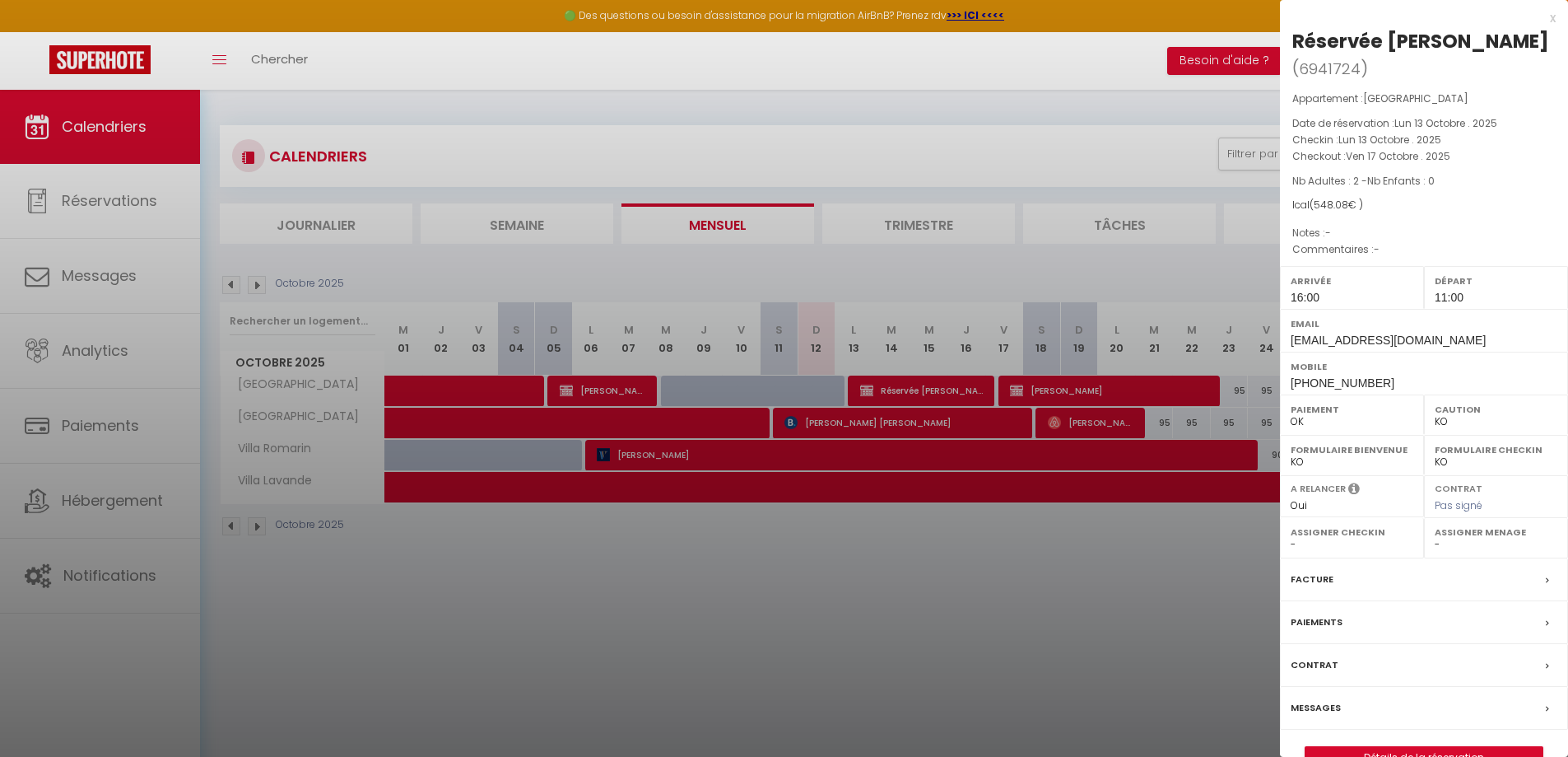
drag, startPoint x: 1371, startPoint y: 716, endPoint x: 1368, endPoint y: 707, distance: 9.5
click at [1369, 713] on div "Réservée James ( 6941724 ) Appartement : Villa Thym Date de réservation : Lun 1…" at bounding box center [1424, 398] width 288 height 741
click at [1378, 717] on div "Réservée James ( 6941724 ) Appartement : Villa Thym Date de réservation : Lun 1…" at bounding box center [1424, 398] width 288 height 741
click at [1392, 748] on link "Détails de la réservation" at bounding box center [1424, 758] width 237 height 22
select select
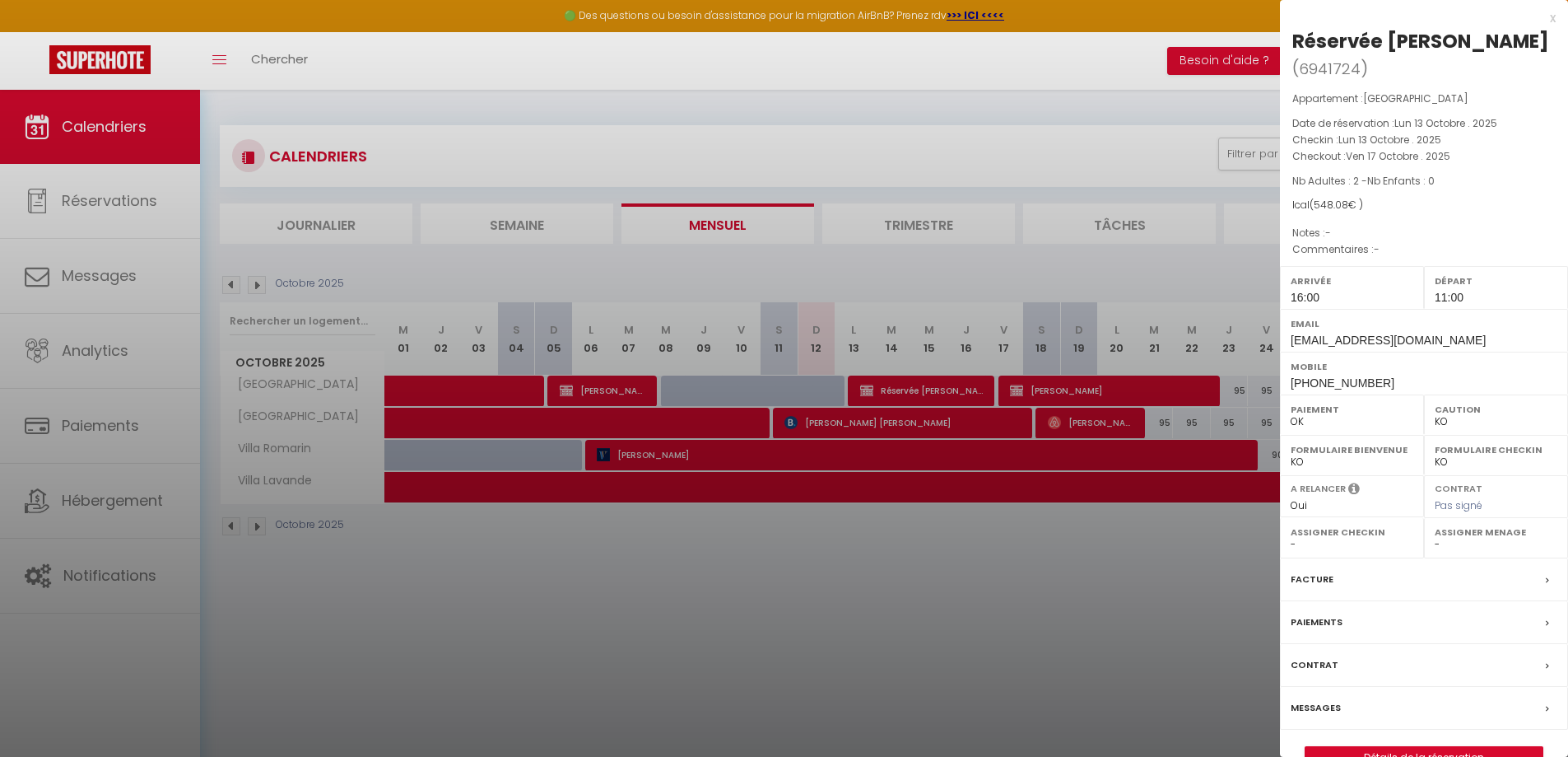
select select
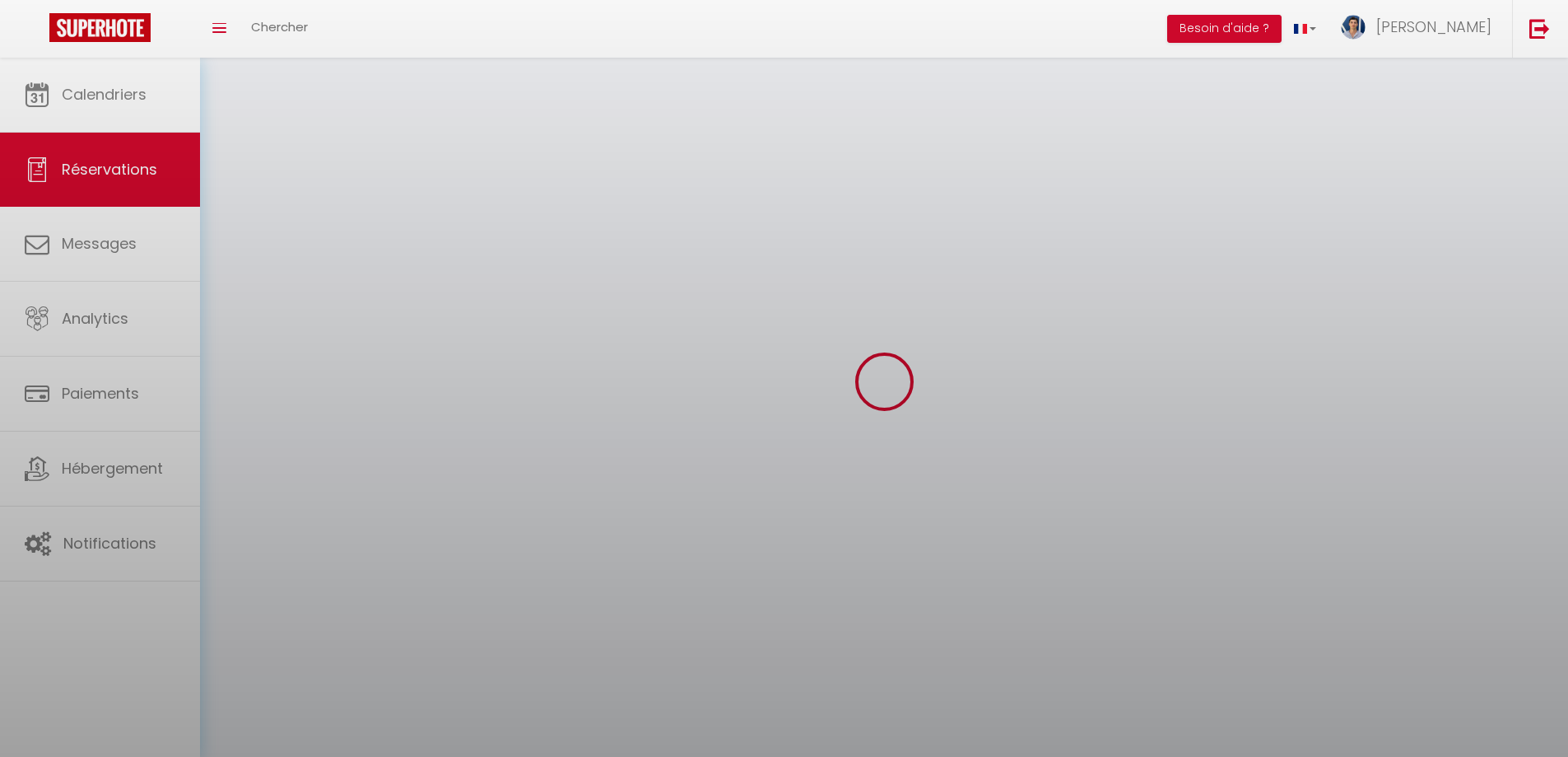
select select
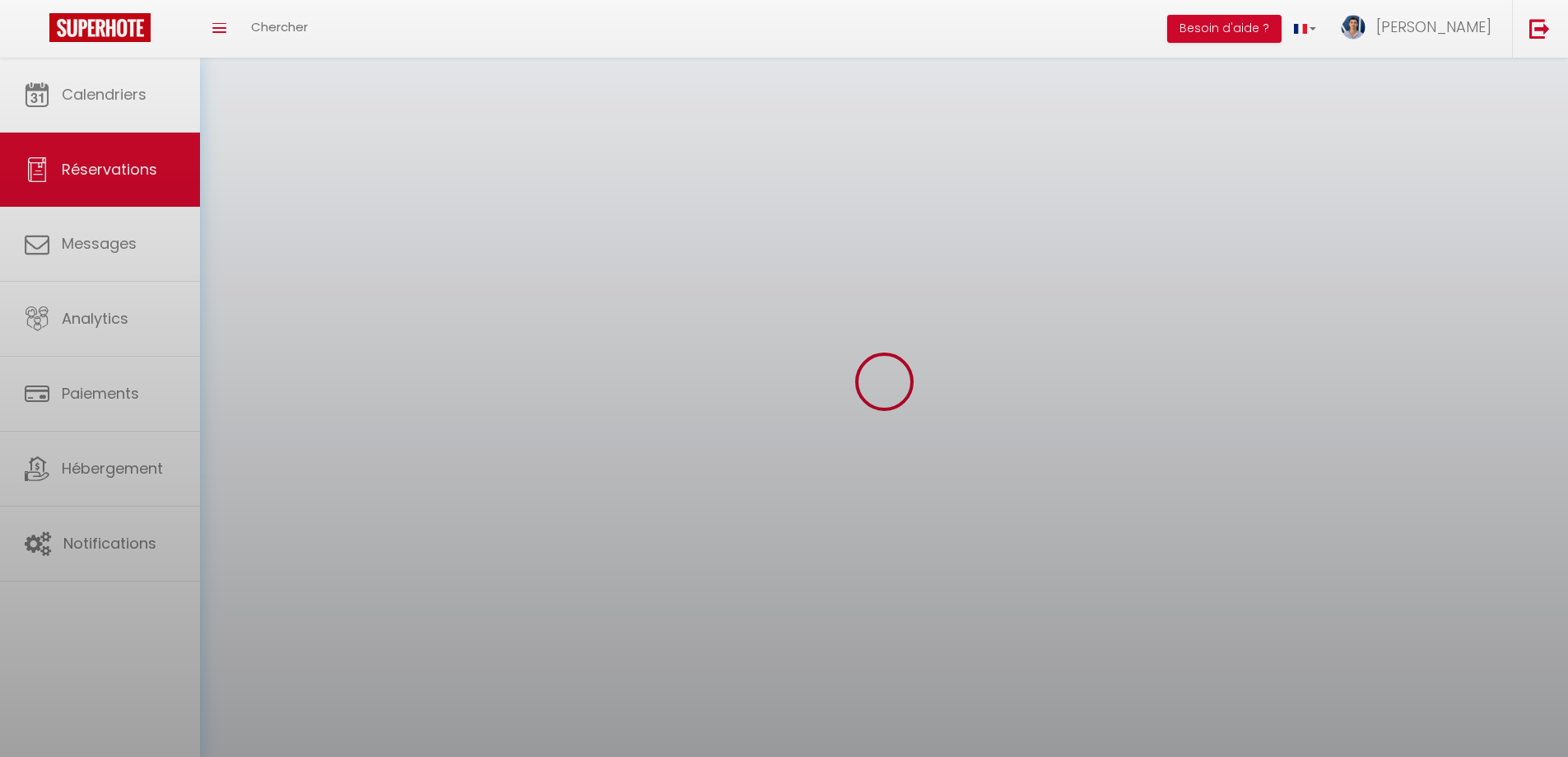
select select
checkbox input "false"
select select
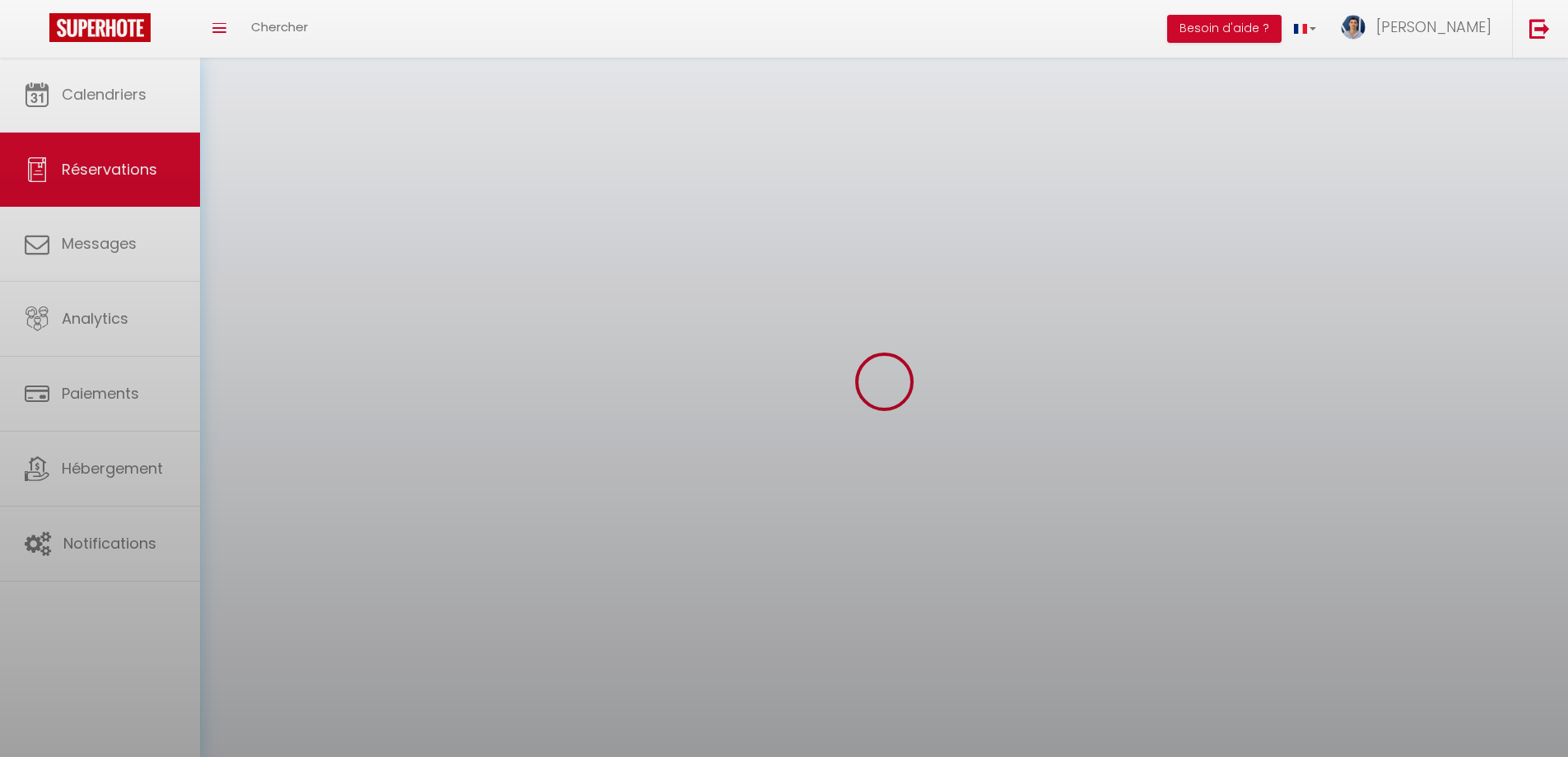
select select
checkbox input "false"
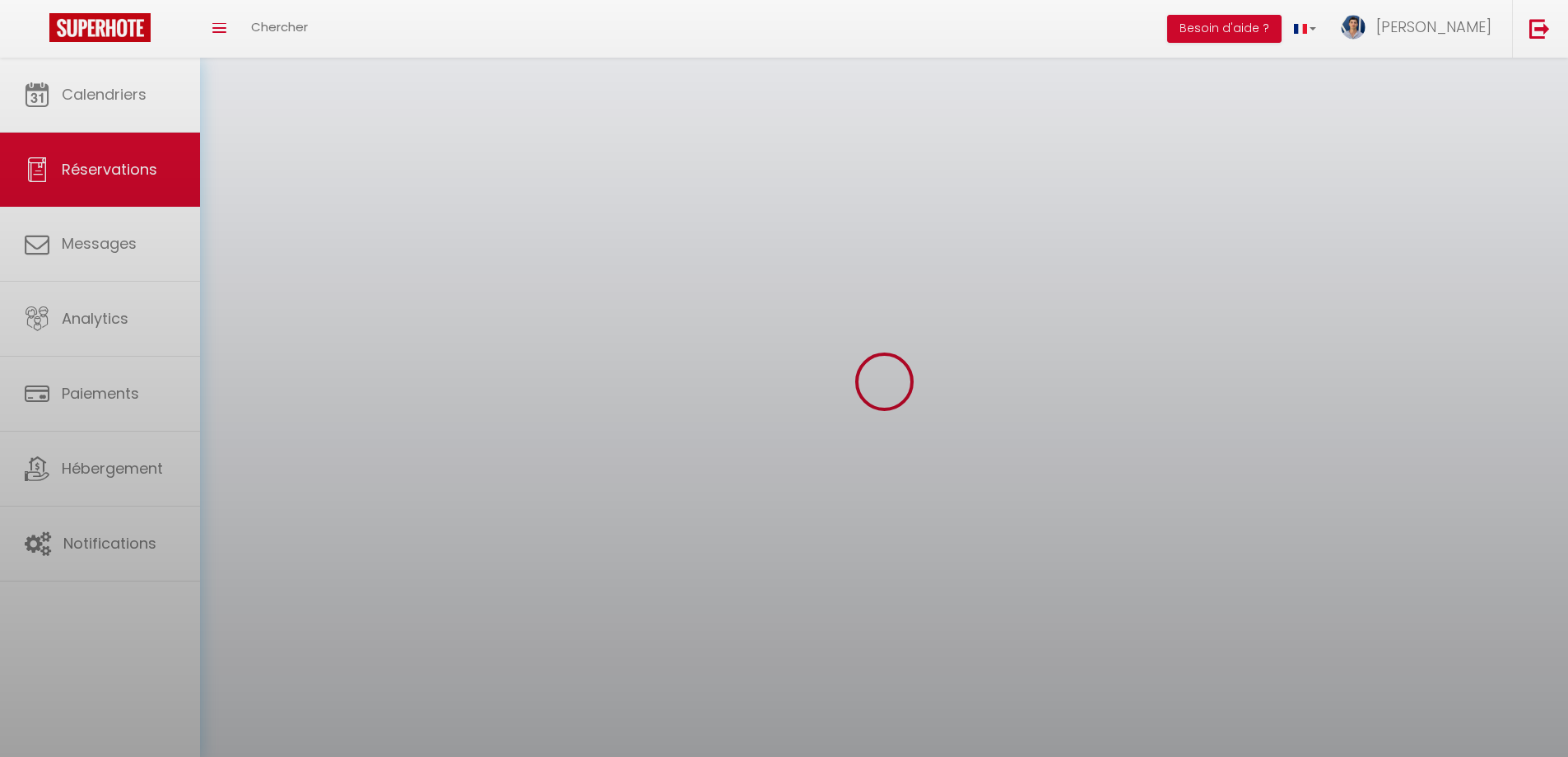
select select
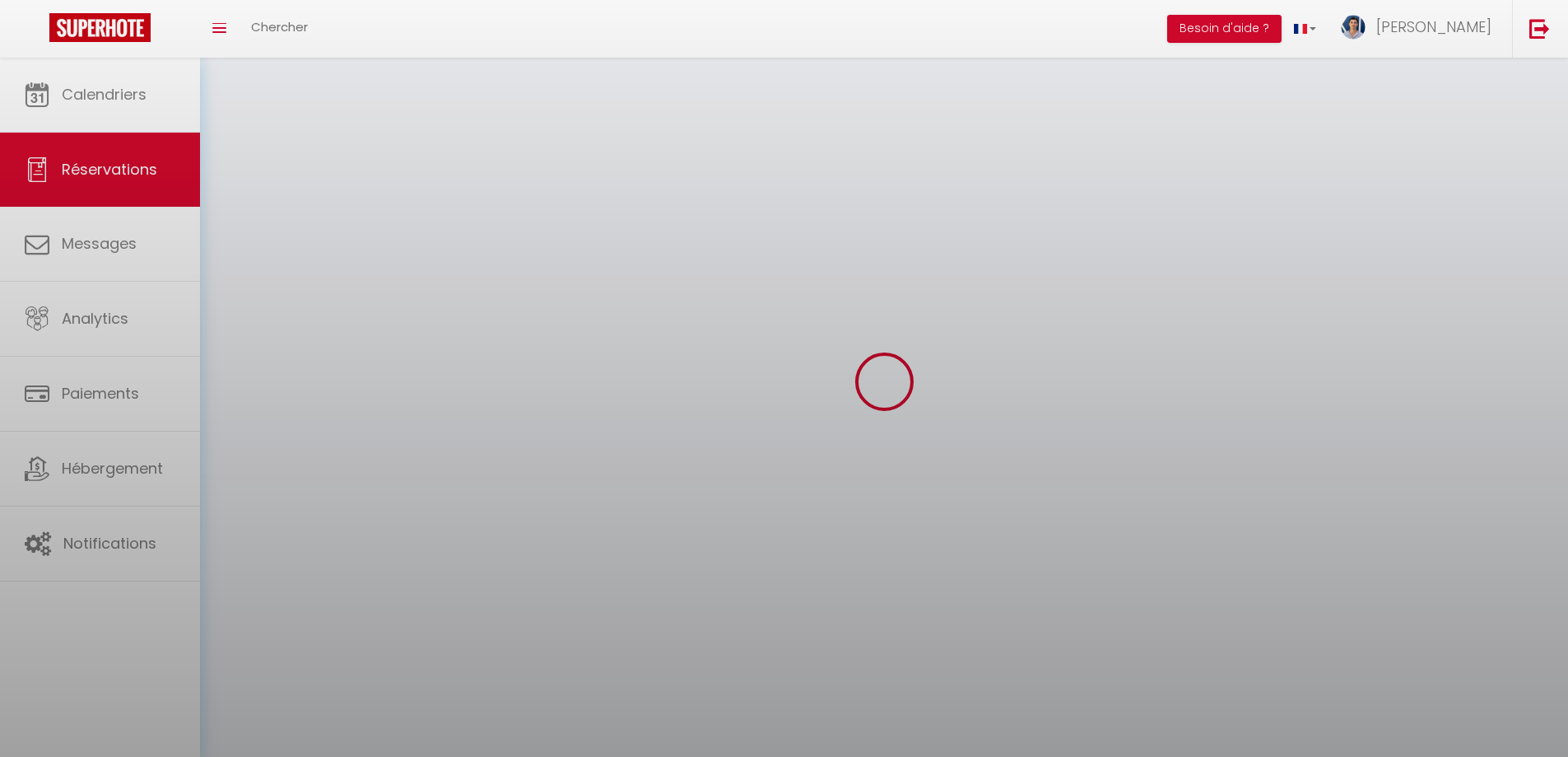
checkbox input "false"
select select
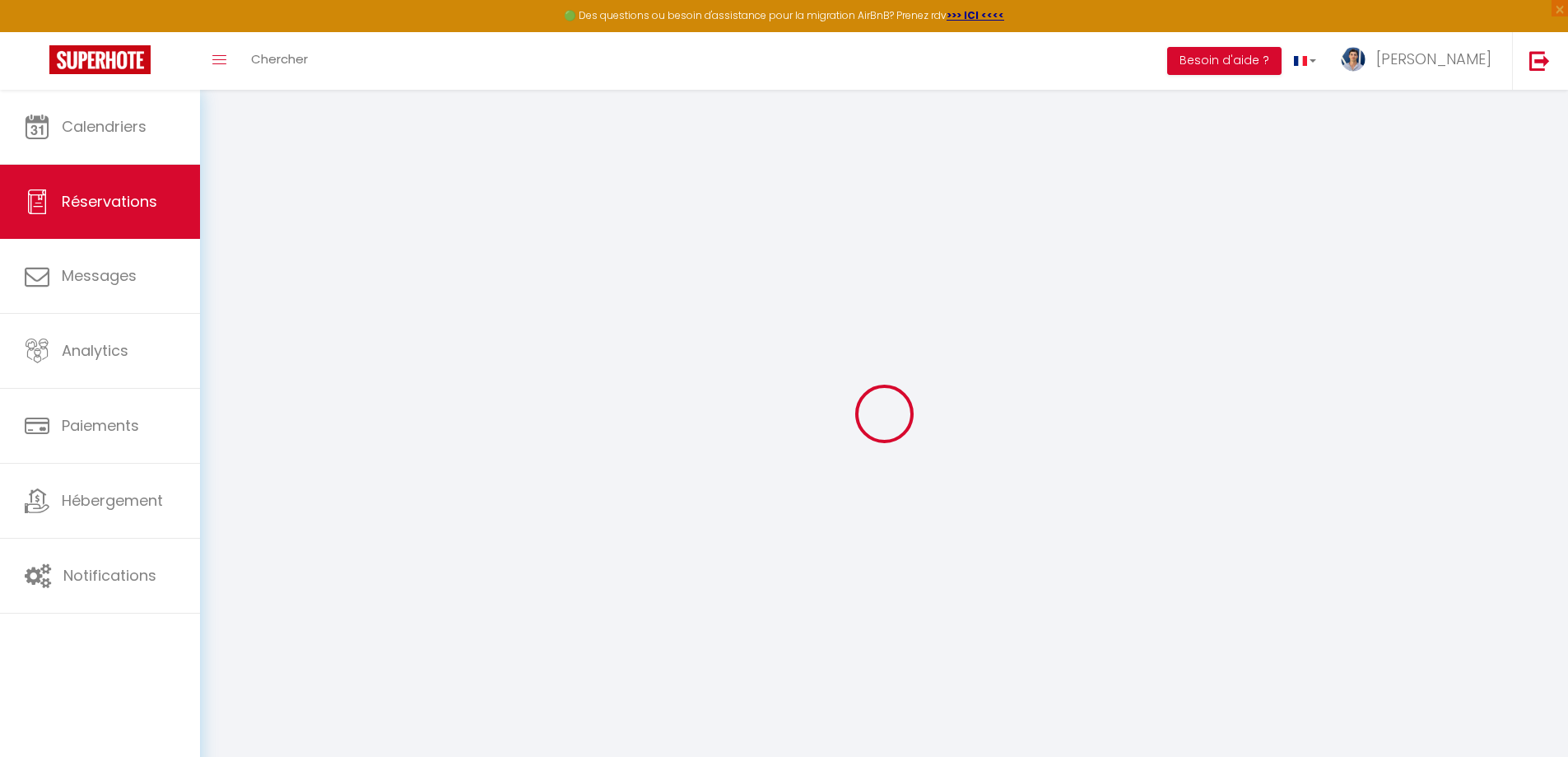
select select
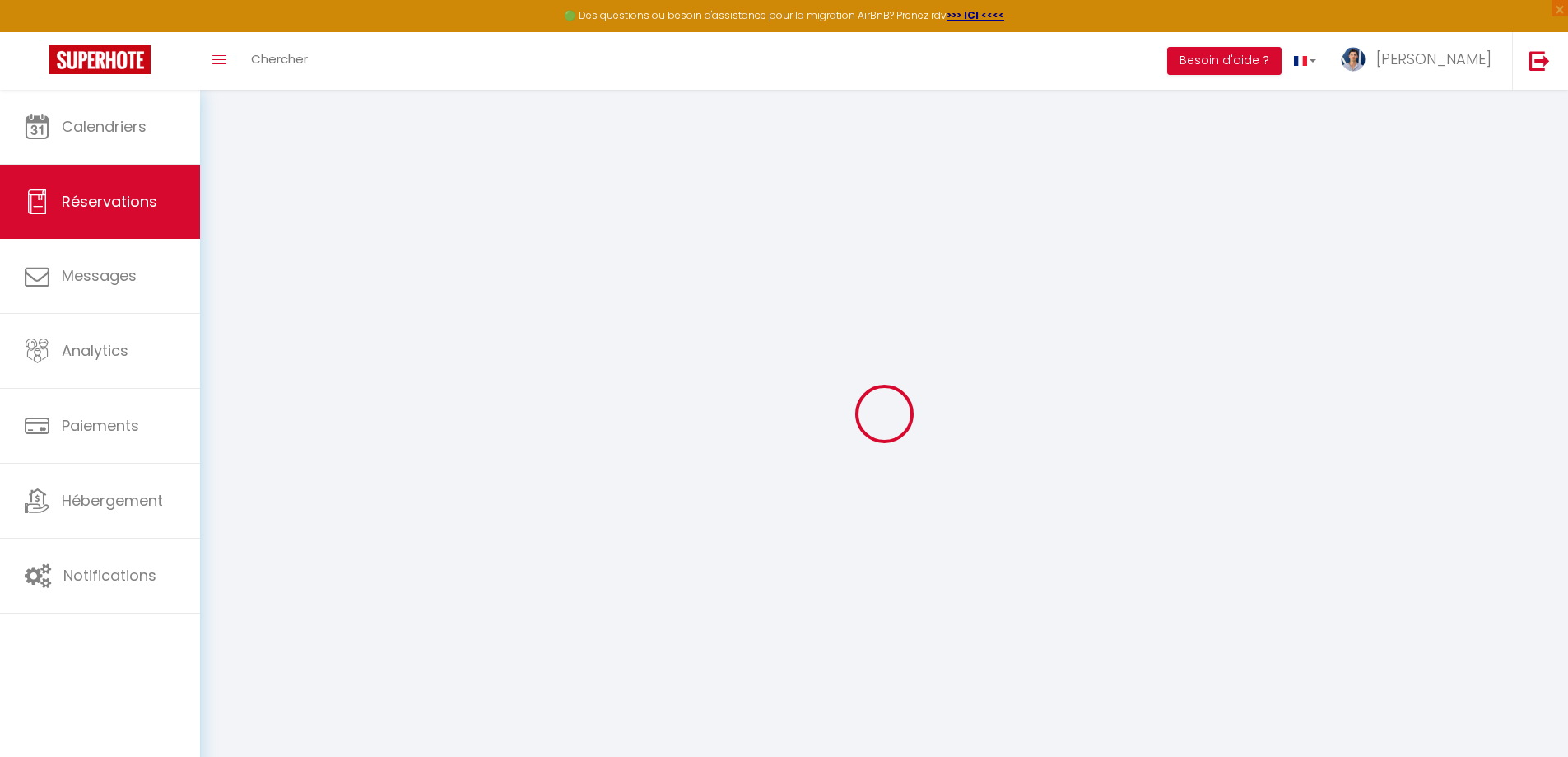
select select
checkbox input "false"
type input "Réservée"
type input "[PERSON_NAME]"
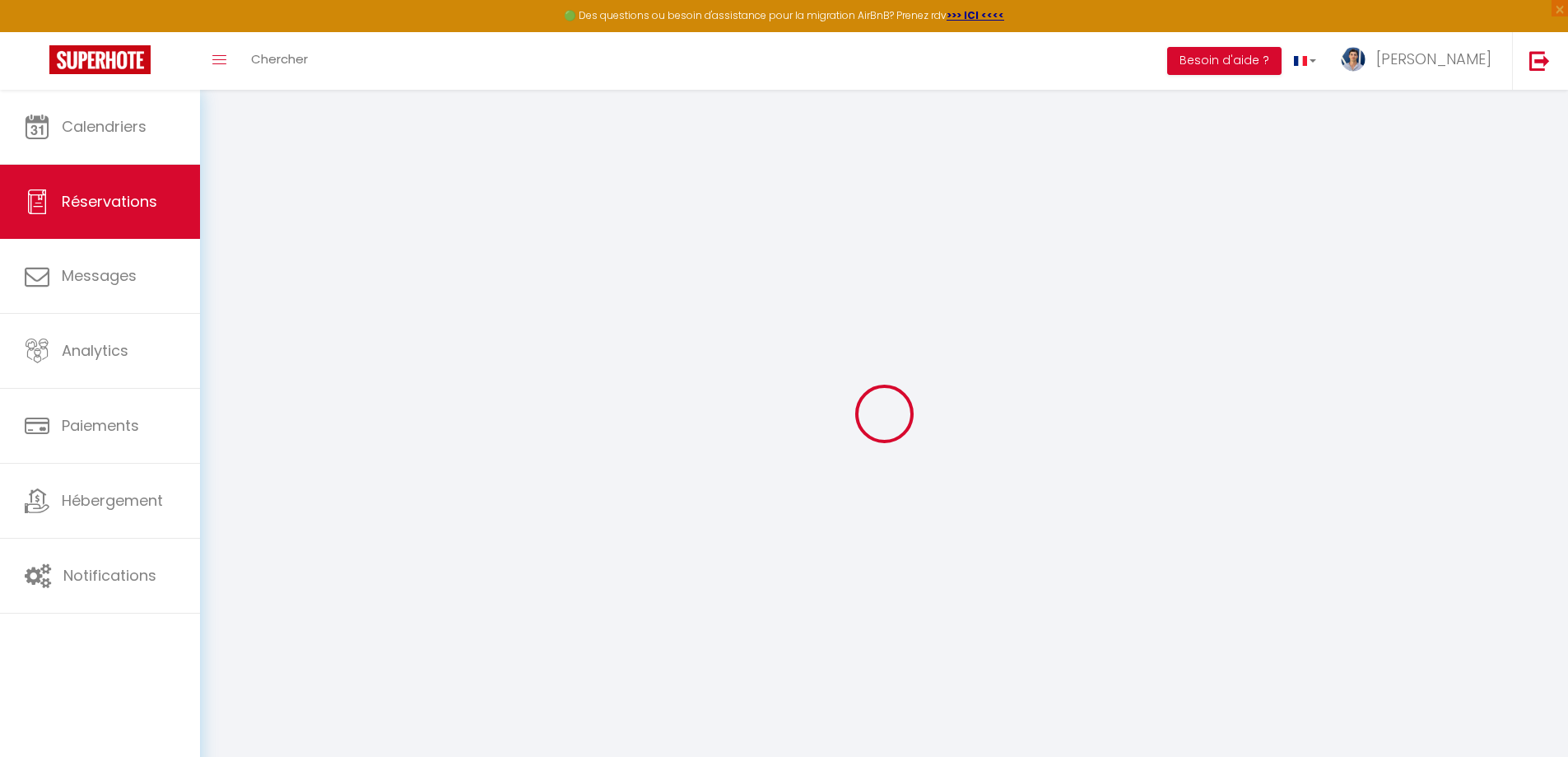
type input "[EMAIL_ADDRESS][DOMAIN_NAME]"
type input "[PHONE_NUMBER]"
select select "DO"
type input "102"
type input "43.2"
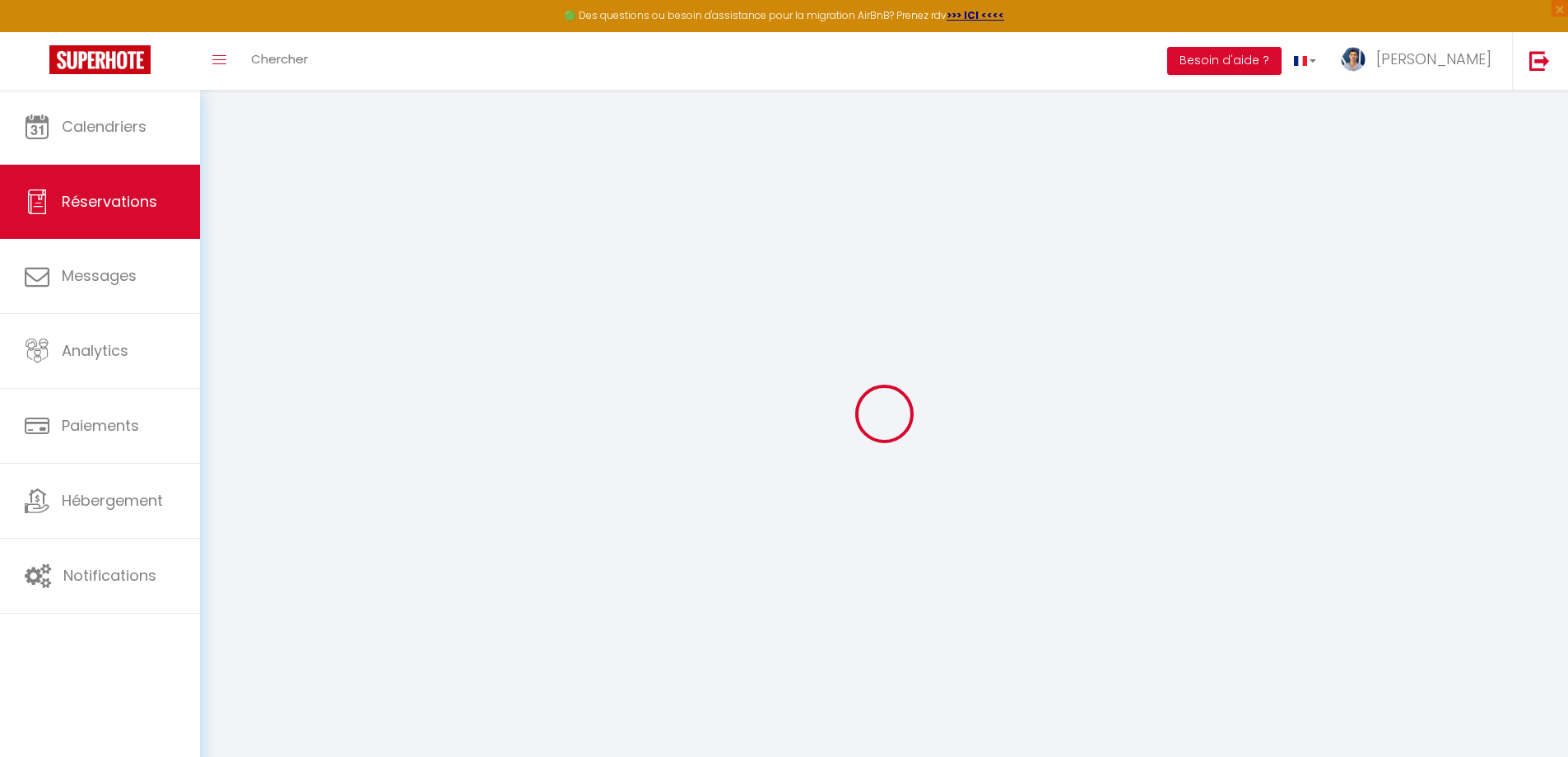
type input "27.57"
select select "45909"
select select "1"
type input "Lun 13 Octobre 2025"
select select
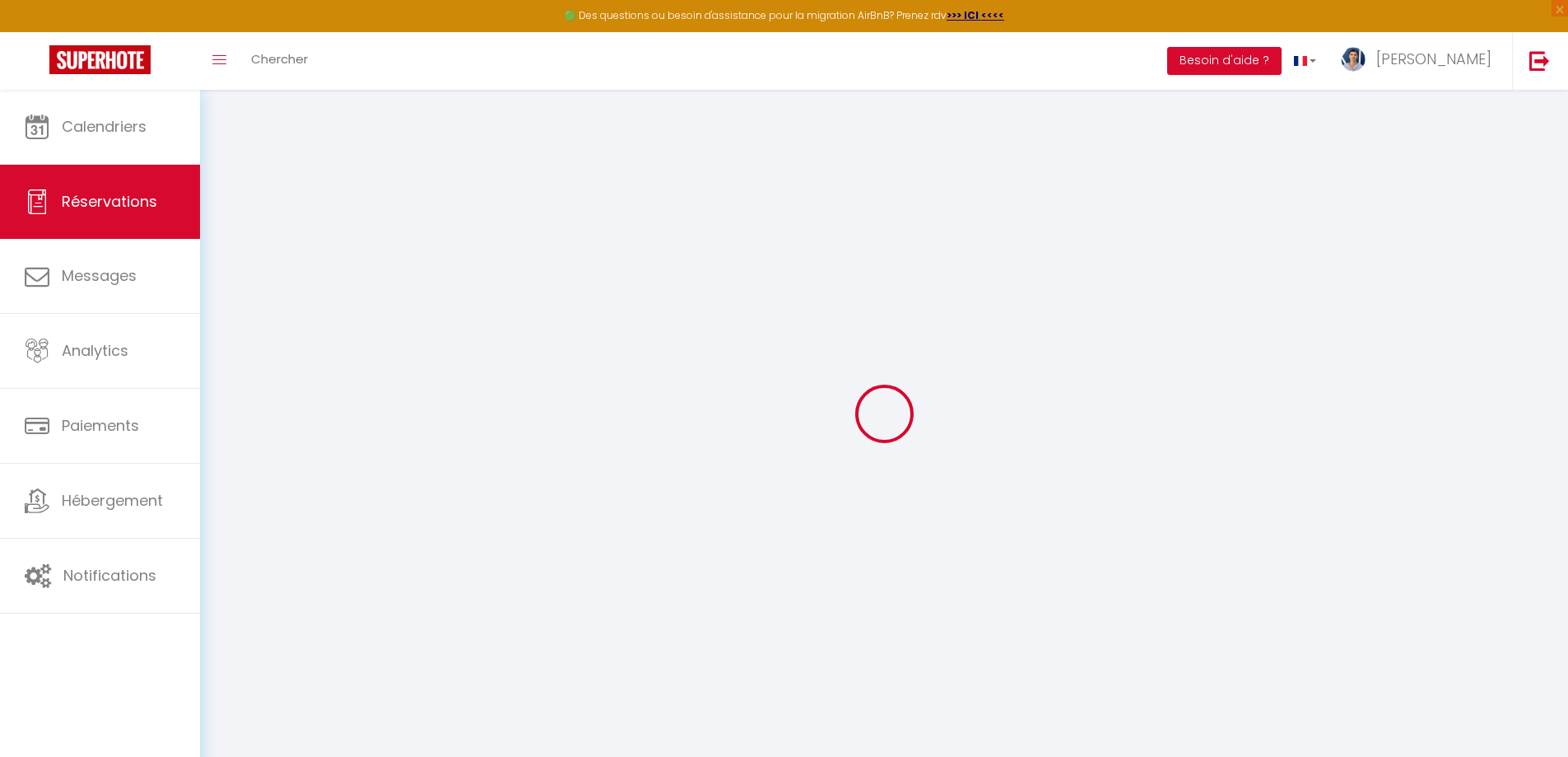
type input "Ven 17 Octobre 2025"
select select
type input "2"
select select "12"
select select
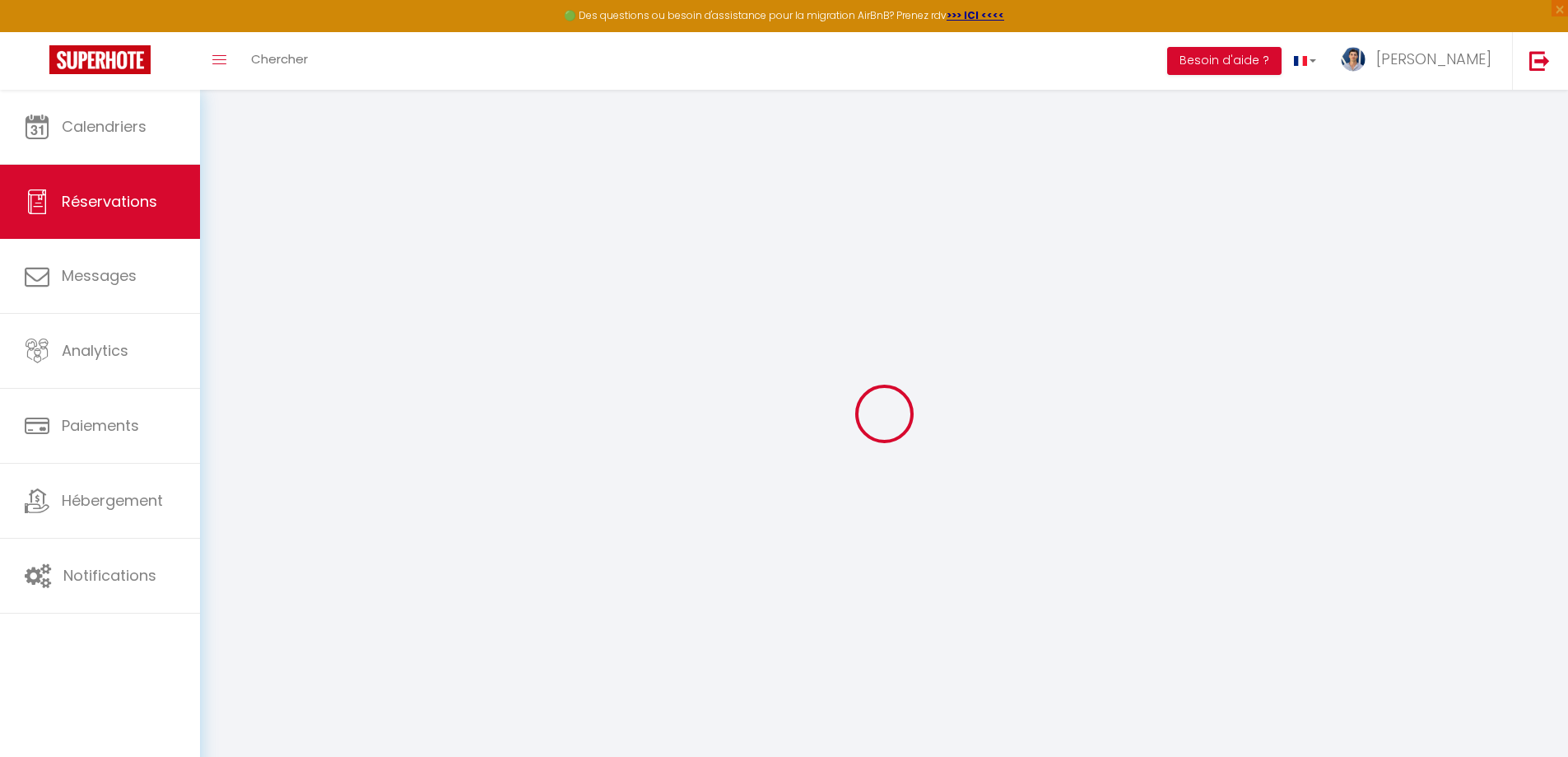
type input "280"
checkbox input "false"
type input "446.08"
select select "73"
type input "0"
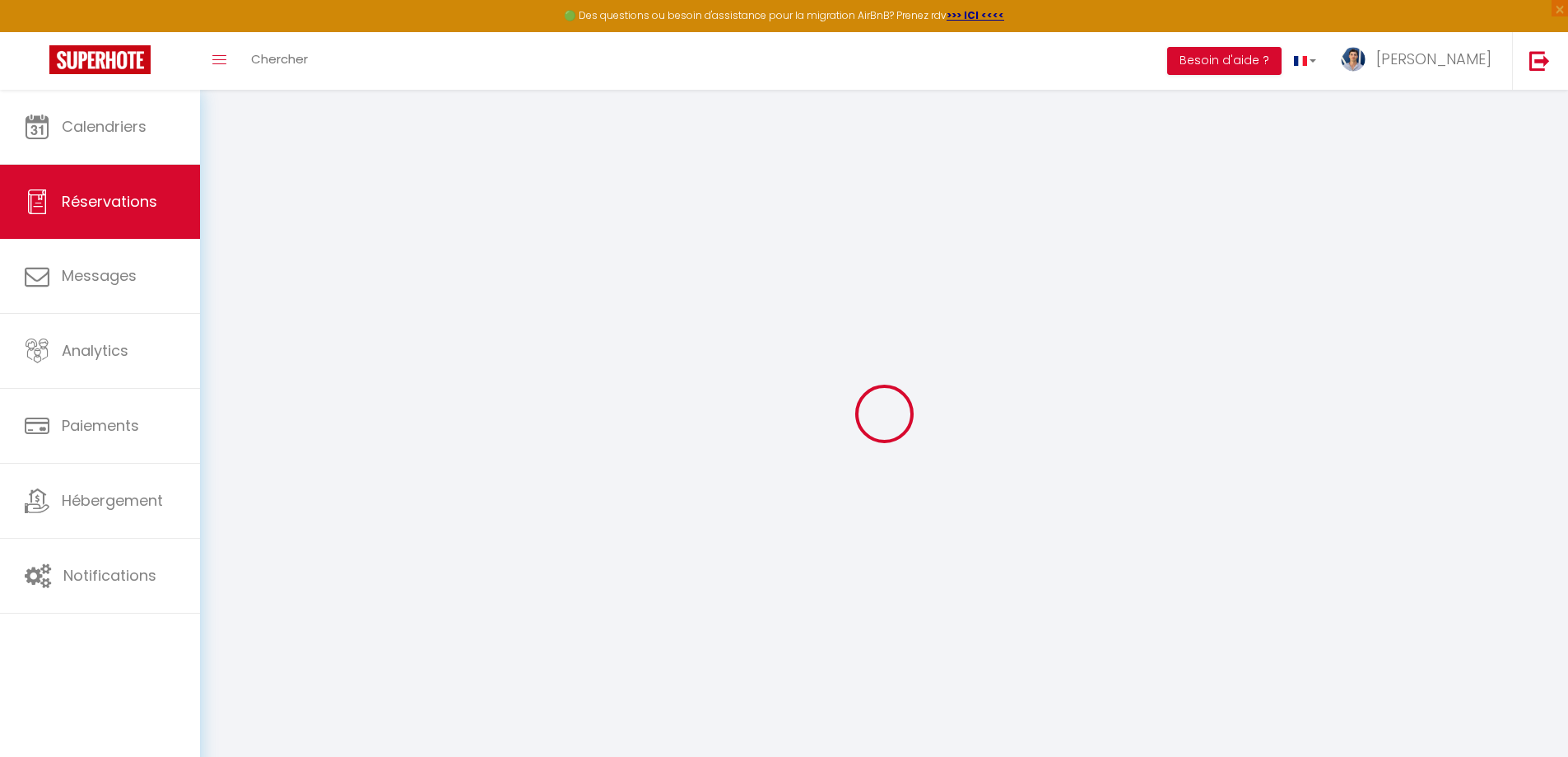
type input "0"
select select
select select "14"
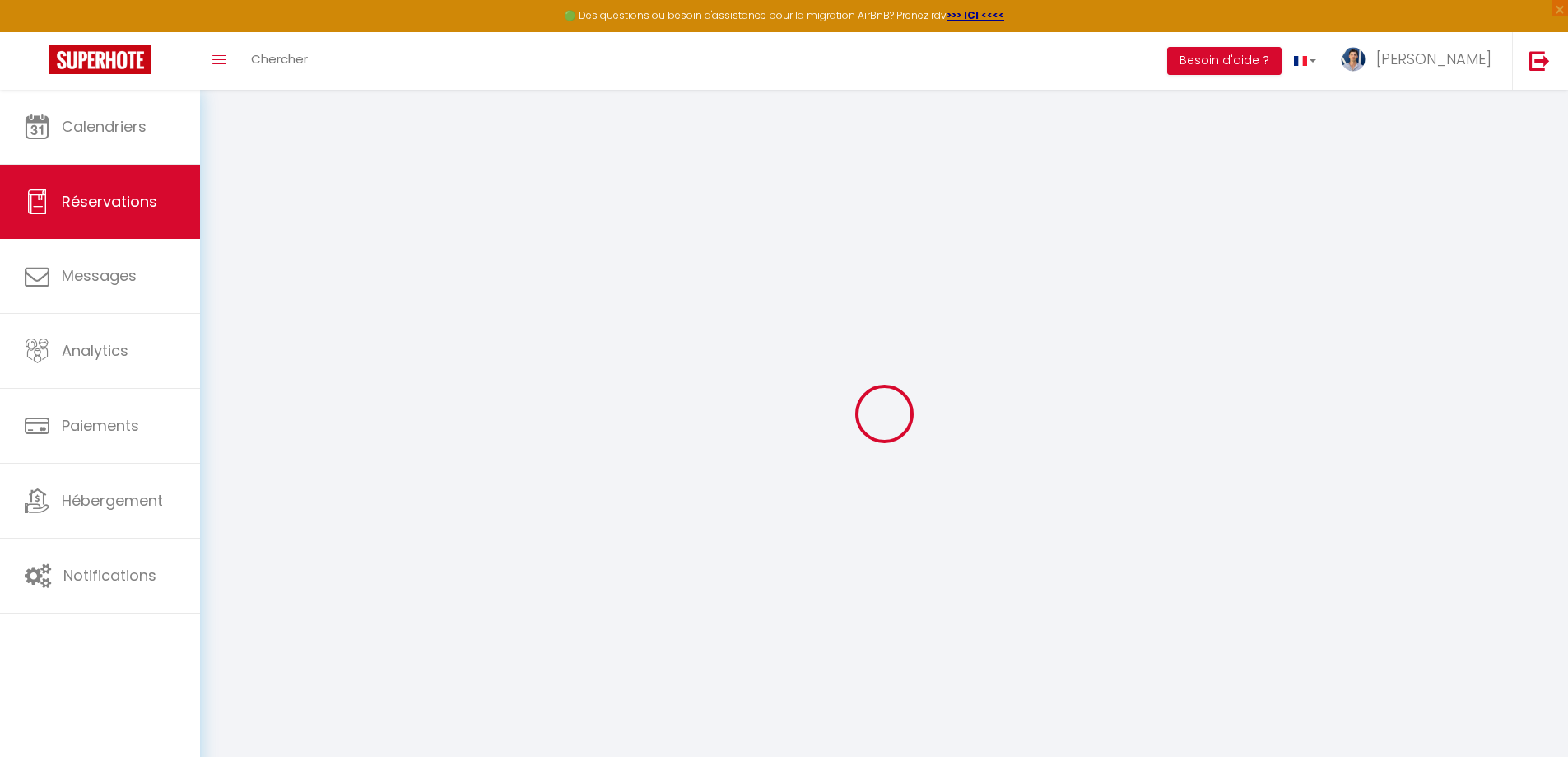
checkbox input "false"
select select
checkbox input "false"
select select
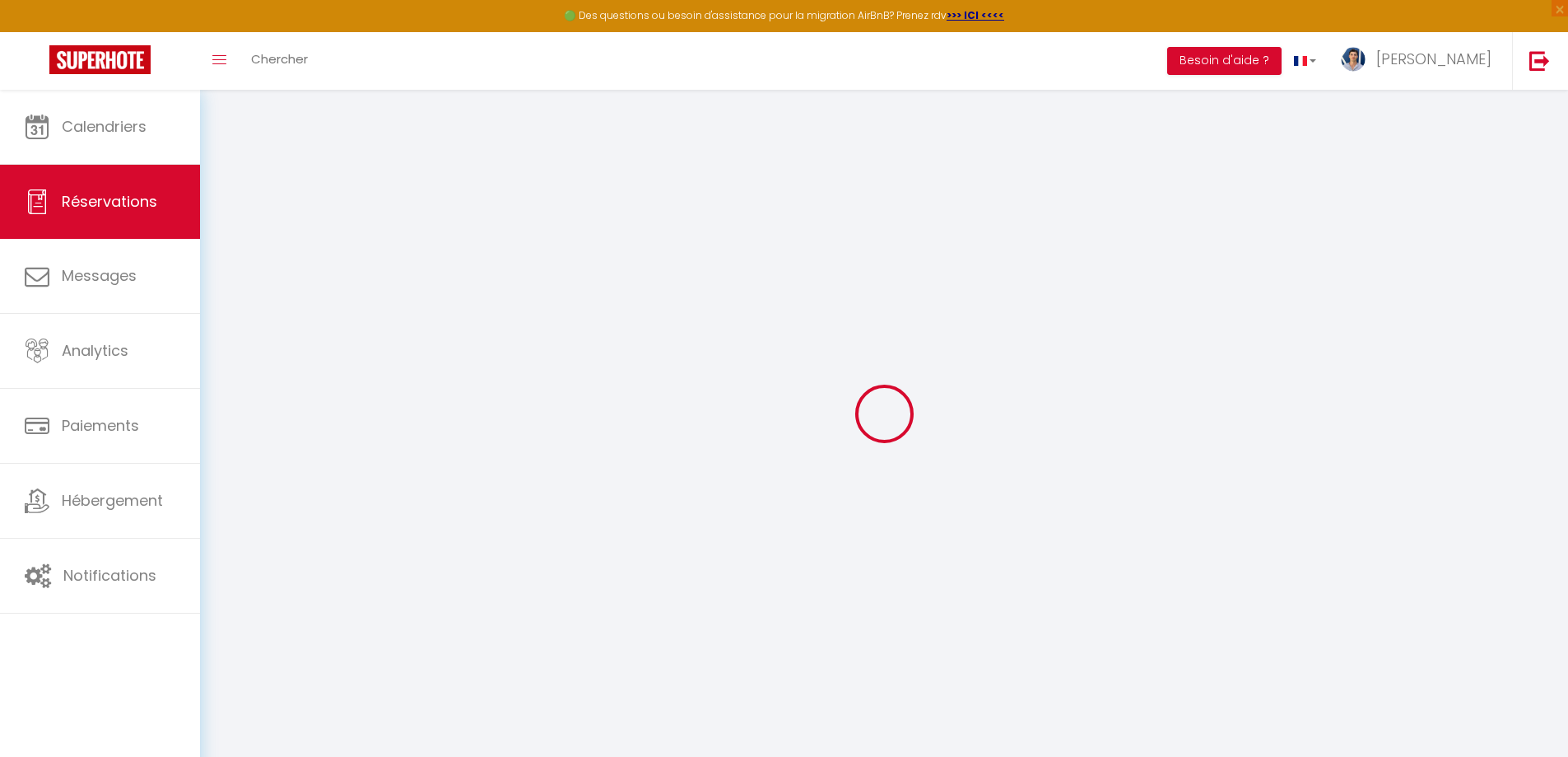
select select
checkbox input "false"
type input "120"
type input "46.08"
select select
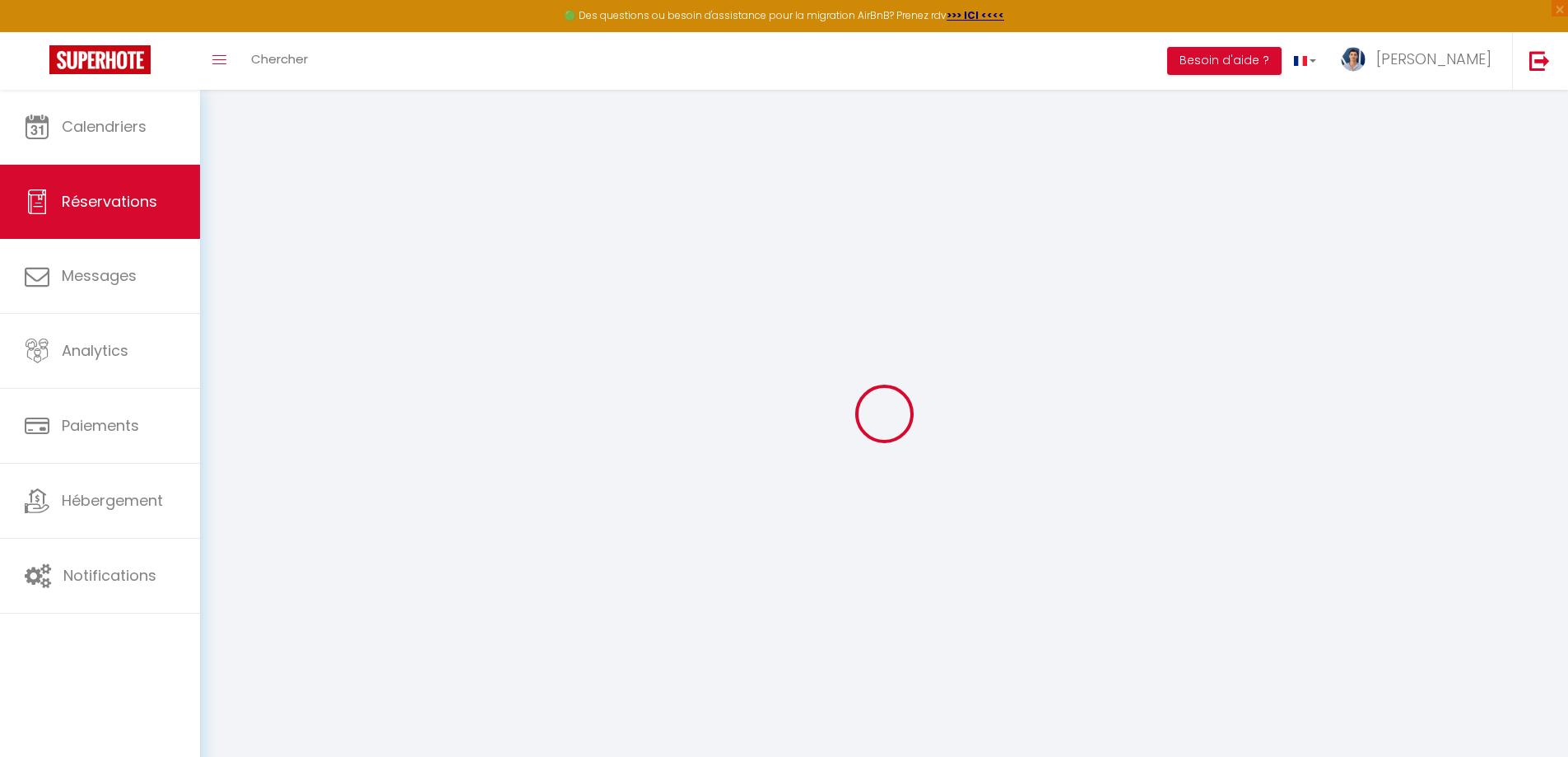
select select
checkbox input "false"
select select "16:00"
select select "11:00"
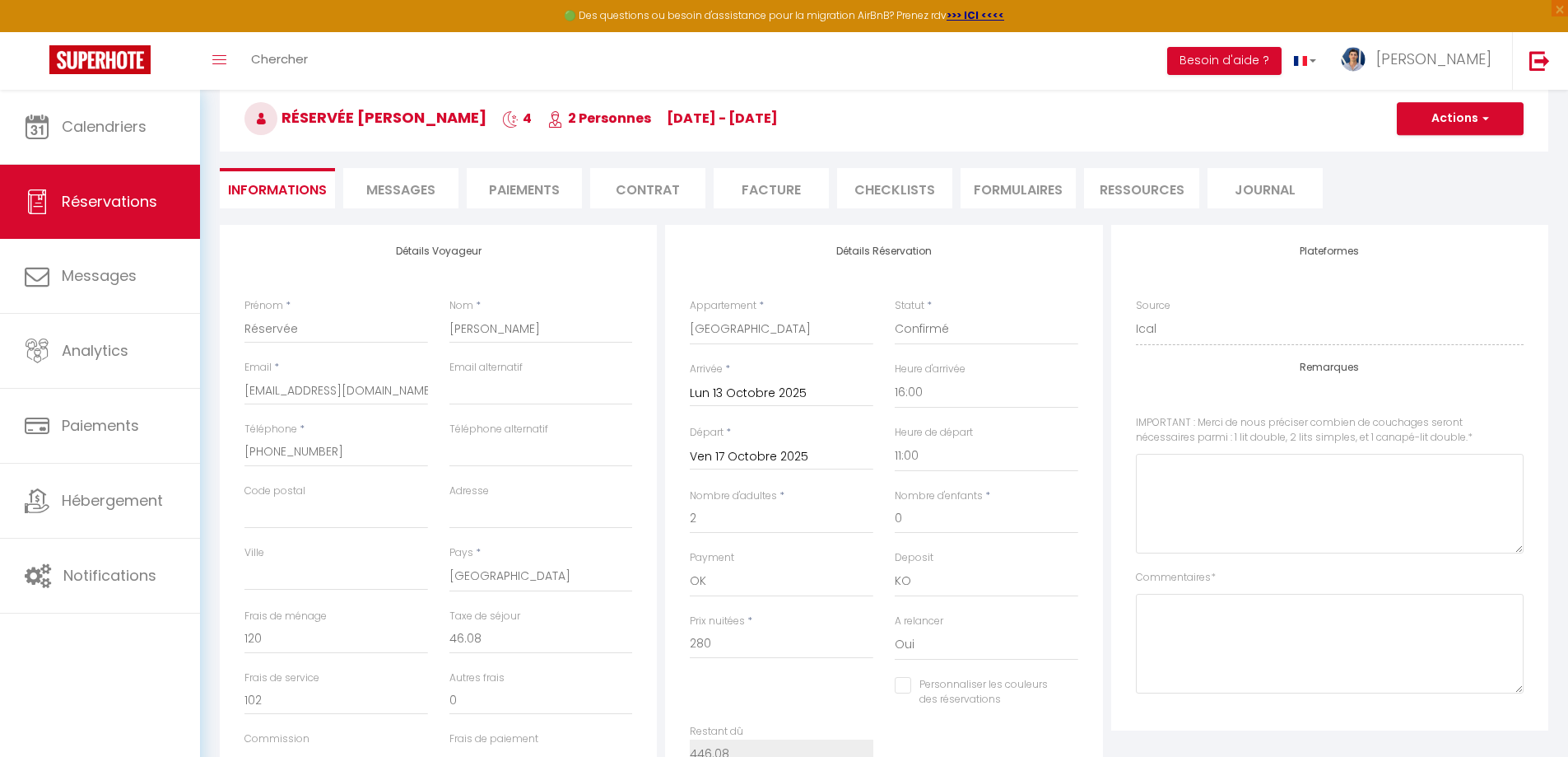
scroll to position [247, 0]
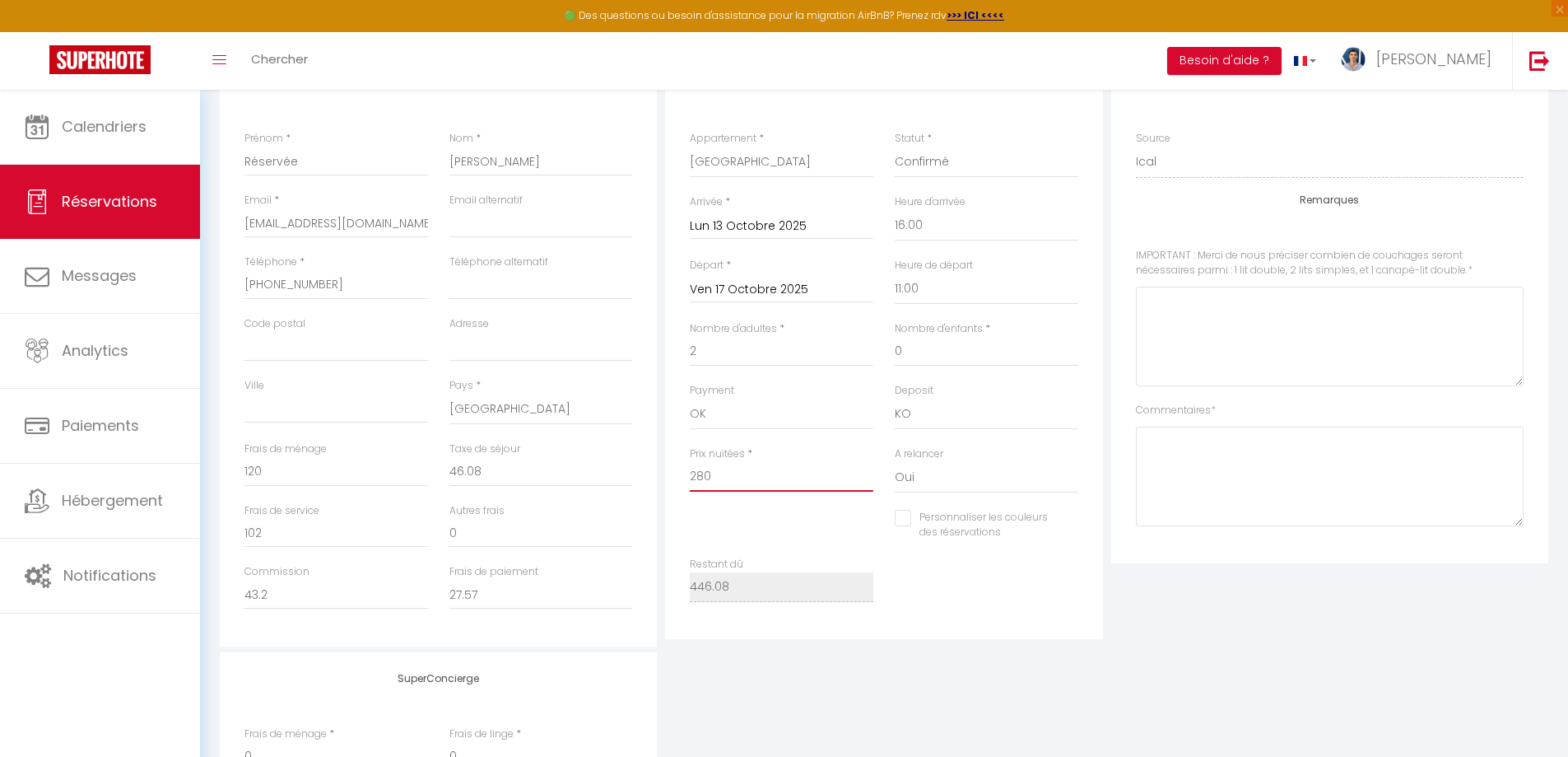
click at [724, 480] on input "280" at bounding box center [781, 476] width 183 height 29
type input "6"
checkbox input "false"
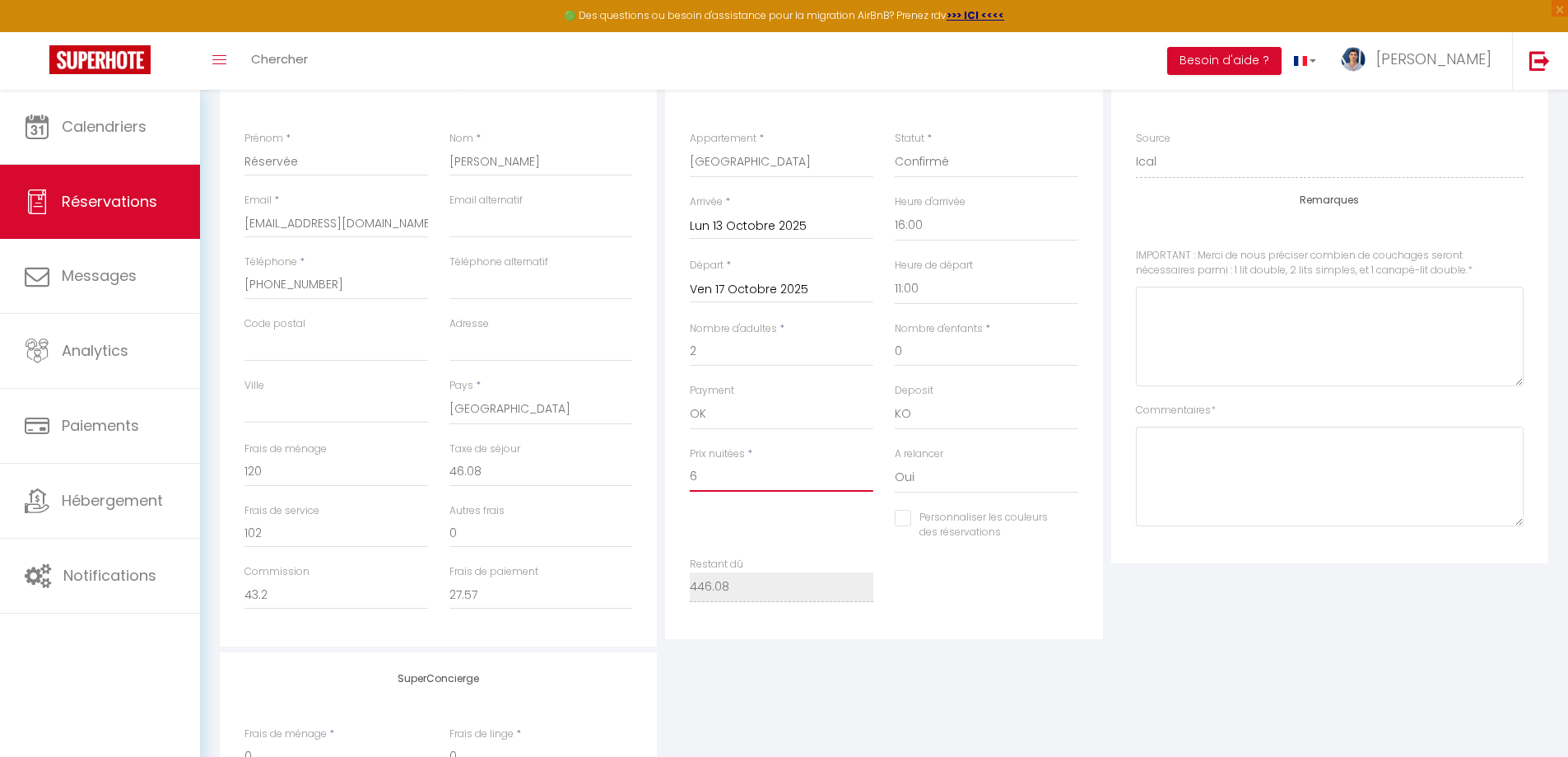
type input "60"
checkbox input "false"
type input "600"
checkbox input "false"
type input "600"
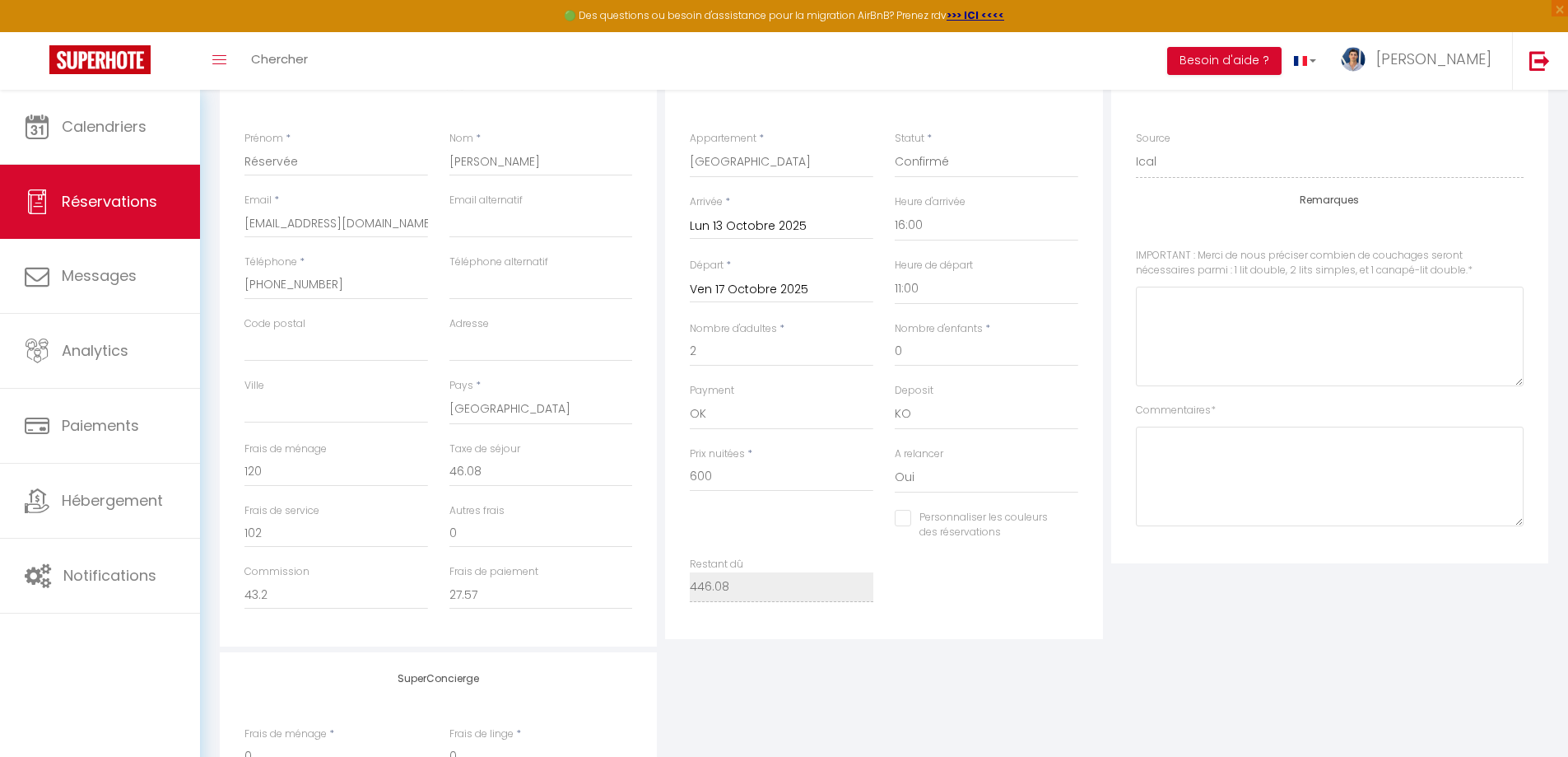
type input "0"
checkbox input "false"
click at [1223, 124] on div "Plateformes Source Direct Airbnb.com Booking.com Chalet montagne Expedia Gite d…" at bounding box center [1330, 136] width 388 height 116
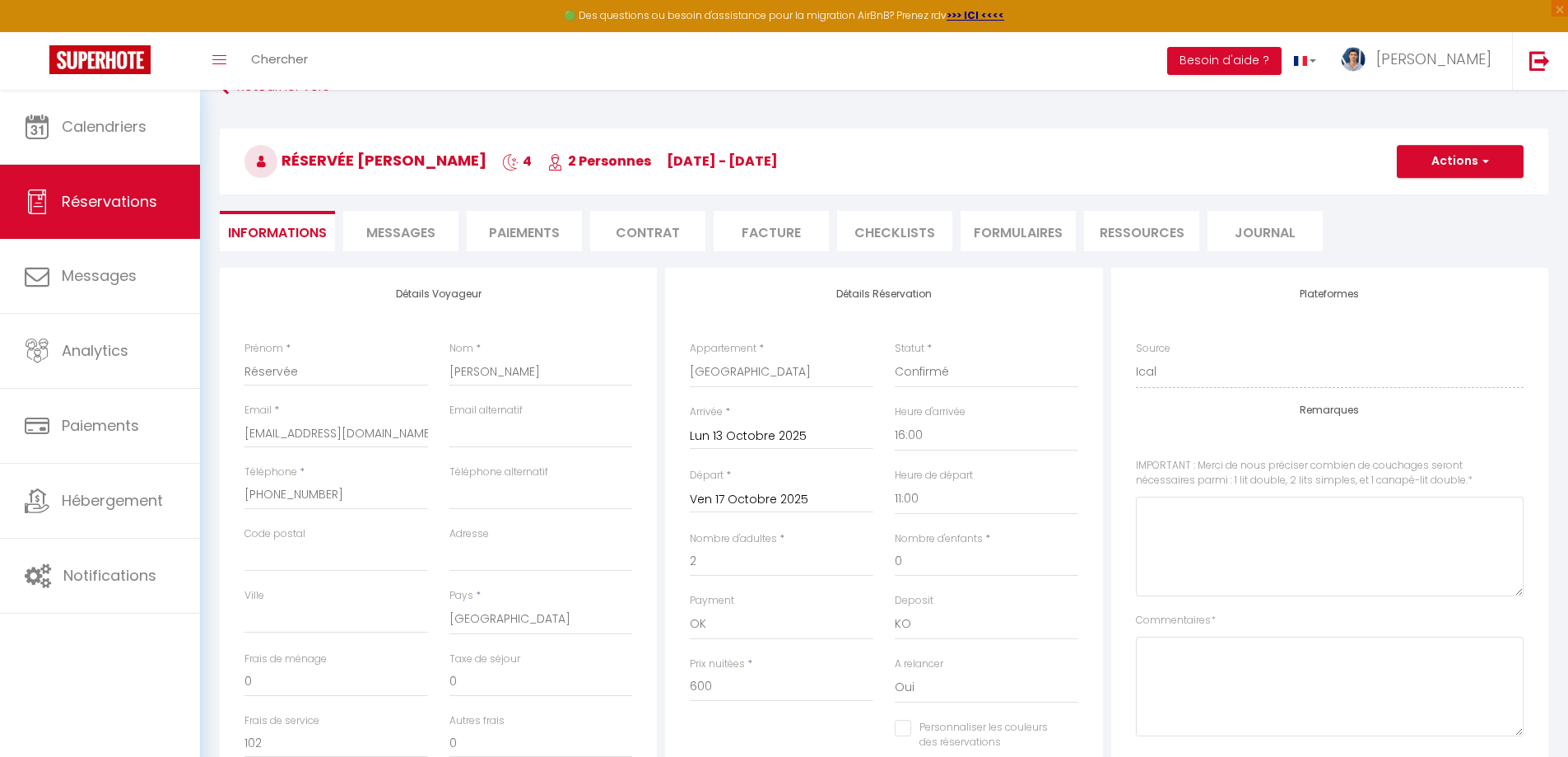
scroll to position [0, 0]
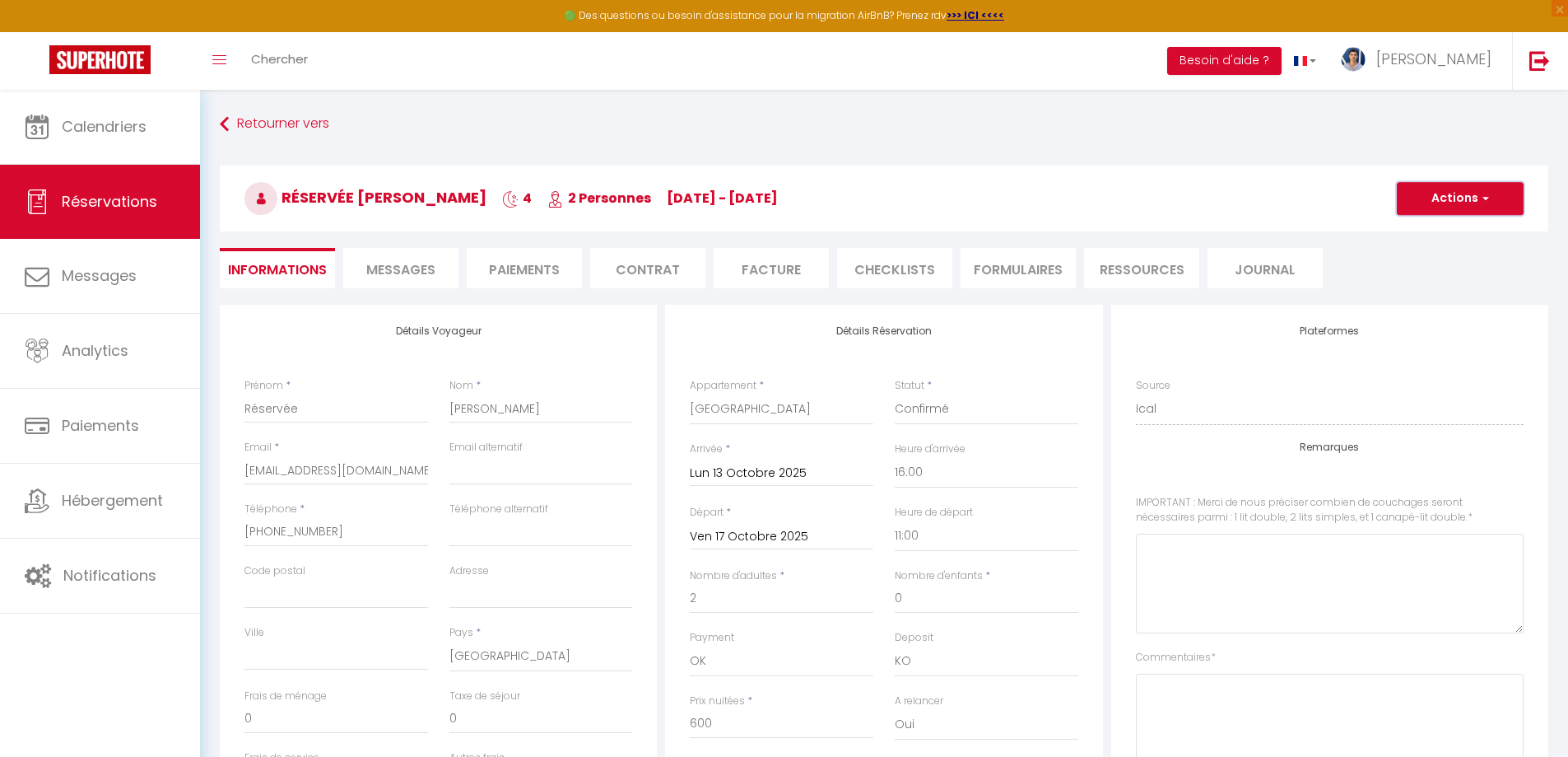
click at [1443, 190] on button "Actions" at bounding box center [1460, 198] width 127 height 33
click at [1416, 226] on link "Enregistrer" at bounding box center [1444, 235] width 131 height 22
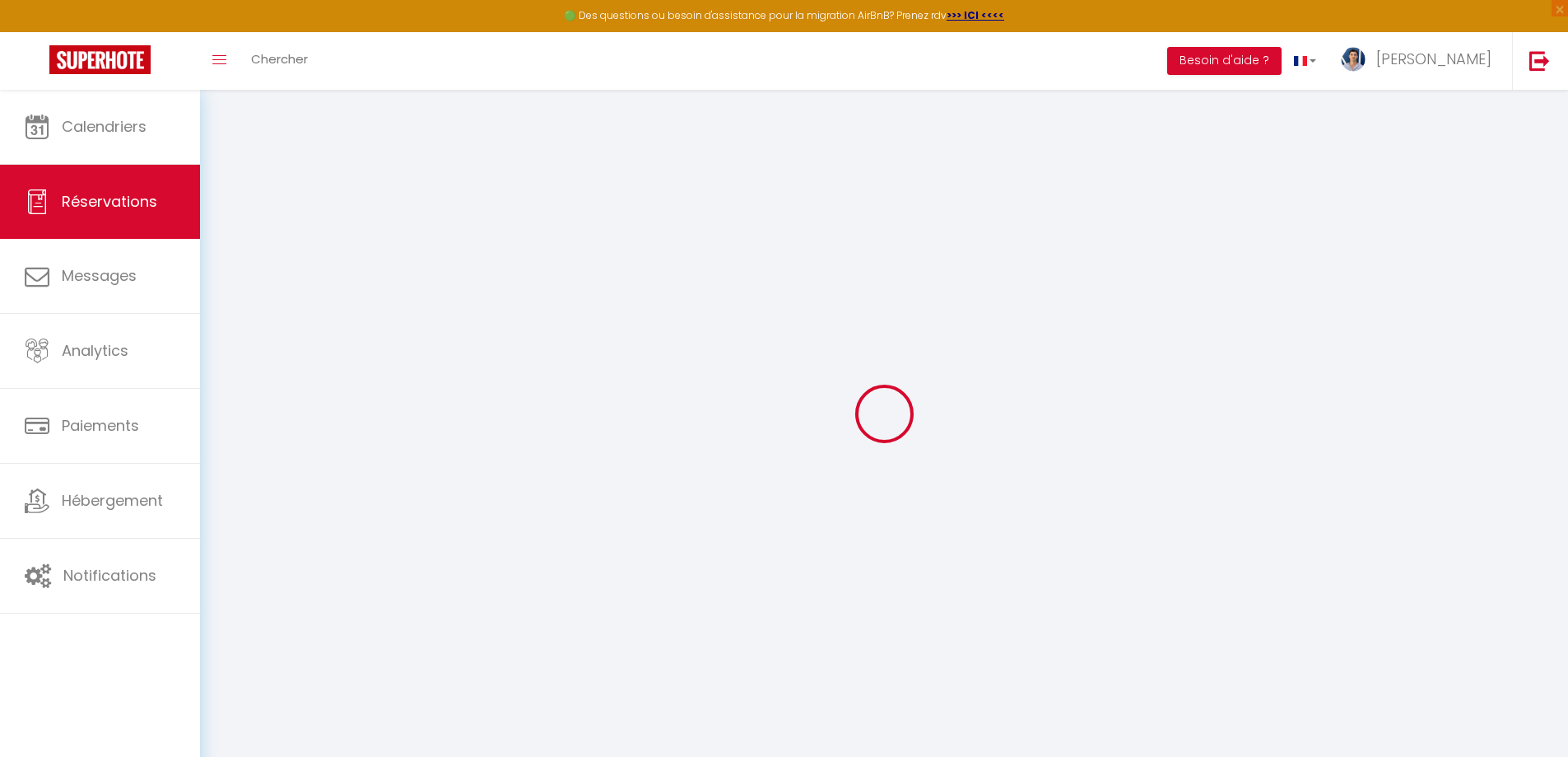
select select "not_cancelled"
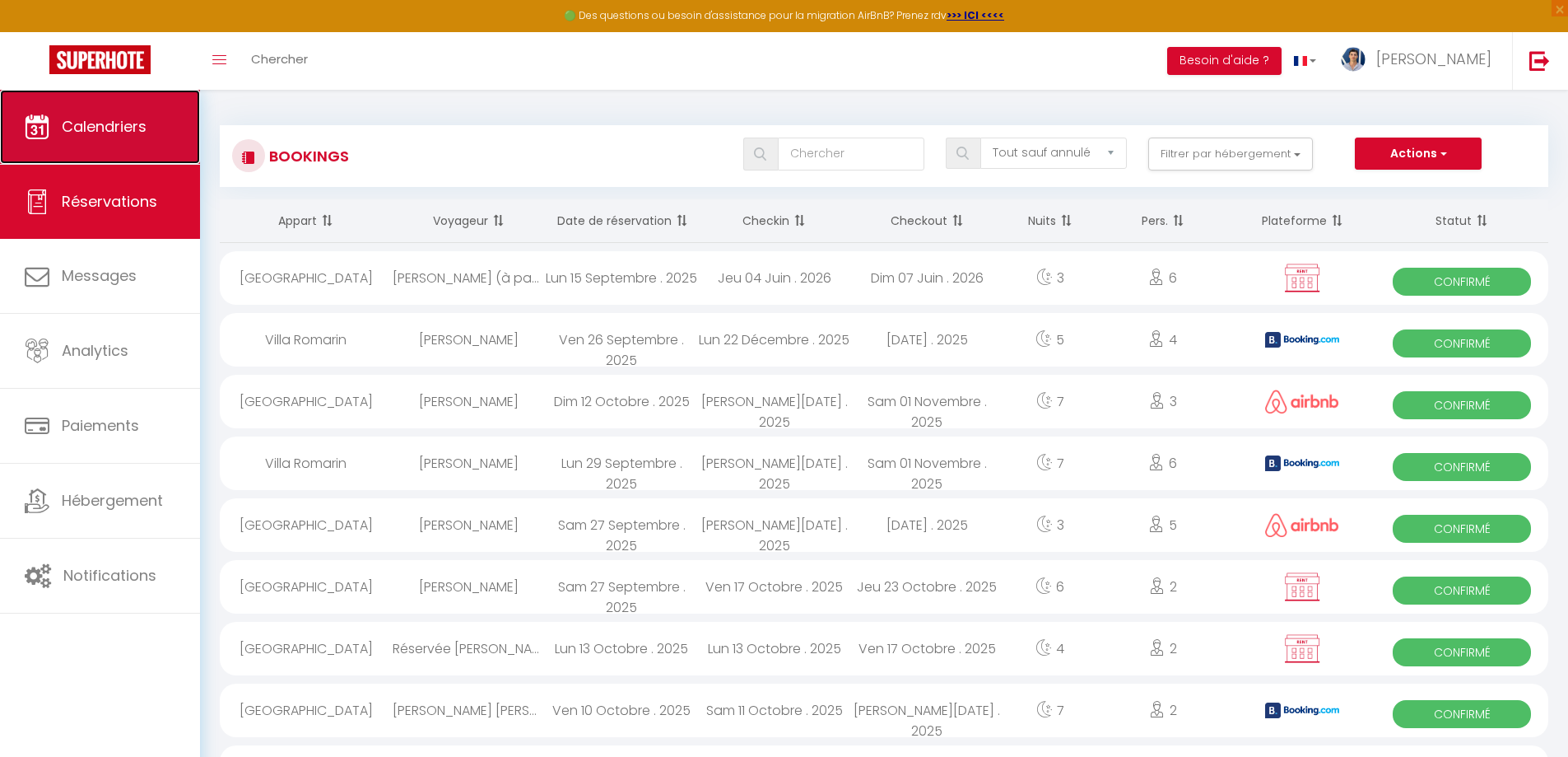
click at [75, 100] on link "Calendriers" at bounding box center [100, 127] width 200 height 74
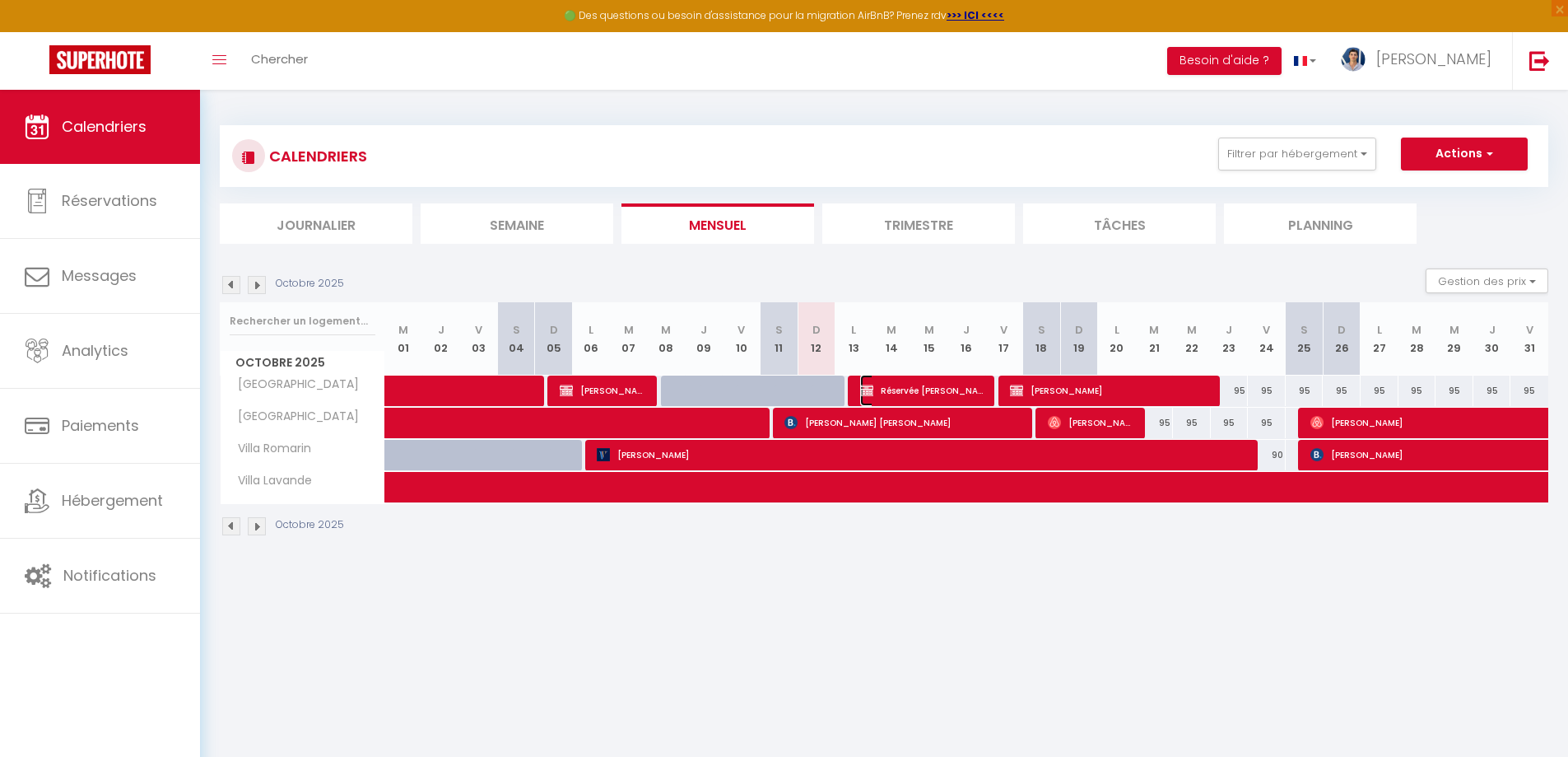
click at [960, 394] on span "Réservée [PERSON_NAME]" at bounding box center [923, 390] width 126 height 31
select select "OK"
select select "KO"
select select "0"
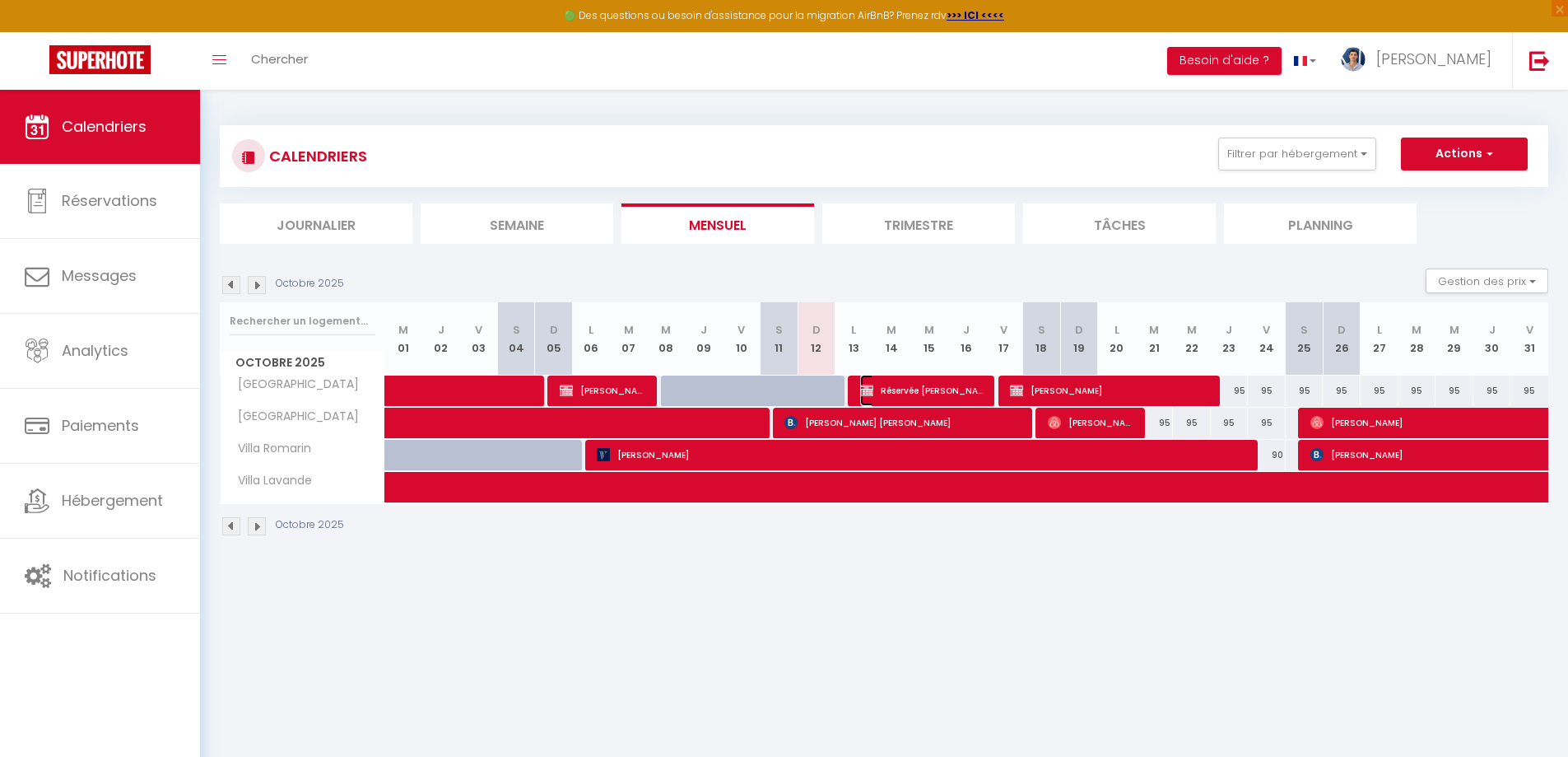
select select "1"
select select
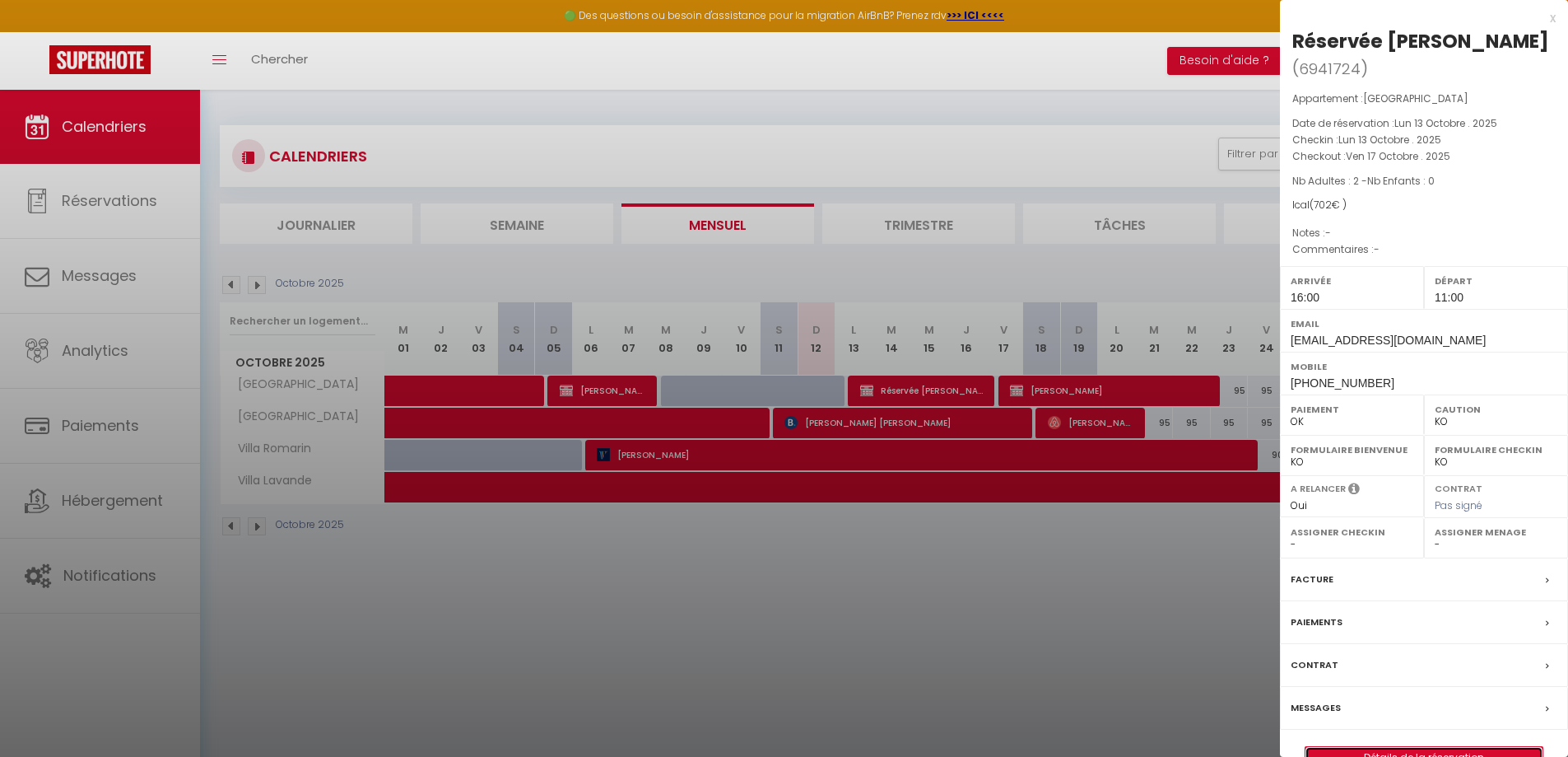
click at [1450, 748] on link "Détails de la réservation" at bounding box center [1424, 758] width 237 height 22
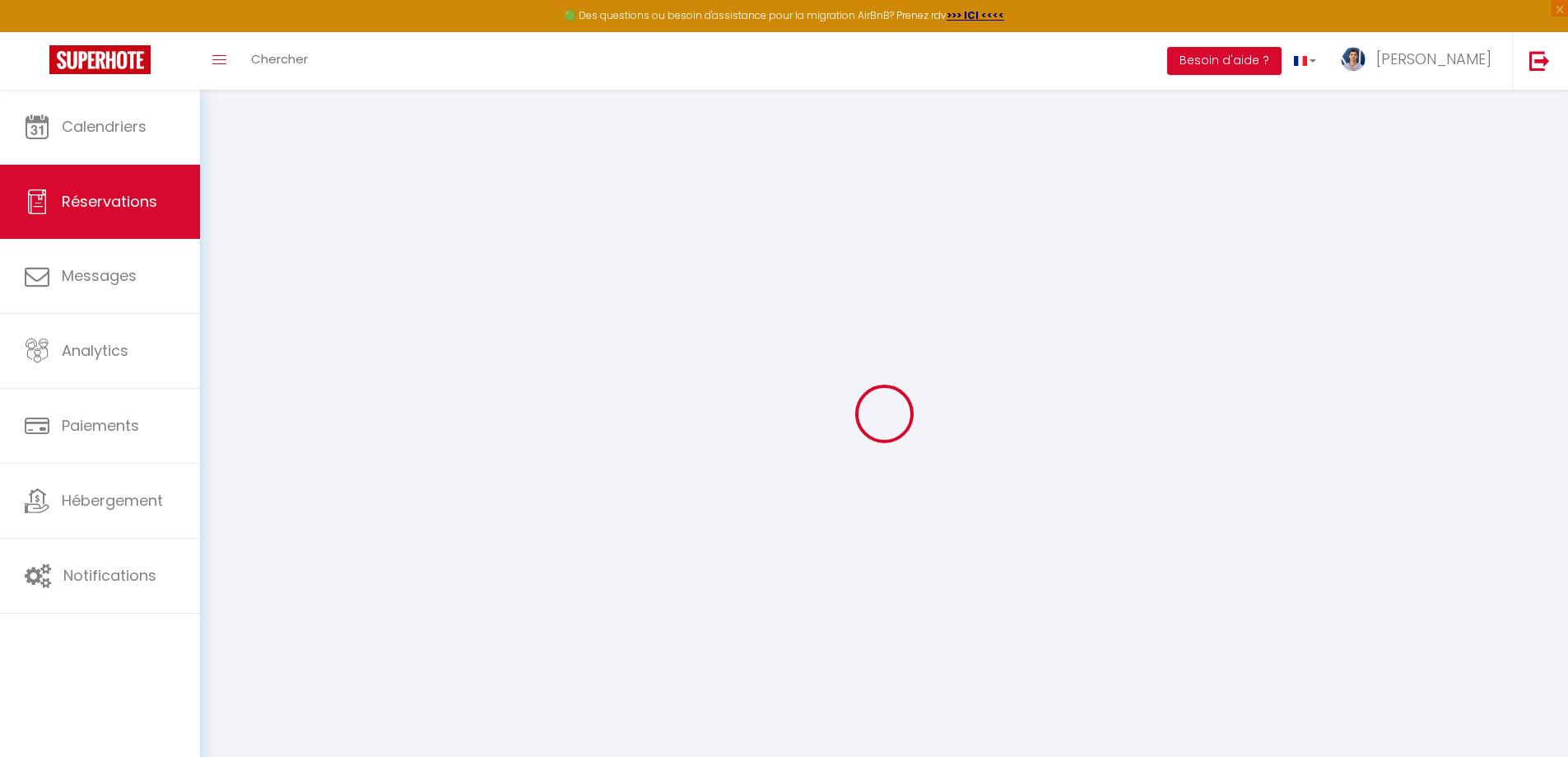
type input "Réservée"
type input "[PERSON_NAME]"
type input "[EMAIL_ADDRESS][DOMAIN_NAME]"
type input "[PHONE_NUMBER]"
select select "DO"
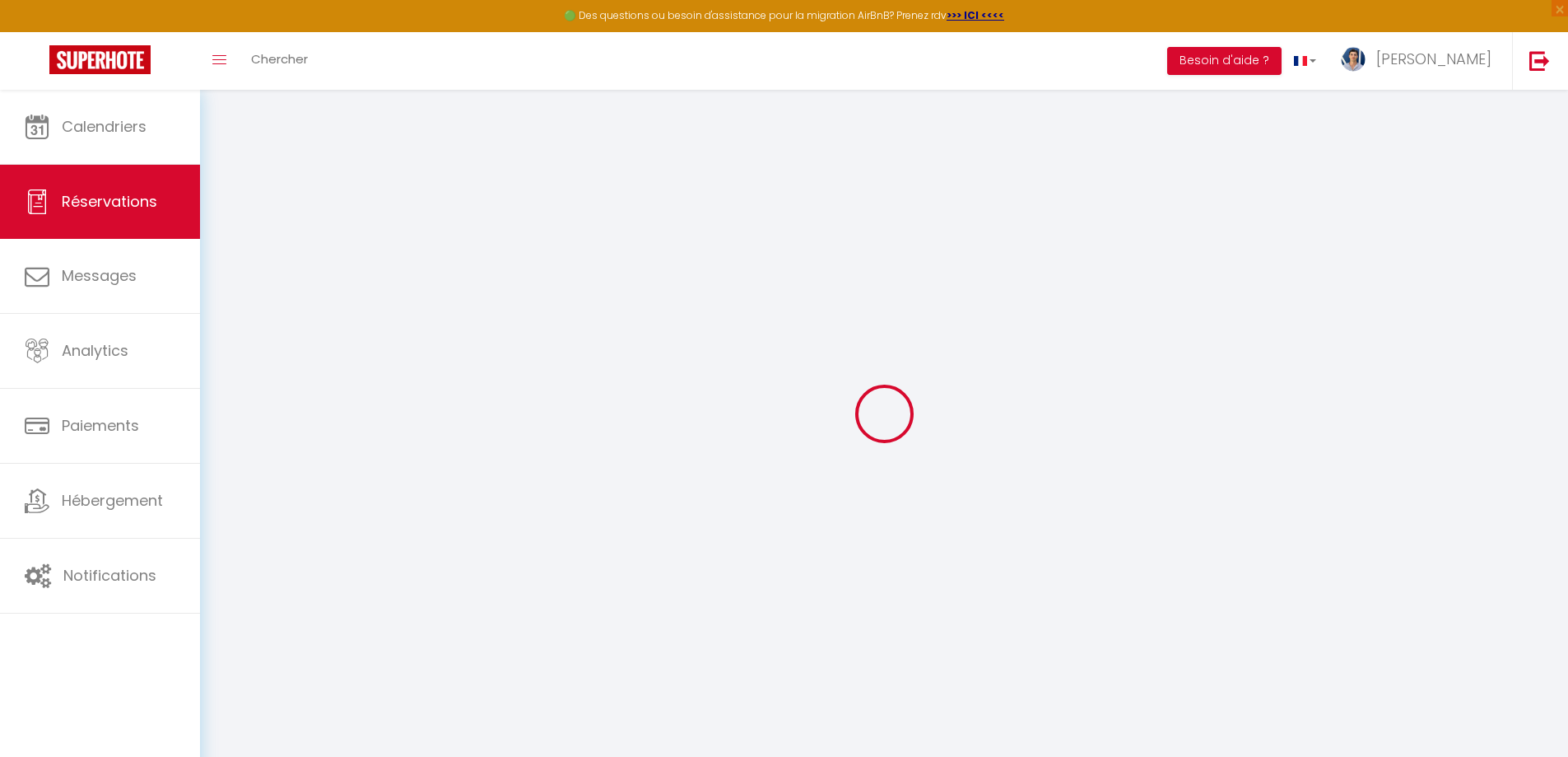
type input "102"
type input "43.2"
type input "27.57"
select select "45909"
select select "1"
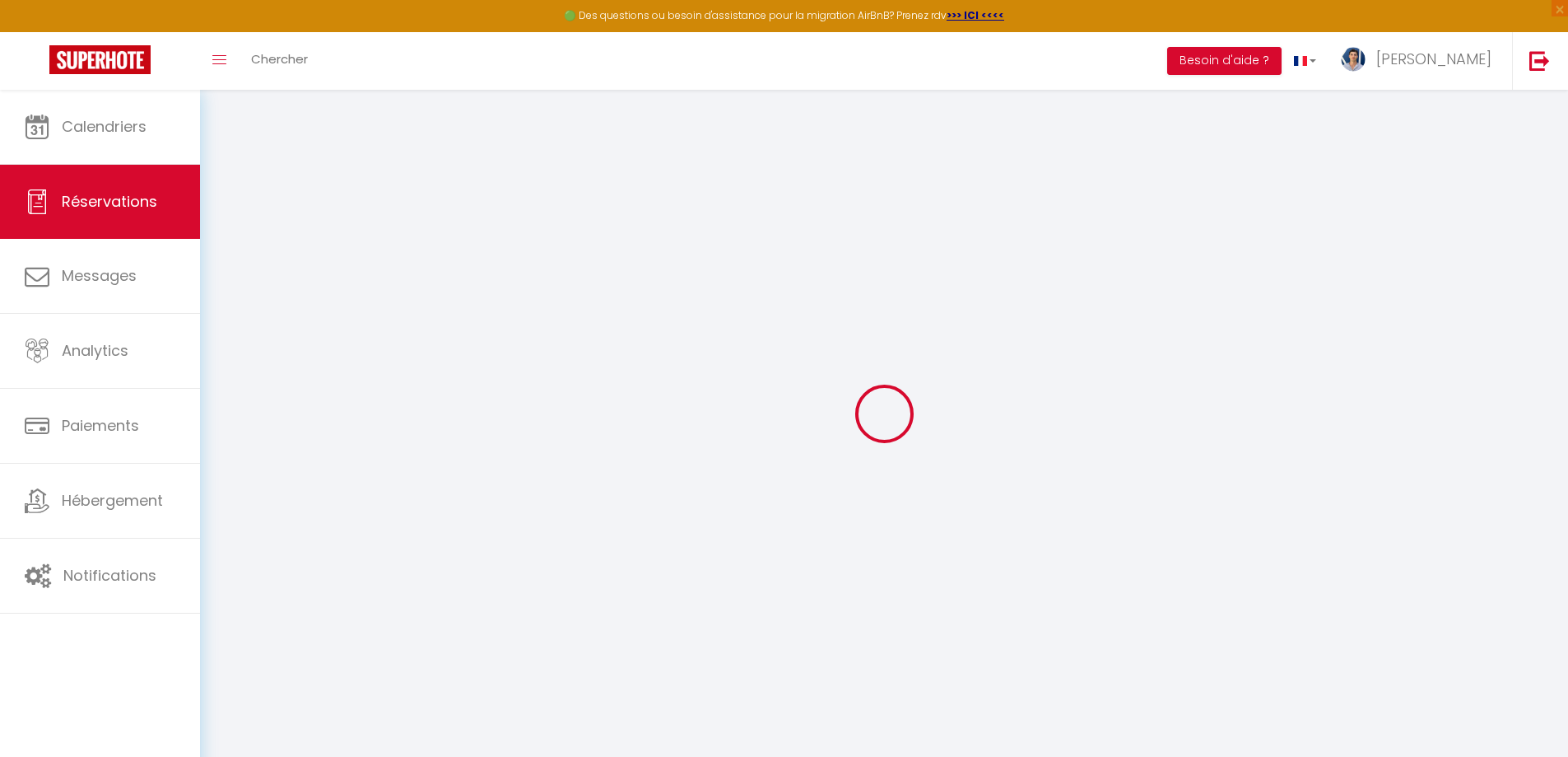
type input "Lun 13 Octobre 2025"
select select
type input "Ven 17 Octobre 2025"
select select
type input "2"
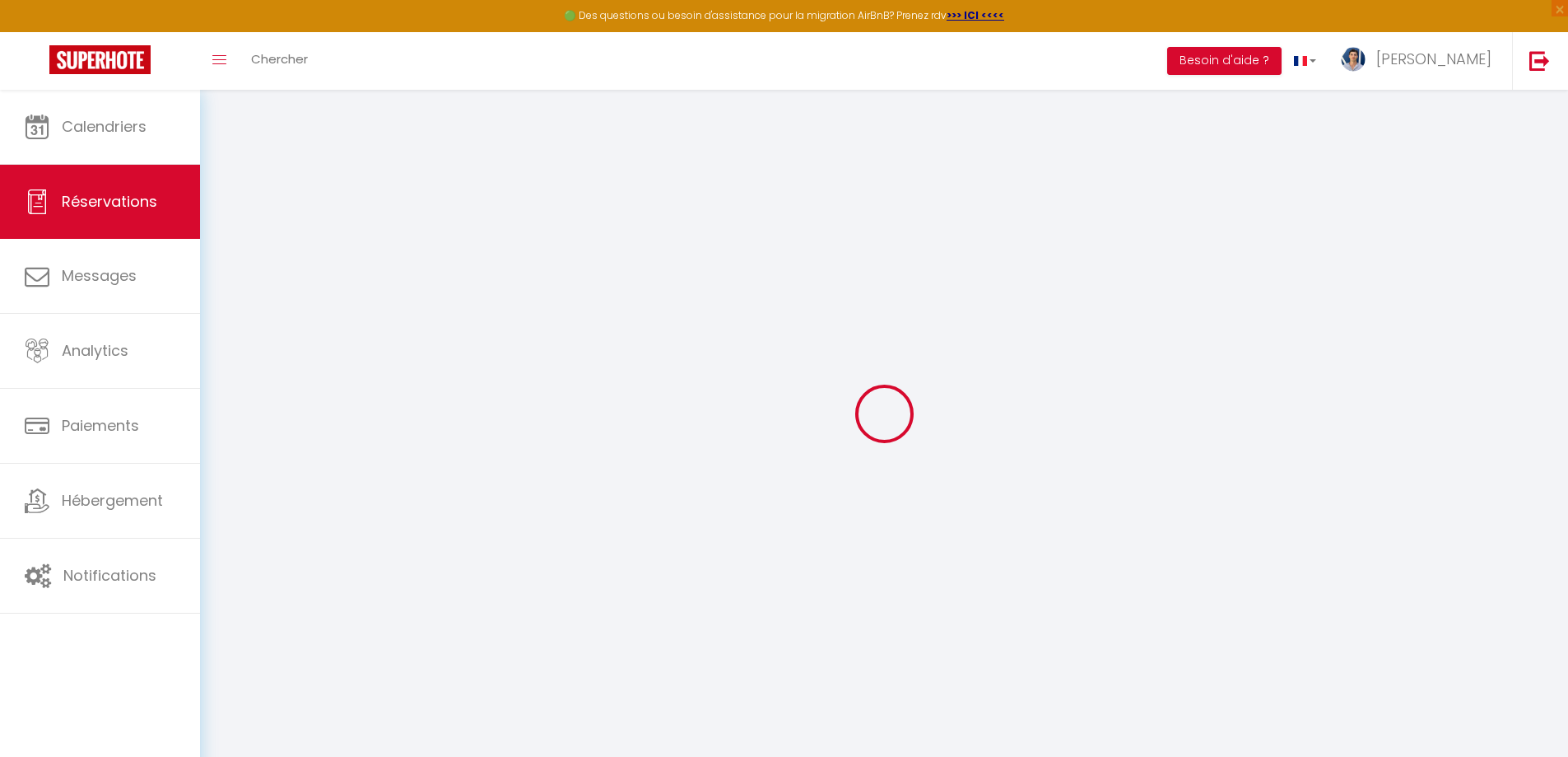
select select "12"
select select
type input "600"
checkbox input "false"
type input "600"
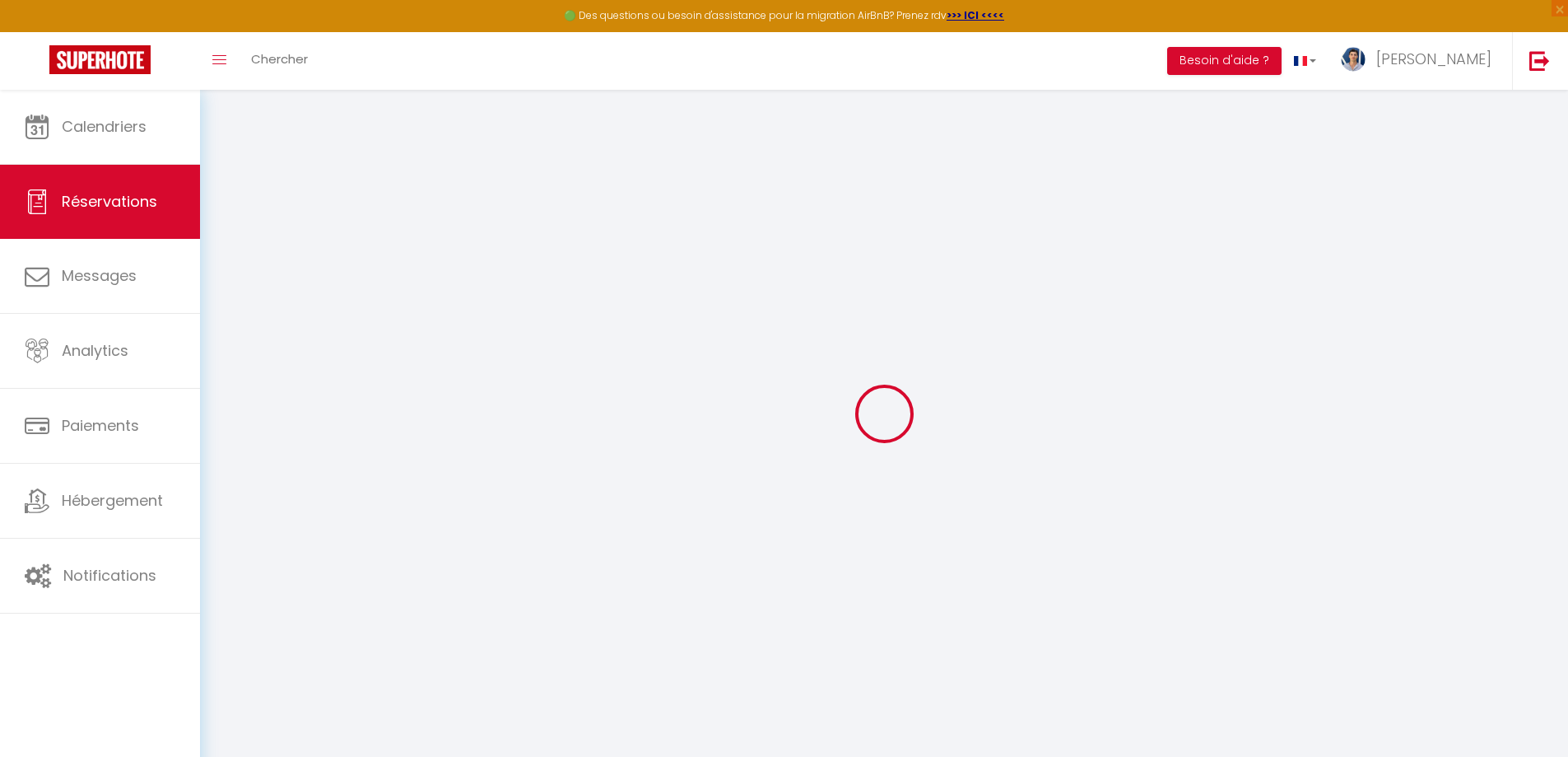
select select "73"
type input "0"
select select
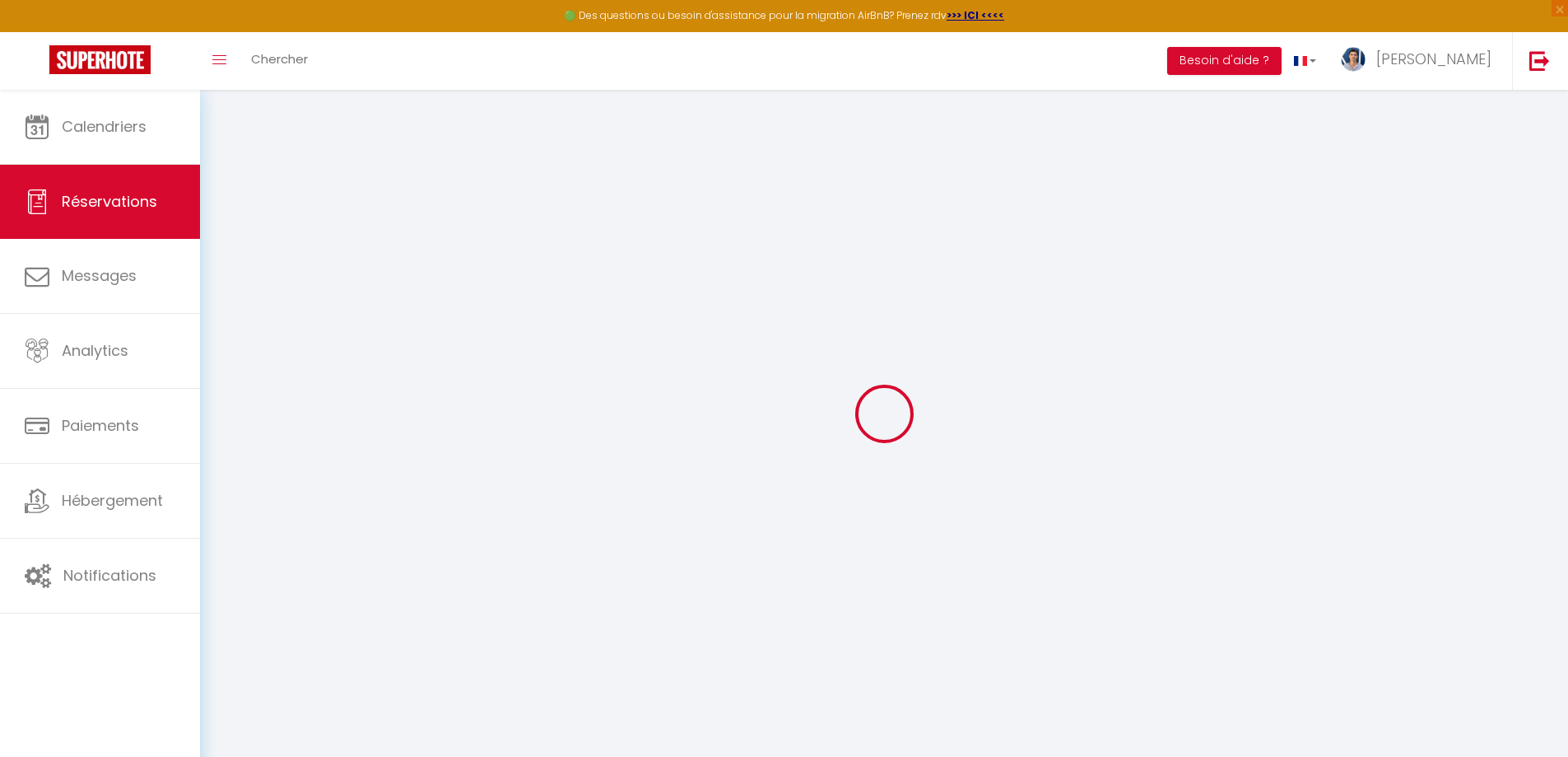
select select
select select "14"
checkbox input "false"
select select
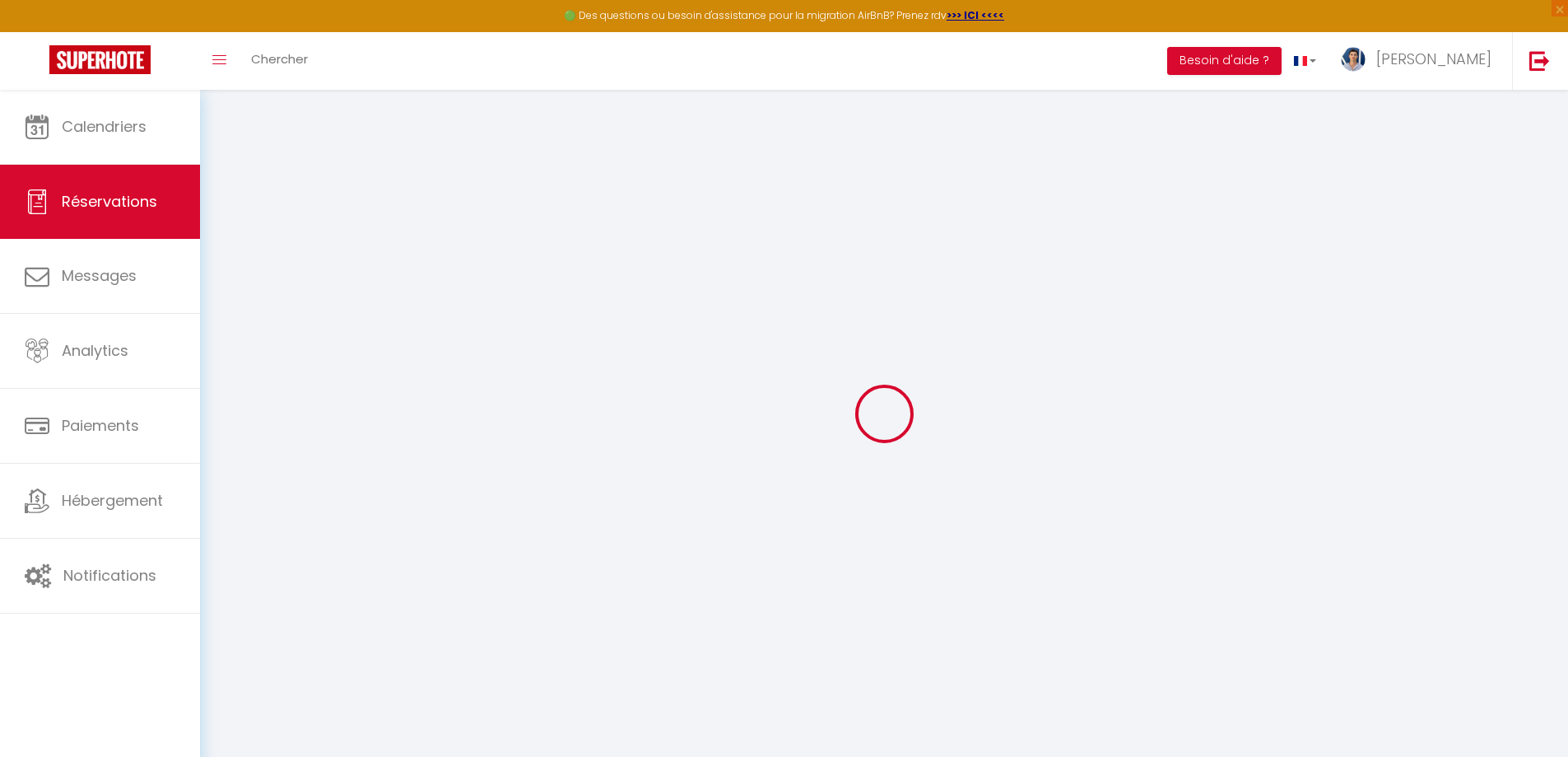
checkbox input "false"
select select
checkbox input "false"
select select
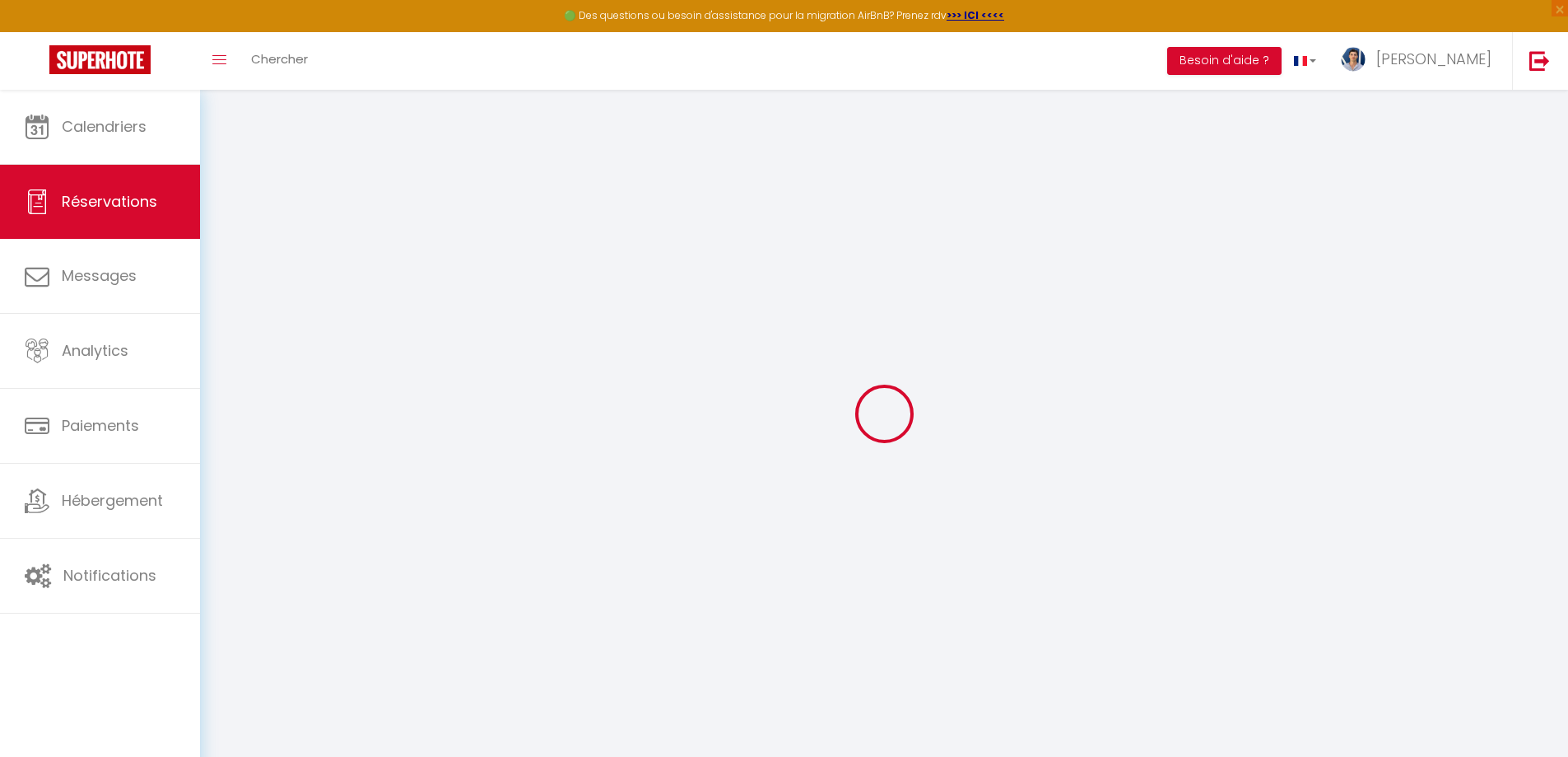
select select
checkbox input "false"
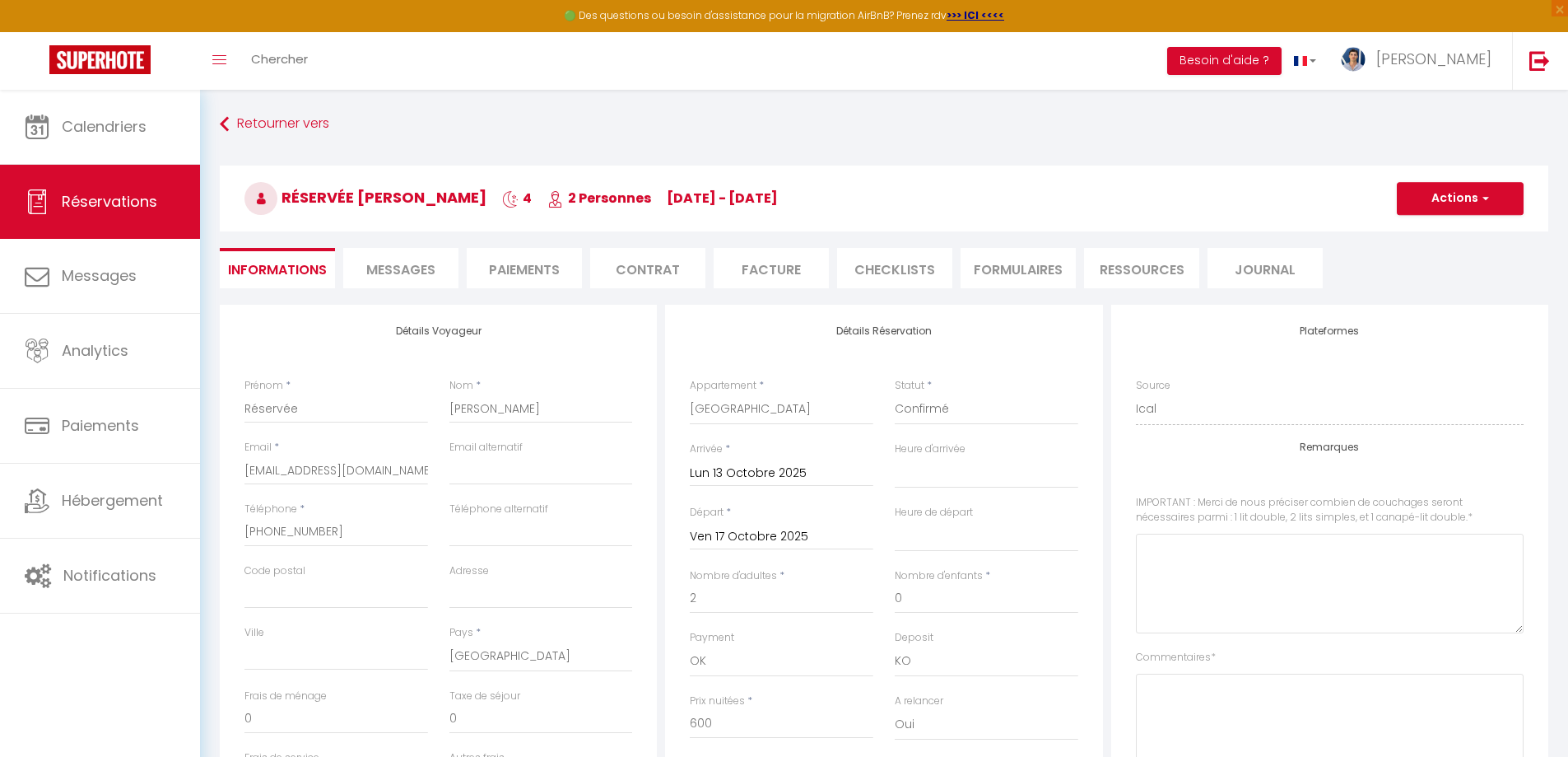
select select
checkbox input "false"
select select "16:00"
select select "11:00"
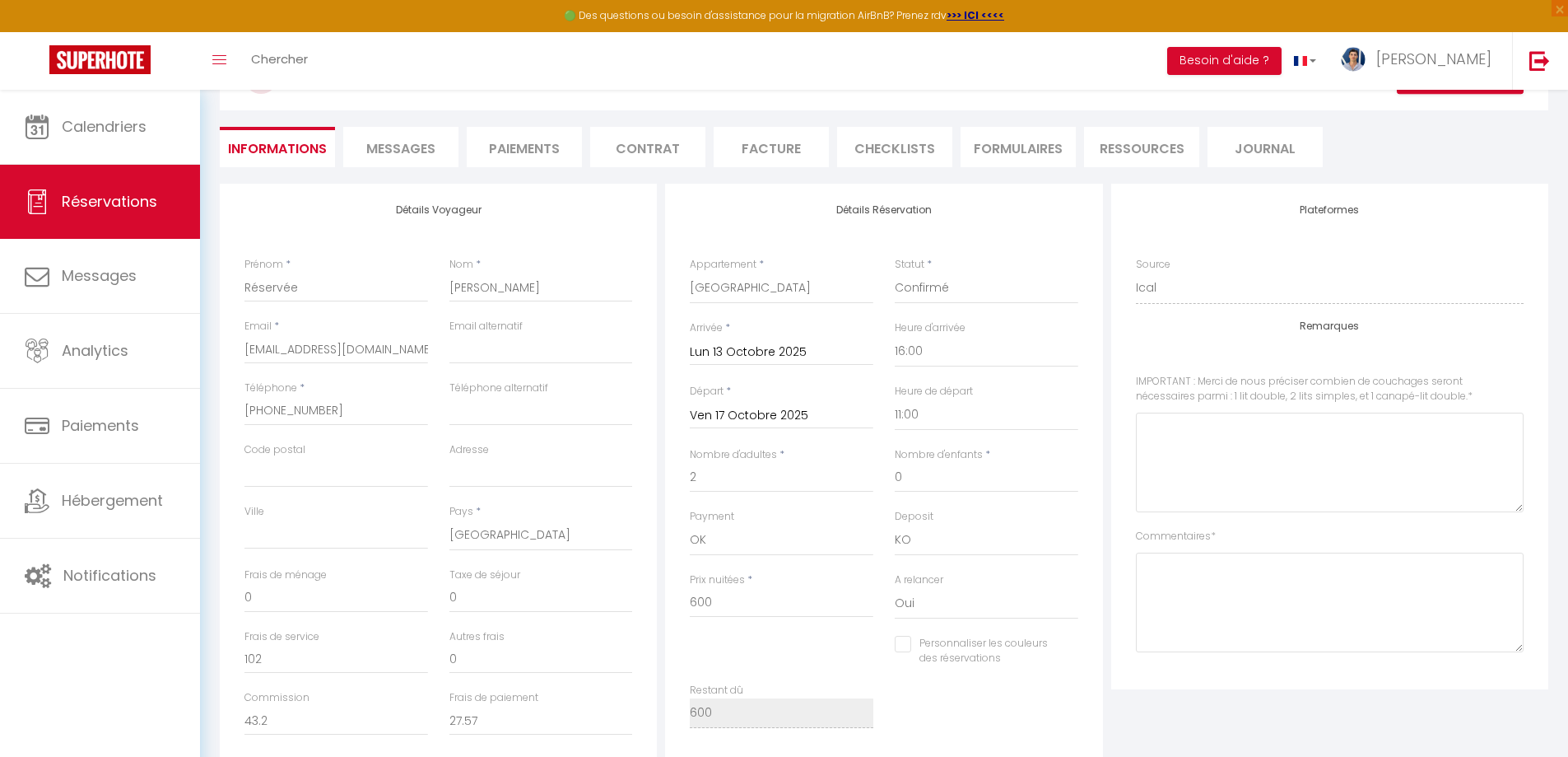
scroll to position [63, 0]
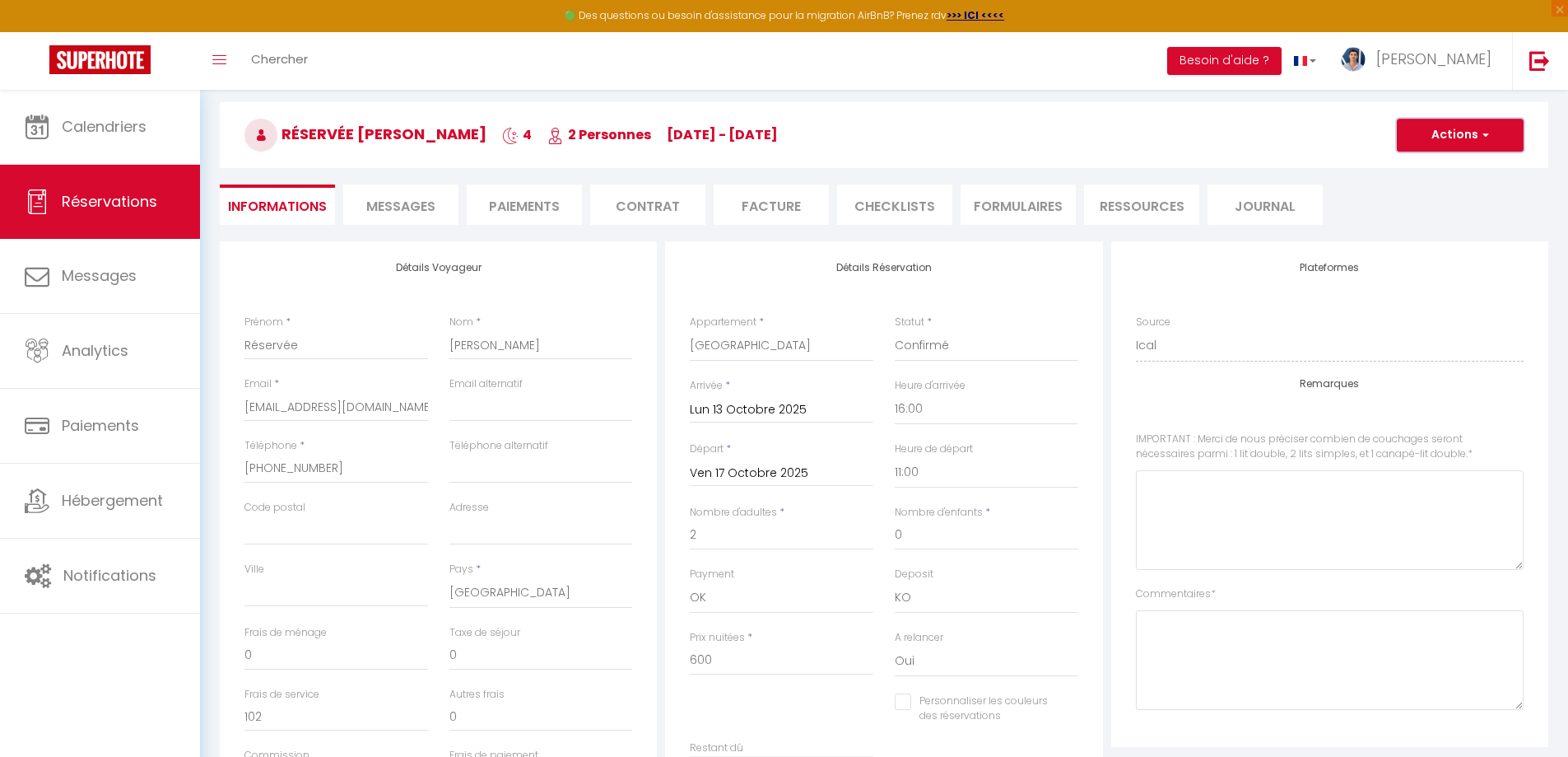
click at [1505, 141] on button "Actions" at bounding box center [1460, 134] width 127 height 33
click at [1412, 175] on link "Enregistrer" at bounding box center [1444, 171] width 131 height 22
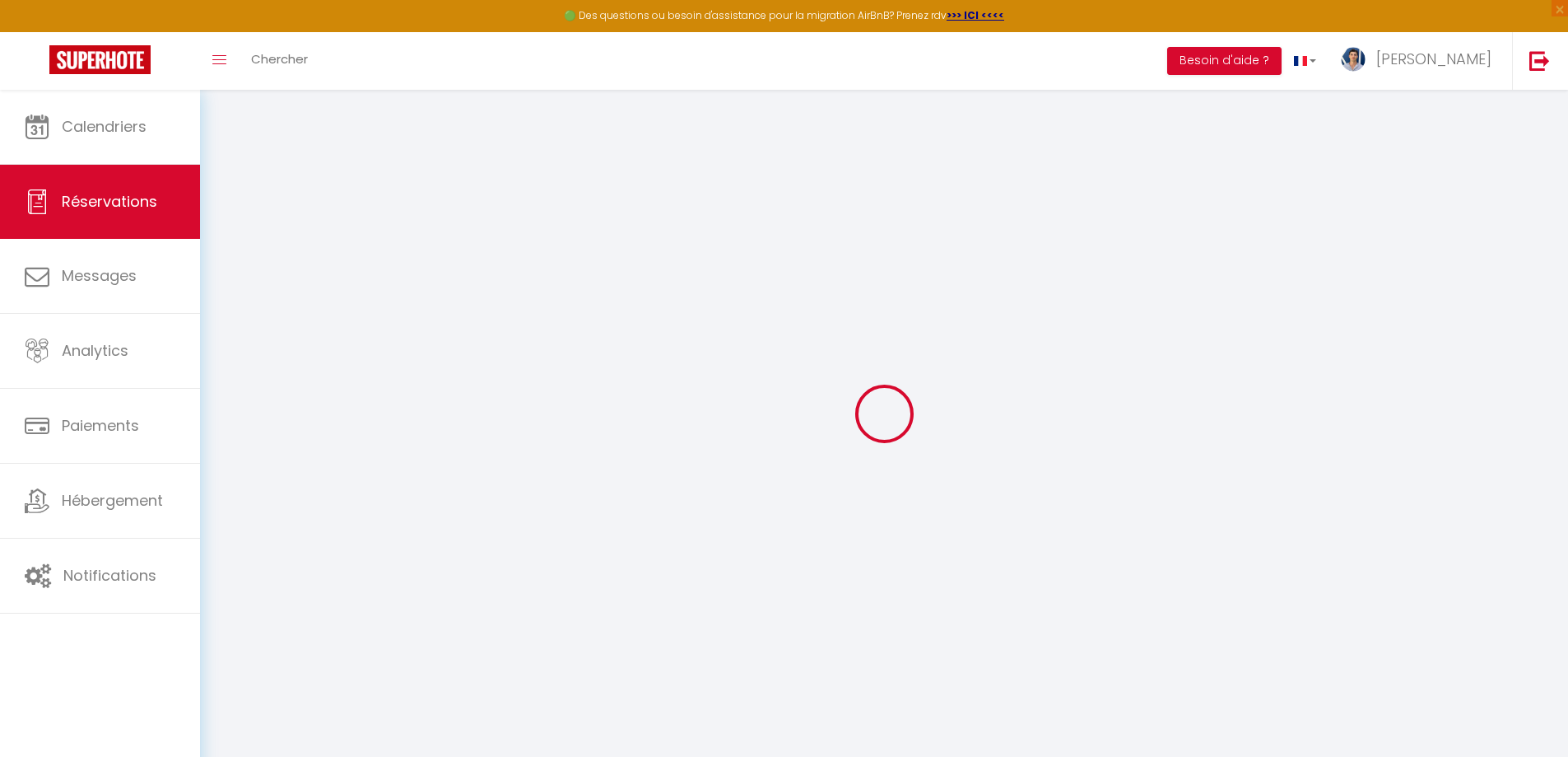
select select "not_cancelled"
